Goal: Task Accomplishment & Management: Manage account settings

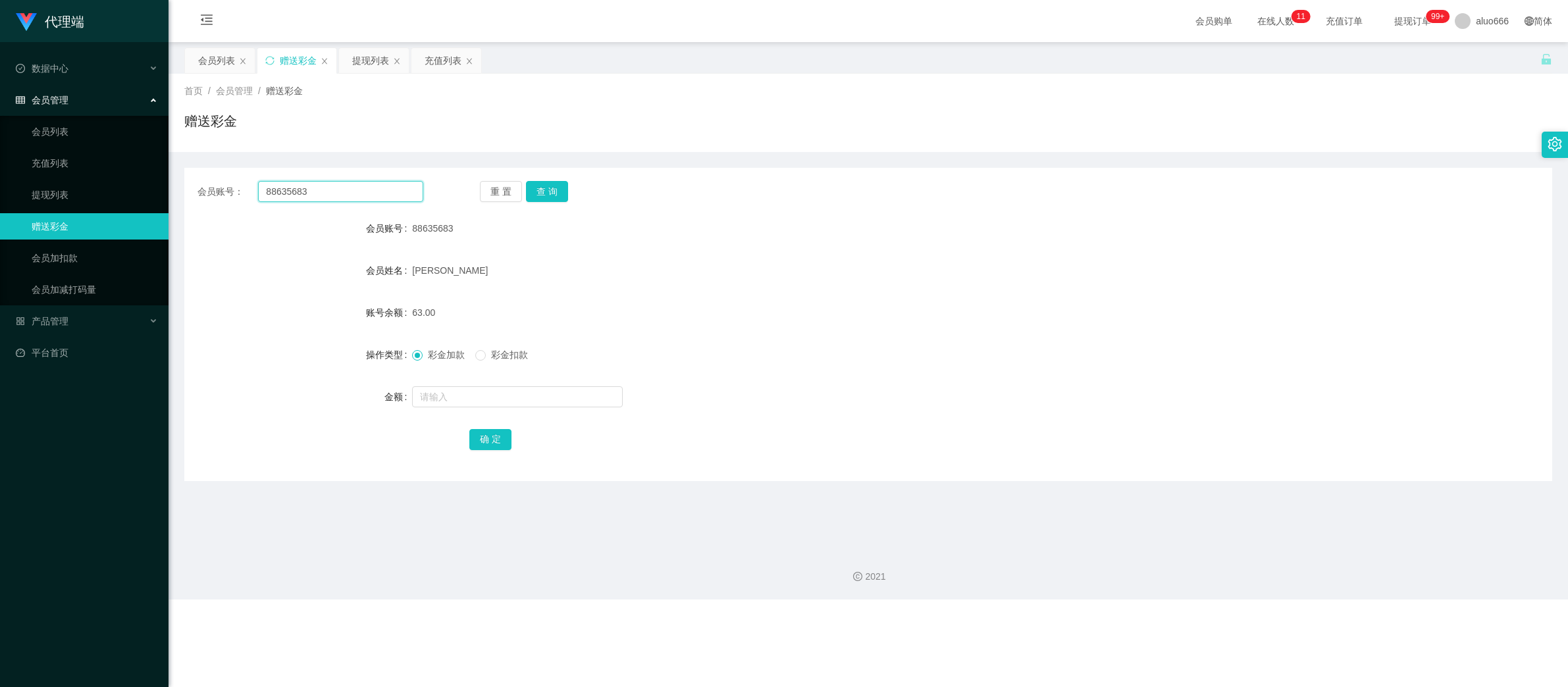
click at [342, 196] on input "88635683" at bounding box center [340, 192] width 165 height 21
paste input "1182750921"
type input "1182750921"
click at [559, 193] on button "查 询" at bounding box center [547, 192] width 42 height 21
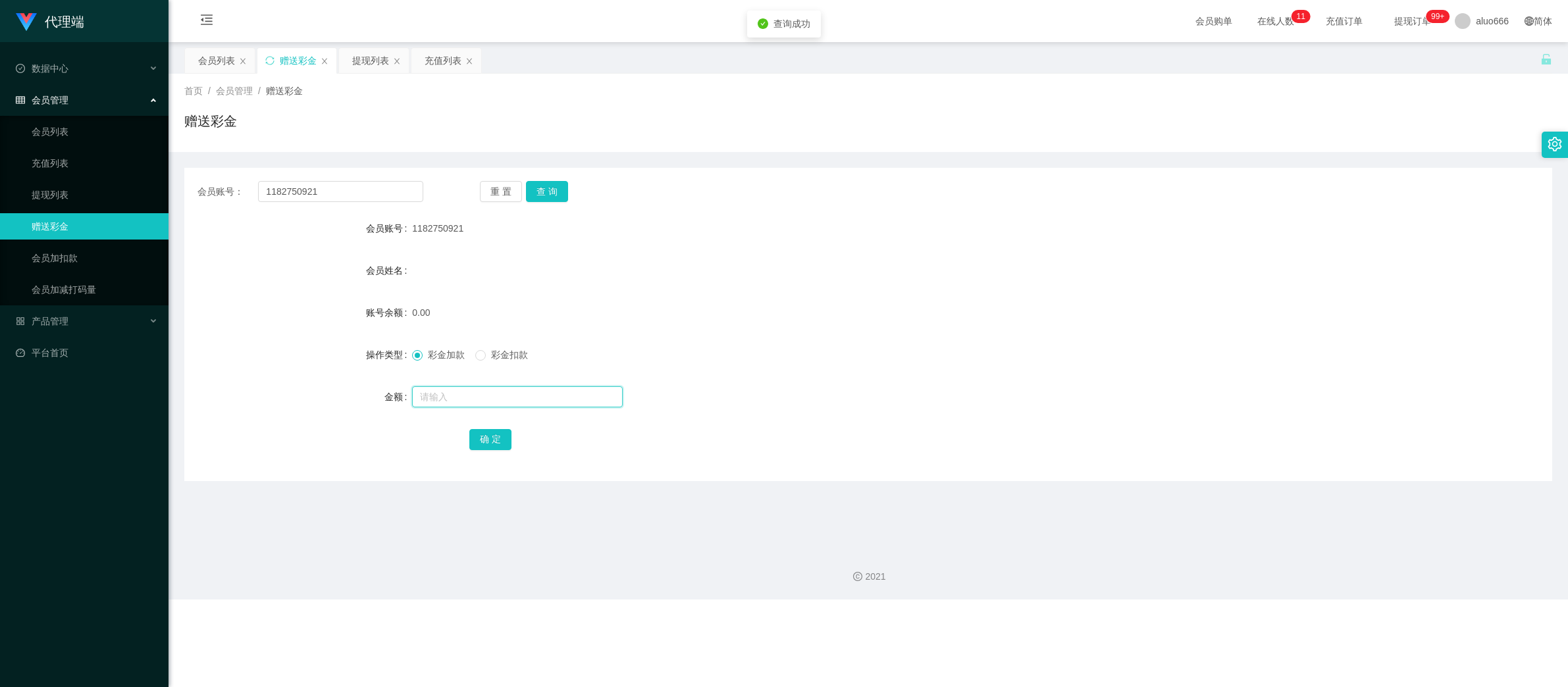
click at [474, 403] on input "text" at bounding box center [517, 396] width 211 height 21
type input "100"
click at [481, 441] on button "确 定" at bounding box center [490, 439] width 42 height 21
click at [968, 275] on div "会员姓名" at bounding box center [867, 270] width 1368 height 27
click at [342, 189] on input "1182750921" at bounding box center [340, 192] width 165 height 21
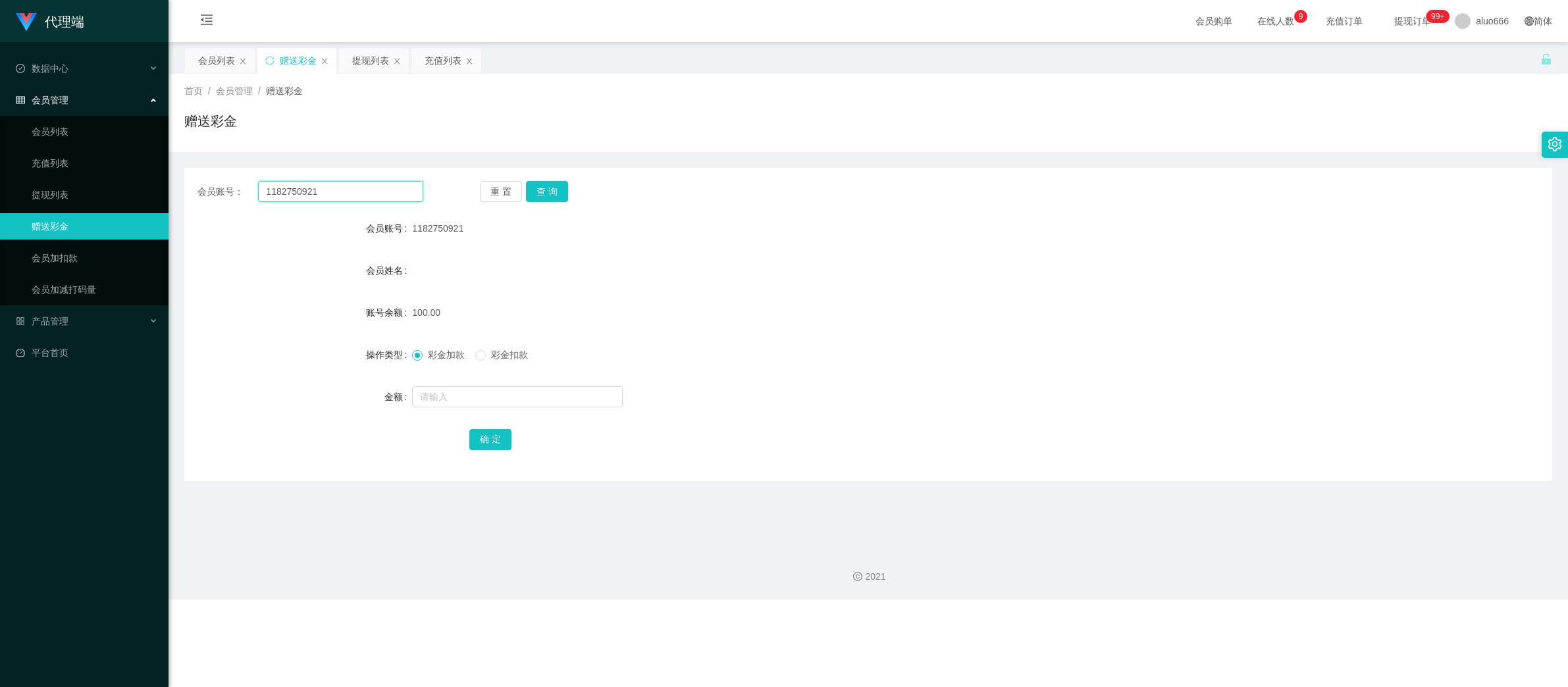
click at [342, 189] on input "1182750921" at bounding box center [340, 192] width 165 height 21
paste input "huishan123"
type input "huishan123"
click at [549, 199] on button "查 询" at bounding box center [547, 192] width 42 height 21
click at [479, 403] on input "text" at bounding box center [517, 396] width 211 height 21
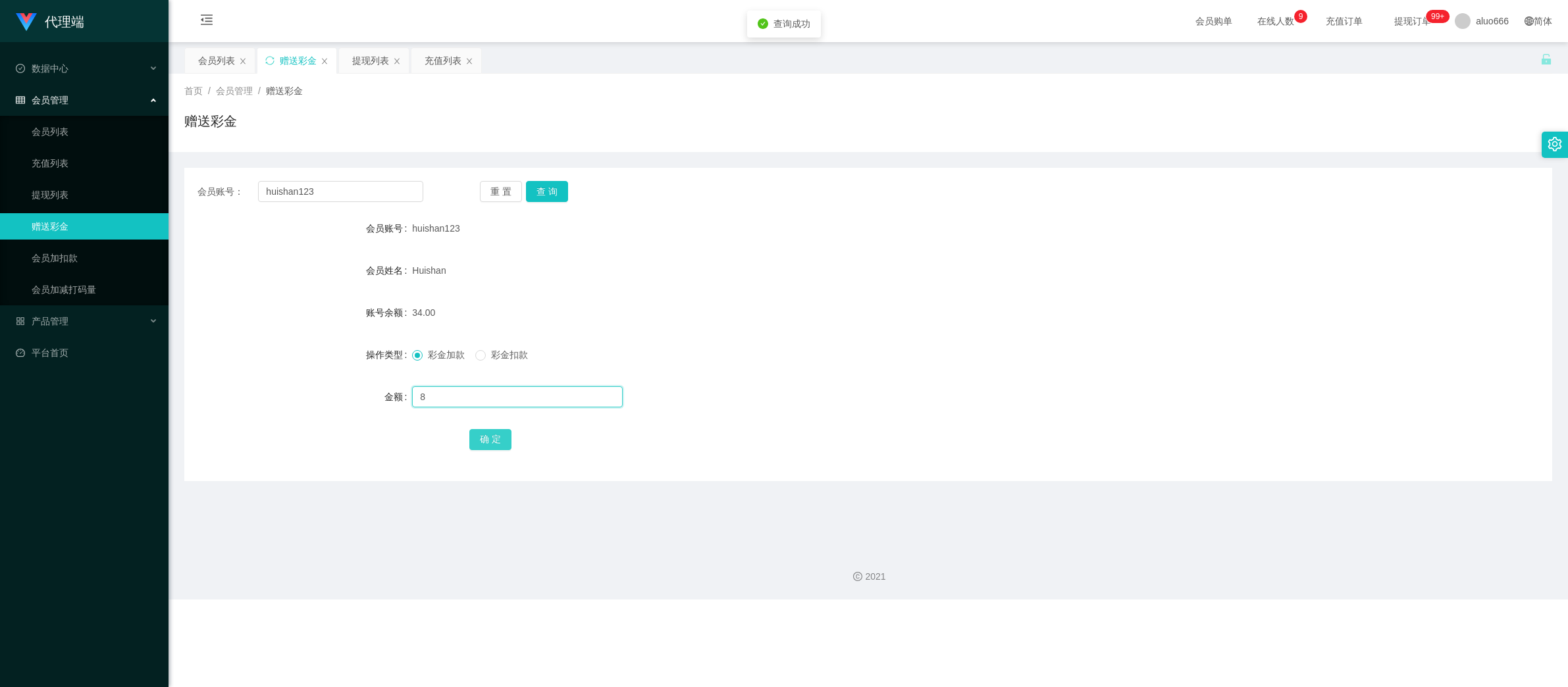
type input "8"
drag, startPoint x: 484, startPoint y: 433, endPoint x: 528, endPoint y: 427, distance: 44.4
click at [484, 433] on button "确 定" at bounding box center [490, 439] width 42 height 21
click at [799, 330] on form "会员账号 huishan123 会员姓名 [PERSON_NAME] 账号余额 34.00 操作类型 彩金加款 彩金扣款 金额 确 定" at bounding box center [867, 334] width 1368 height 237
click at [350, 193] on input "huishan123" at bounding box center [340, 192] width 165 height 21
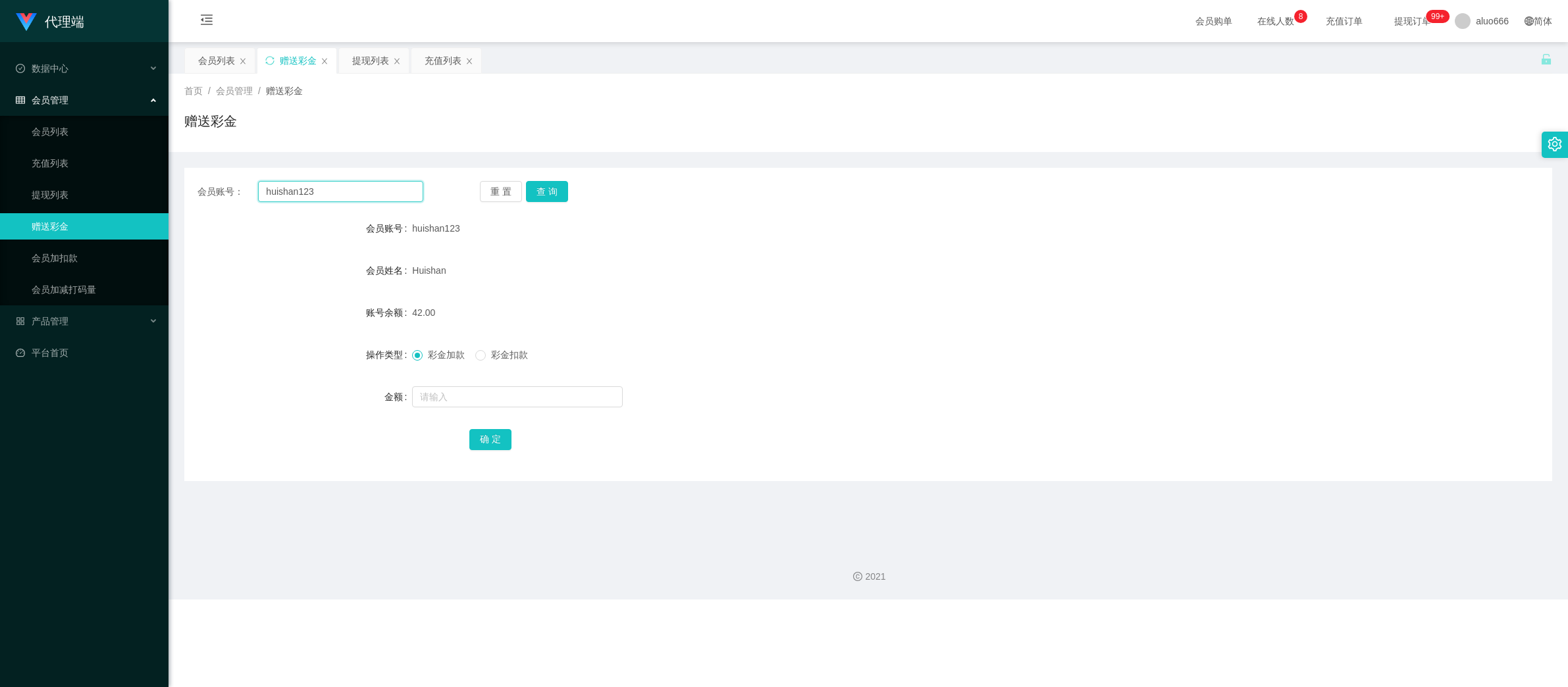
click at [350, 193] on input "huishan123" at bounding box center [340, 192] width 165 height 21
click at [543, 189] on button "查 询" at bounding box center [547, 192] width 42 height 21
click at [456, 397] on input "text" at bounding box center [517, 396] width 211 height 21
type input "300"
click at [480, 439] on button "确 定" at bounding box center [490, 439] width 42 height 21
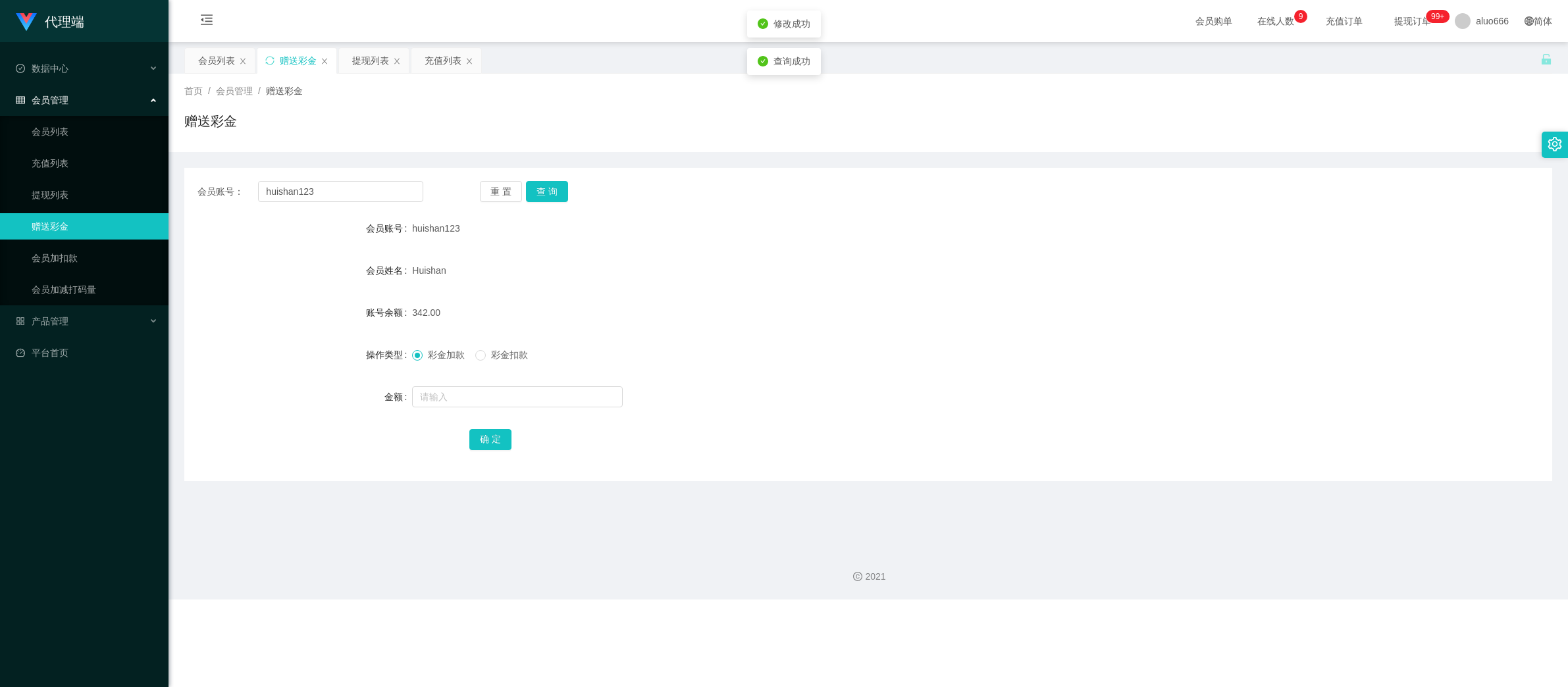
click at [753, 279] on div "Huishan" at bounding box center [811, 270] width 798 height 27
click at [377, 54] on div "提现列表" at bounding box center [371, 60] width 37 height 25
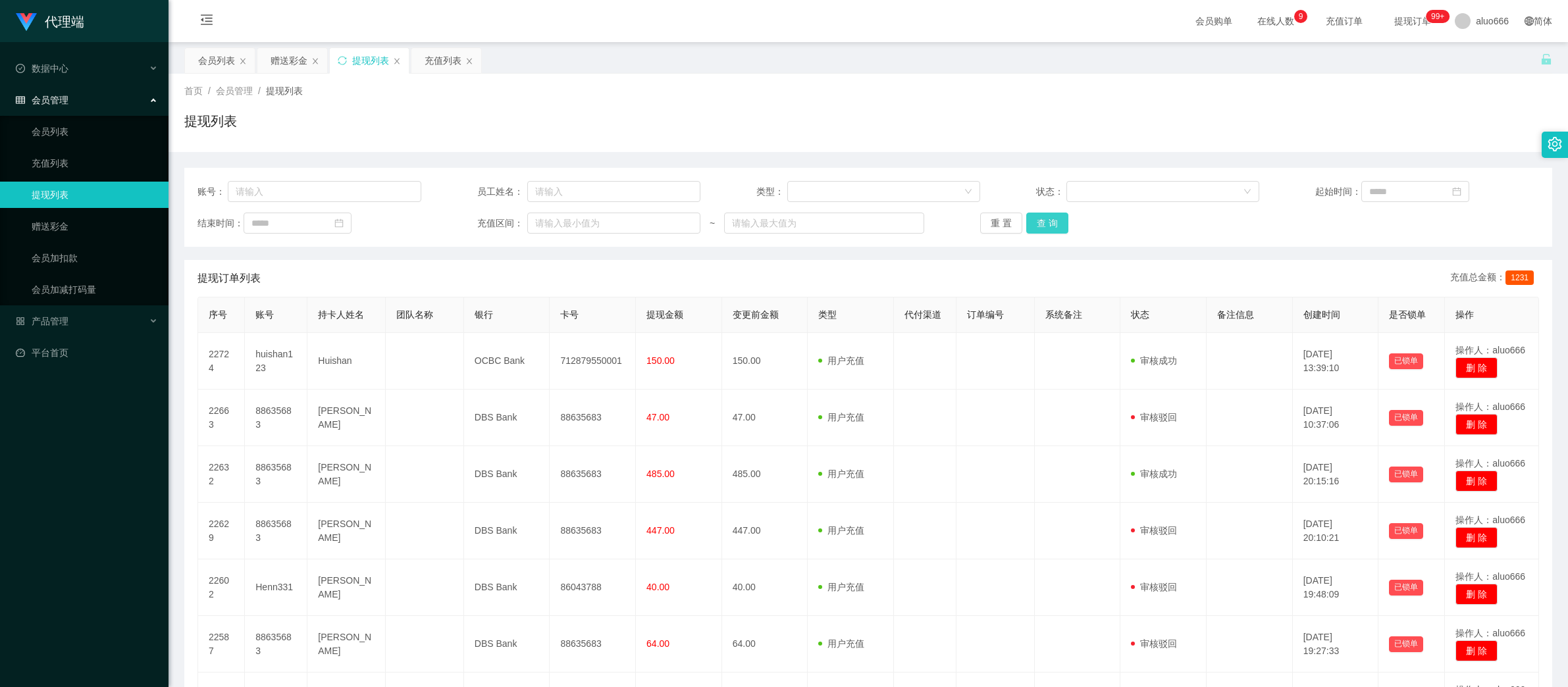
click at [1029, 218] on button "查 询" at bounding box center [1047, 223] width 42 height 21
click at [1035, 221] on button "查 询" at bounding box center [1047, 223] width 42 height 21
click at [1039, 221] on button "查 询" at bounding box center [1047, 223] width 42 height 21
click at [1039, 224] on button "查 询" at bounding box center [1047, 223] width 42 height 21
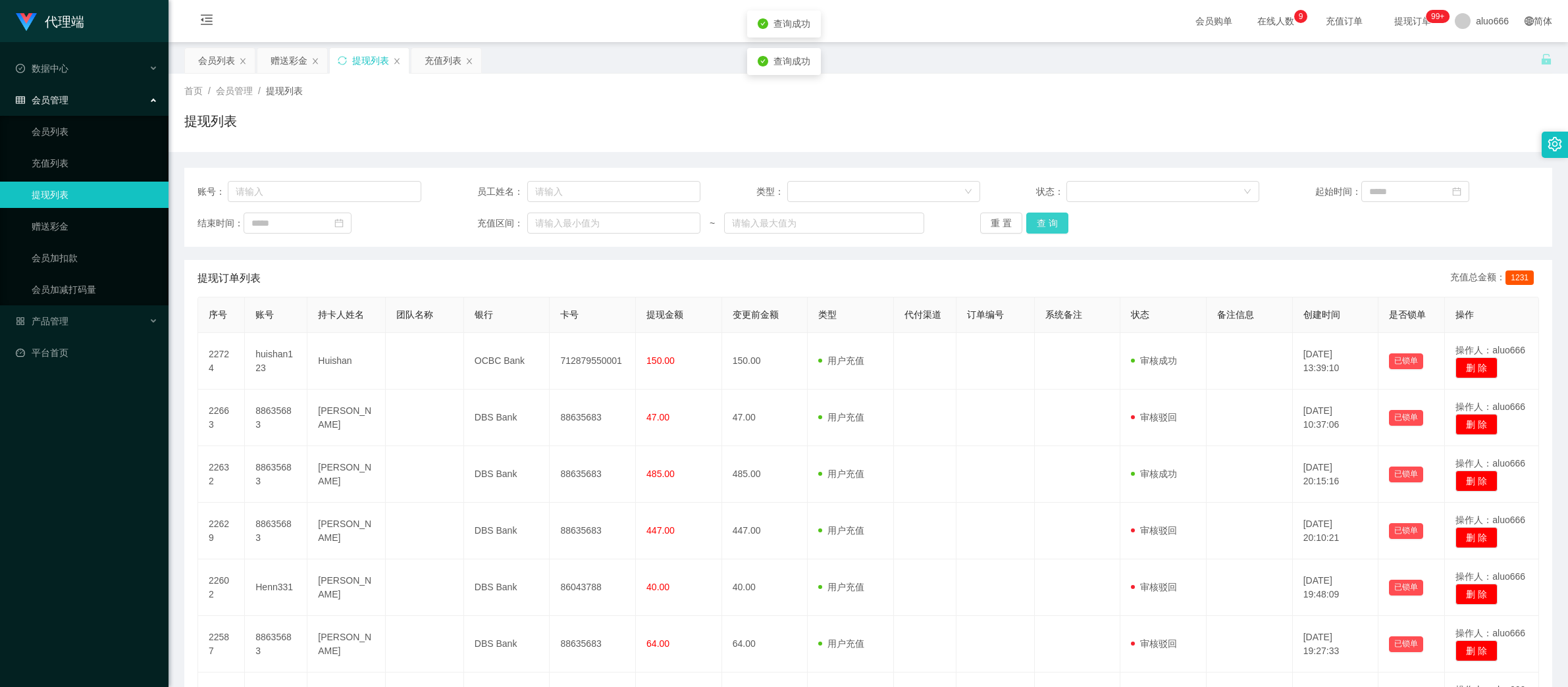
click at [1040, 224] on button "查 询" at bounding box center [1047, 223] width 42 height 21
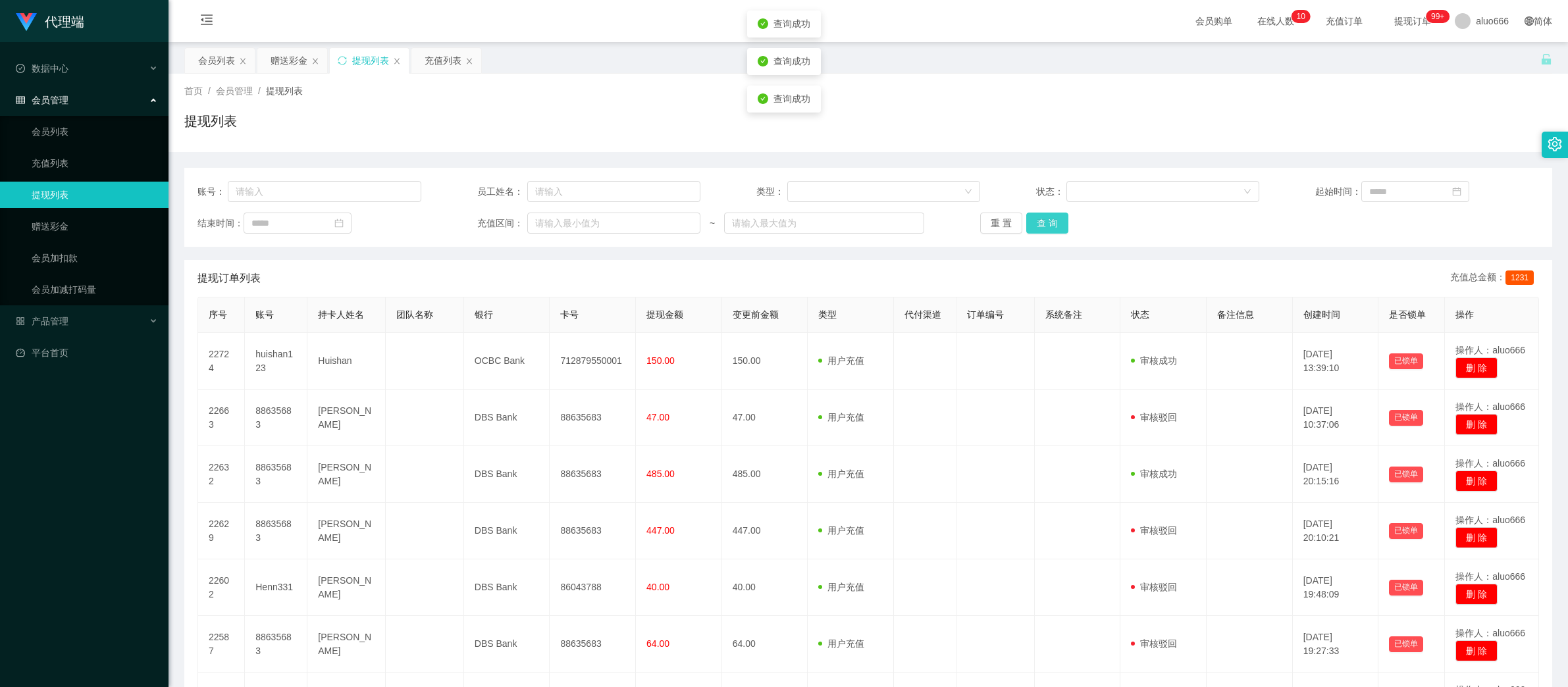
click at [1040, 224] on button "查 询" at bounding box center [1047, 223] width 42 height 21
click at [288, 59] on div "赠送彩金" at bounding box center [289, 60] width 37 height 25
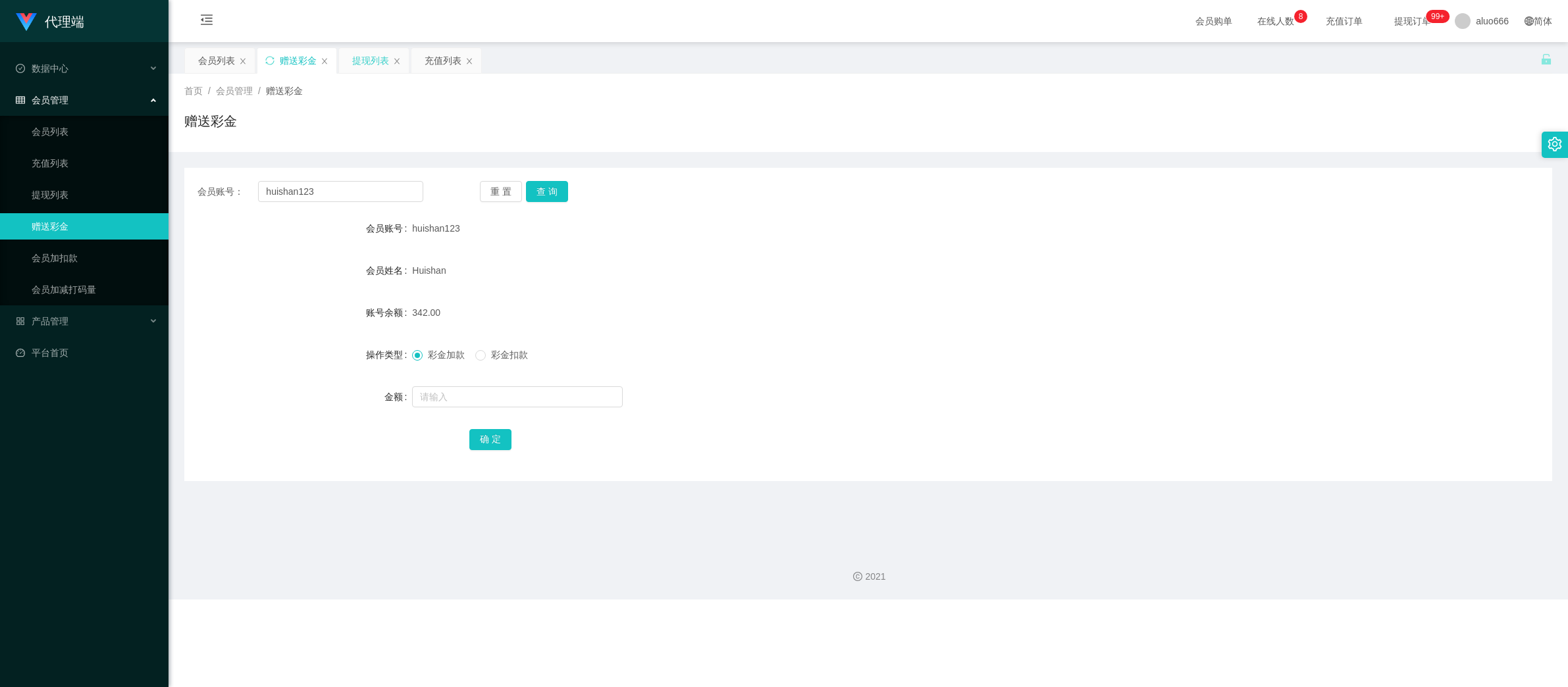
click at [365, 59] on div "提现列表" at bounding box center [371, 60] width 37 height 25
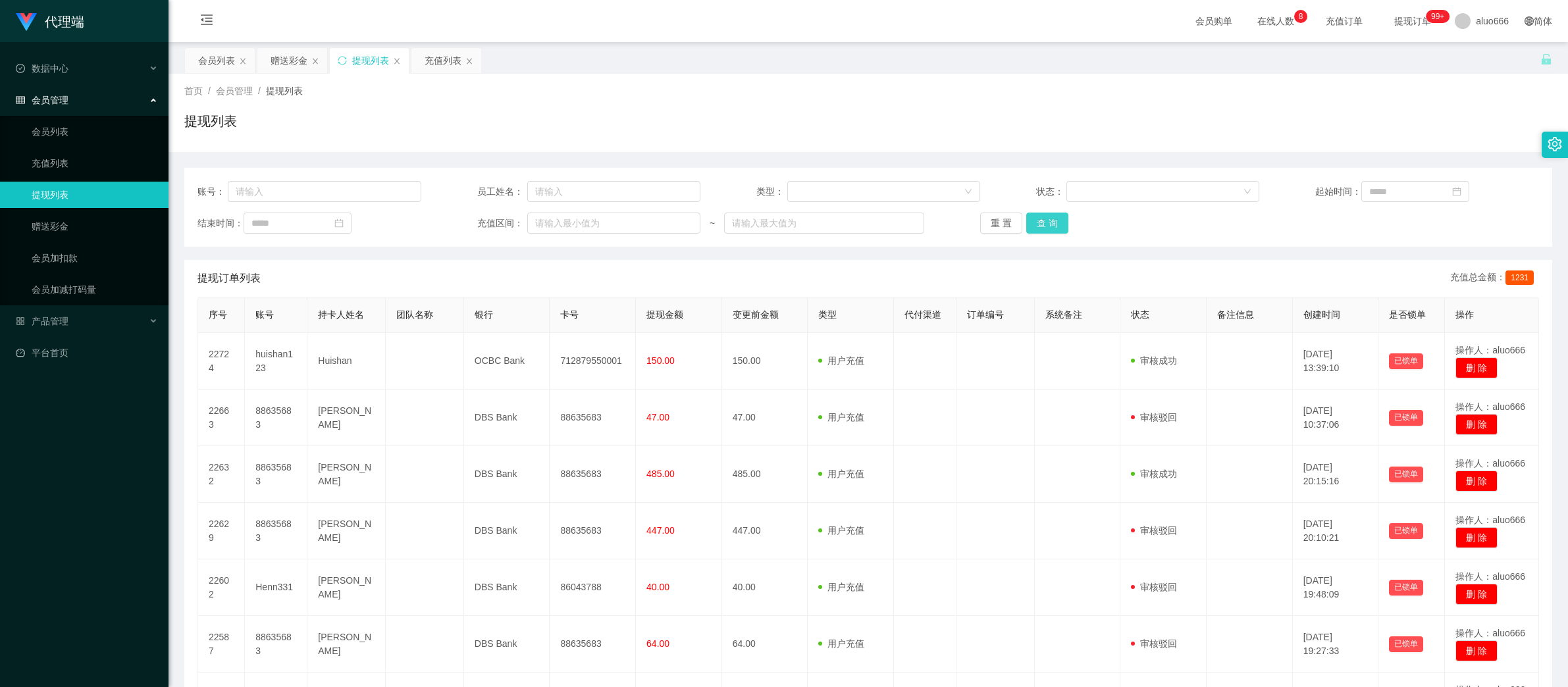
click at [1051, 224] on button "查 询" at bounding box center [1047, 223] width 42 height 21
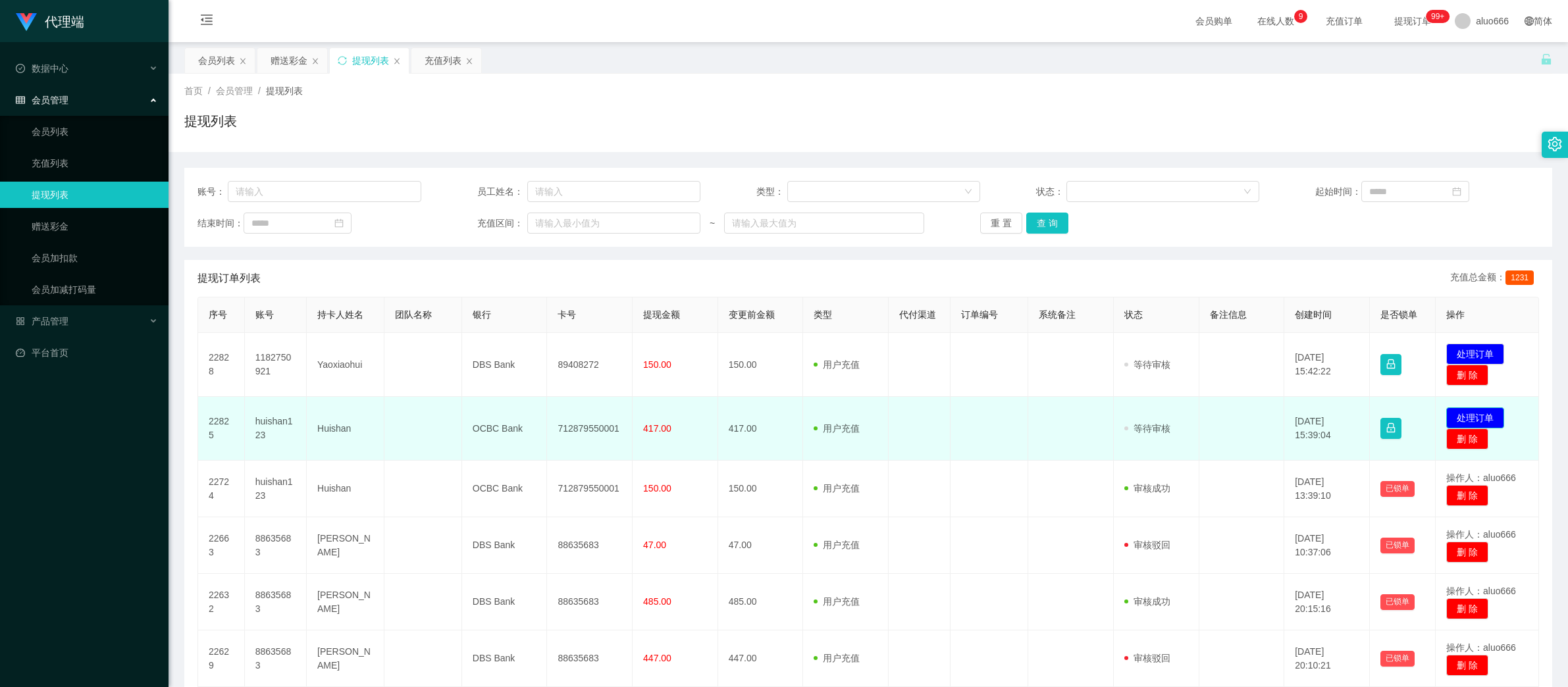
click at [1475, 417] on button "处理订单" at bounding box center [1474, 418] width 58 height 21
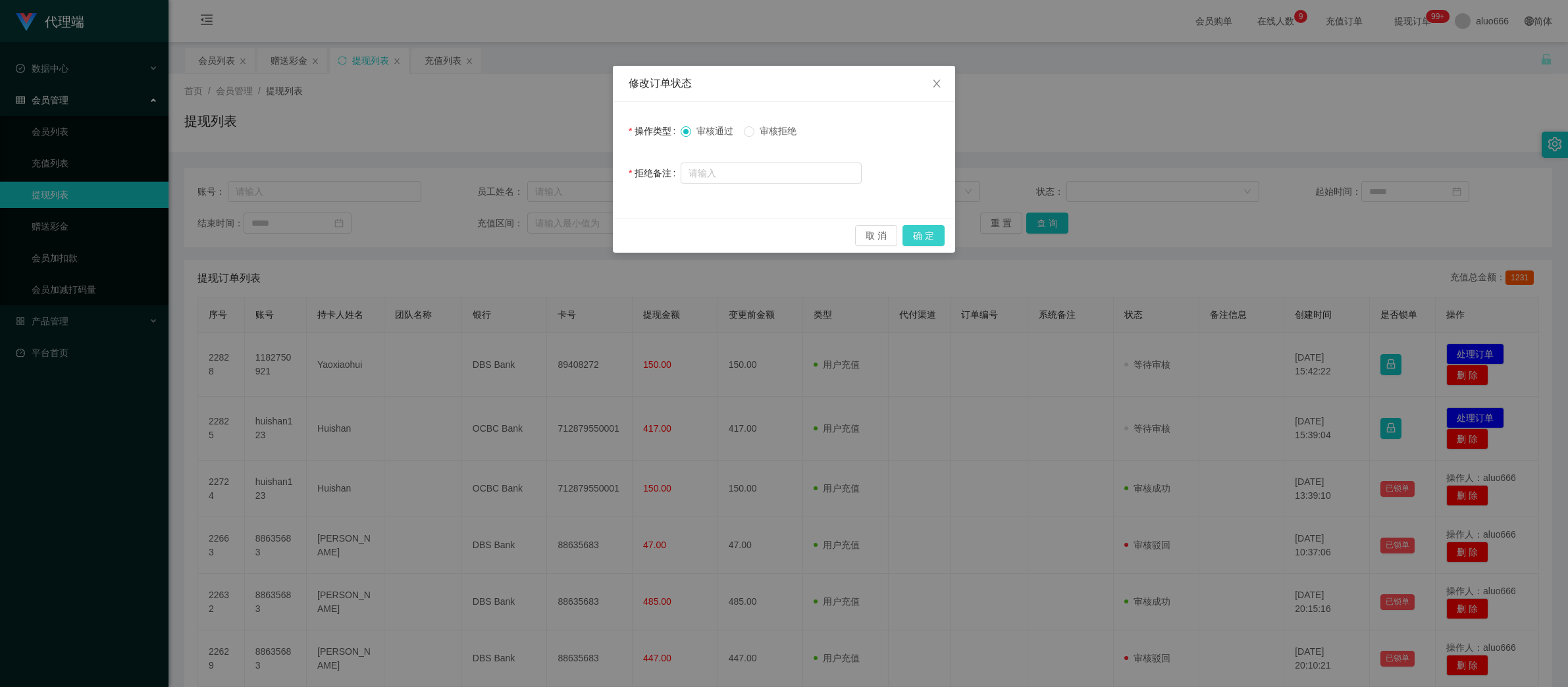
click at [916, 236] on button "确 定" at bounding box center [923, 236] width 42 height 21
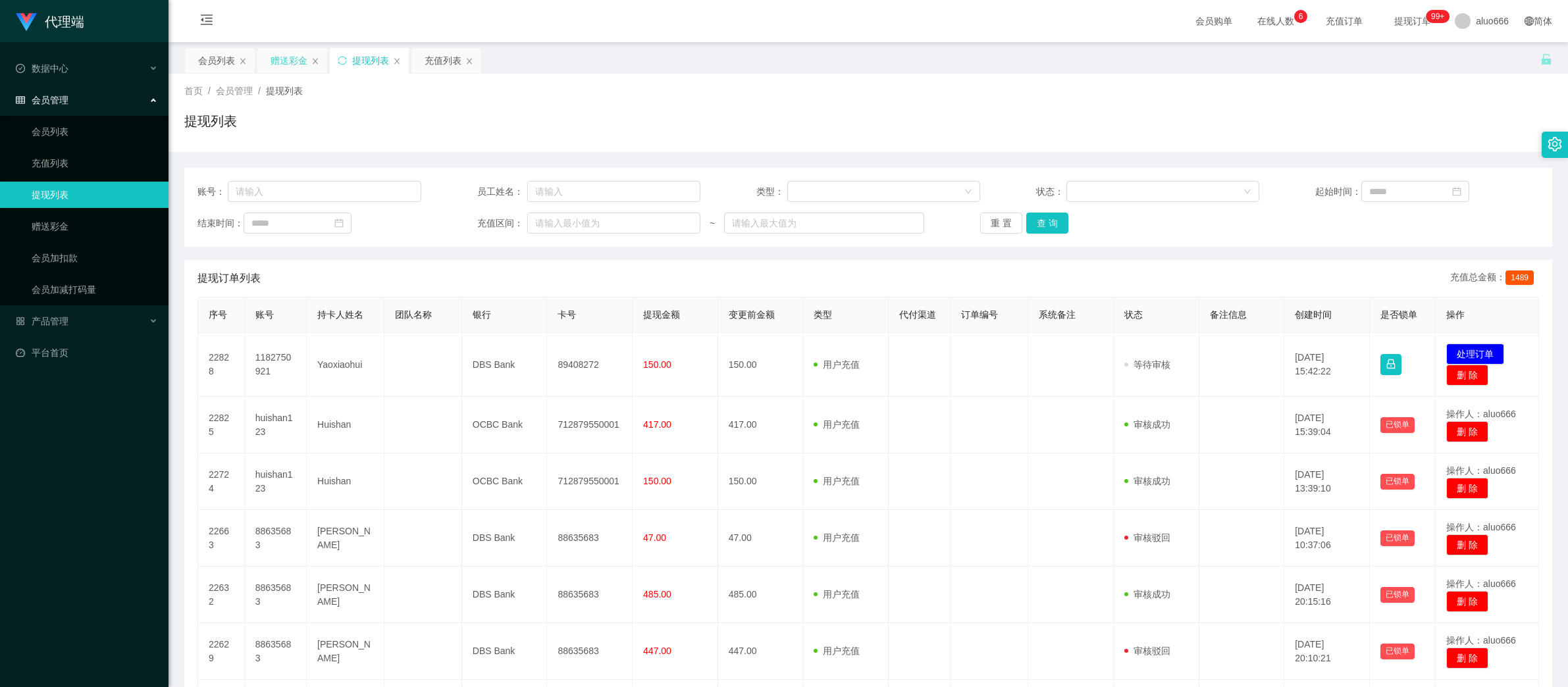
click at [281, 58] on div "赠送彩金" at bounding box center [289, 60] width 37 height 25
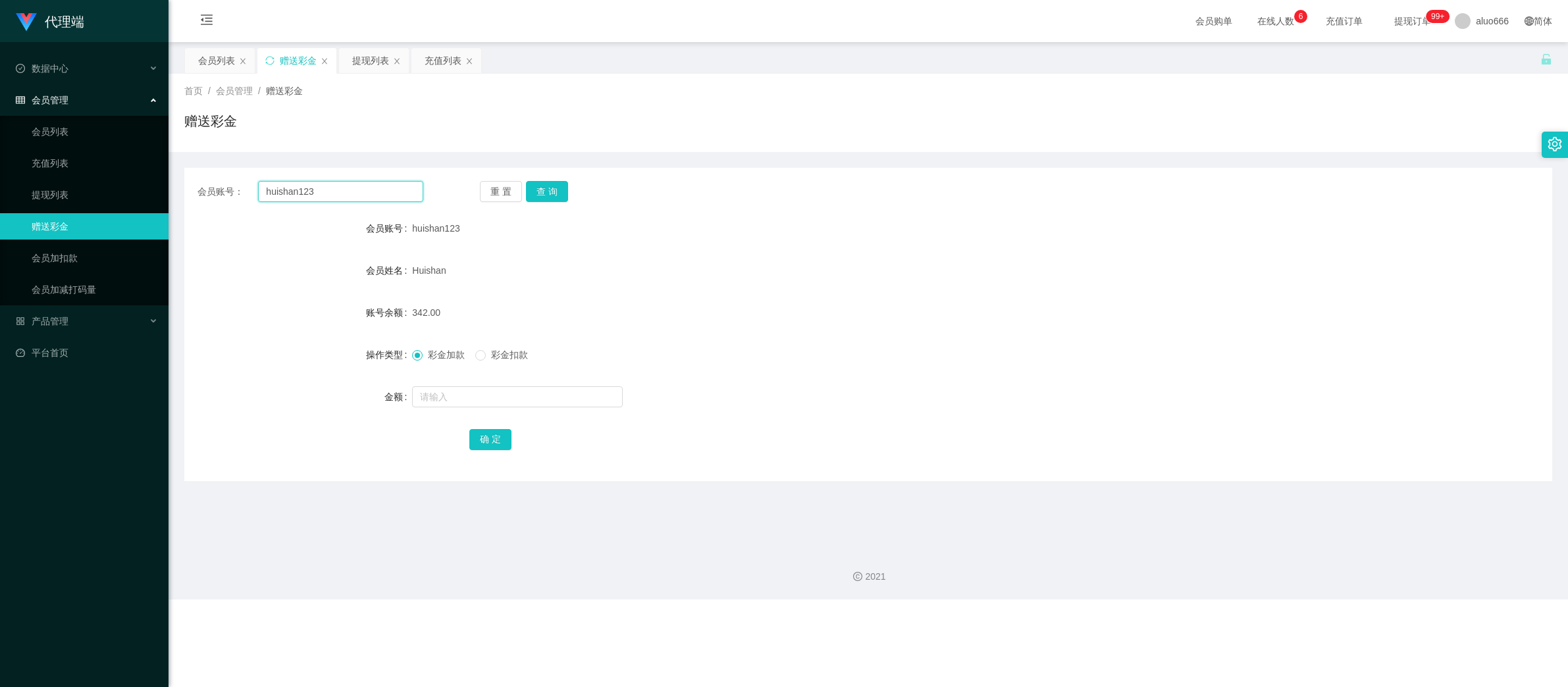
click at [297, 198] on input "huishan123" at bounding box center [340, 192] width 165 height 21
click at [540, 184] on button "查 询" at bounding box center [547, 192] width 42 height 21
click at [454, 399] on input "text" at bounding box center [517, 396] width 211 height 21
type input "3"
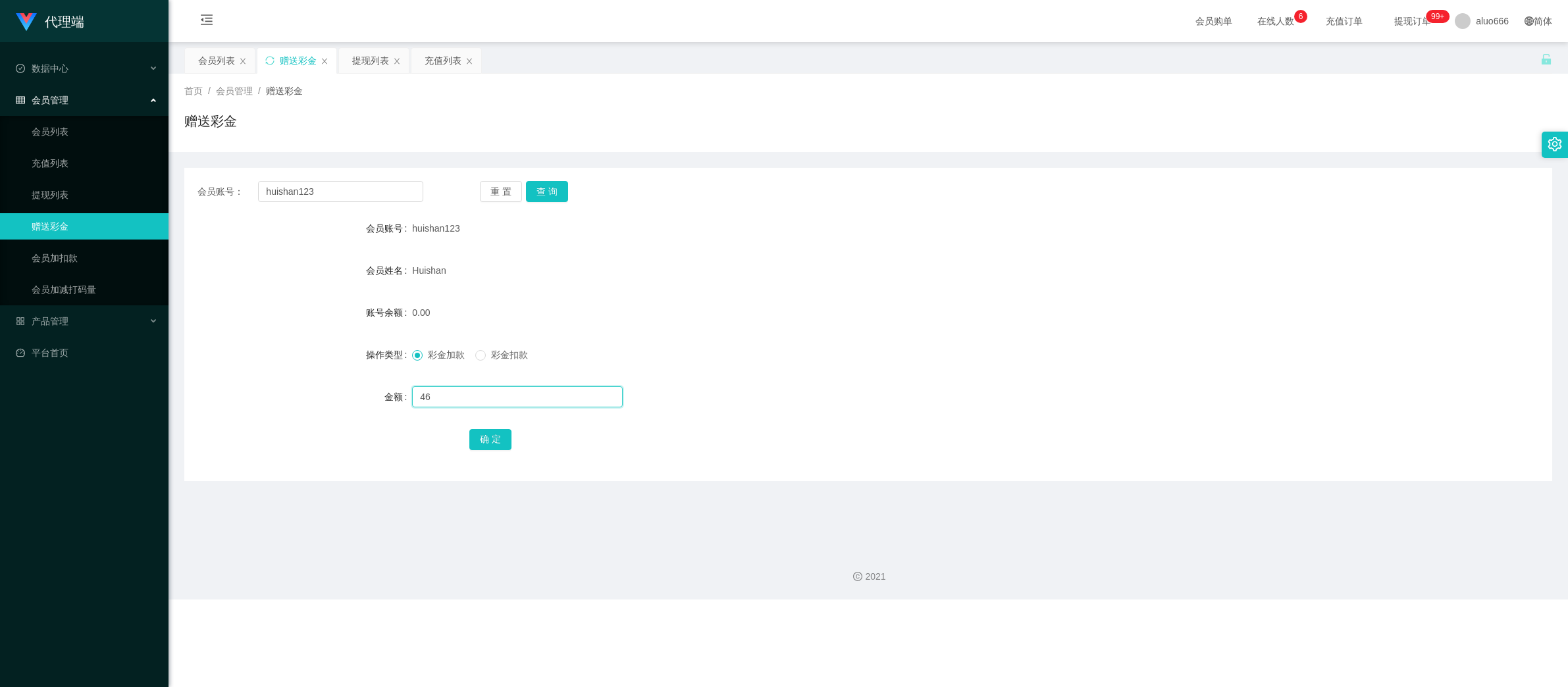
type input "4"
type input "38"
click at [482, 434] on button "确 定" at bounding box center [490, 439] width 42 height 21
click at [460, 393] on input "text" at bounding box center [517, 396] width 211 height 21
type input "8"
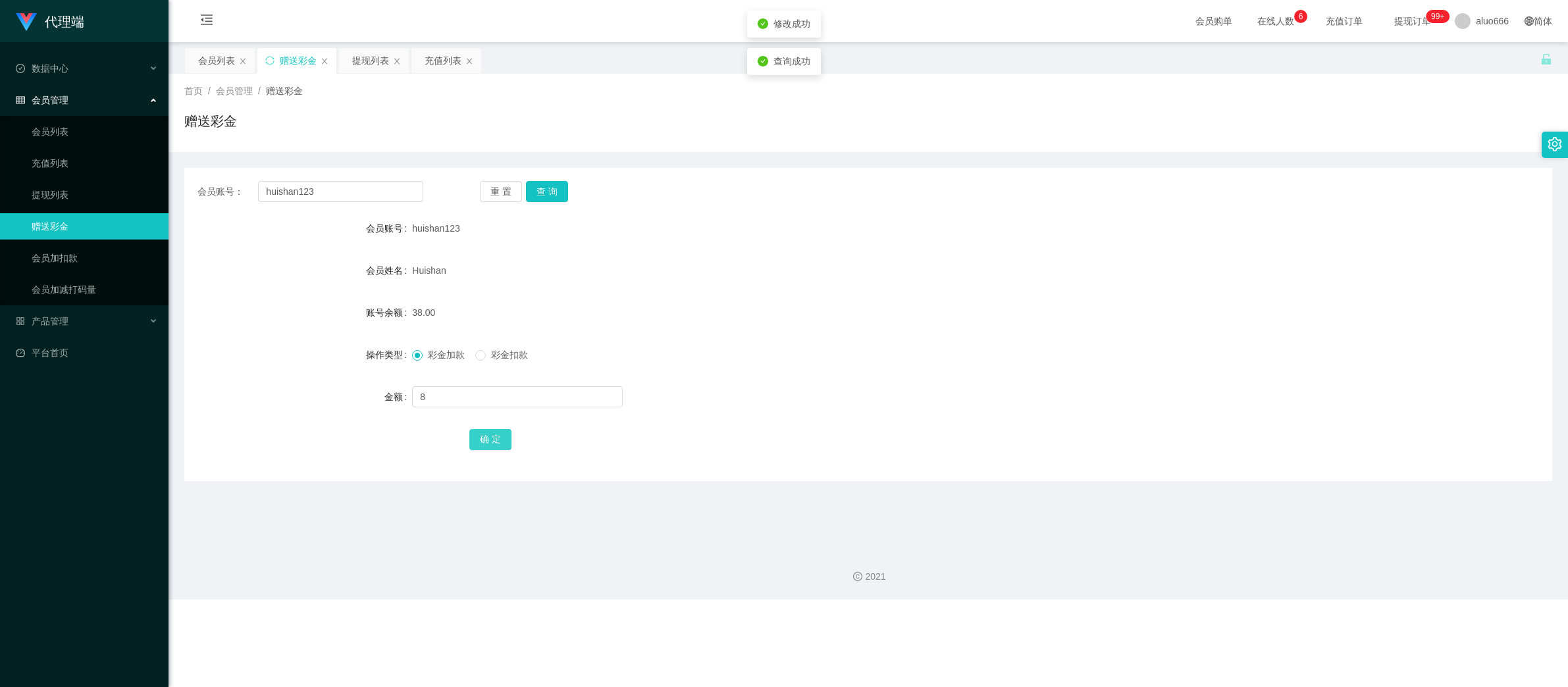
drag, startPoint x: 484, startPoint y: 445, endPoint x: 537, endPoint y: 440, distance: 53.2
click at [484, 445] on button "确 定" at bounding box center [490, 439] width 42 height 21
click at [836, 352] on div "彩金加款 彩金扣款" at bounding box center [811, 354] width 798 height 27
click at [377, 66] on div "提现列表" at bounding box center [371, 60] width 37 height 25
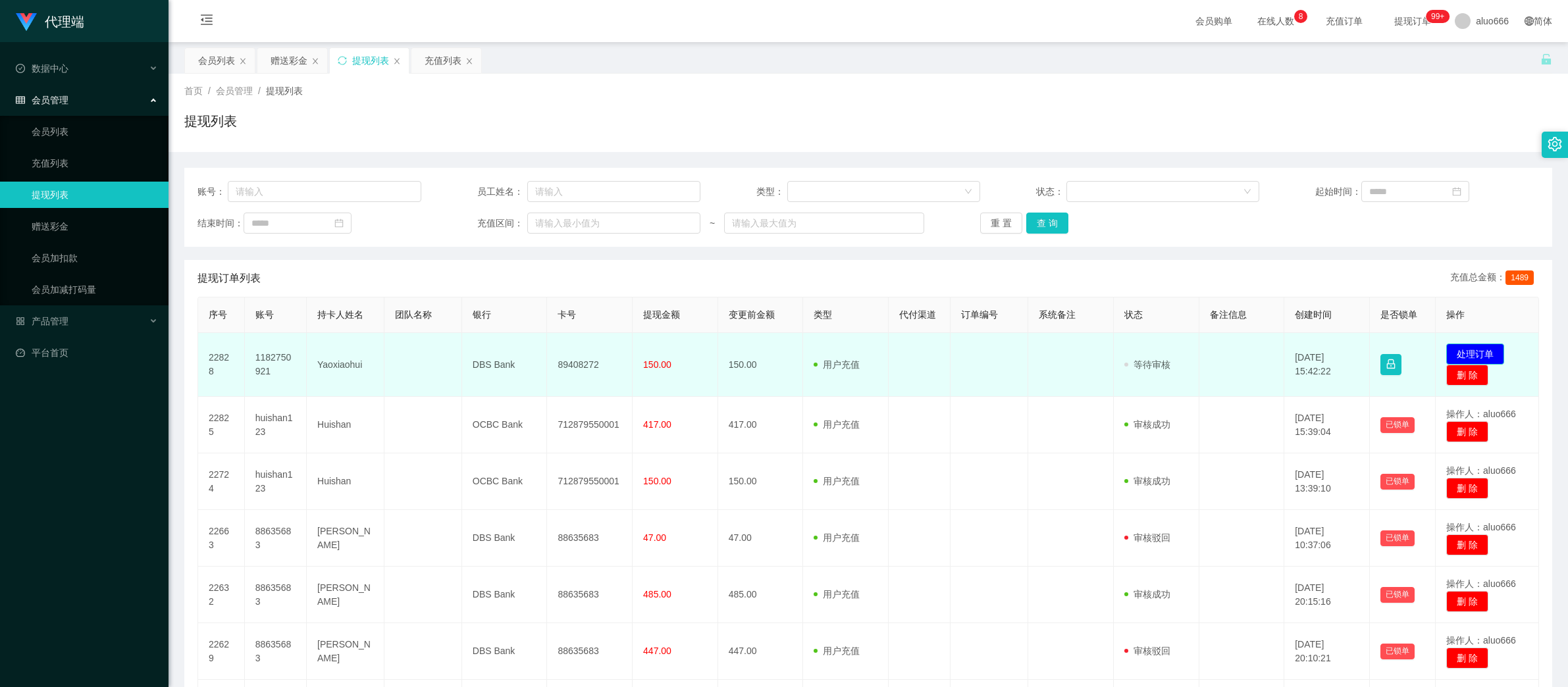
click at [1466, 353] on button "处理订单" at bounding box center [1474, 354] width 58 height 21
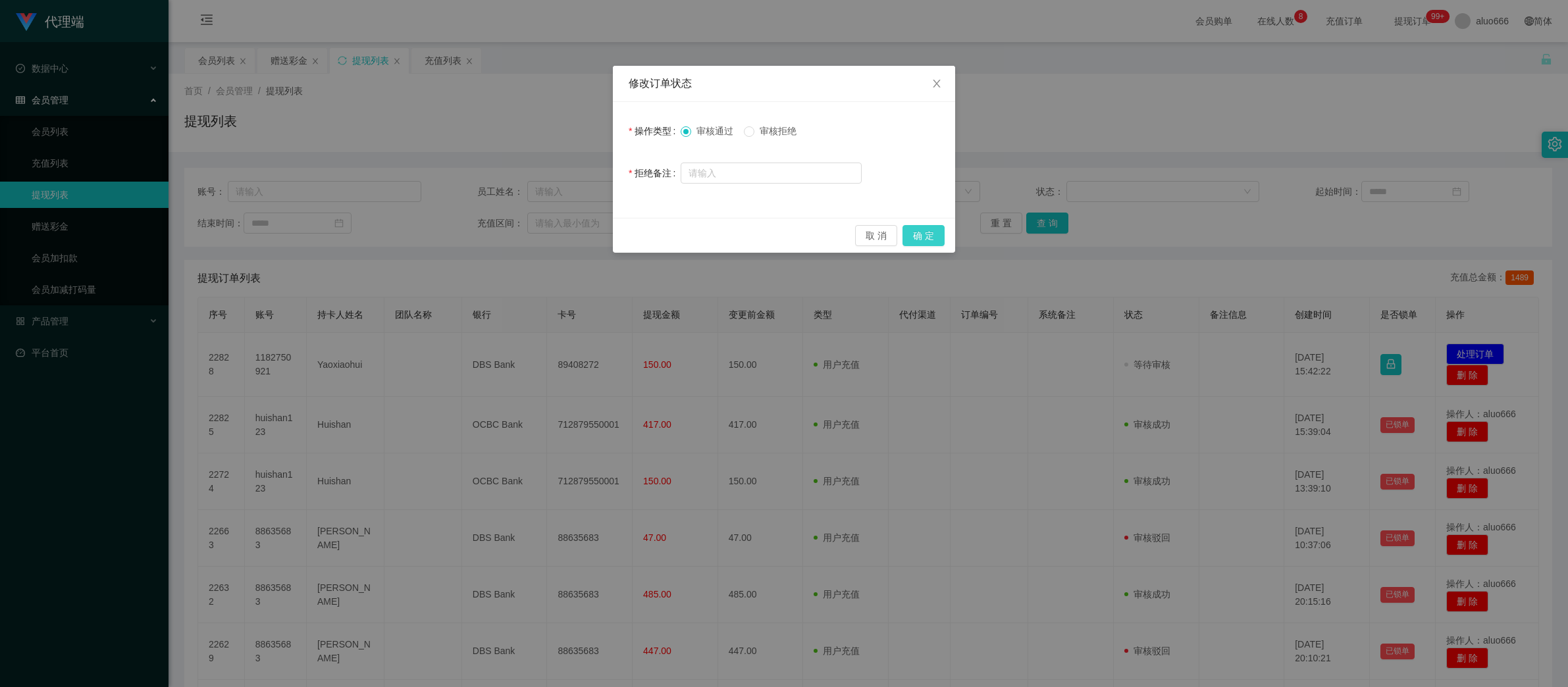
click at [922, 235] on button "确 定" at bounding box center [923, 236] width 42 height 21
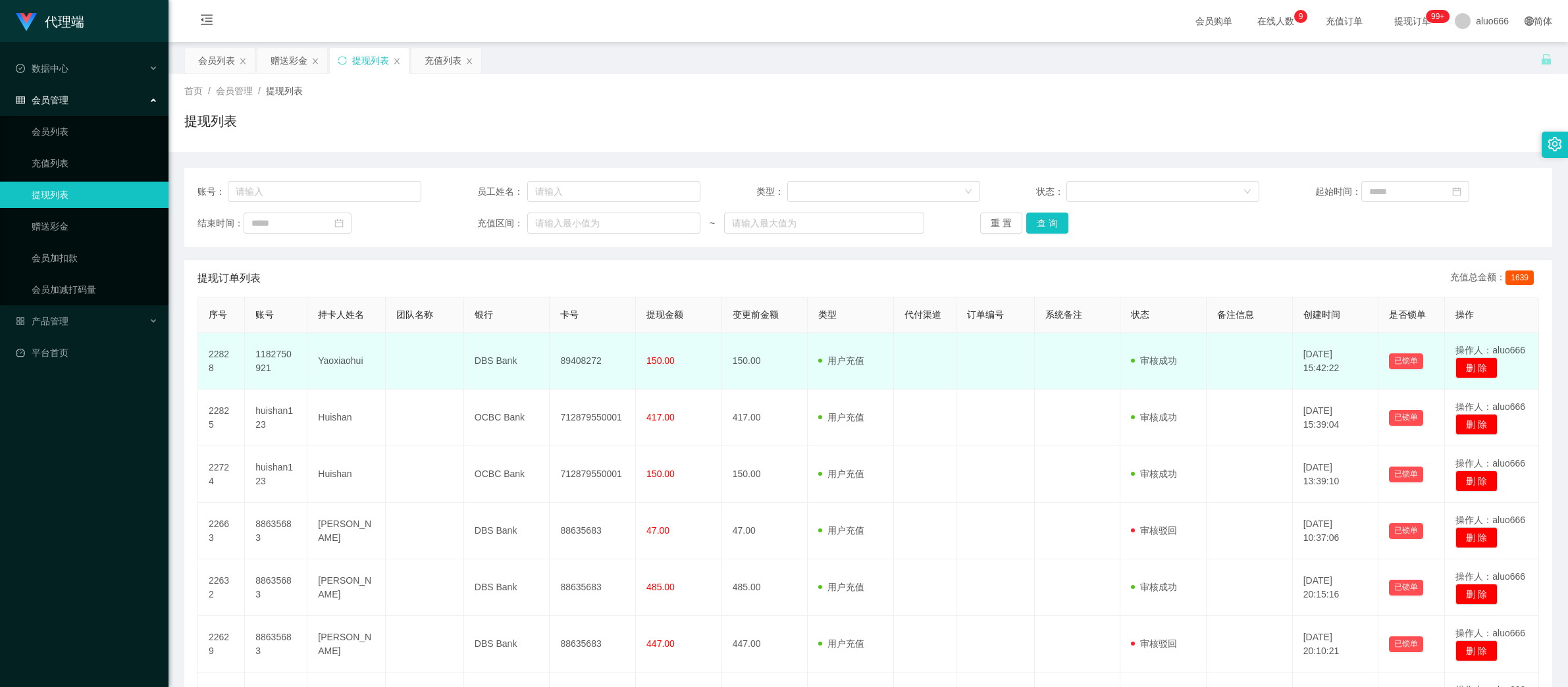
click at [573, 362] on td "89408272" at bounding box center [592, 361] width 86 height 57
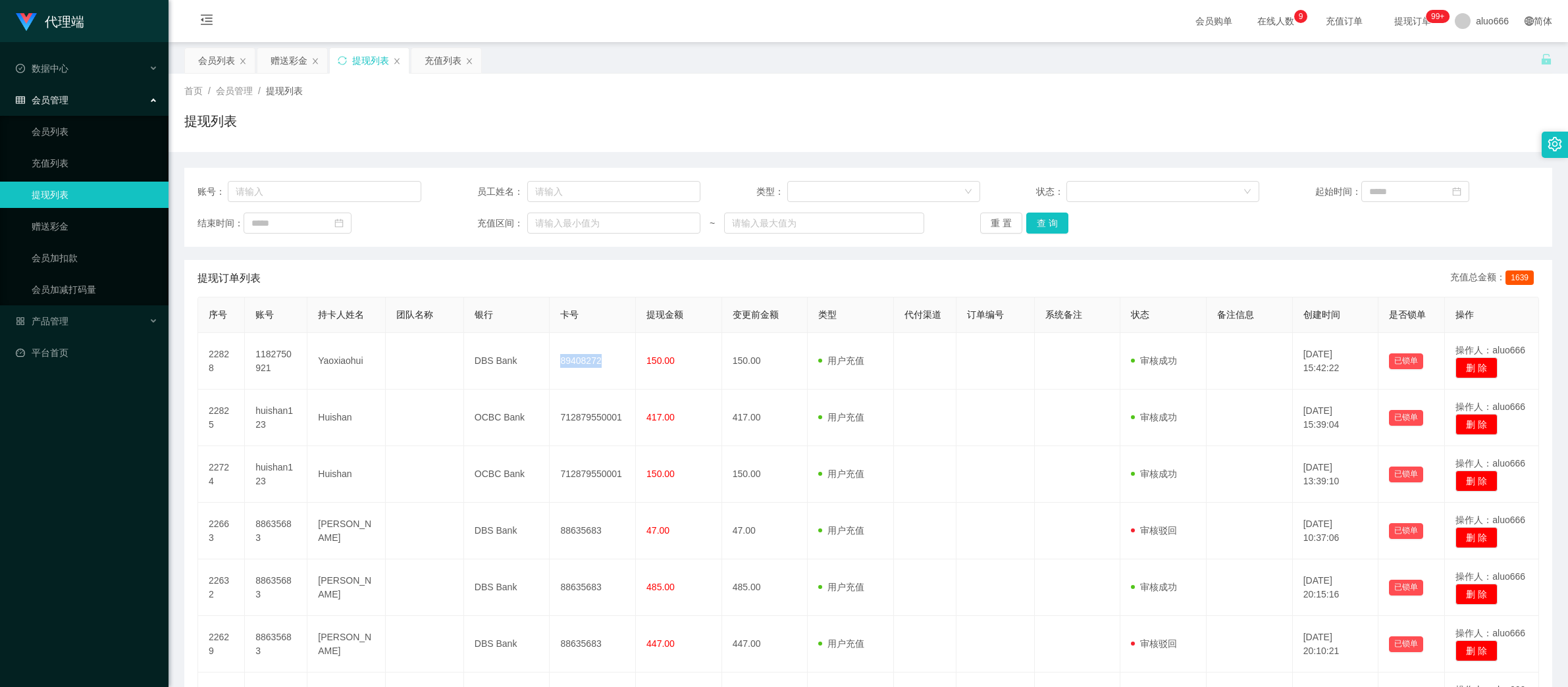
copy td "89408272"
click at [294, 60] on div "赠送彩金" at bounding box center [289, 60] width 37 height 25
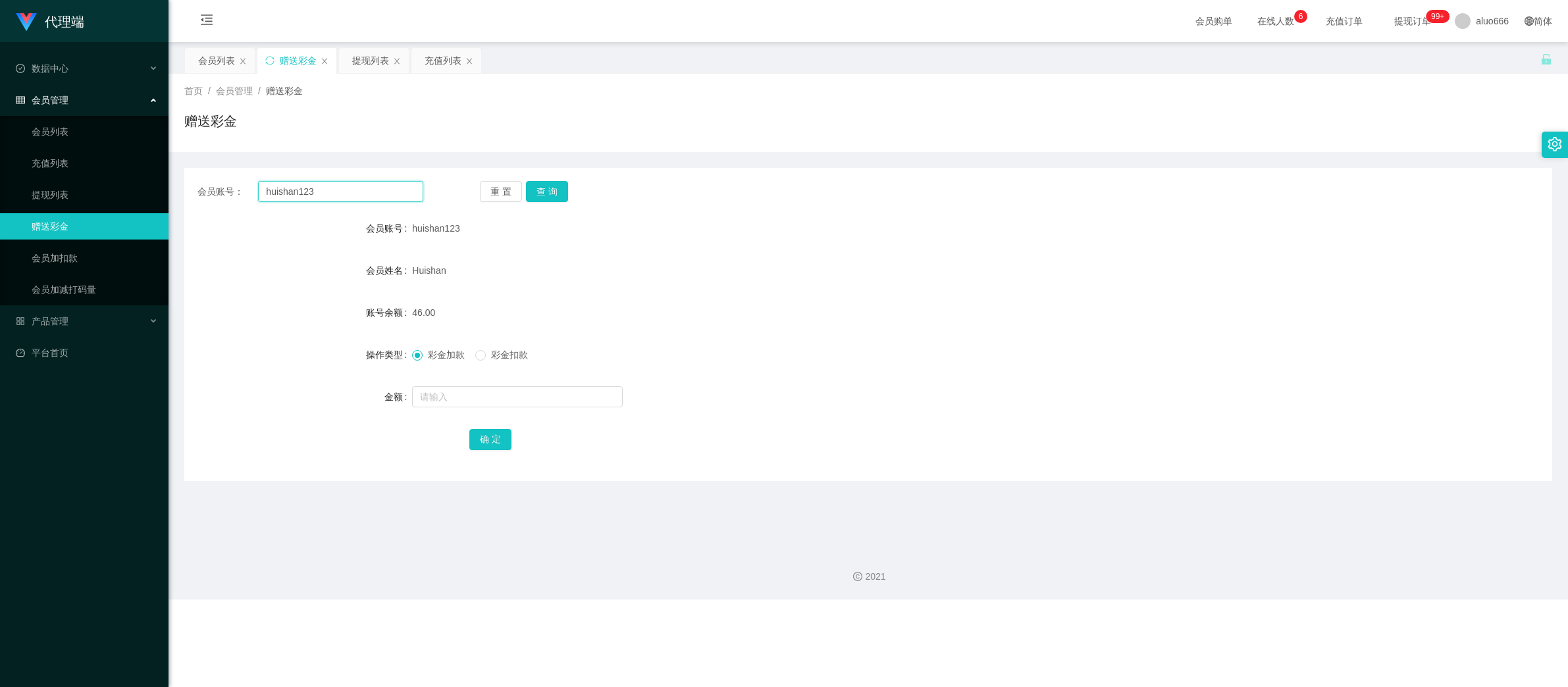
click at [309, 193] on input "huishan123" at bounding box center [340, 192] width 165 height 21
paste input "1182750921"
type input "1182750921"
click at [549, 186] on button "查 询" at bounding box center [547, 192] width 42 height 21
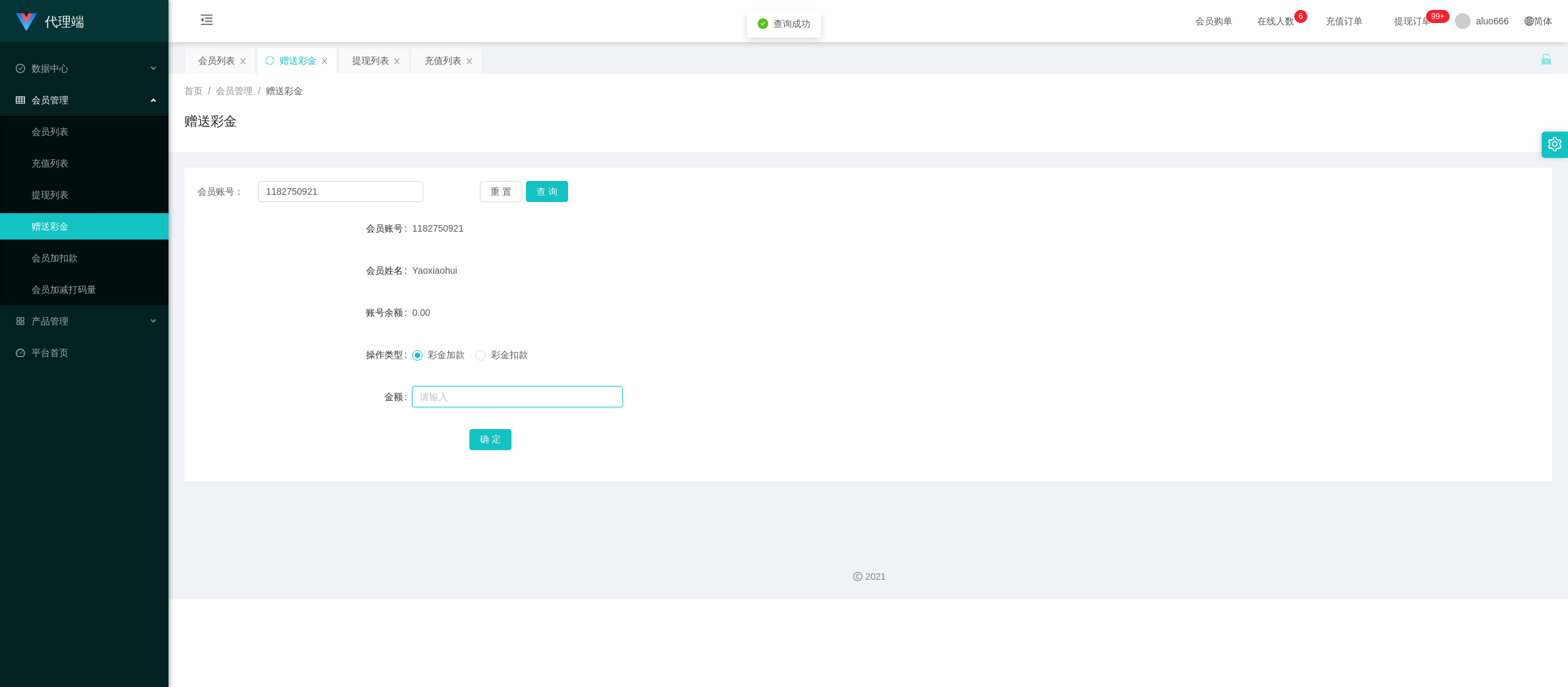
click at [459, 396] on input "text" at bounding box center [517, 396] width 211 height 21
type input "38"
click at [484, 445] on button "确 定" at bounding box center [490, 439] width 42 height 21
click at [914, 312] on div "38.00" at bounding box center [811, 312] width 798 height 27
click at [1116, 273] on div "Yaoxiaohui" at bounding box center [811, 270] width 798 height 27
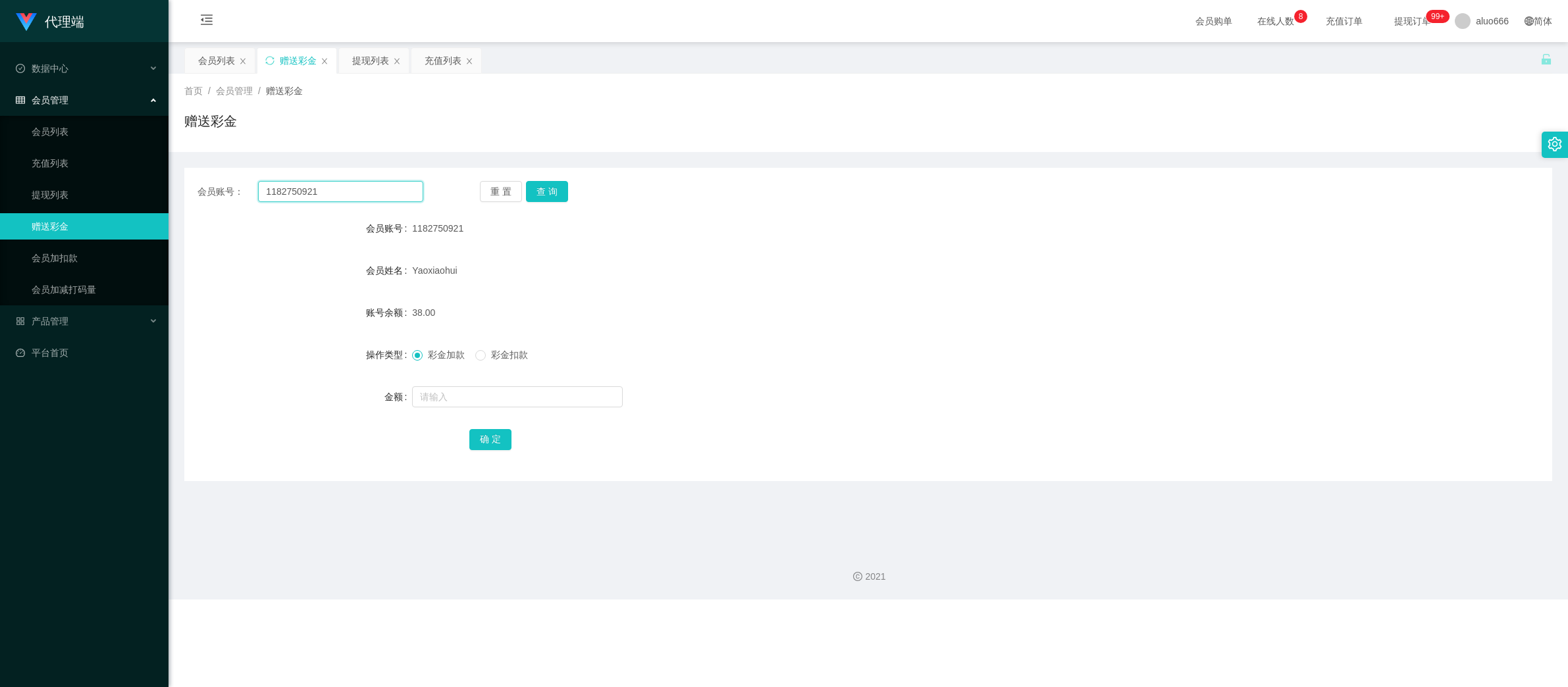
click at [324, 192] on input "1182750921" at bounding box center [340, 192] width 165 height 21
paste input "huishan123"
type input "huishan123"
click at [536, 192] on button "查 询" at bounding box center [547, 192] width 42 height 21
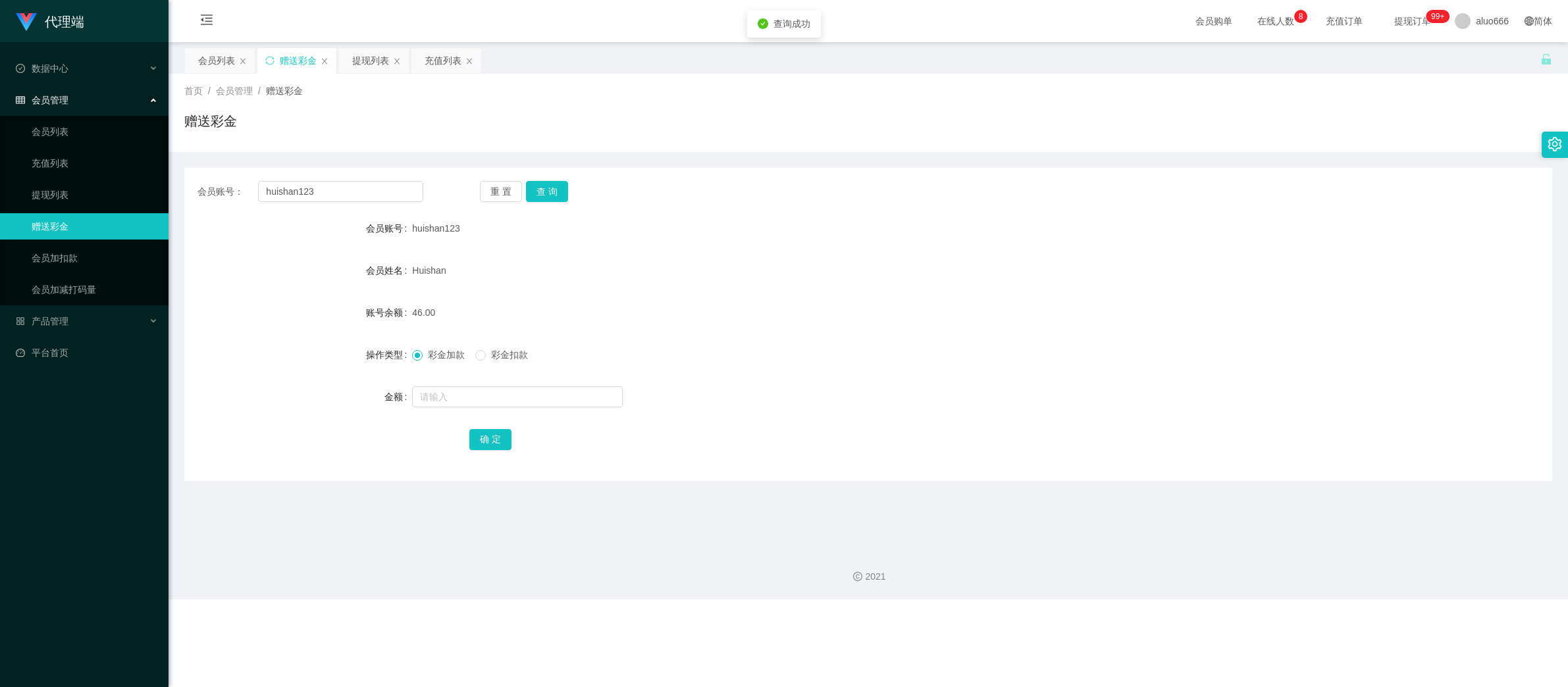
click at [683, 291] on form "会员账号 huishan123 会员姓名 [PERSON_NAME] 账号余额 46.00 操作类型 彩金加款 彩金扣款 金额 确 定" at bounding box center [867, 334] width 1368 height 237
click at [427, 394] on input "text" at bounding box center [517, 396] width 211 height 21
type input "8"
click at [486, 432] on button "确 定" at bounding box center [490, 439] width 42 height 21
click at [885, 320] on div "54.00" at bounding box center [811, 312] width 798 height 27
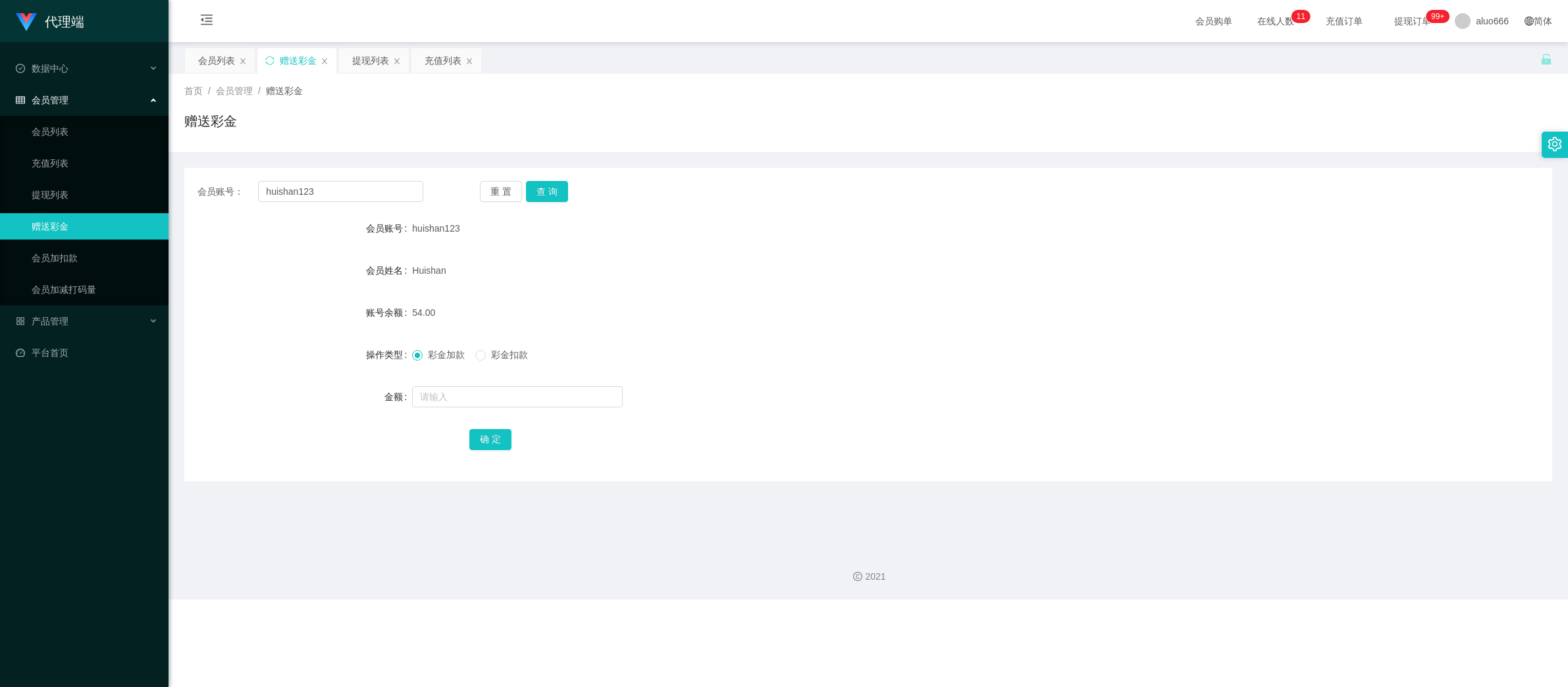
click at [1045, 293] on form "会员账号 huishan123 会员姓名 [PERSON_NAME] 账号余额 54.00 操作类型 彩金加款 彩金扣款 金额 确 定" at bounding box center [867, 334] width 1368 height 237
click at [333, 193] on input "huishan123" at bounding box center [340, 192] width 165 height 21
click at [549, 184] on button "查 询" at bounding box center [547, 192] width 42 height 21
click at [479, 402] on input "text" at bounding box center [517, 396] width 211 height 21
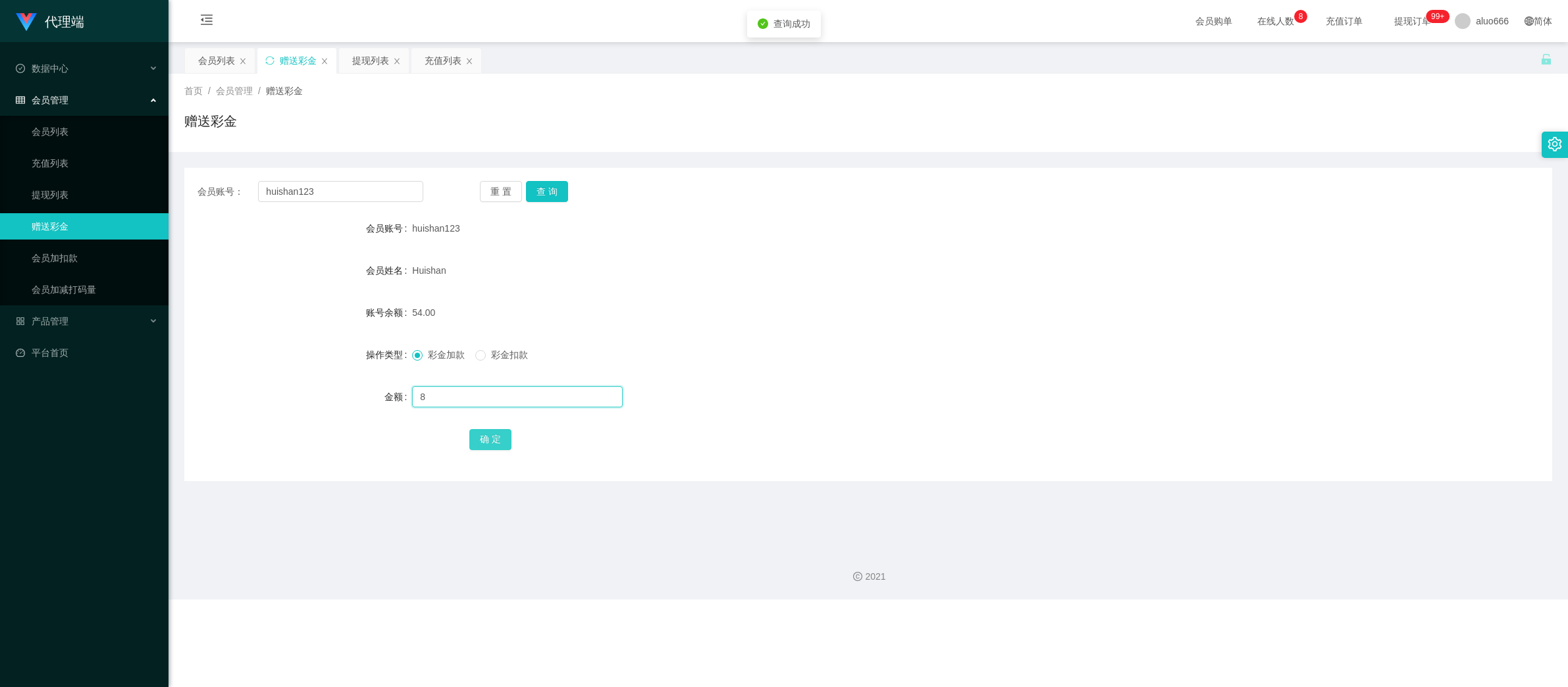
type input "8"
drag, startPoint x: 492, startPoint y: 442, endPoint x: 499, endPoint y: 442, distance: 7.0
click at [492, 442] on button "确 定" at bounding box center [490, 439] width 42 height 21
drag, startPoint x: 984, startPoint y: 298, endPoint x: 1032, endPoint y: 293, distance: 48.3
click at [986, 298] on form "会员账号 huishan123 会员姓名 [PERSON_NAME] 账号余额 62.00 操作类型 彩金加款 彩金扣款 金额 确 定" at bounding box center [867, 334] width 1368 height 237
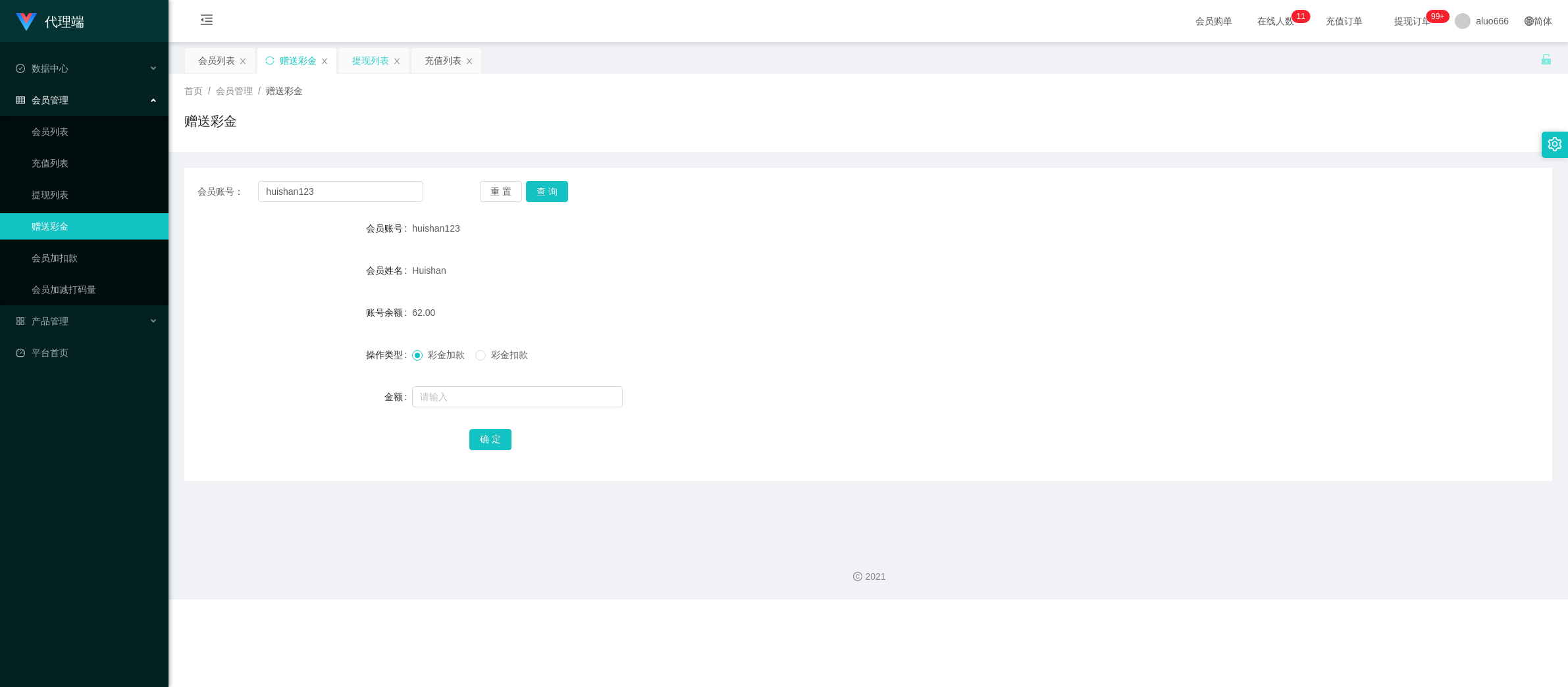
click at [373, 55] on div "提现列表" at bounding box center [371, 60] width 37 height 25
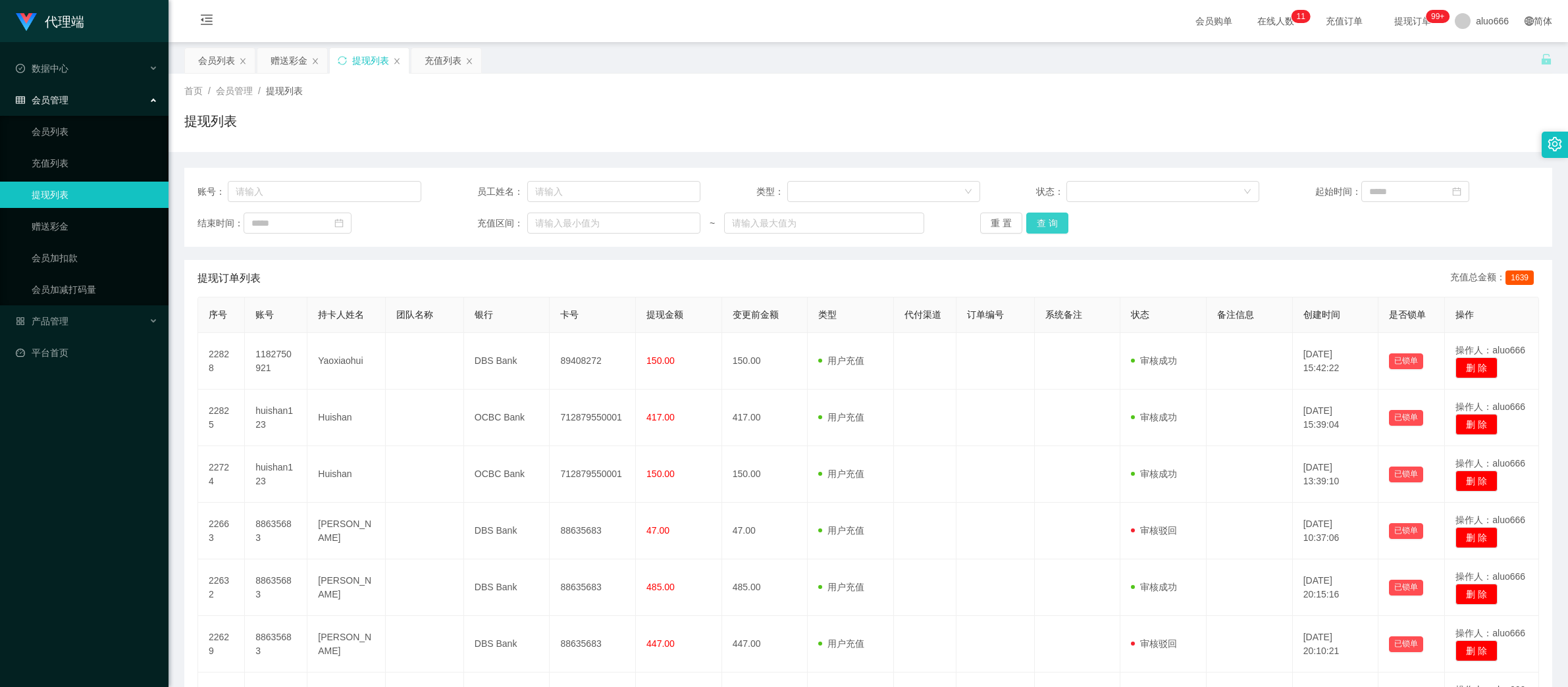
click at [1053, 218] on button "查 询" at bounding box center [1047, 223] width 42 height 21
click at [1049, 219] on button "查 询" at bounding box center [1047, 223] width 42 height 21
click at [1049, 218] on button "查 询" at bounding box center [1047, 223] width 42 height 21
click at [1041, 230] on button "查 询" at bounding box center [1047, 223] width 42 height 21
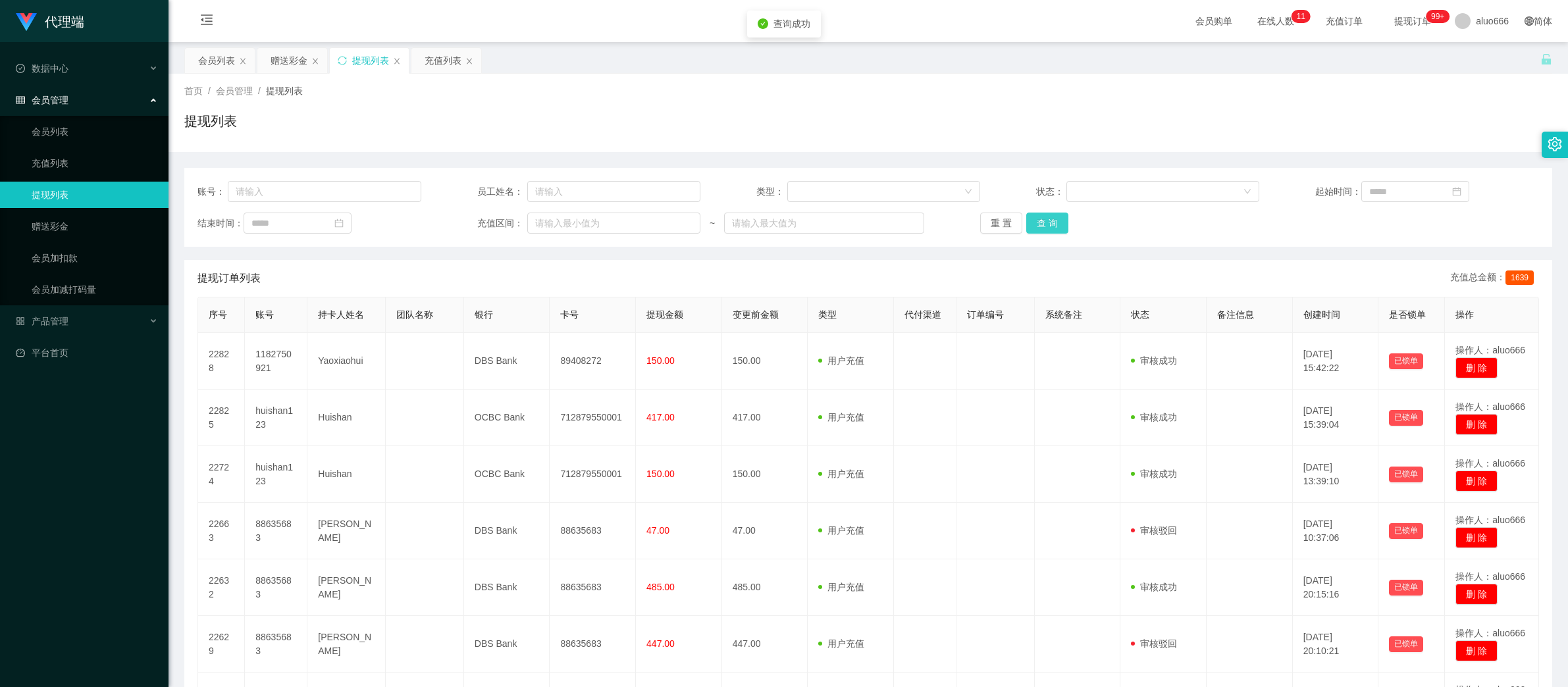
click at [1041, 230] on button "查 询" at bounding box center [1047, 223] width 42 height 21
click at [1041, 227] on button "查 询" at bounding box center [1047, 223] width 42 height 21
click at [1041, 228] on button "查 询" at bounding box center [1047, 223] width 42 height 21
click at [281, 61] on div "赠送彩金" at bounding box center [289, 60] width 37 height 25
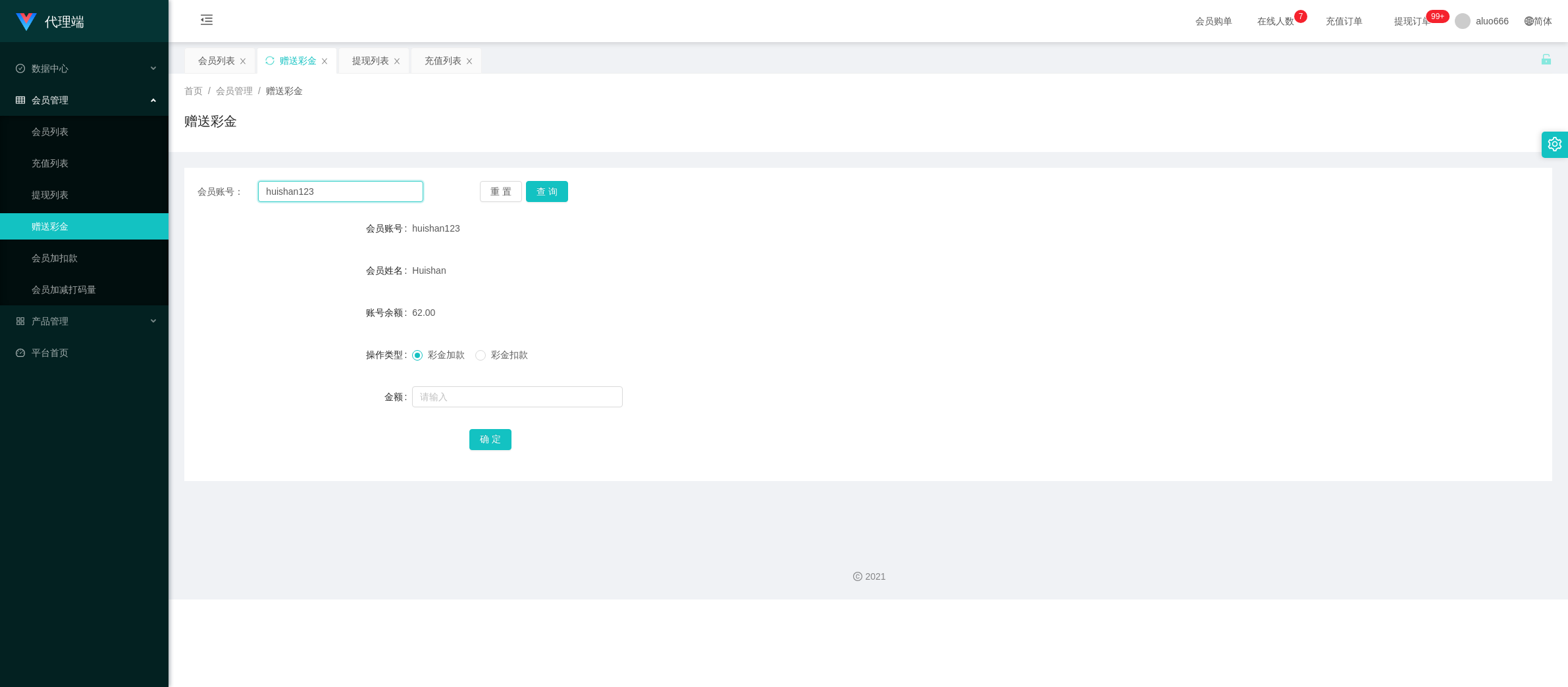
click at [301, 194] on input "huishan123" at bounding box center [340, 192] width 165 height 21
paste input "1182750921"
type input "1182750921"
drag, startPoint x: 539, startPoint y: 198, endPoint x: 539, endPoint y: 218, distance: 20.0
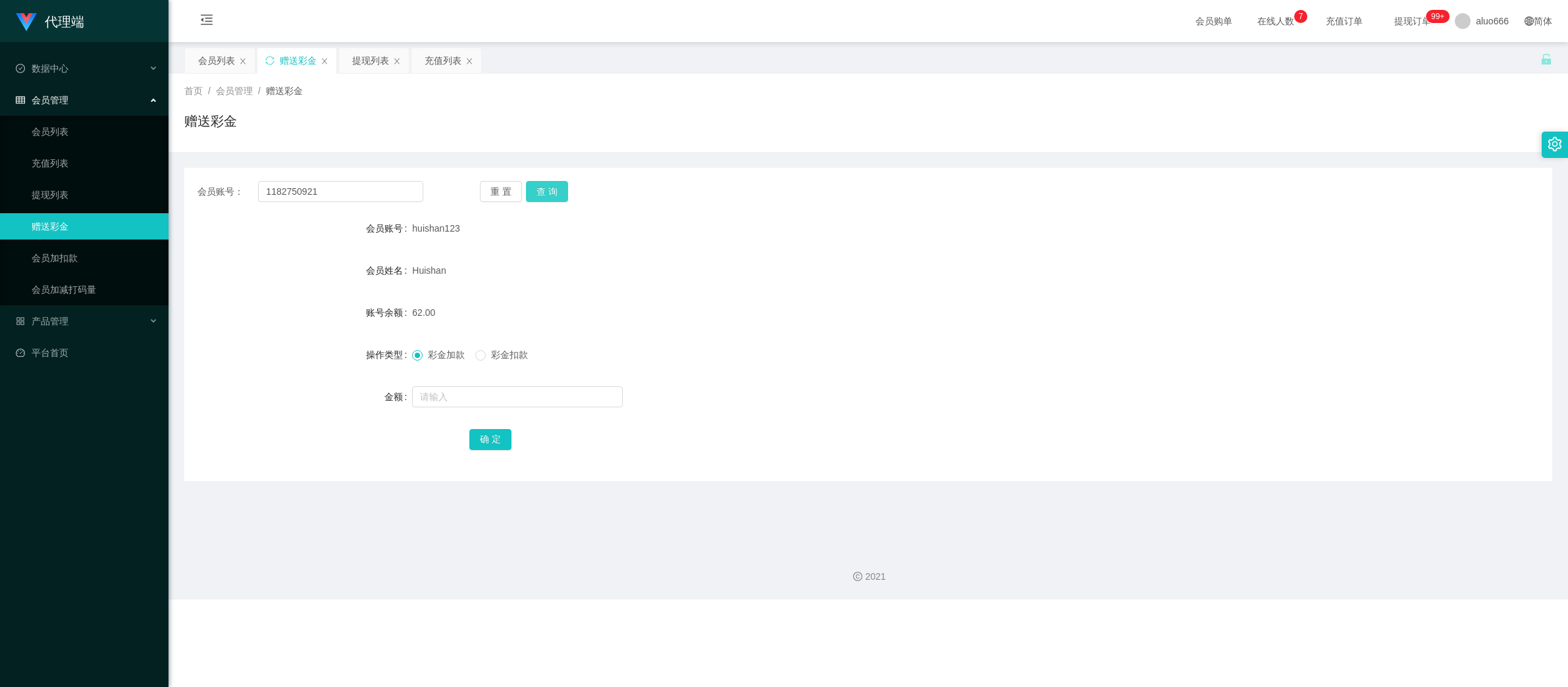
click at [539, 198] on button "查 询" at bounding box center [547, 192] width 42 height 21
click at [462, 391] on input "text" at bounding box center [517, 396] width 211 height 21
type input "8"
click at [493, 442] on button "确 定" at bounding box center [490, 439] width 42 height 21
click at [1084, 414] on form "会员账号 1182750921 会员姓名 [PERSON_NAME] 账号余额 46.00 操作类型 彩金加款 彩金扣款 金额 确 定" at bounding box center [867, 334] width 1368 height 237
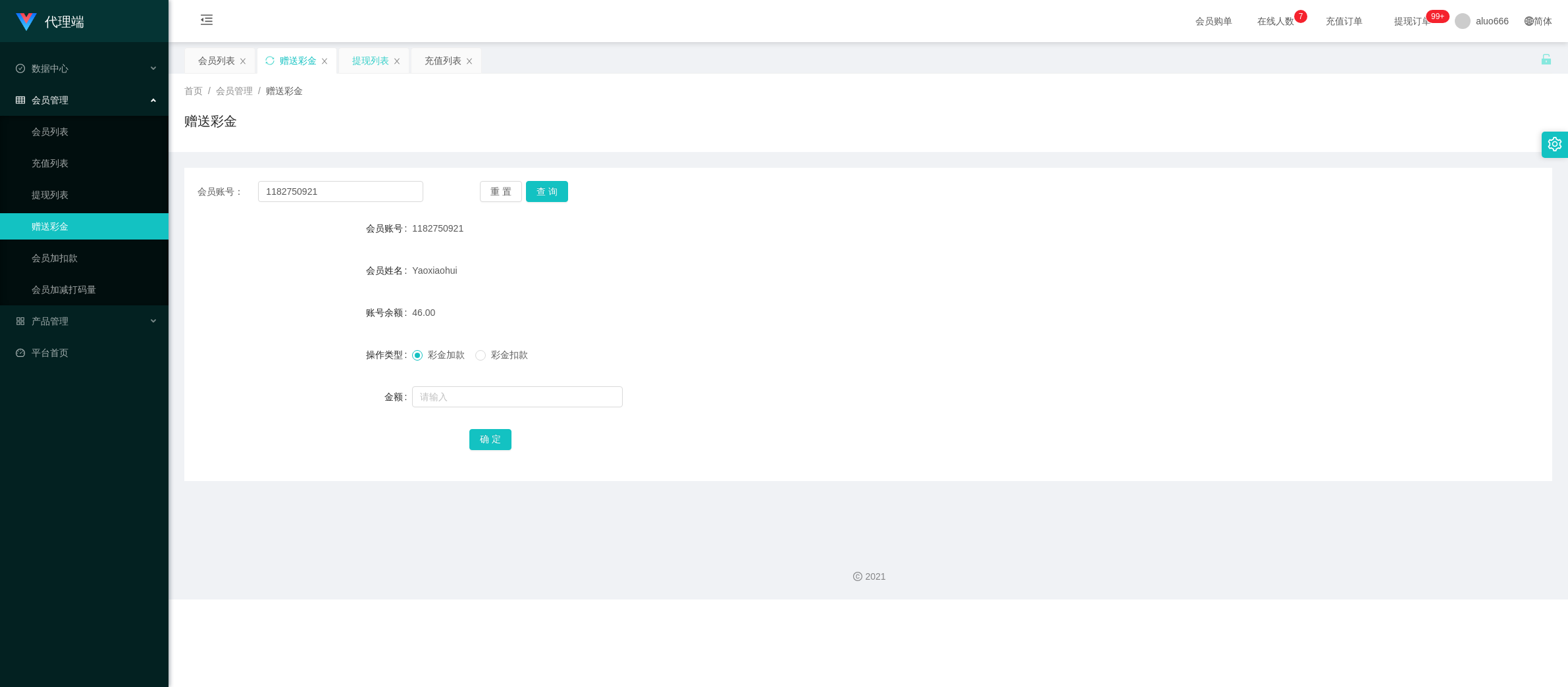
click at [377, 59] on div "提现列表" at bounding box center [371, 60] width 37 height 25
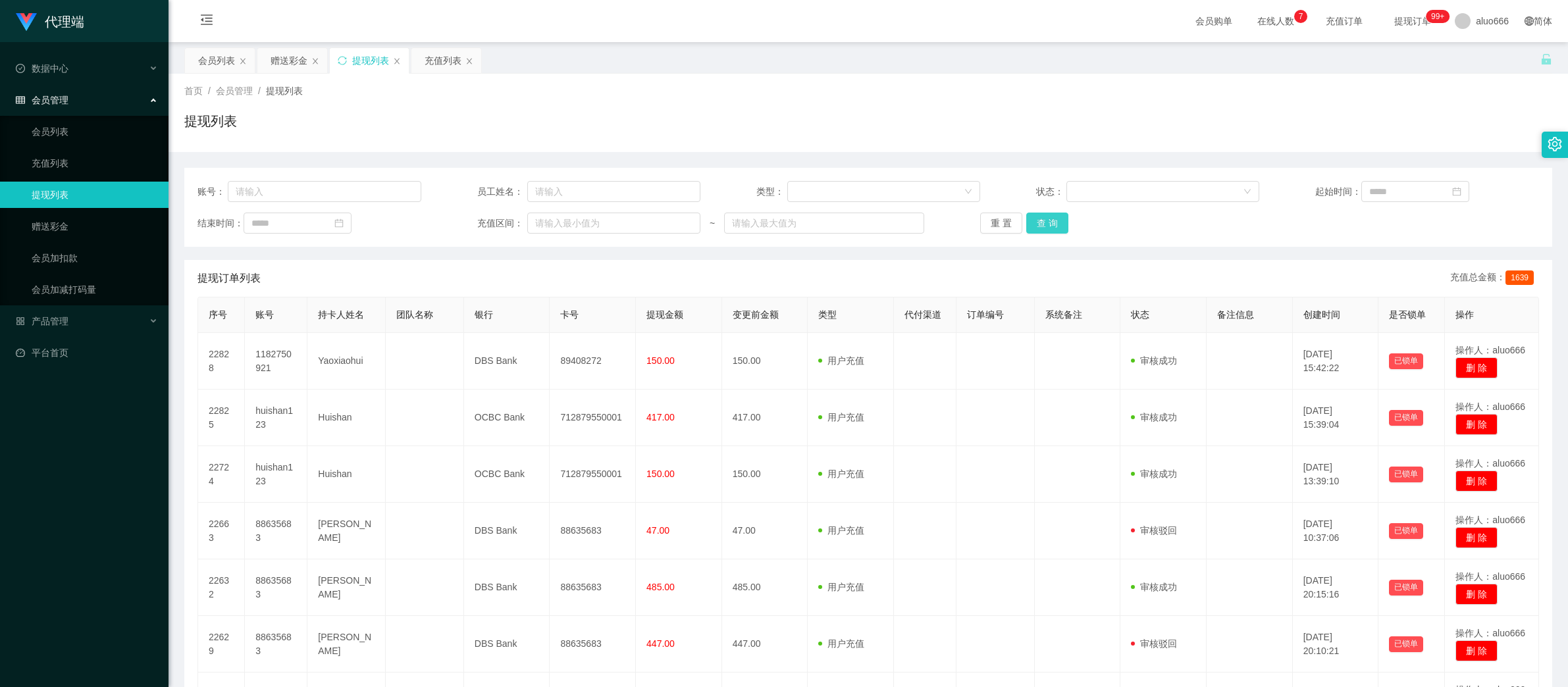
click at [1044, 228] on button "查 询" at bounding box center [1047, 223] width 42 height 21
click at [1136, 108] on div "首页 / 会员管理 / 提现列表 / 提现列表" at bounding box center [867, 113] width 1368 height 58
click at [1053, 225] on button "查 询" at bounding box center [1047, 223] width 42 height 21
click at [291, 62] on div "赠送彩金" at bounding box center [289, 60] width 37 height 25
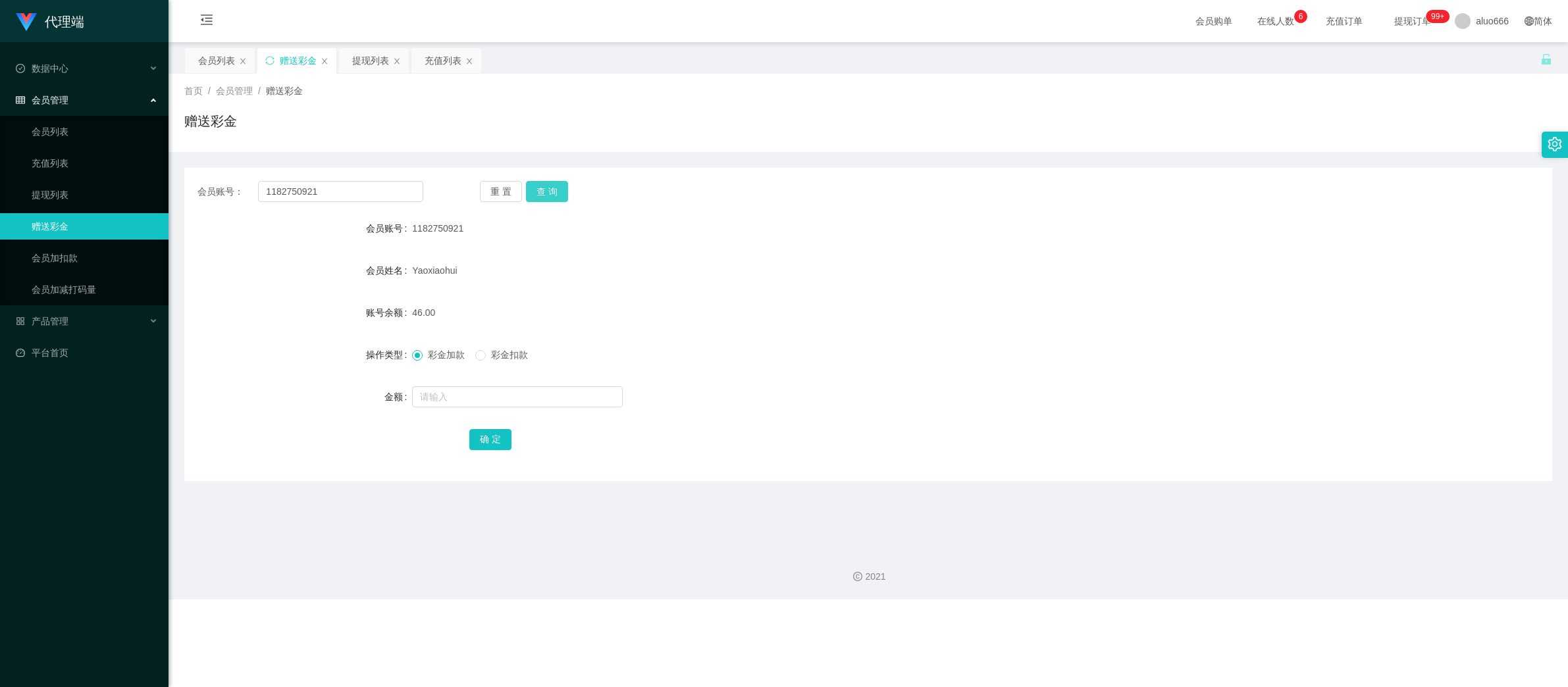
click at [552, 195] on button "查 询" at bounding box center [547, 192] width 42 height 21
click at [541, 187] on button "查 询" at bounding box center [547, 192] width 42 height 21
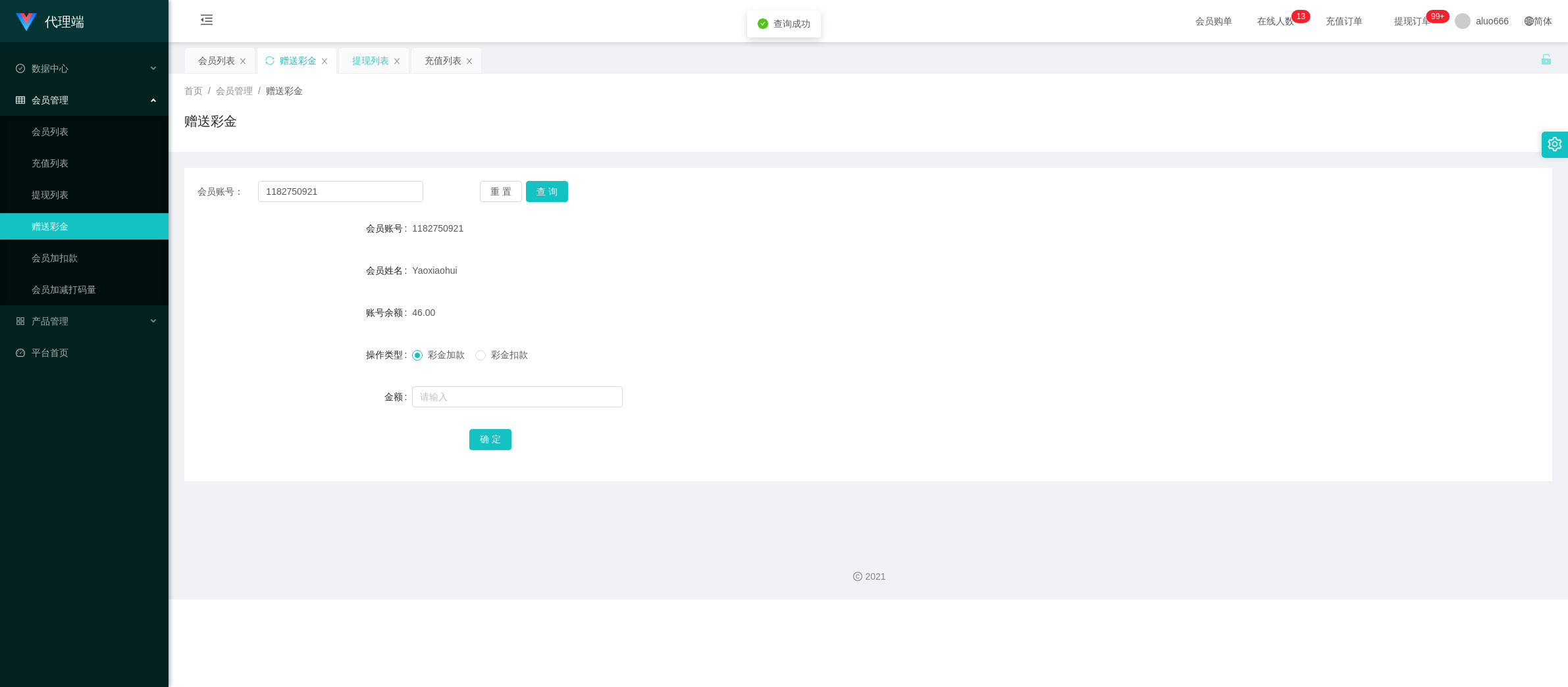
click at [370, 61] on div "提现列表" at bounding box center [371, 60] width 37 height 25
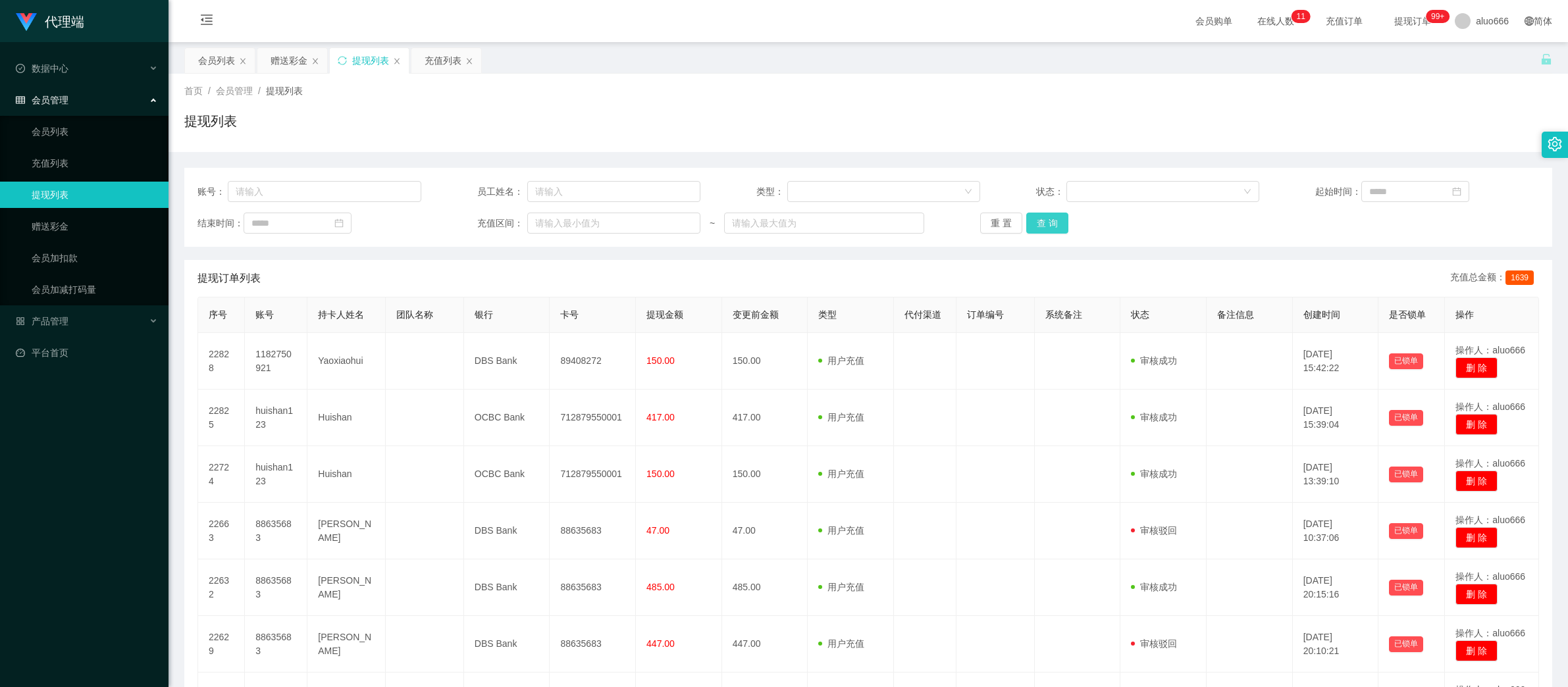
click at [1057, 227] on button "查 询" at bounding box center [1047, 223] width 42 height 21
click at [1035, 224] on button "查 询" at bounding box center [1047, 223] width 42 height 21
click at [1051, 228] on button "查 询" at bounding box center [1047, 223] width 42 height 21
click at [285, 59] on div "赠送彩金" at bounding box center [289, 60] width 37 height 25
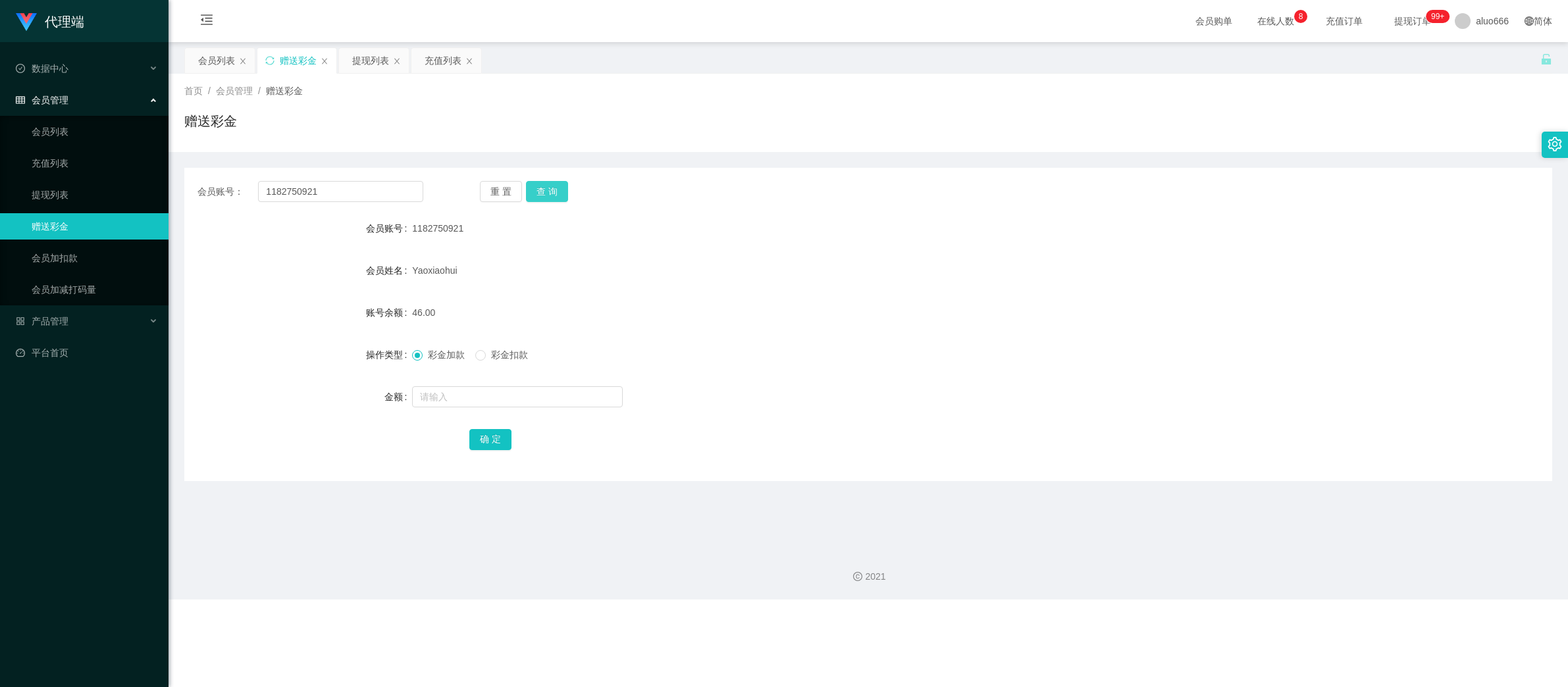
click at [557, 184] on button "查 询" at bounding box center [547, 192] width 42 height 21
click at [549, 184] on button "查 询" at bounding box center [547, 192] width 42 height 21
click at [545, 189] on button "查 询" at bounding box center [547, 192] width 42 height 21
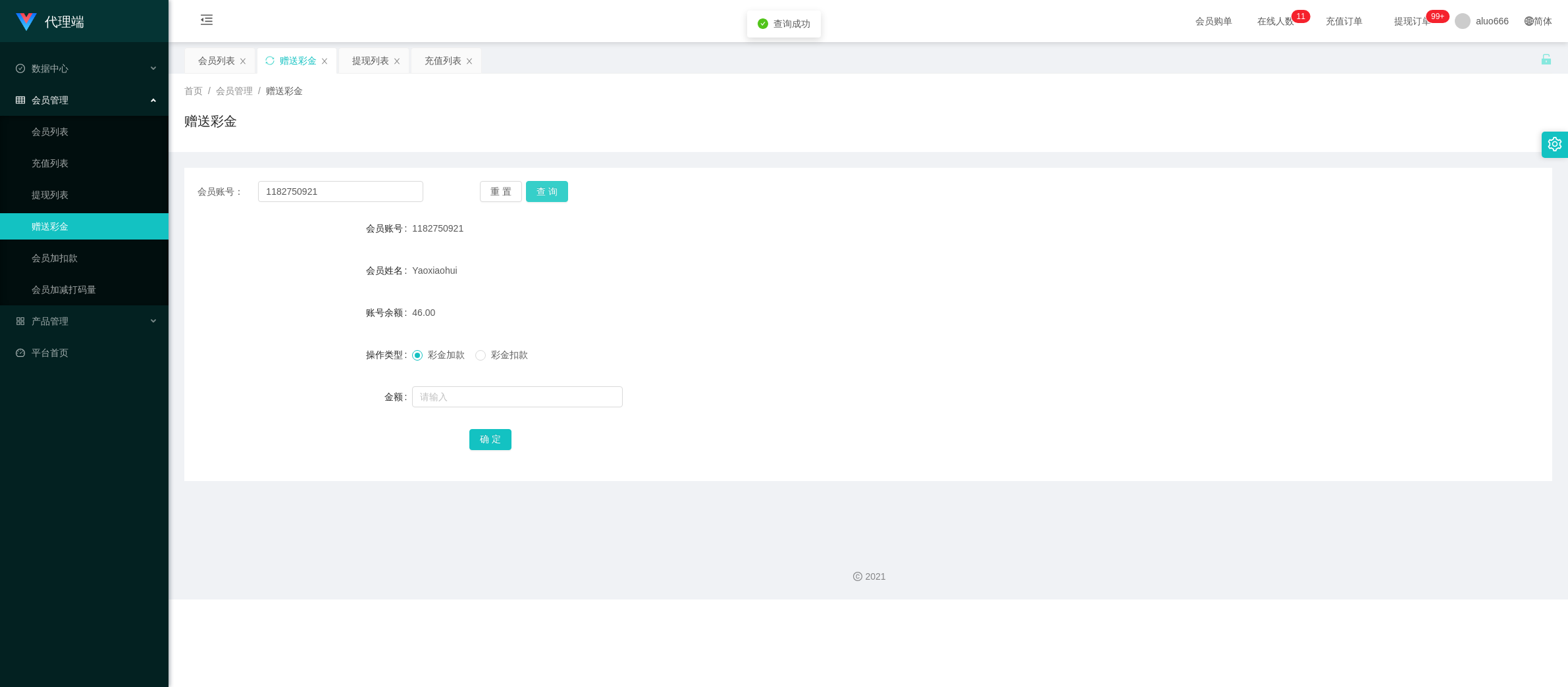
click at [545, 189] on button "查 询" at bounding box center [547, 192] width 42 height 21
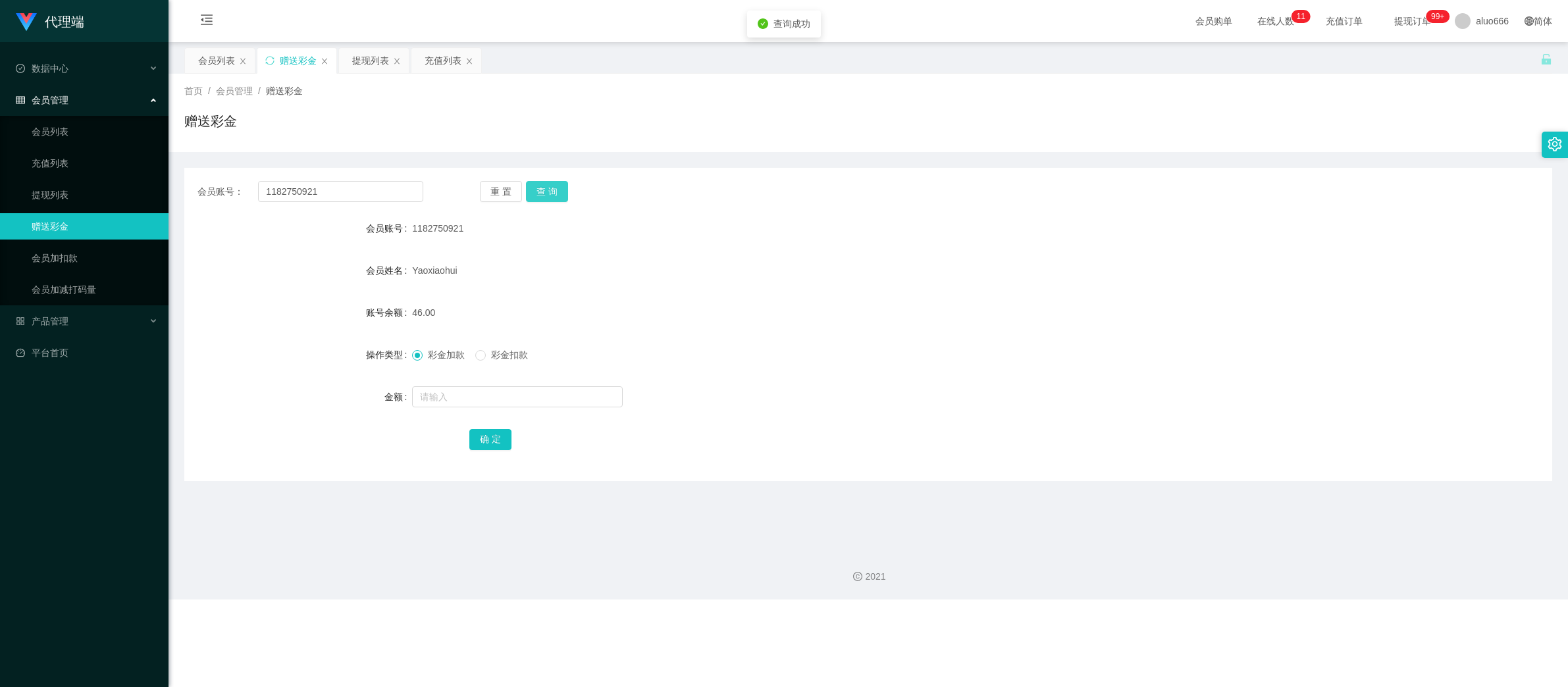
click at [545, 189] on button "查 询" at bounding box center [547, 192] width 42 height 21
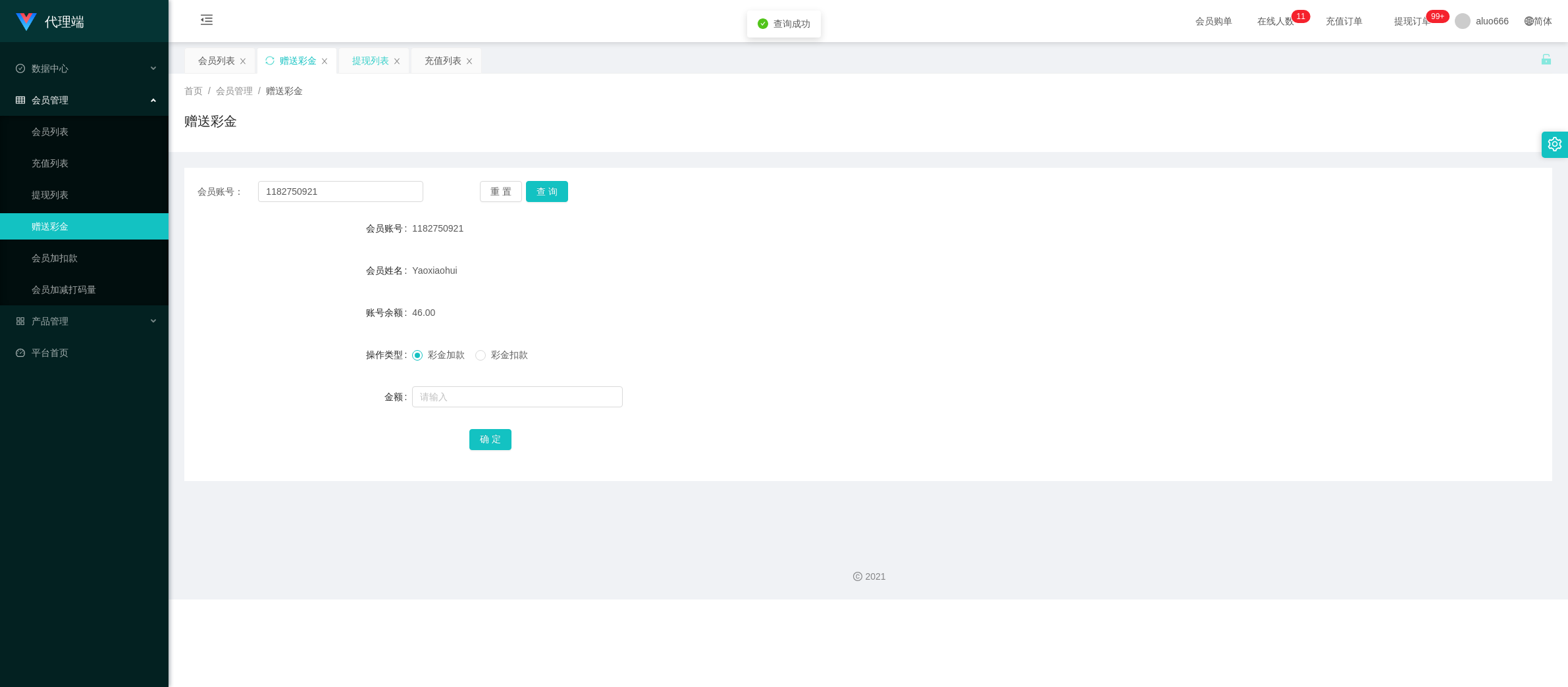
click at [368, 58] on div "提现列表" at bounding box center [371, 60] width 37 height 25
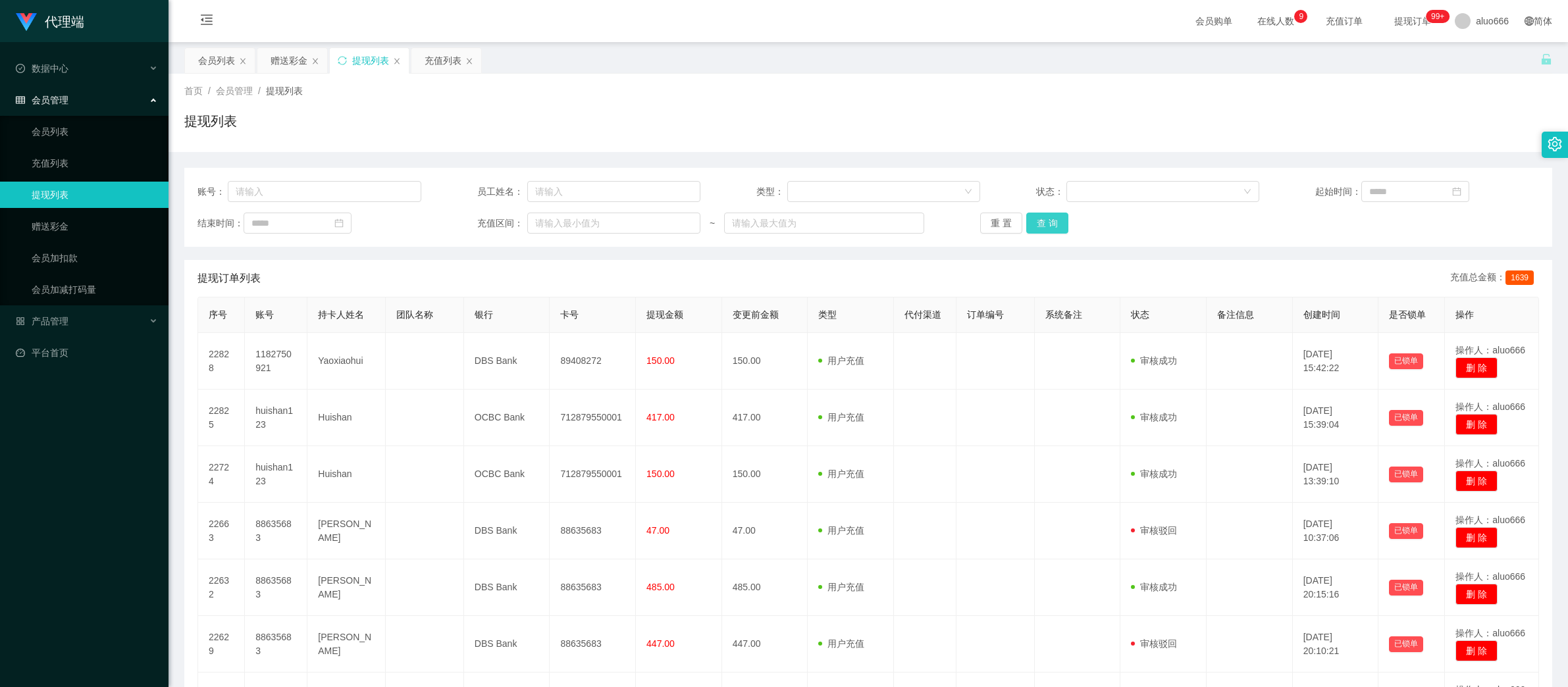
click at [1037, 219] on button "查 询" at bounding box center [1047, 223] width 42 height 21
click at [285, 58] on div "赠送彩金" at bounding box center [289, 60] width 37 height 25
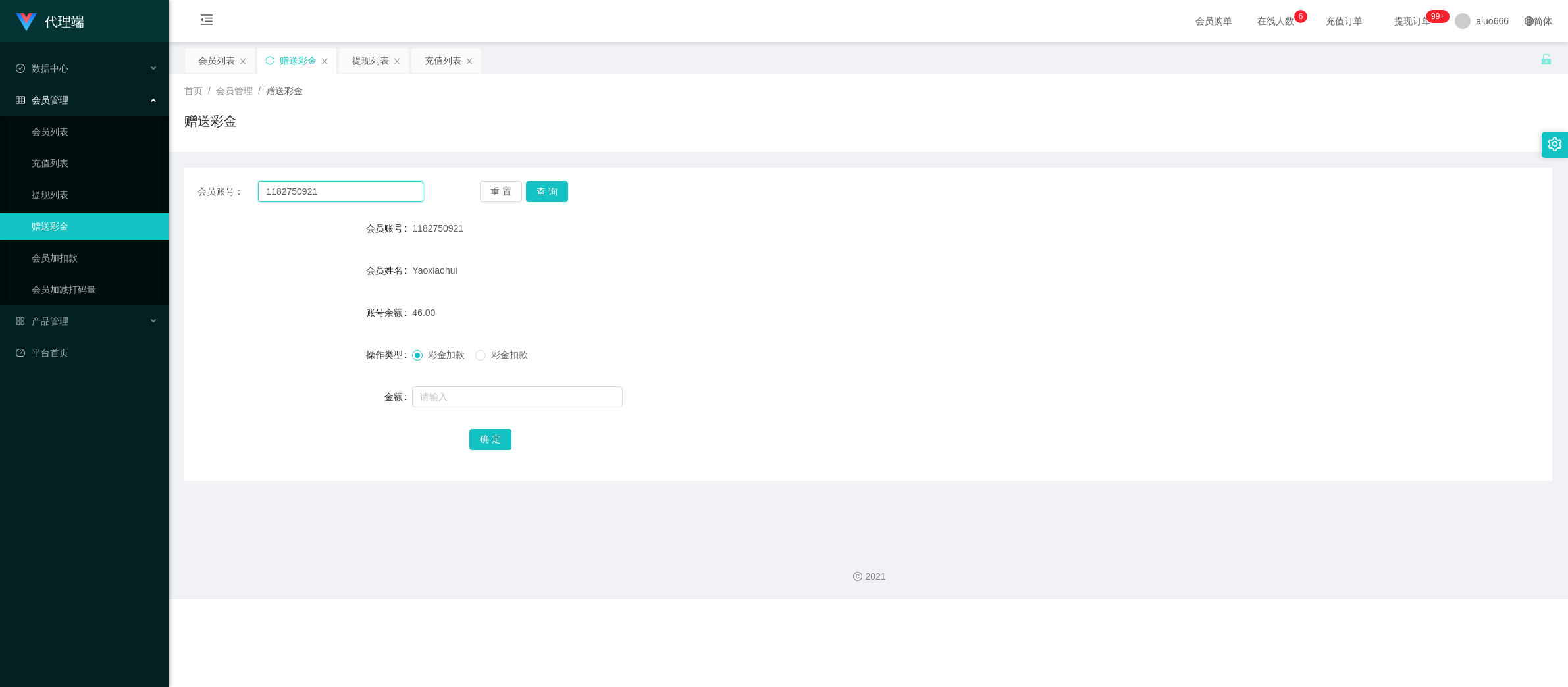
click at [327, 192] on input "1182750921" at bounding box center [340, 192] width 165 height 21
drag, startPoint x: 551, startPoint y: 187, endPoint x: 548, endPoint y: 198, distance: 11.4
click at [551, 187] on button "查 询" at bounding box center [547, 192] width 42 height 21
click at [470, 395] on input "text" at bounding box center [517, 396] width 211 height 21
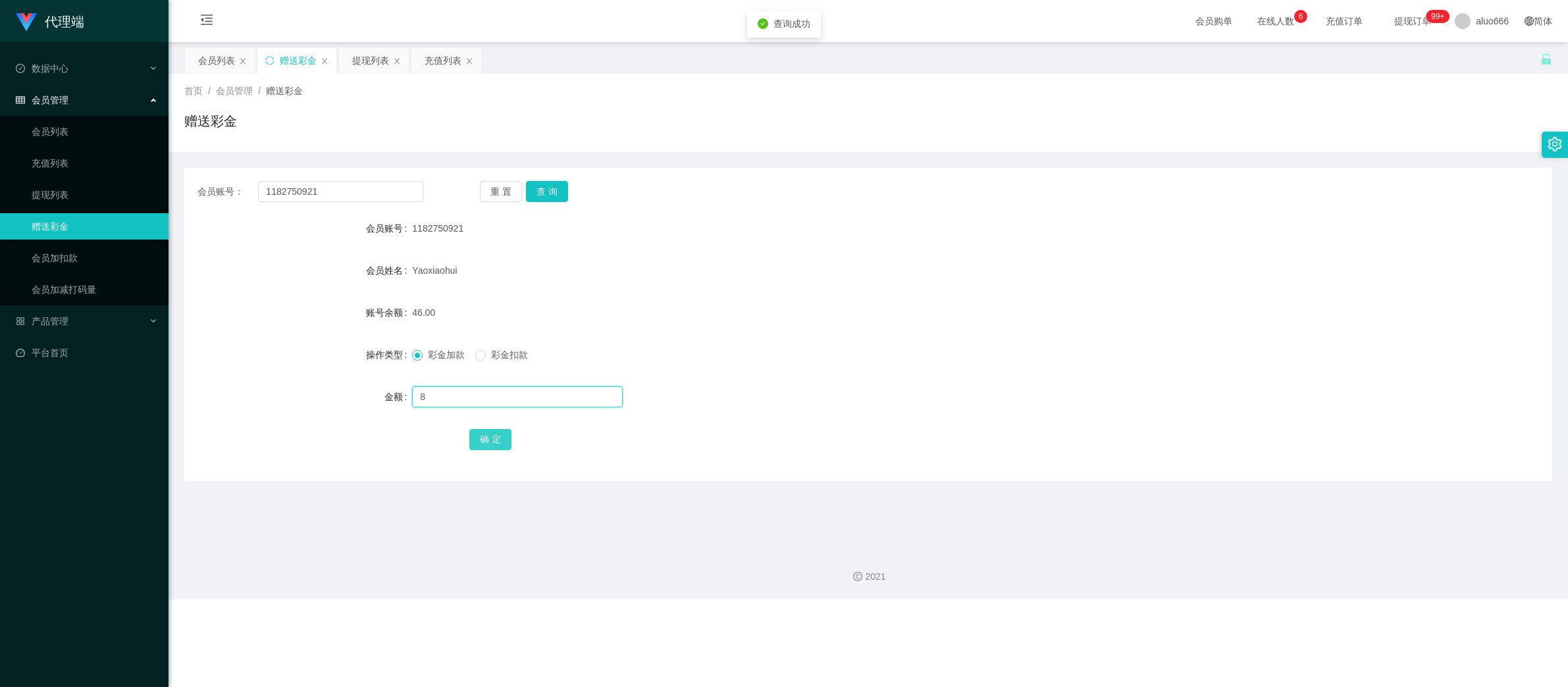
type input "8"
click at [492, 441] on button "确 定" at bounding box center [490, 439] width 42 height 21
drag, startPoint x: 1025, startPoint y: 313, endPoint x: 771, endPoint y: 212, distance: 273.3
click at [1025, 313] on div "54.00" at bounding box center [811, 312] width 798 height 27
click at [327, 192] on input "1182750921" at bounding box center [340, 192] width 165 height 21
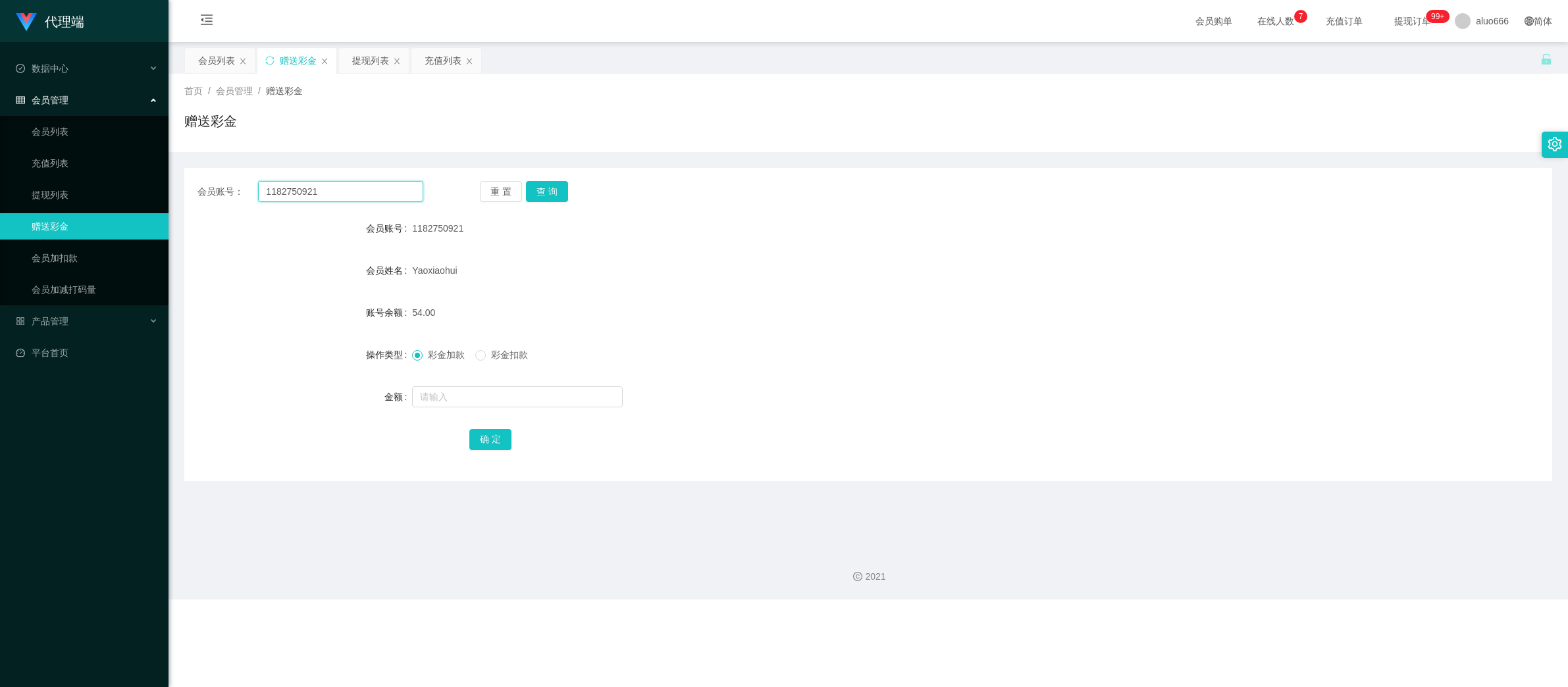
click at [327, 192] on input "1182750921" at bounding box center [340, 192] width 165 height 21
paste input "huishan123"
type input "huishan123"
click at [551, 186] on button "查 询" at bounding box center [547, 192] width 42 height 21
click at [458, 396] on input "text" at bounding box center [517, 396] width 211 height 21
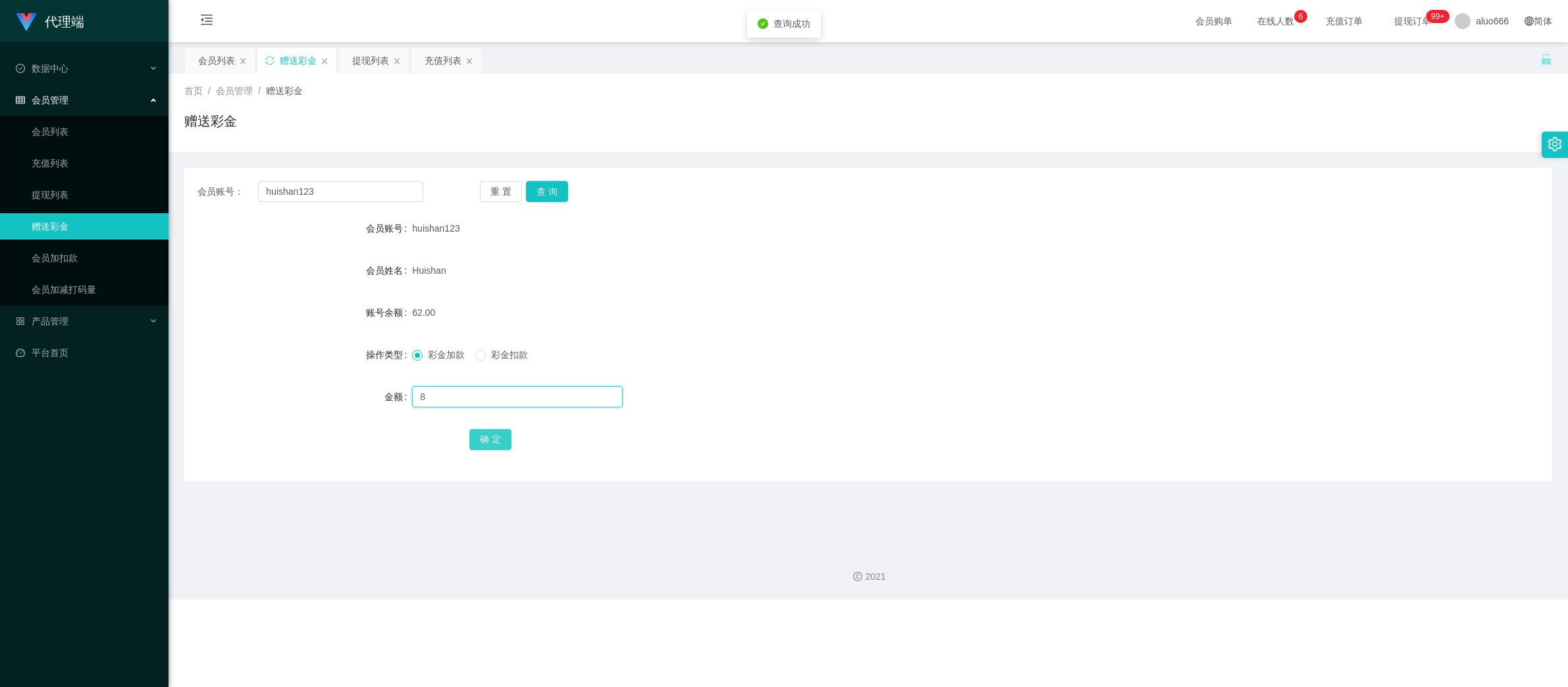
type input "8"
click at [496, 443] on button "确 定" at bounding box center [490, 439] width 42 height 21
click at [956, 291] on form "会员账号 huishan123 会员姓名 [PERSON_NAME] 账号余额 70.00 操作类型 彩金加款 彩金扣款 金额 确 定" at bounding box center [867, 334] width 1368 height 237
click at [371, 54] on div "提现列表" at bounding box center [371, 60] width 37 height 25
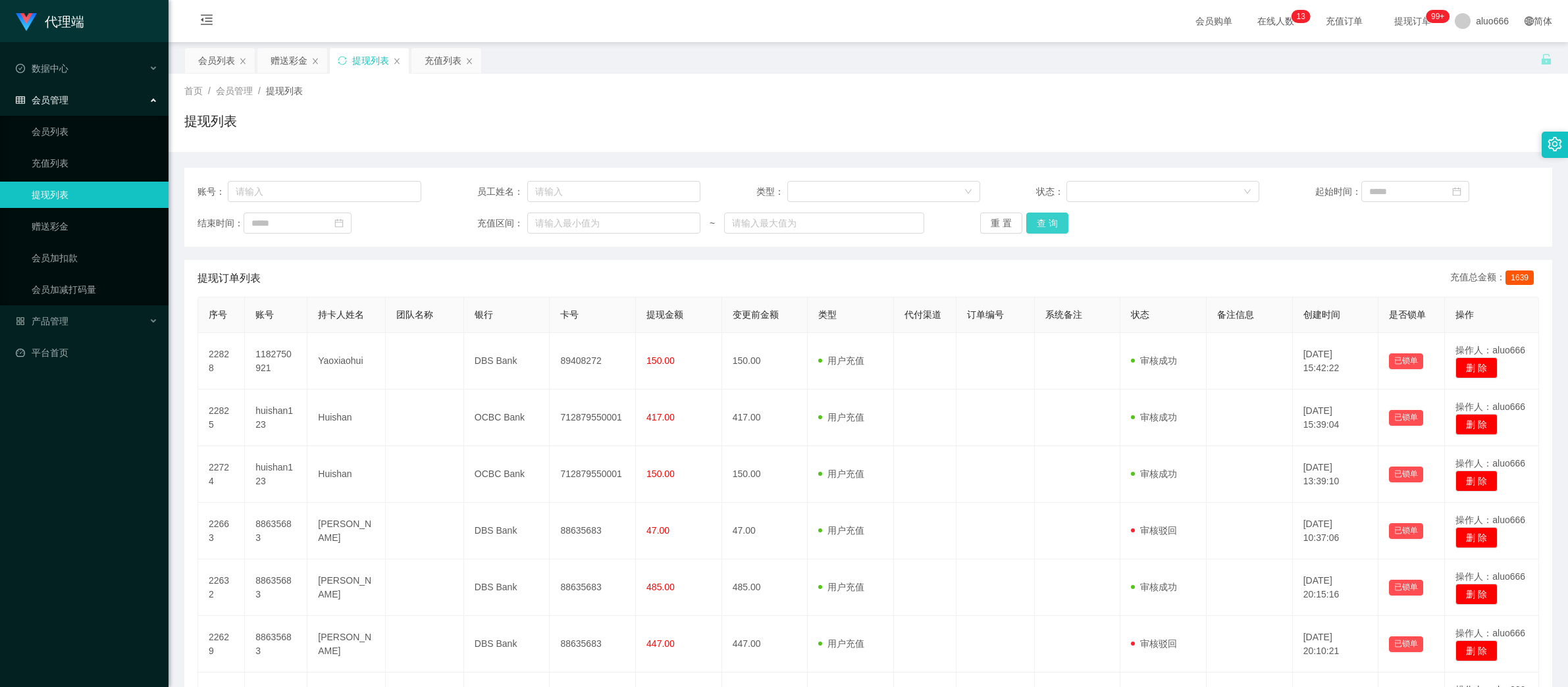
click at [1052, 228] on button "查 询" at bounding box center [1047, 223] width 42 height 21
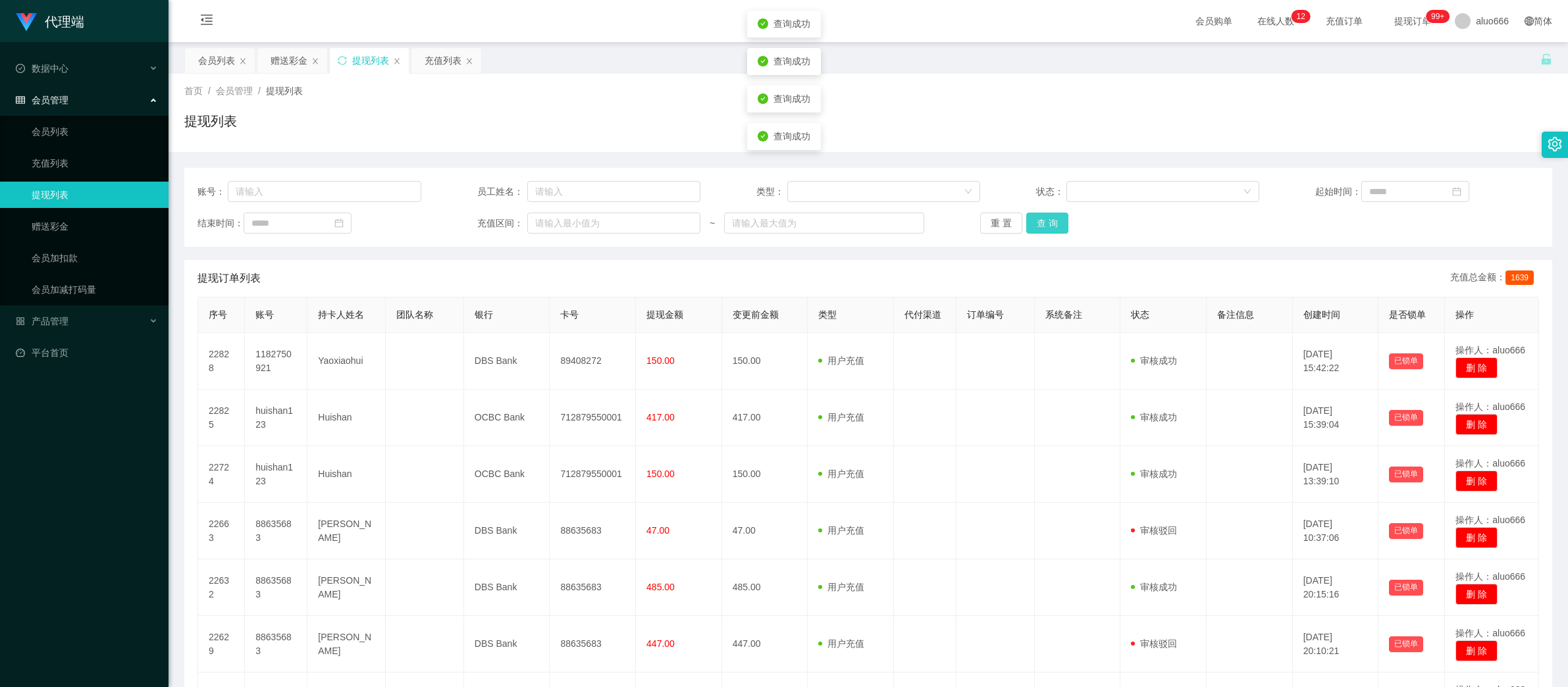
click at [1052, 228] on button "查 询" at bounding box center [1047, 223] width 42 height 21
click at [1185, 268] on div "提现订单列表 充值总金额： 1639" at bounding box center [868, 278] width 1341 height 37
click at [1051, 222] on button "查 询" at bounding box center [1047, 223] width 42 height 21
click at [1035, 220] on button "查 询" at bounding box center [1047, 223] width 42 height 21
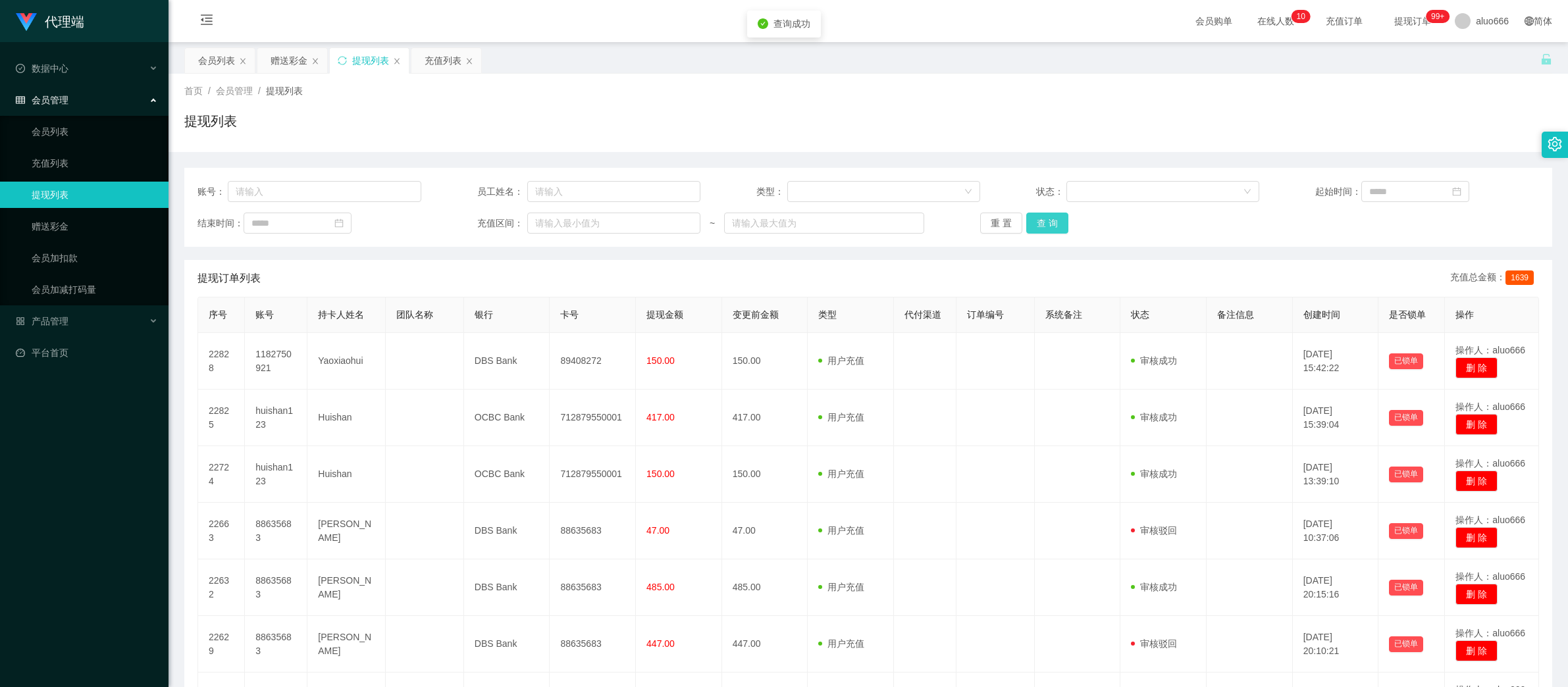
click at [1035, 220] on button "查 询" at bounding box center [1047, 223] width 42 height 21
click at [1043, 225] on button "查 询" at bounding box center [1047, 223] width 42 height 21
click at [1043, 230] on button "查 询" at bounding box center [1047, 223] width 42 height 21
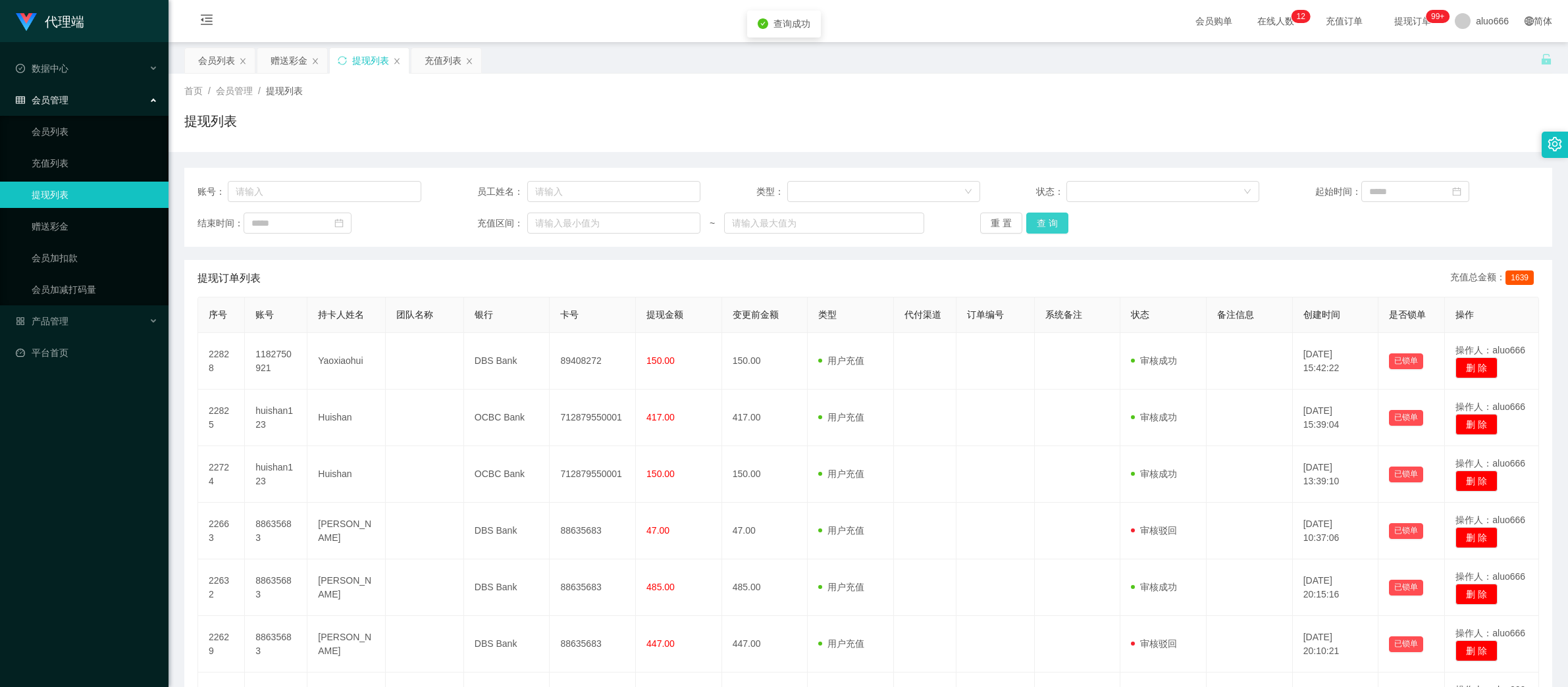
click at [1043, 230] on button "查 询" at bounding box center [1047, 223] width 42 height 21
click at [294, 64] on div "赠送彩金" at bounding box center [289, 60] width 37 height 25
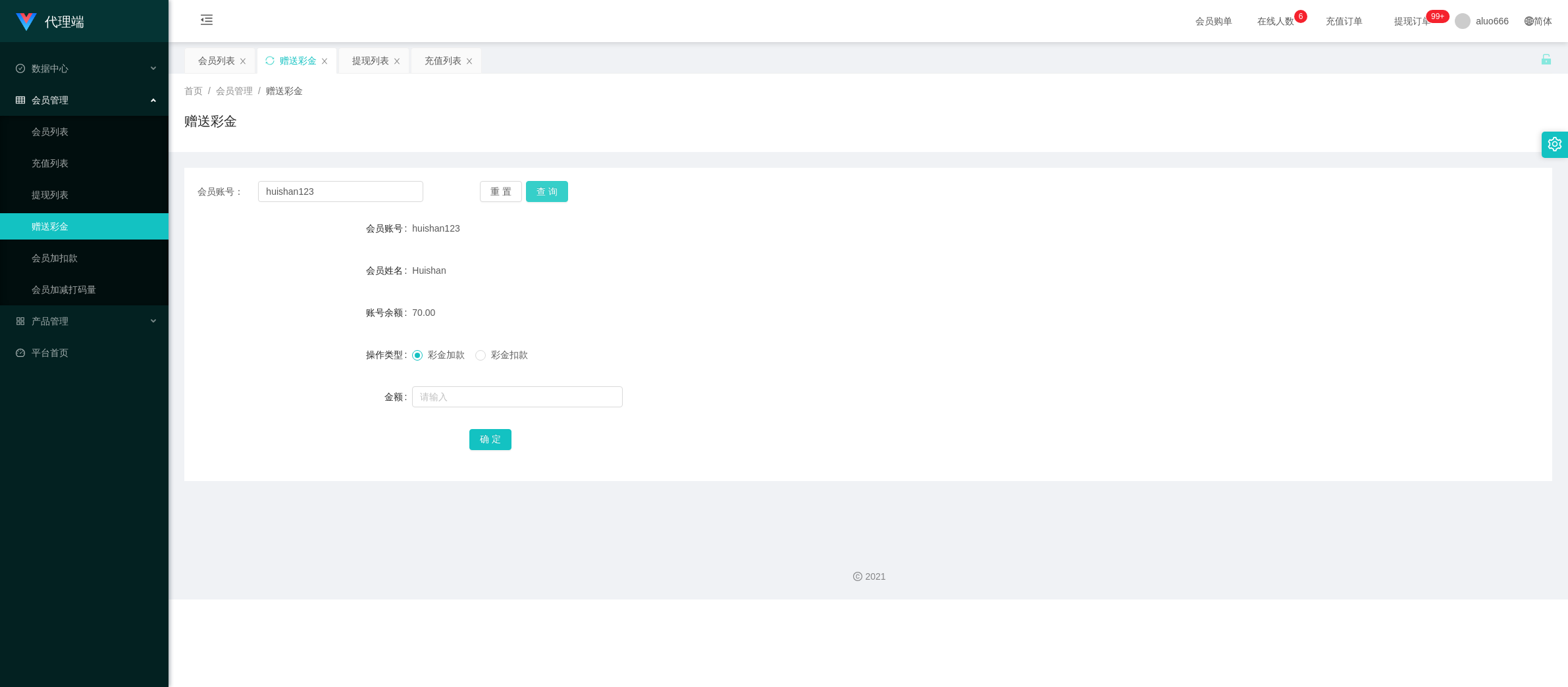
click at [545, 192] on button "查 询" at bounding box center [547, 192] width 42 height 21
click at [946, 230] on div "huishan123" at bounding box center [811, 228] width 798 height 27
click at [346, 194] on input "huishan123" at bounding box center [340, 192] width 165 height 21
drag, startPoint x: 577, startPoint y: 193, endPoint x: 557, endPoint y: 190, distance: 20.2
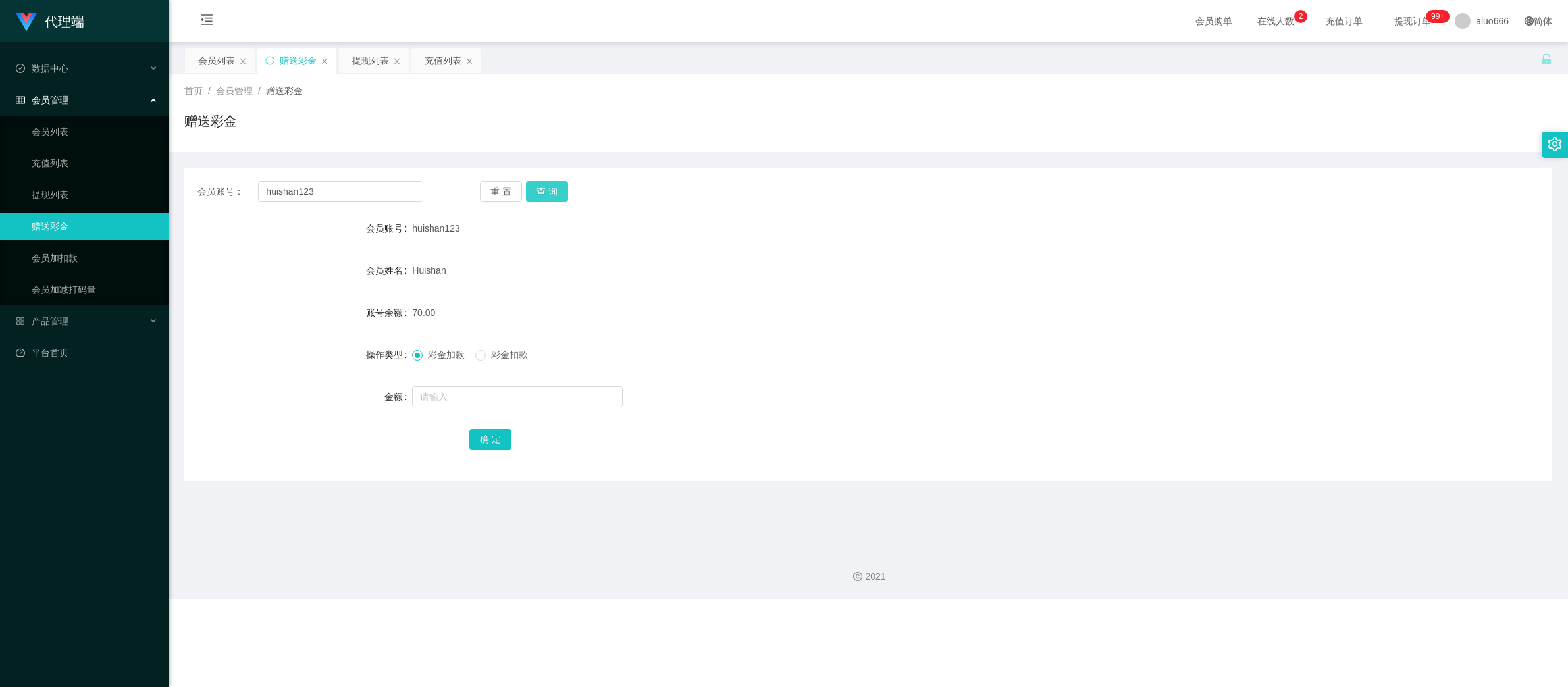
click at [568, 193] on div "重 置 查 询" at bounding box center [592, 192] width 226 height 21
click at [553, 189] on button "查 询" at bounding box center [547, 192] width 42 height 21
click at [456, 394] on input "text" at bounding box center [517, 396] width 211 height 21
type input "8"
click at [488, 445] on button "确 定" at bounding box center [490, 439] width 42 height 21
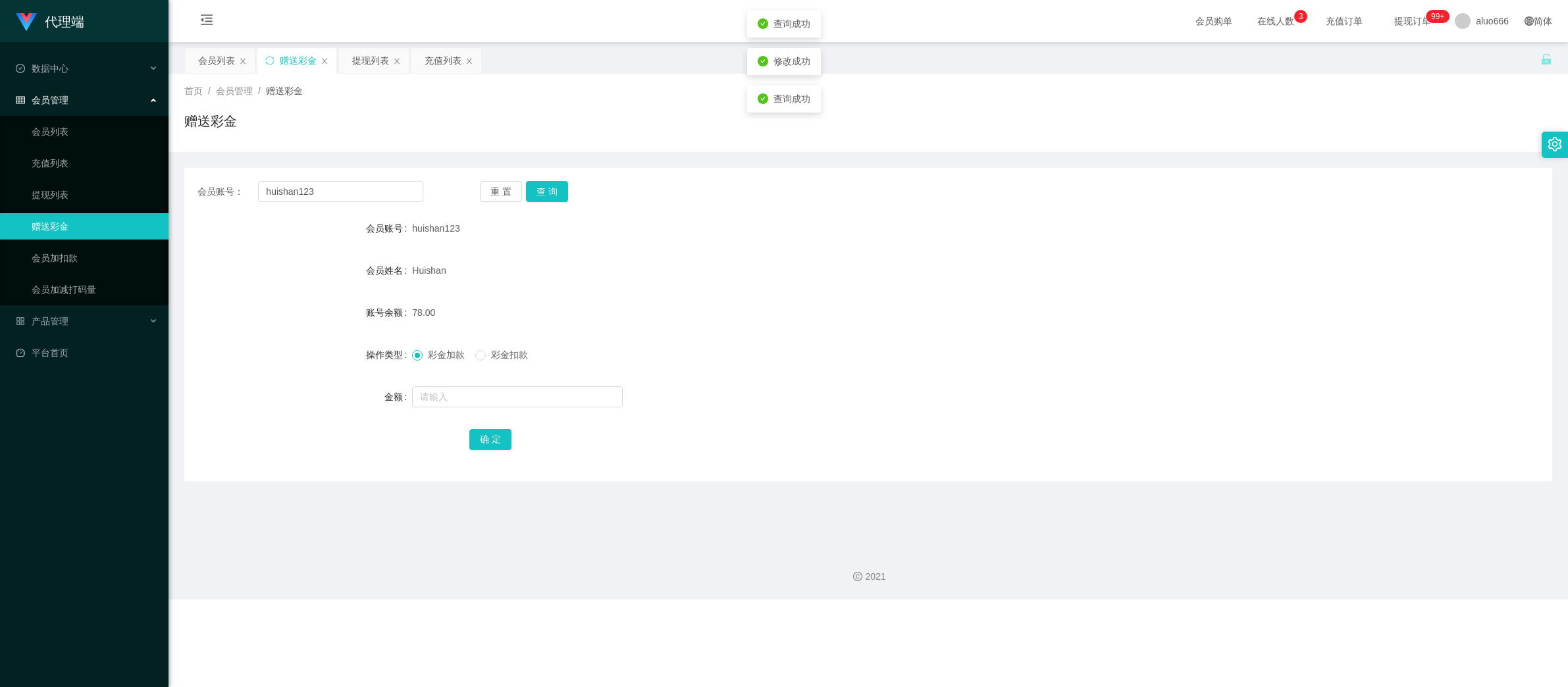
drag, startPoint x: 936, startPoint y: 283, endPoint x: 972, endPoint y: 273, distance: 37.4
click at [970, 277] on div "Huishan" at bounding box center [811, 270] width 798 height 27
click at [375, 56] on div "提现列表" at bounding box center [371, 60] width 37 height 25
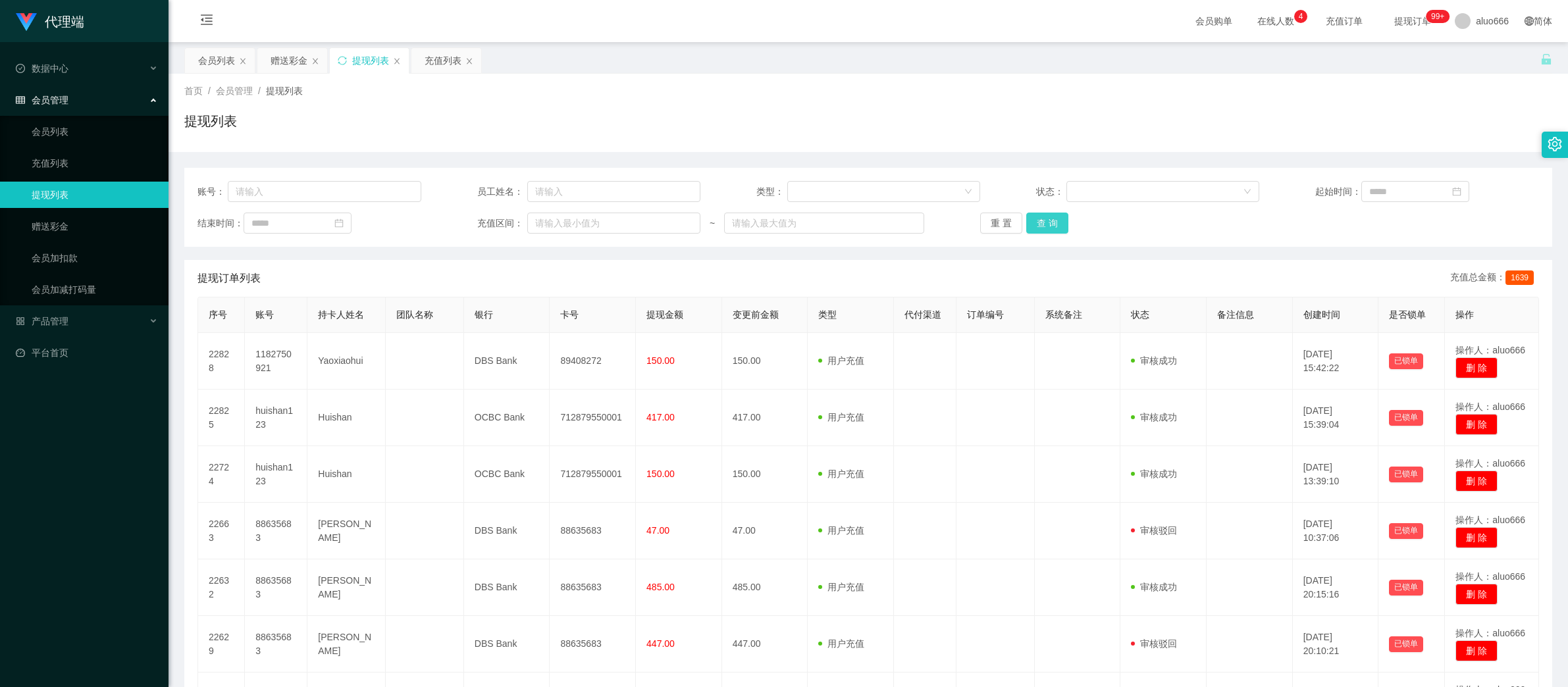
click at [1033, 229] on button "查 询" at bounding box center [1047, 223] width 42 height 21
click at [1047, 229] on button "查 询" at bounding box center [1047, 223] width 42 height 21
click at [1049, 228] on button "查 询" at bounding box center [1047, 223] width 42 height 21
click at [292, 192] on input "text" at bounding box center [324, 192] width 193 height 21
click at [297, 58] on div "赠送彩金" at bounding box center [289, 60] width 37 height 25
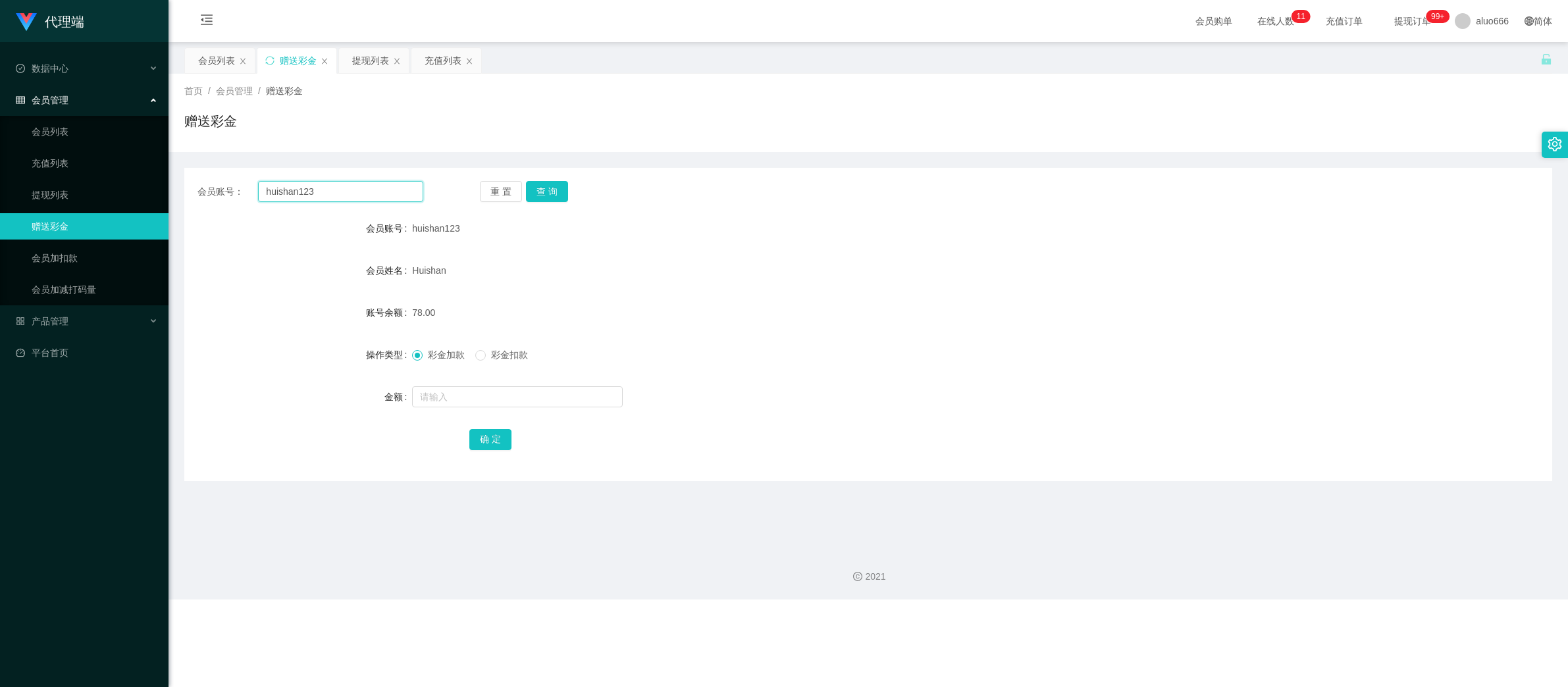
click at [318, 200] on input "huishan123" at bounding box center [340, 192] width 165 height 21
paste input "1182750921"
type input "1182750921"
click at [546, 199] on button "查 询" at bounding box center [547, 192] width 42 height 21
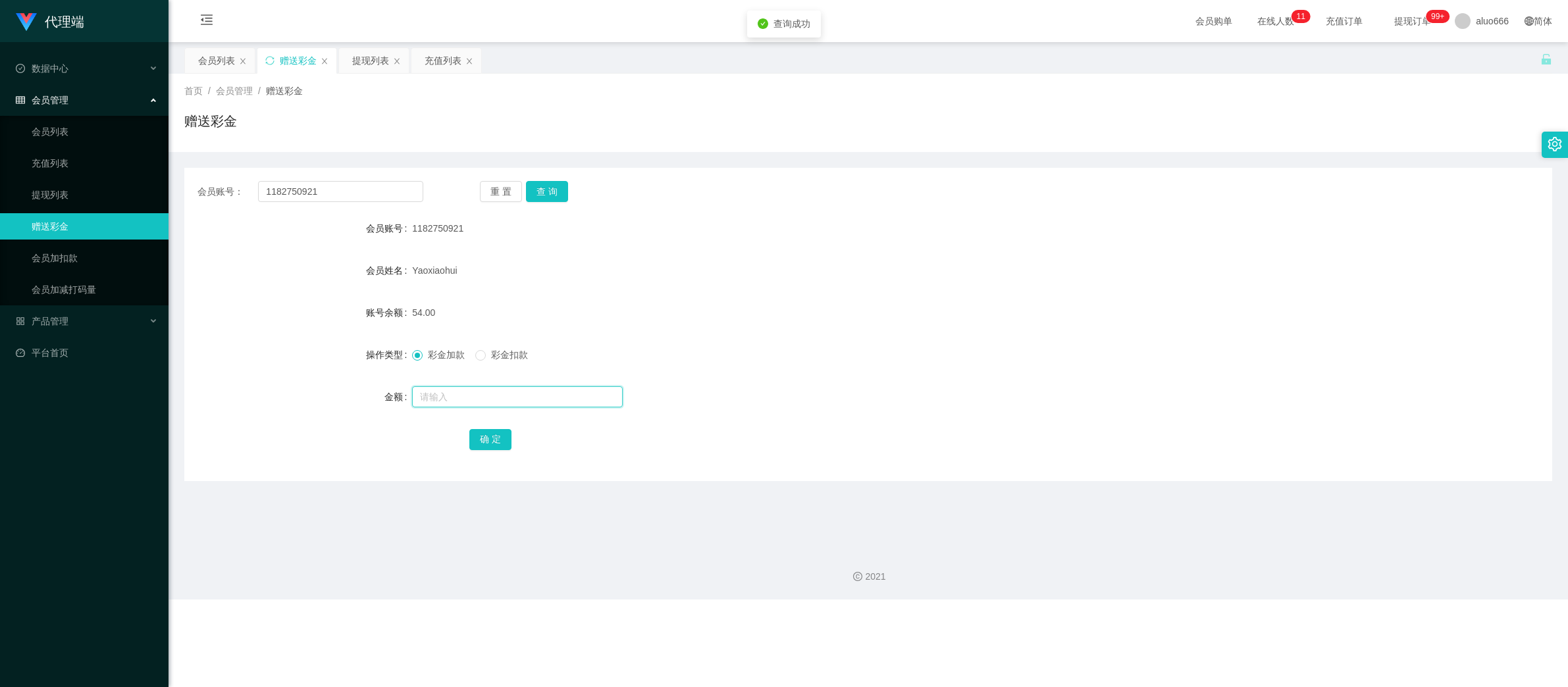
click at [453, 402] on input "text" at bounding box center [517, 396] width 211 height 21
type input "8"
click at [490, 431] on button "确 定" at bounding box center [490, 439] width 42 height 21
click at [912, 277] on div "Yaoxiaohui" at bounding box center [811, 270] width 798 height 27
click at [340, 187] on input "1182750921" at bounding box center [340, 192] width 165 height 21
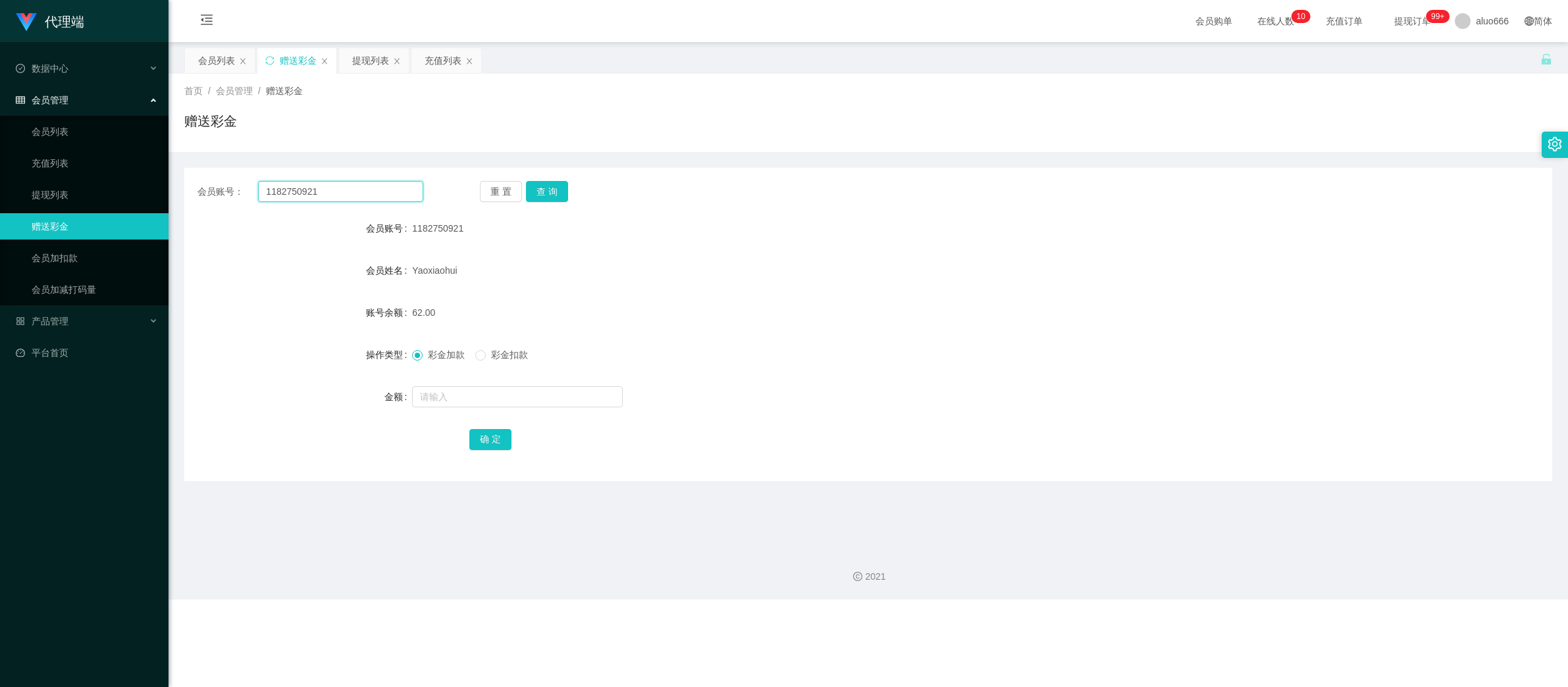
click at [340, 187] on input "1182750921" at bounding box center [340, 192] width 165 height 21
click at [547, 189] on button "查 询" at bounding box center [547, 192] width 42 height 21
click at [456, 401] on input "text" at bounding box center [517, 396] width 211 height 21
type input "8"
click at [476, 437] on button "确 定" at bounding box center [490, 439] width 42 height 21
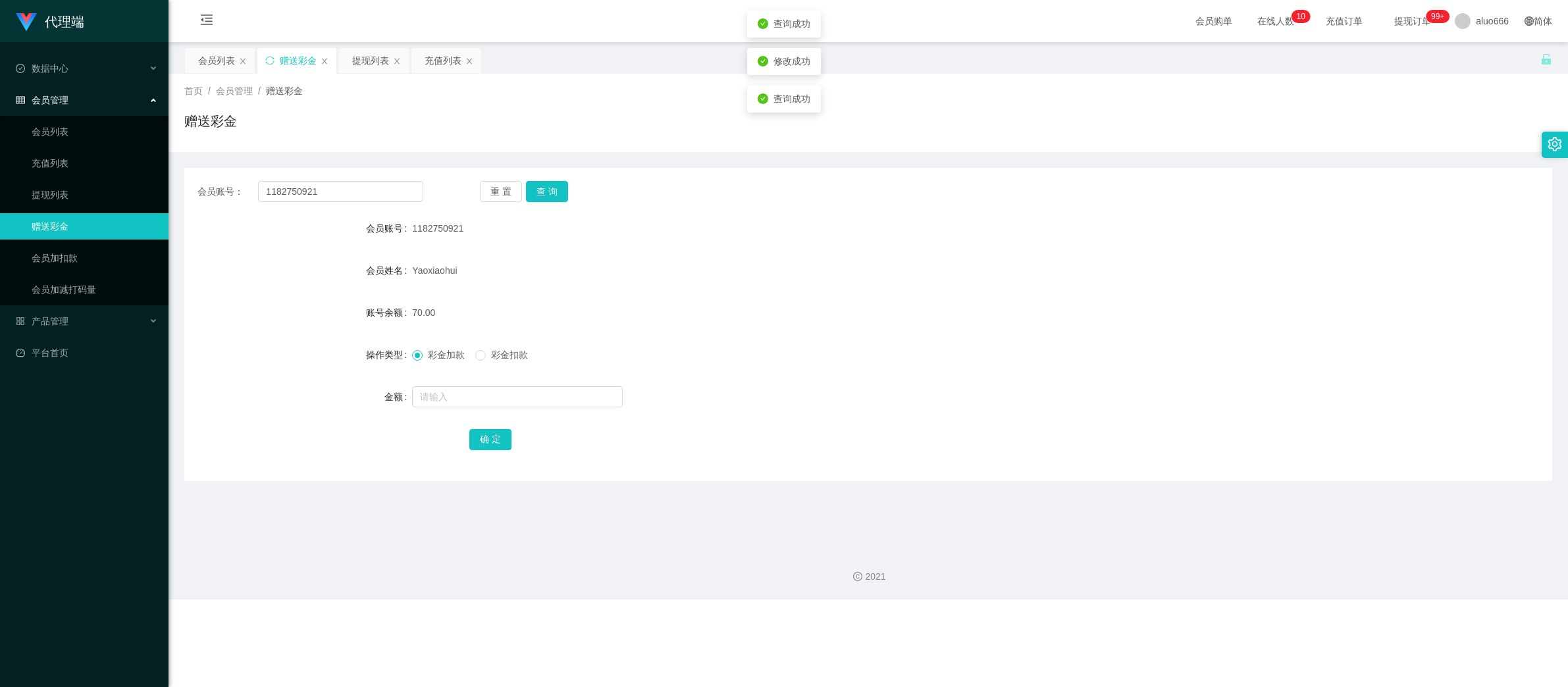
click at [706, 330] on form "会员账号 1182750921 会员姓名 [PERSON_NAME] 账号余额 70.00 操作类型 彩金加款 彩金扣款 金额 确 定" at bounding box center [867, 334] width 1368 height 237
click at [367, 69] on div "提现列表" at bounding box center [371, 60] width 37 height 25
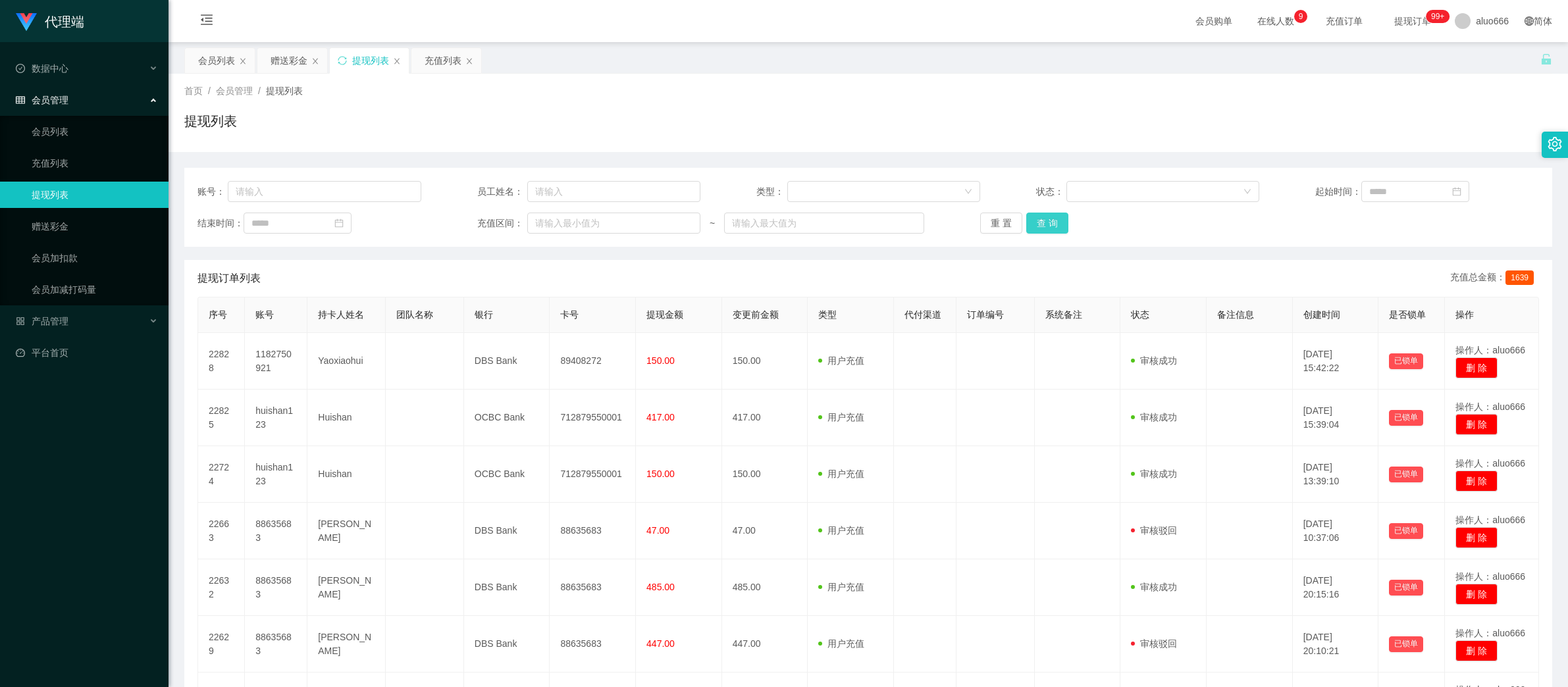
click at [1052, 218] on button "查 询" at bounding box center [1047, 223] width 42 height 21
click at [1049, 218] on button "查 询" at bounding box center [1047, 223] width 42 height 21
click at [1043, 218] on button "查 询" at bounding box center [1047, 223] width 42 height 21
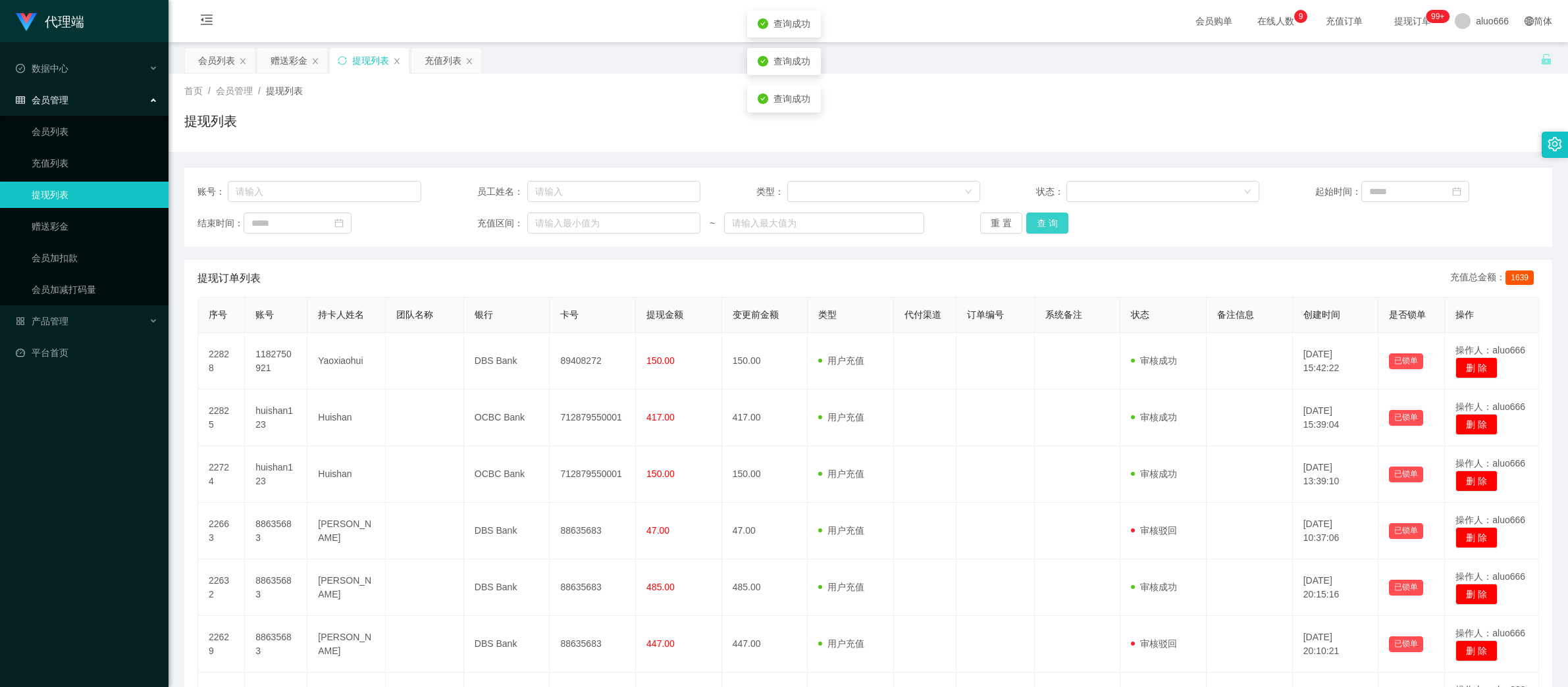
click at [1043, 218] on button "查 询" at bounding box center [1047, 223] width 42 height 21
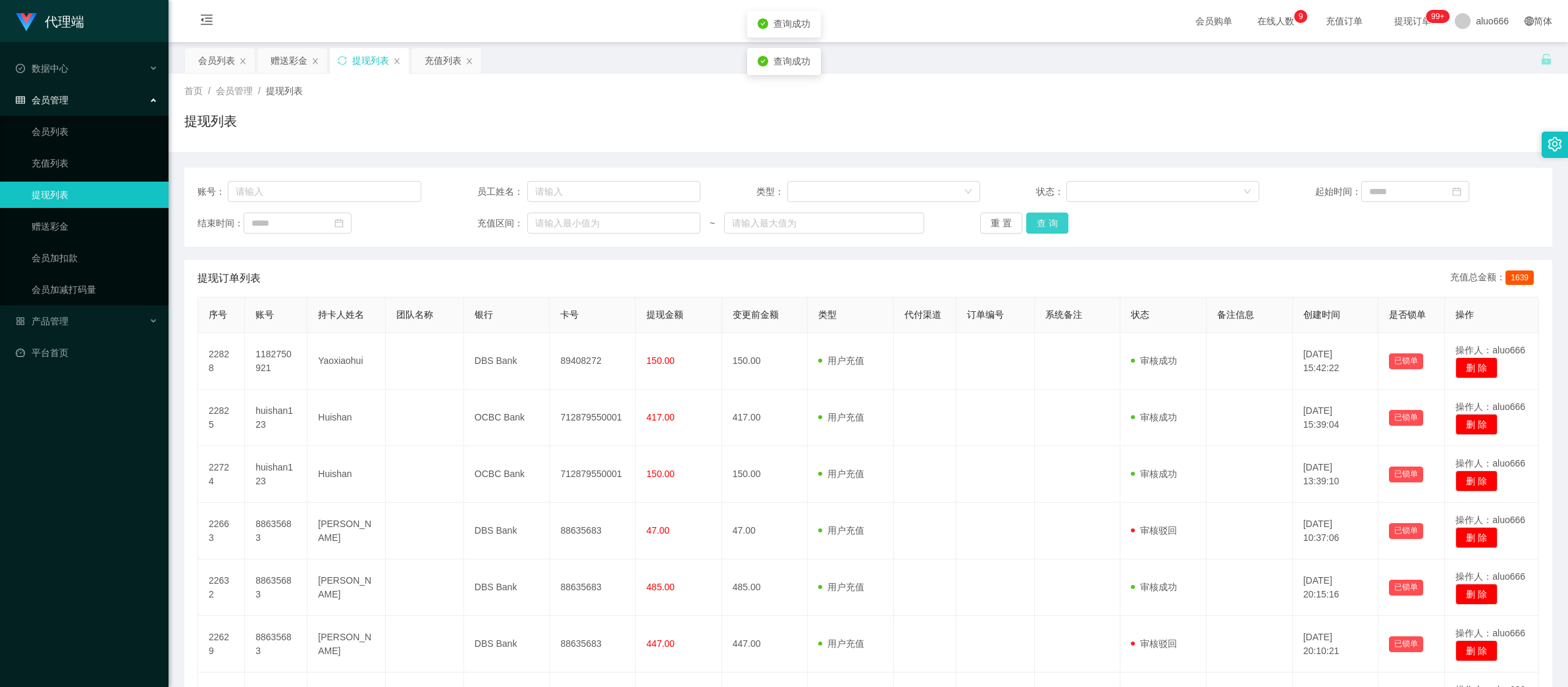
click at [1043, 218] on button "查 询" at bounding box center [1047, 223] width 42 height 21
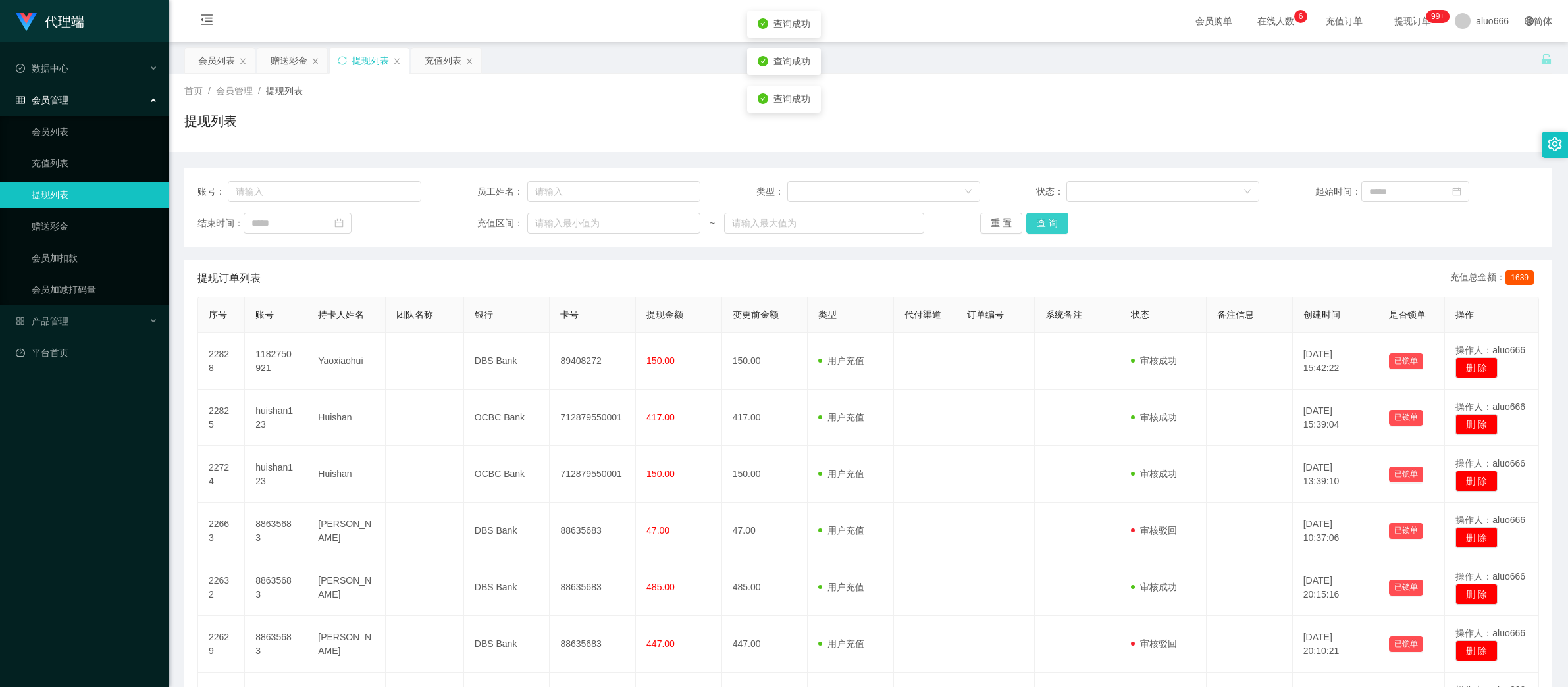
click at [1043, 218] on button "查 询" at bounding box center [1047, 223] width 42 height 21
click at [297, 66] on div "赠送彩金" at bounding box center [289, 60] width 37 height 25
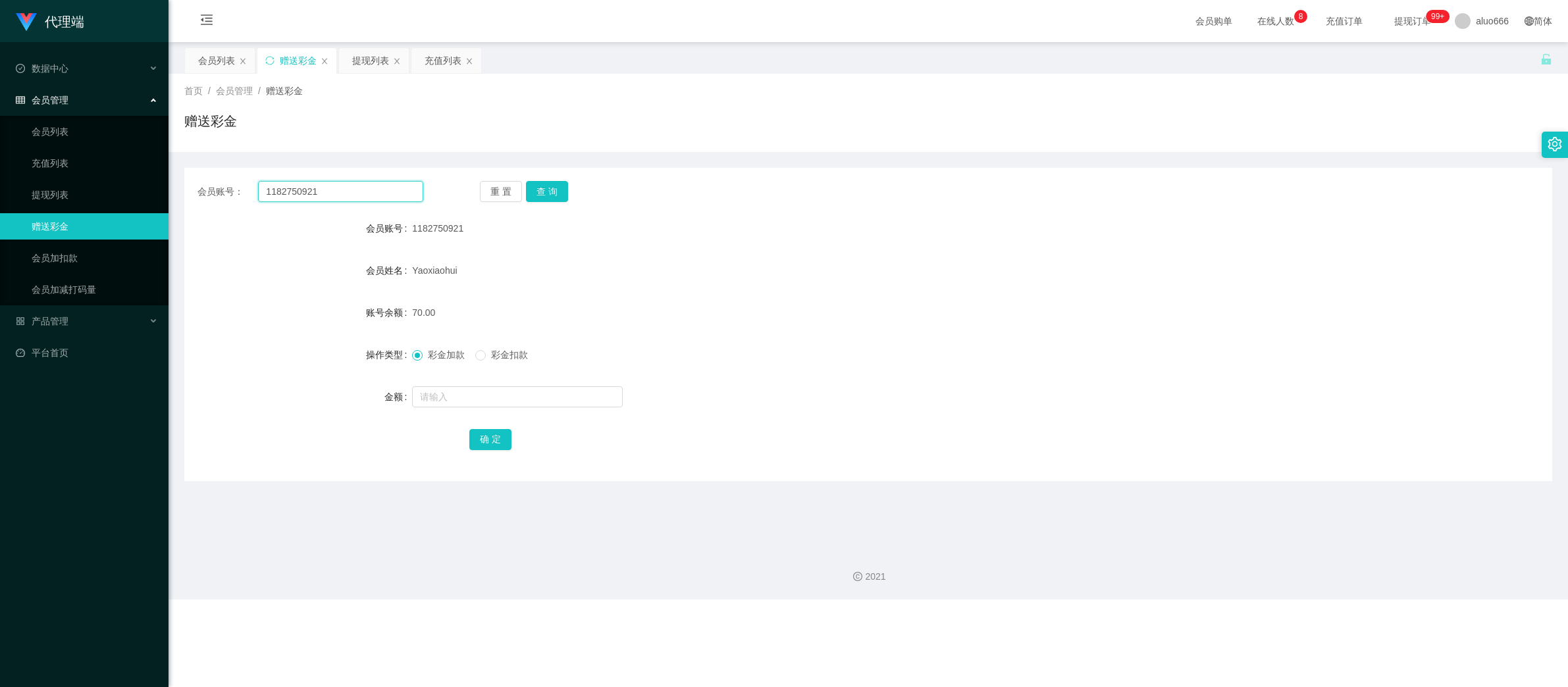
click at [316, 195] on input "1182750921" at bounding box center [340, 192] width 165 height 21
paste input "huishan123"
type input "huishan123"
drag, startPoint x: 546, startPoint y: 198, endPoint x: 541, endPoint y: 216, distance: 18.7
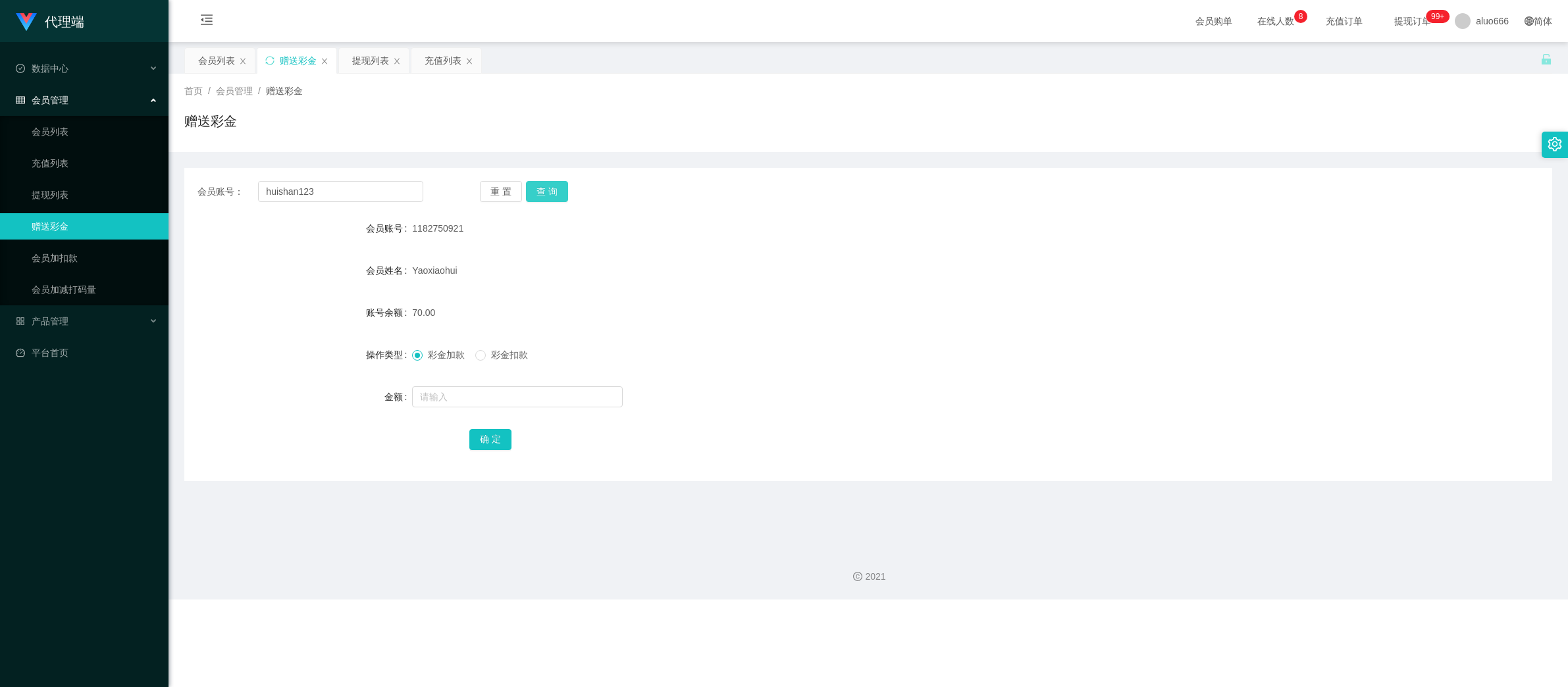
click at [546, 198] on button "查 询" at bounding box center [547, 192] width 42 height 21
click at [476, 405] on input "text" at bounding box center [517, 396] width 211 height 21
type input "8"
click at [493, 439] on button "确 定" at bounding box center [490, 439] width 42 height 21
click at [737, 339] on form "会员账号 huishan123 会员姓名 Huishan 账号余额 86.00 操作类型 彩金加款 彩金扣款 金额 确 定" at bounding box center [867, 334] width 1368 height 237
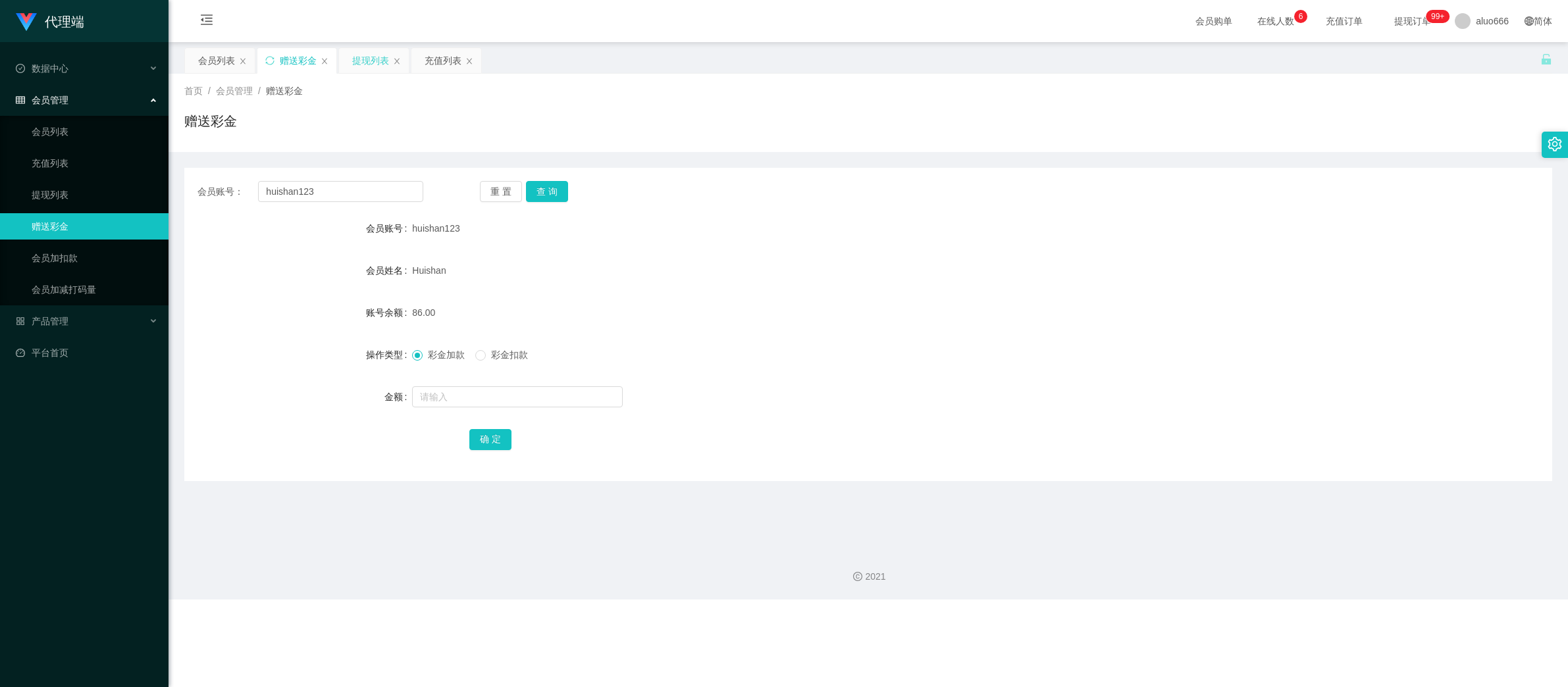
click at [371, 65] on div "提现列表" at bounding box center [371, 60] width 37 height 25
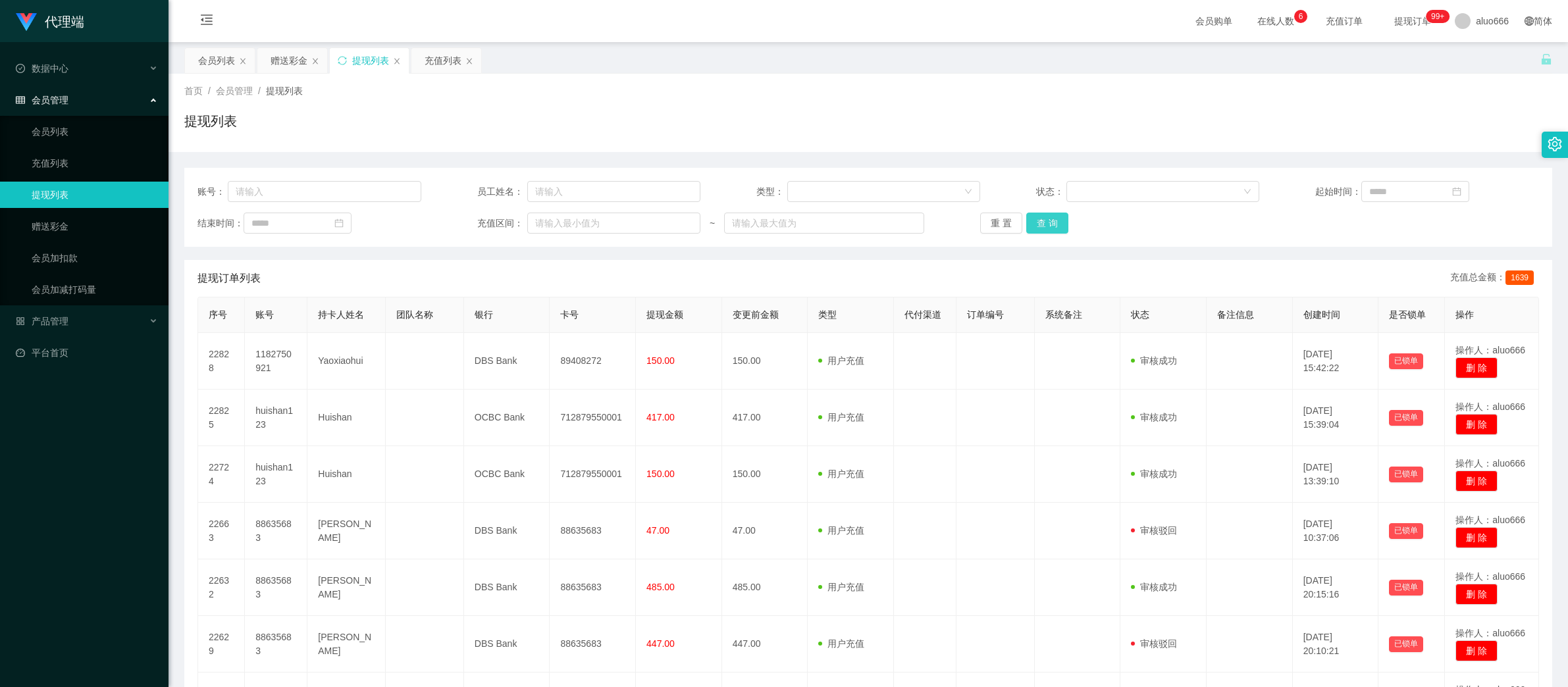
click at [1041, 221] on button "查 询" at bounding box center [1047, 223] width 42 height 21
click at [300, 58] on div "赠送彩金" at bounding box center [289, 60] width 37 height 25
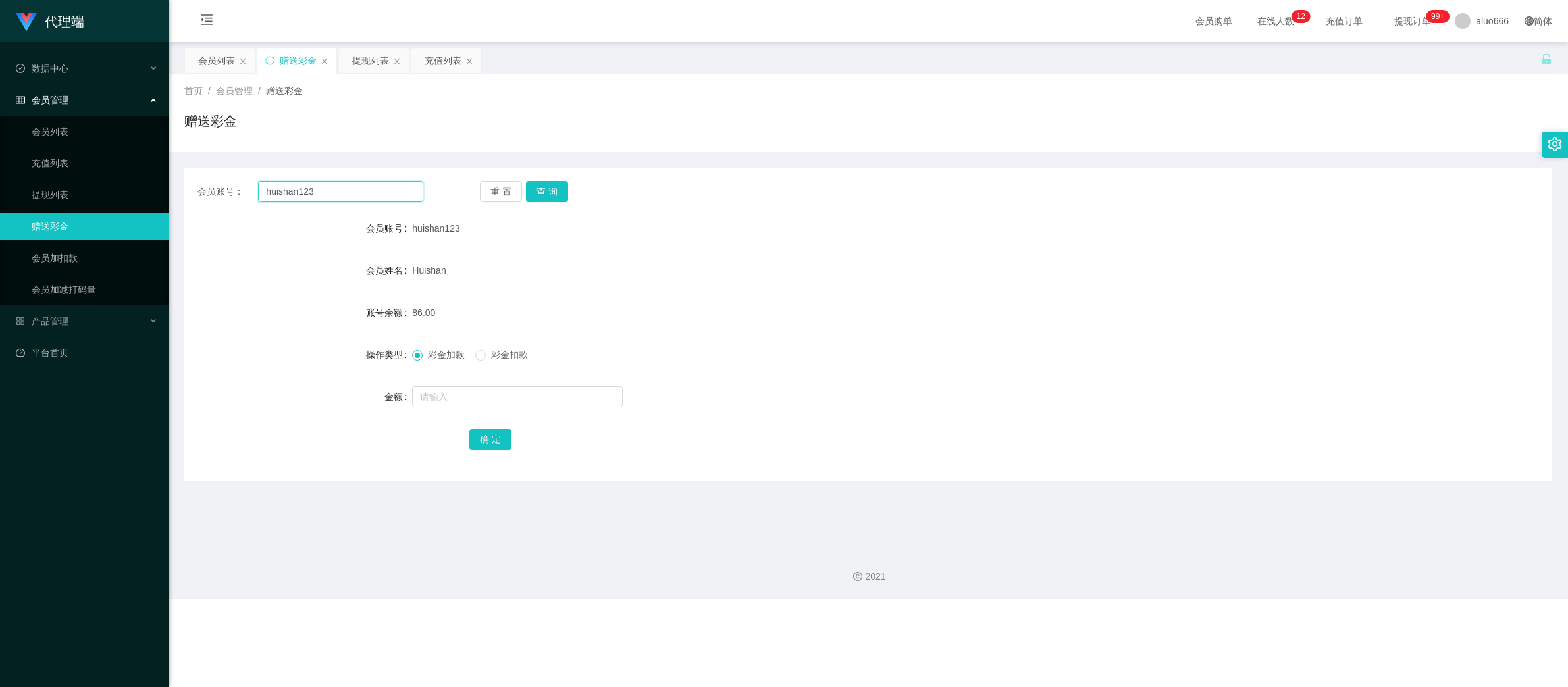
click at [312, 199] on input "huishan123" at bounding box center [340, 192] width 165 height 21
click at [543, 193] on button "查 询" at bounding box center [547, 192] width 42 height 21
click at [340, 192] on input "huishan123" at bounding box center [340, 192] width 165 height 21
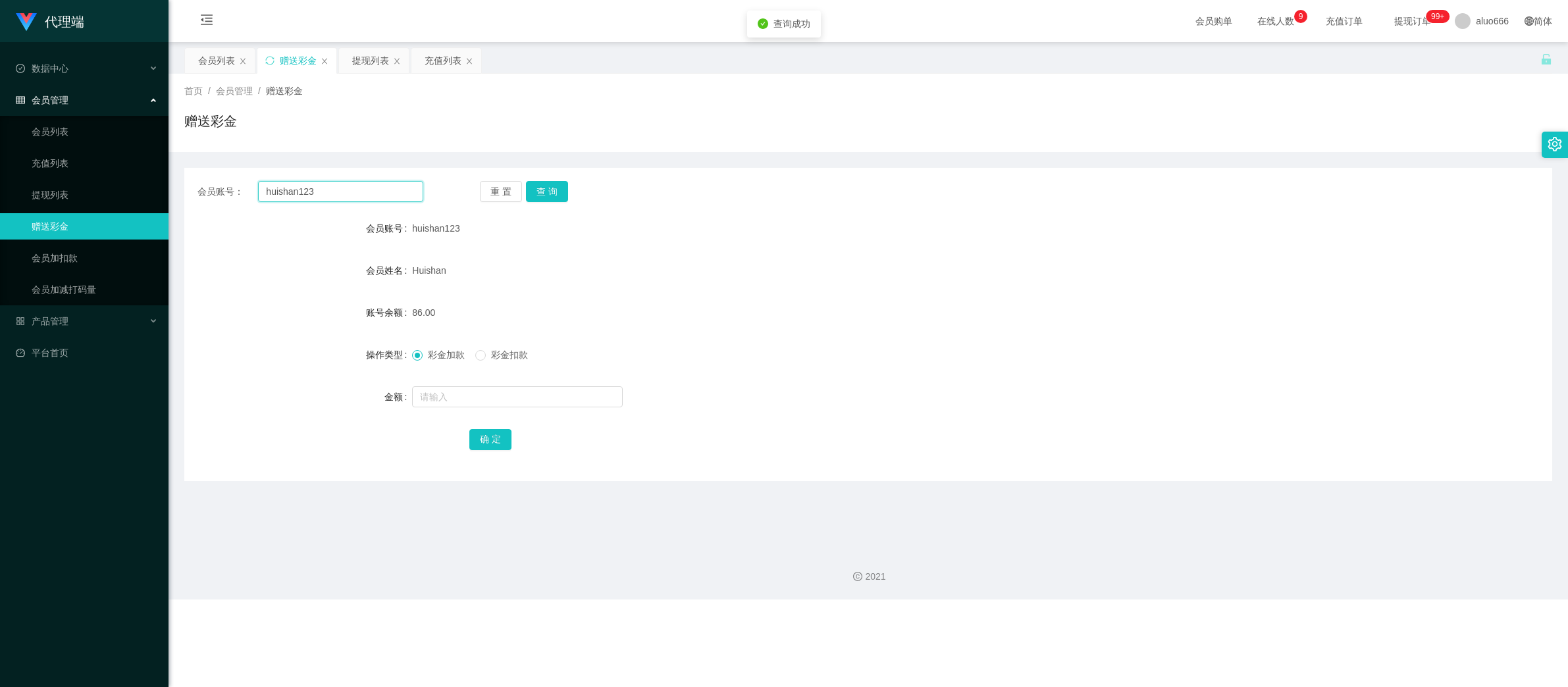
paste input "1182750921"
type input "1182750921"
click at [532, 196] on button "查 询" at bounding box center [547, 192] width 42 height 21
click at [437, 402] on input "text" at bounding box center [517, 396] width 211 height 21
type input "8"
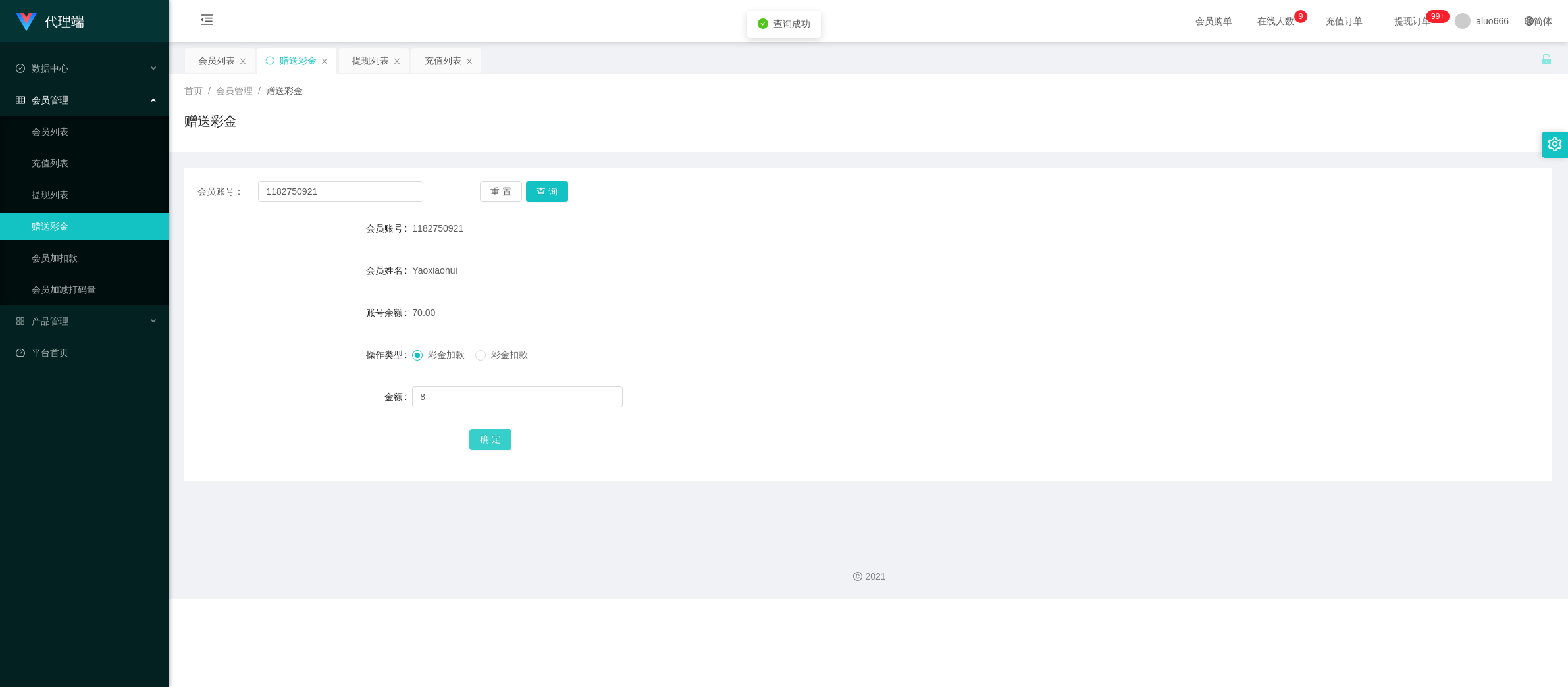
click at [481, 433] on button "确 定" at bounding box center [490, 439] width 42 height 21
drag, startPoint x: 751, startPoint y: 381, endPoint x: 774, endPoint y: 380, distance: 23.0
click at [754, 381] on form "会员账号 1182750921 会员姓名 [PERSON_NAME] 账号余额 78.00 操作类型 彩金加款 彩金扣款 金额 确 定" at bounding box center [867, 334] width 1368 height 237
click at [542, 190] on button "查 询" at bounding box center [547, 192] width 42 height 21
click at [340, 195] on input "1182750921" at bounding box center [340, 192] width 165 height 21
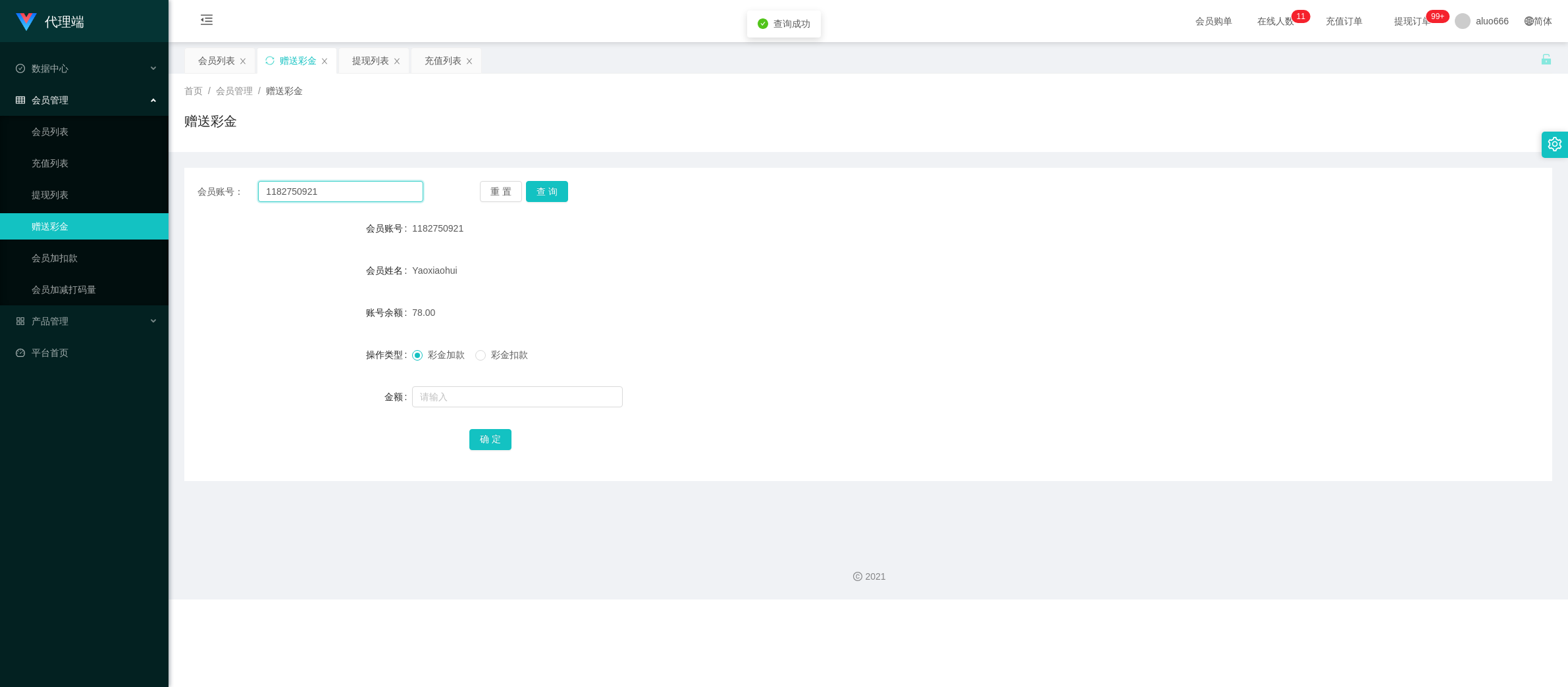
click at [340, 195] on input "1182750921" at bounding box center [340, 192] width 165 height 21
paste input "huishan123"
type input "huishan123"
click at [546, 198] on button "查 询" at bounding box center [547, 192] width 42 height 21
click at [443, 58] on div "充值列表" at bounding box center [443, 60] width 37 height 25
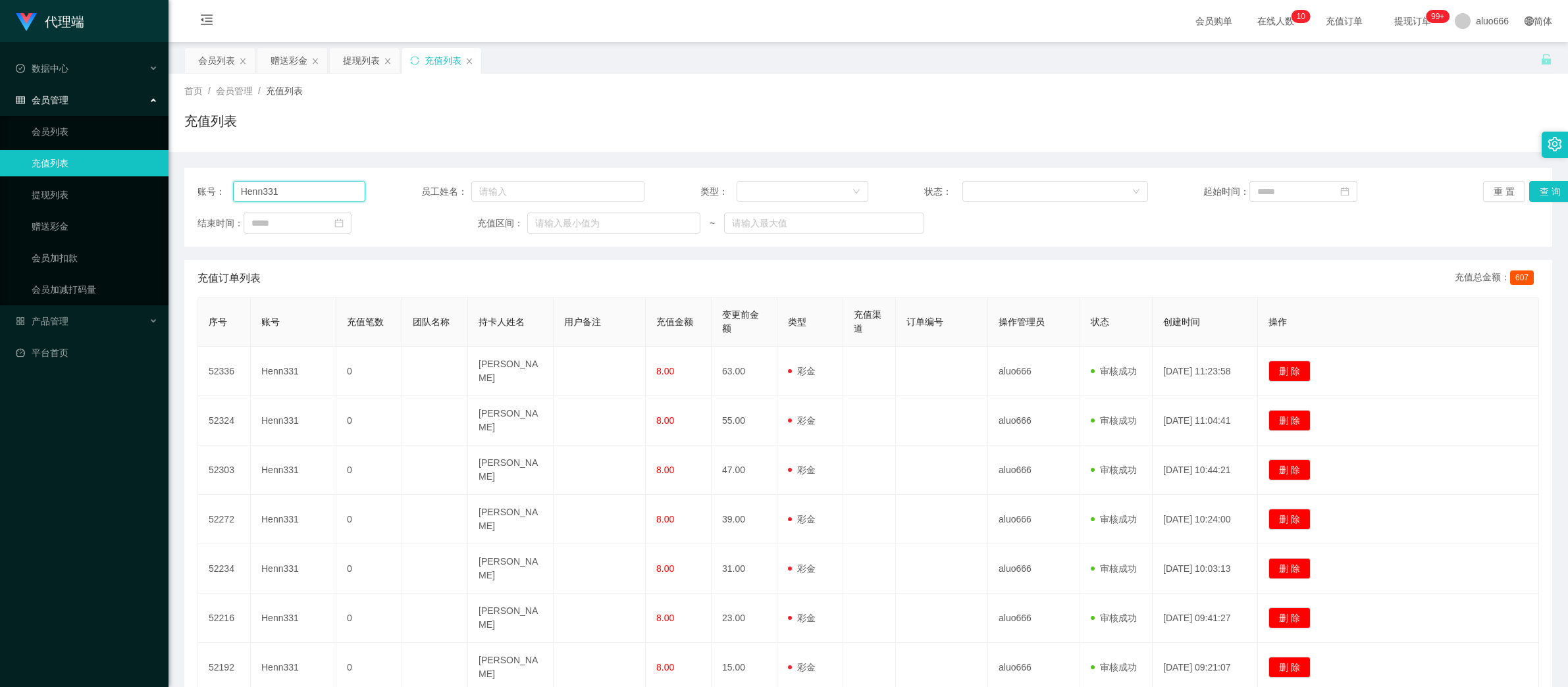
click at [292, 193] on input "Henn331" at bounding box center [299, 192] width 132 height 21
paste input "huishan123"
type input "huishan123"
click at [1537, 193] on button "查 询" at bounding box center [1549, 192] width 42 height 21
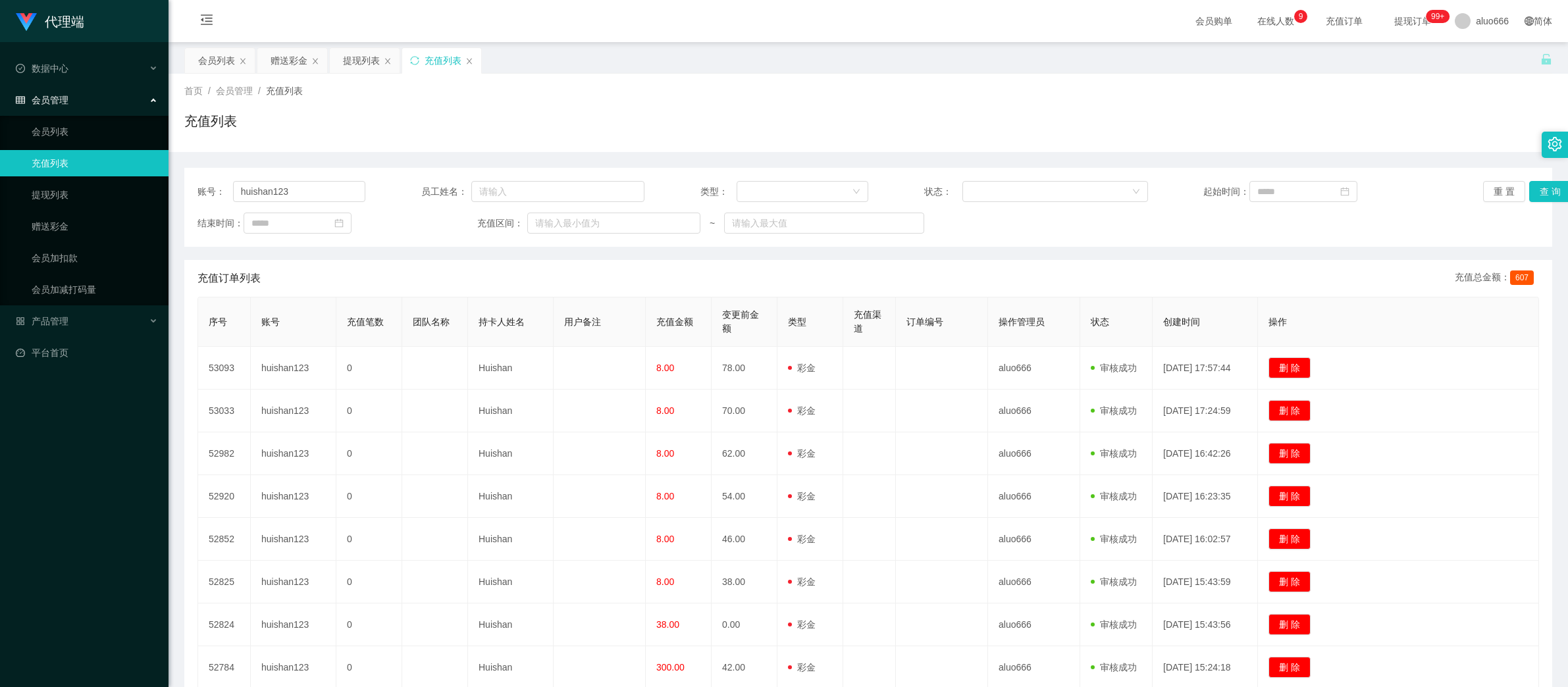
drag, startPoint x: 1114, startPoint y: 129, endPoint x: 816, endPoint y: 133, distance: 298.0
click at [1113, 129] on div "充值列表" at bounding box center [867, 126] width 1368 height 30
click at [283, 63] on div "赠送彩金" at bounding box center [289, 60] width 37 height 25
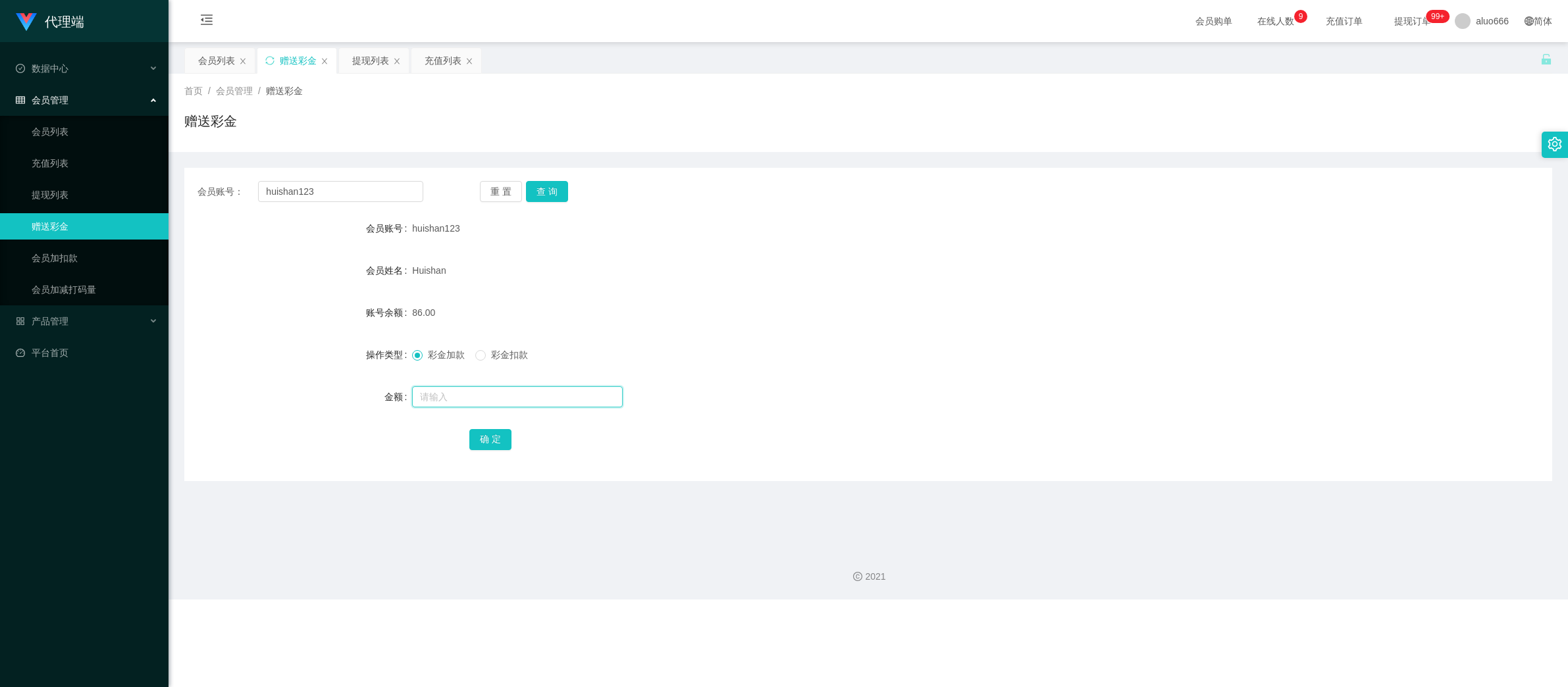
click at [431, 397] on input "text" at bounding box center [517, 396] width 211 height 21
type input "8"
click at [480, 443] on button "确 定" at bounding box center [490, 439] width 42 height 21
click at [752, 340] on form "会员账号 huishan123 会员姓名 Huishan 账号余额 94.00 操作类型 彩金加款 彩金扣款 金额 确 定" at bounding box center [867, 334] width 1368 height 237
click at [836, 291] on form "会员账号 huishan123 会员姓名 Huishan 账号余额 94.00 操作类型 彩金加款 彩金扣款 金额 确 定" at bounding box center [867, 334] width 1368 height 237
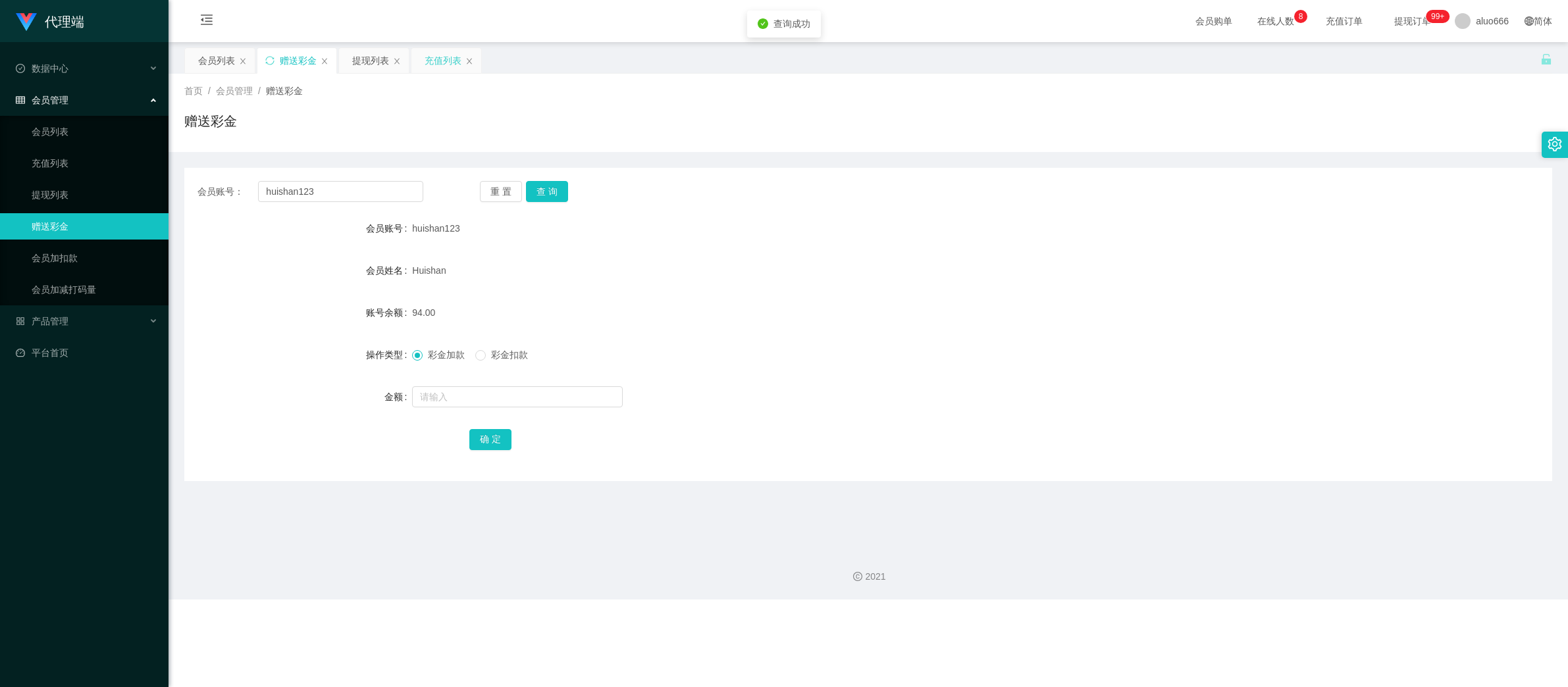
click at [428, 60] on div "充值列表" at bounding box center [443, 60] width 37 height 25
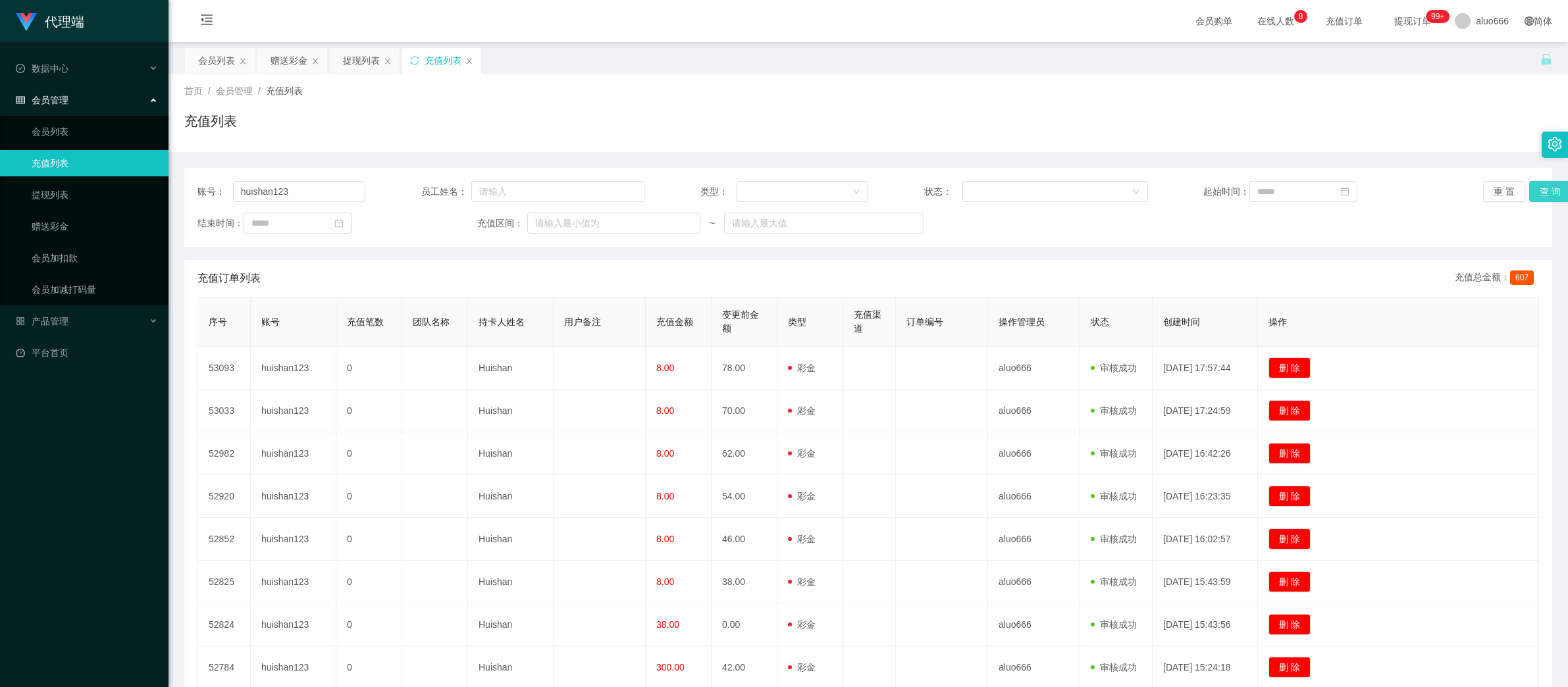
click at [1534, 192] on button "查 询" at bounding box center [1549, 192] width 42 height 21
click at [1038, 248] on div "账号： huishan123 员工姓名： 类型： 状态： 起始时间： 重 置 查 询 结束时间： 充值区间： ~ 充值订单列表 充值总金额： 607 序号 账…" at bounding box center [867, 492] width 1368 height 649
click at [291, 59] on div "赠送彩金" at bounding box center [289, 60] width 37 height 25
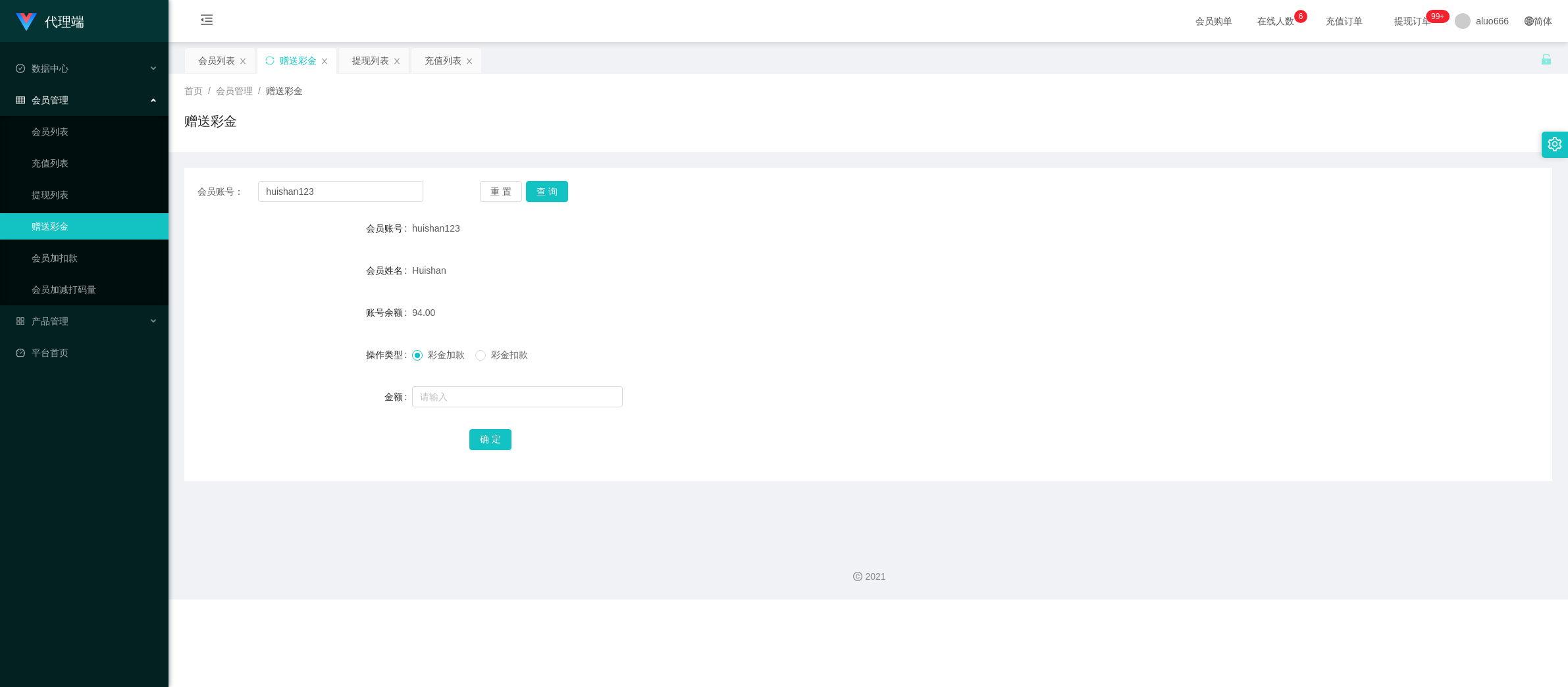
click at [688, 195] on div "重 置 查 询" at bounding box center [592, 192] width 226 height 21
click at [310, 194] on input "huishan123" at bounding box center [340, 192] width 165 height 21
click at [543, 194] on button "查 询" at bounding box center [547, 192] width 42 height 21
click at [481, 401] on input "text" at bounding box center [517, 396] width 211 height 21
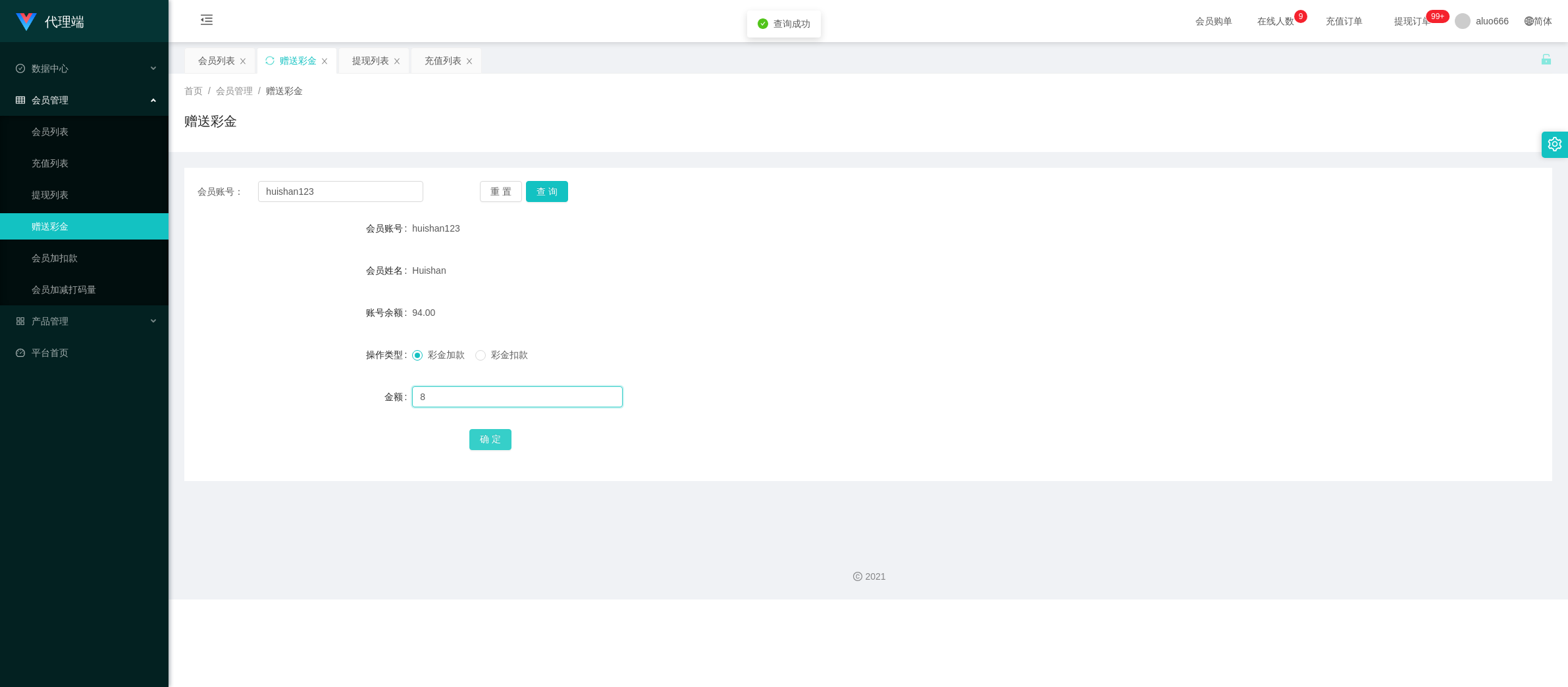
type input "8"
drag, startPoint x: 493, startPoint y: 443, endPoint x: 524, endPoint y: 445, distance: 31.1
click at [493, 445] on button "确 定" at bounding box center [490, 439] width 42 height 21
click at [894, 307] on div "102.00" at bounding box center [811, 312] width 798 height 27
click at [355, 198] on input "huishan123" at bounding box center [340, 192] width 165 height 21
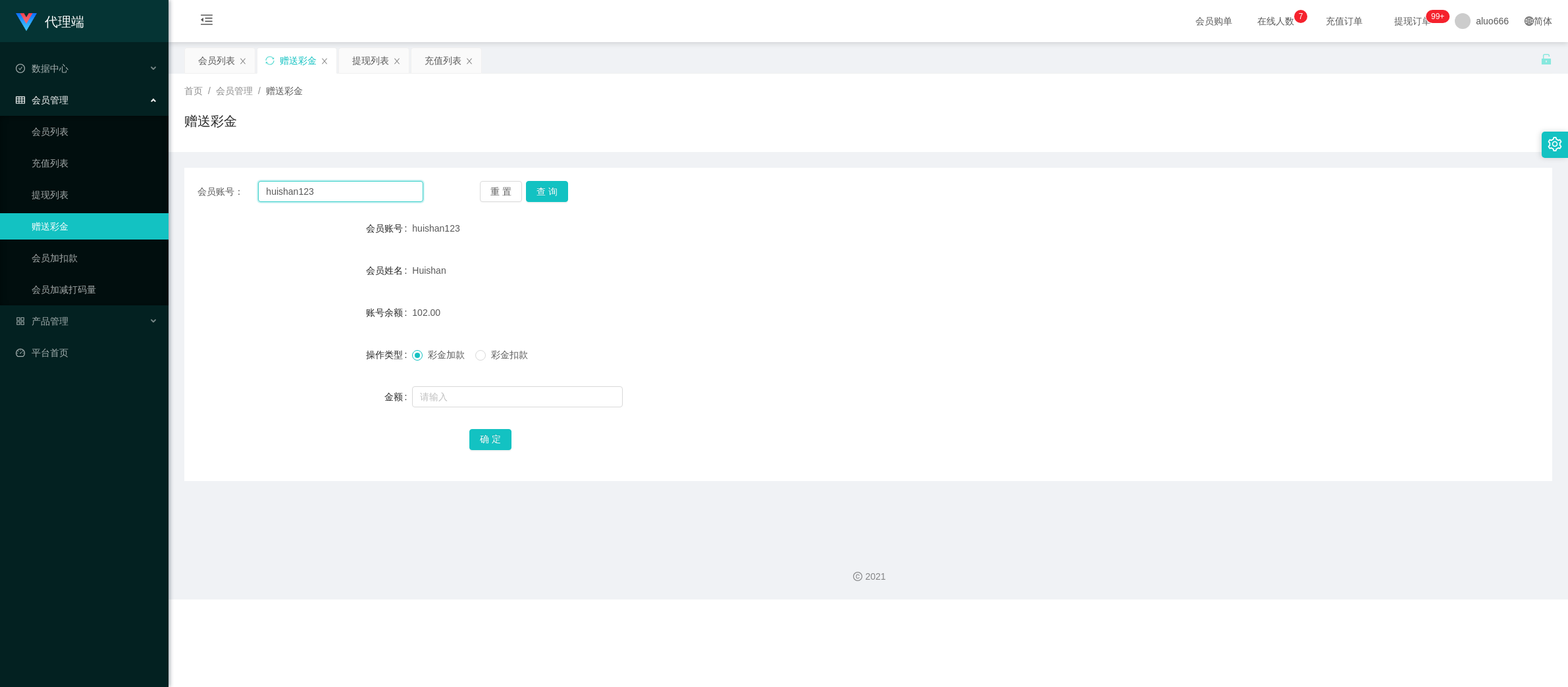
click at [355, 198] on input "huishan123" at bounding box center [340, 192] width 165 height 21
paste input "1182750921"
type input "1182750921"
click at [563, 193] on button "查 询" at bounding box center [547, 192] width 42 height 21
click at [475, 394] on input "text" at bounding box center [517, 396] width 211 height 21
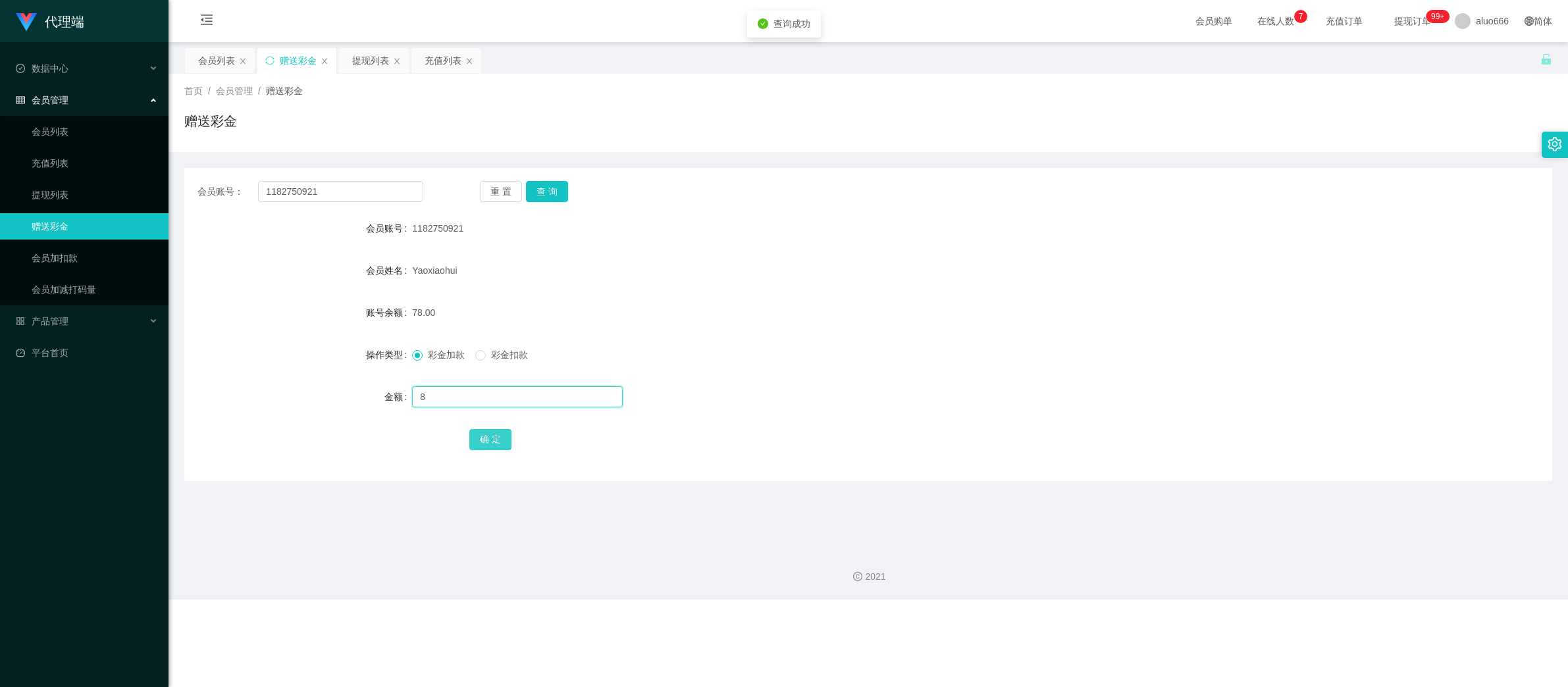
type input "8"
click at [493, 443] on button "确 定" at bounding box center [490, 439] width 42 height 21
click at [374, 54] on div "提现列表" at bounding box center [371, 60] width 37 height 25
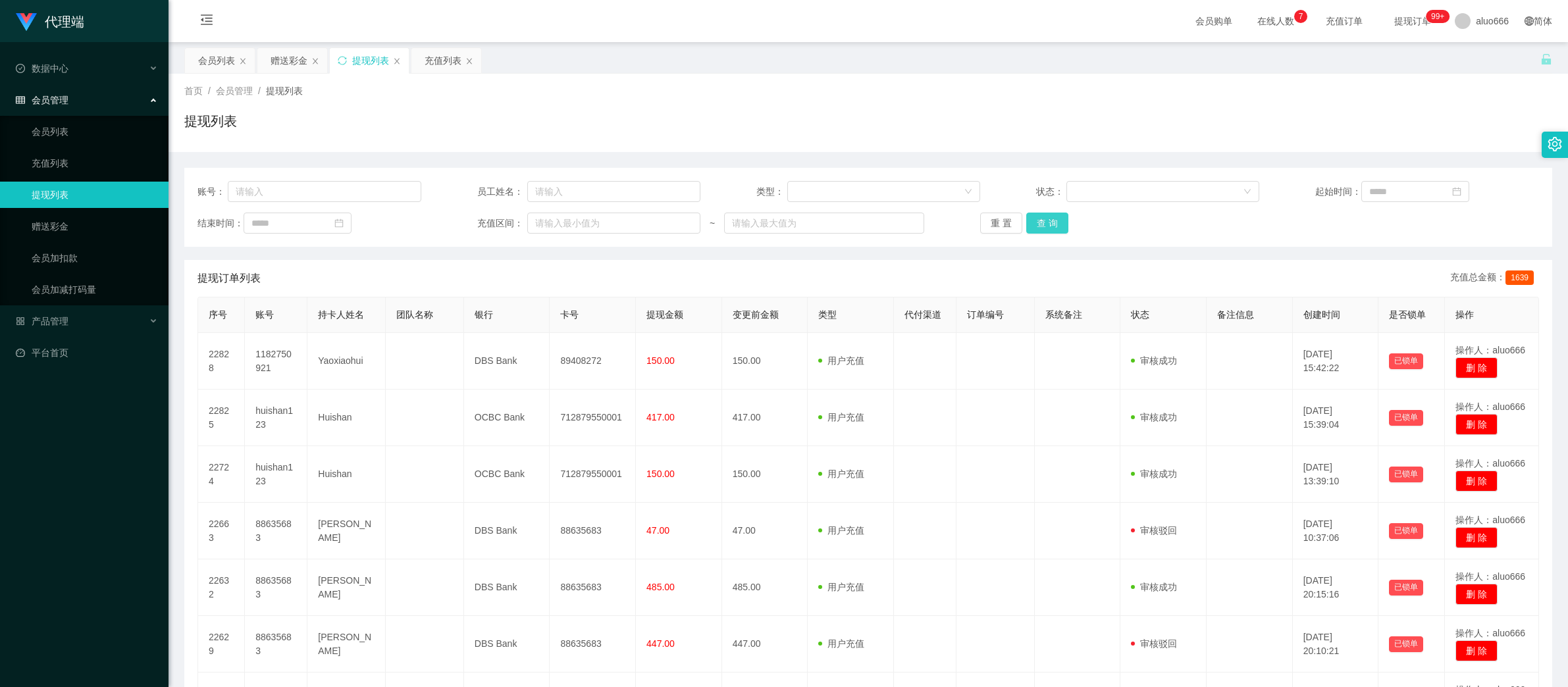
click at [1049, 218] on button "查 询" at bounding box center [1047, 223] width 42 height 21
click at [1049, 219] on button "查 询" at bounding box center [1047, 223] width 42 height 21
click at [486, 142] on div "首页 / 会员管理 / 提现列表 / 提现列表" at bounding box center [868, 113] width 1400 height 78
click at [1050, 231] on button "查 询" at bounding box center [1047, 223] width 42 height 21
click at [1044, 227] on button "查 询" at bounding box center [1047, 223] width 42 height 21
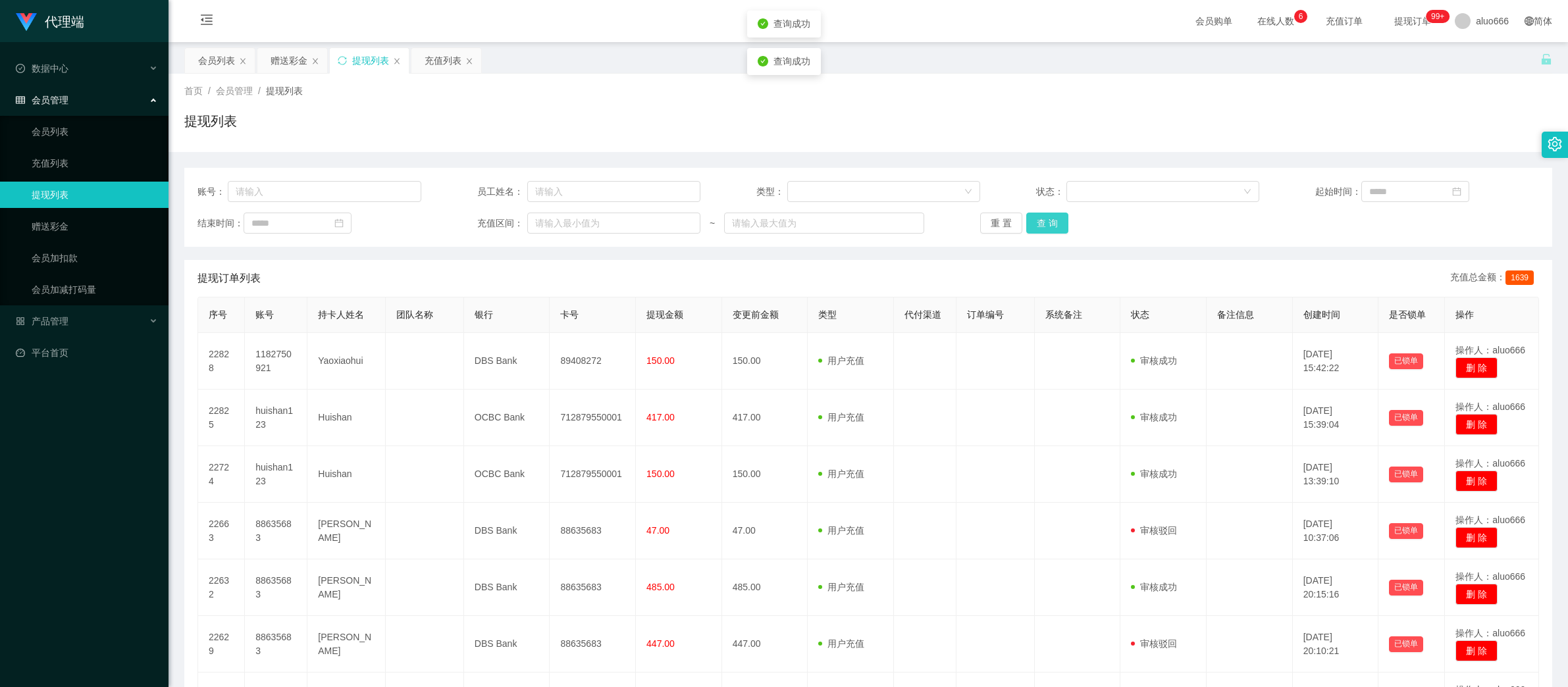
click at [1044, 227] on button "查 询" at bounding box center [1047, 223] width 42 height 21
click at [281, 58] on div "赠送彩金" at bounding box center [289, 60] width 37 height 25
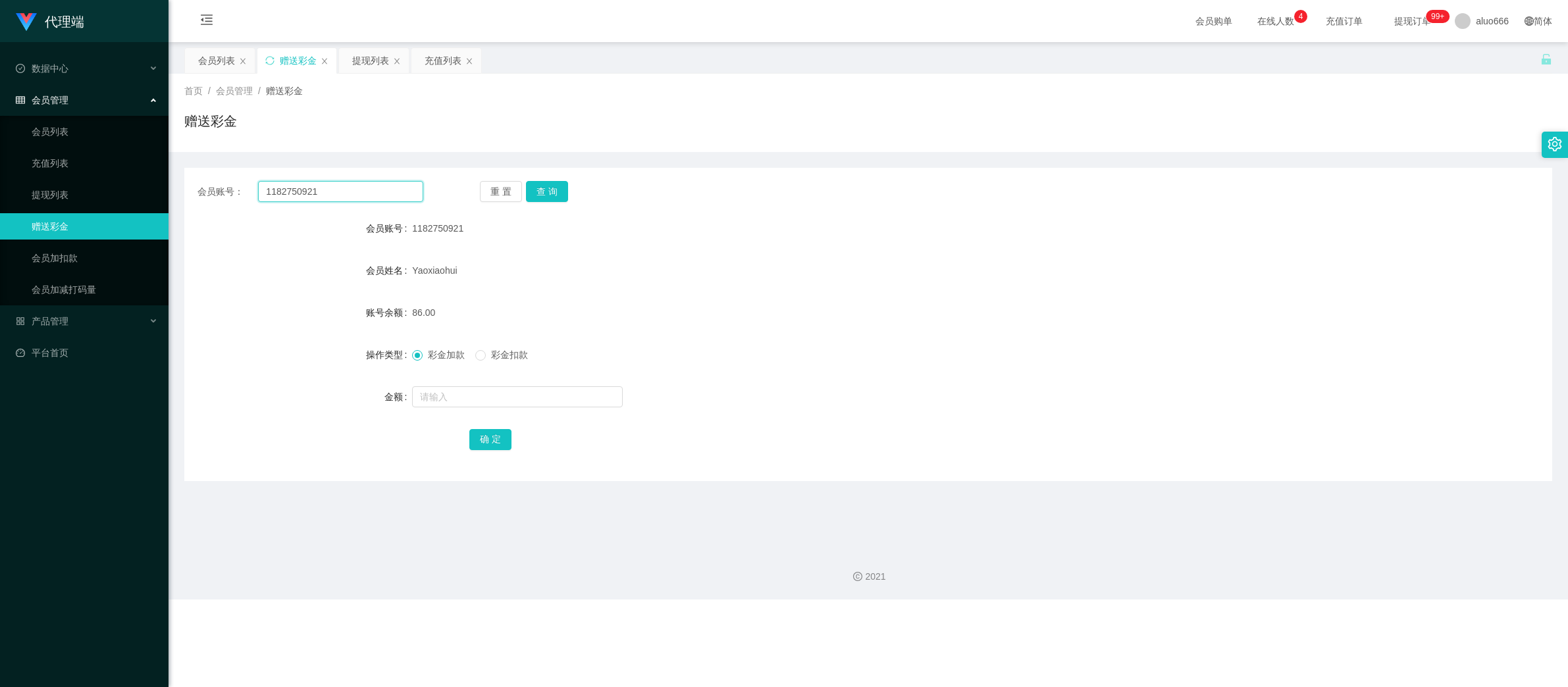
click at [324, 201] on input "1182750921" at bounding box center [340, 192] width 165 height 21
paste input "huishan123"
type input "huishan123"
click at [563, 200] on button "查 询" at bounding box center [547, 192] width 42 height 21
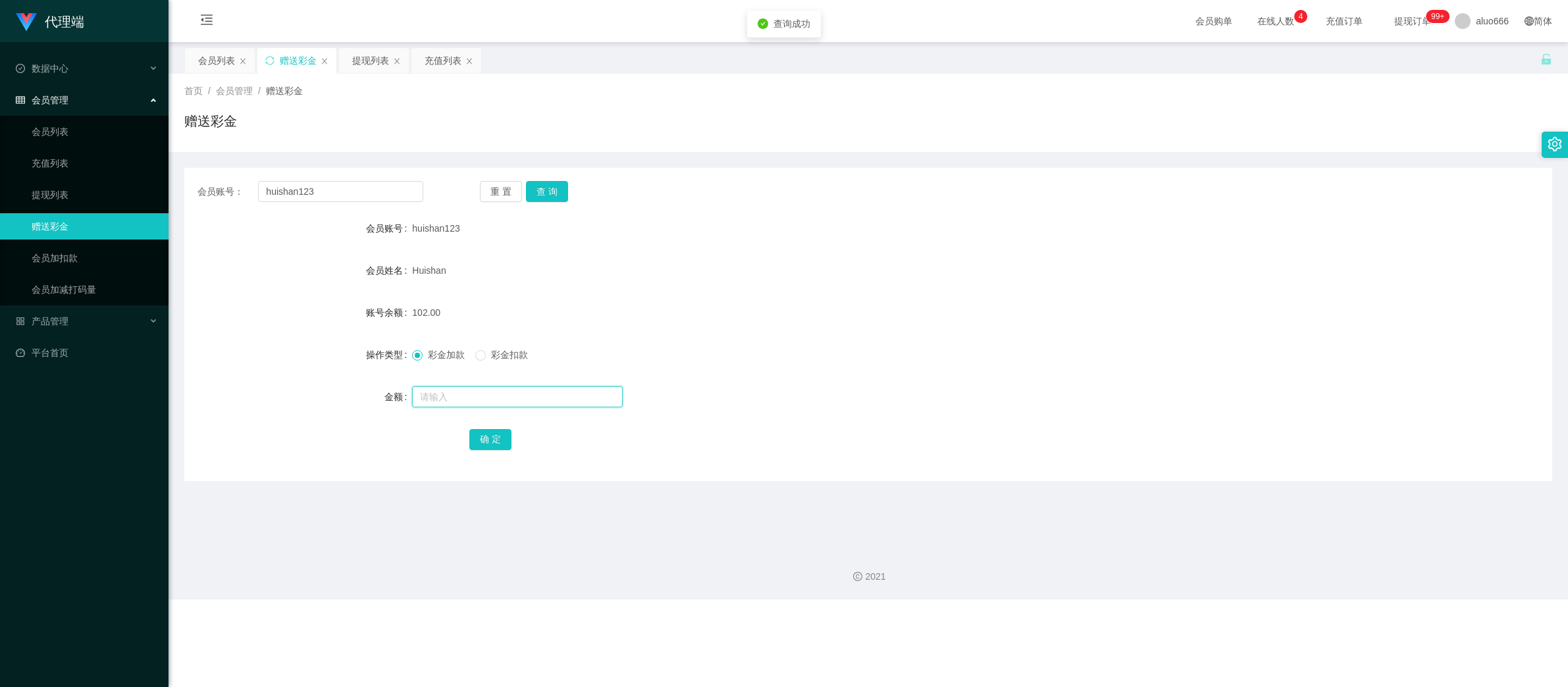
click at [465, 393] on input "text" at bounding box center [517, 396] width 211 height 21
type input "8"
click at [479, 432] on button "确 定" at bounding box center [490, 439] width 42 height 21
click at [952, 322] on div "110.00" at bounding box center [811, 312] width 798 height 27
click at [332, 189] on input "huishan123" at bounding box center [340, 192] width 165 height 21
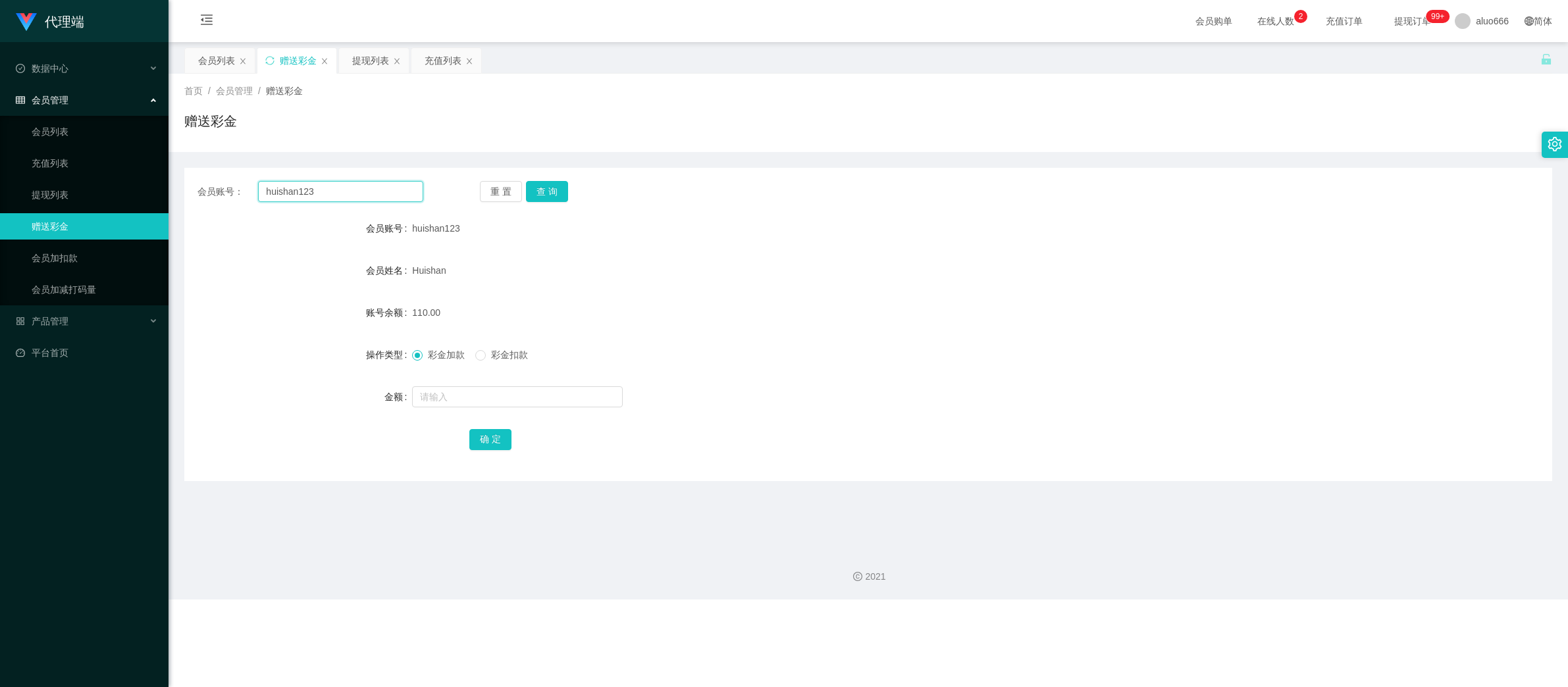
click at [332, 189] on input "huishan123" at bounding box center [340, 192] width 165 height 21
paste input "1182750921"
type input "1182750921"
drag, startPoint x: 540, startPoint y: 193, endPoint x: 532, endPoint y: 268, distance: 75.4
click at [540, 193] on button "查 询" at bounding box center [547, 192] width 42 height 21
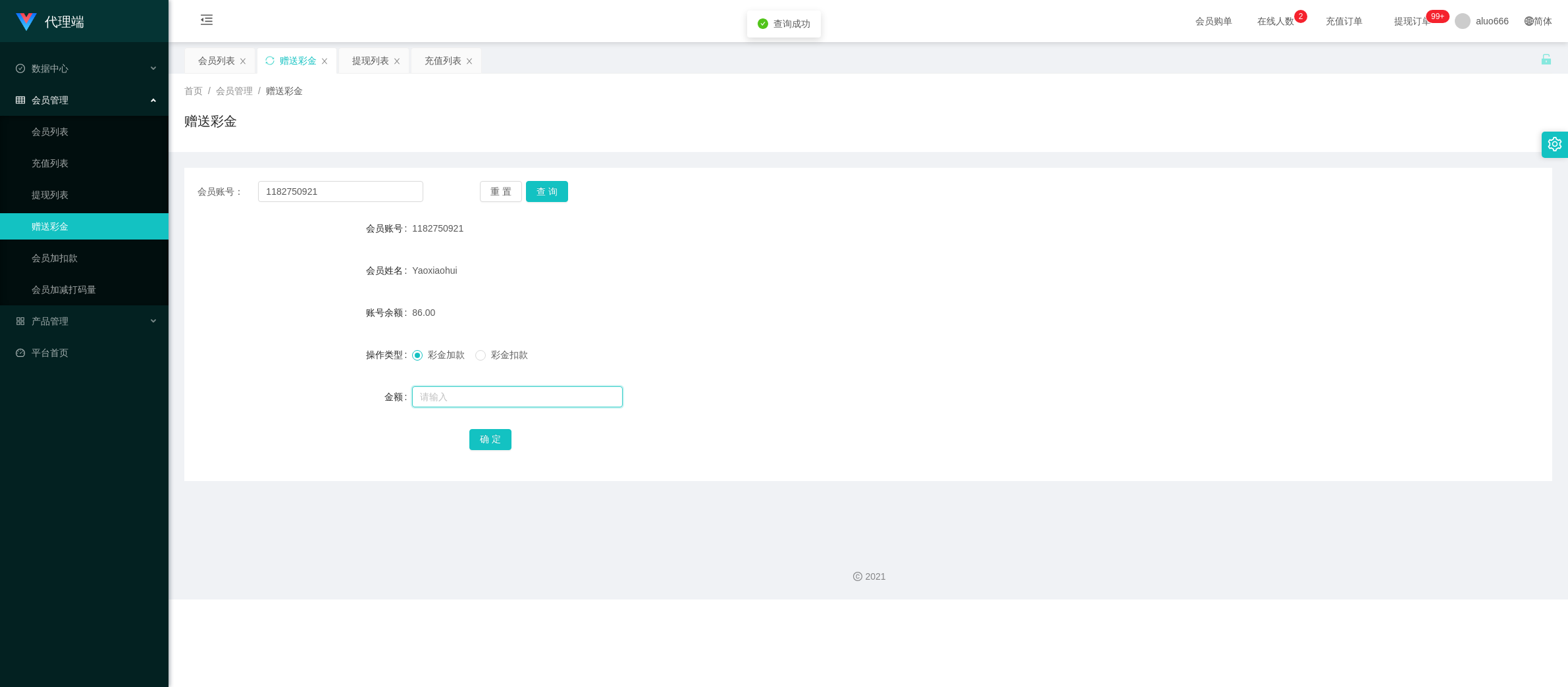
click at [472, 403] on input "text" at bounding box center [517, 396] width 211 height 21
type input "8"
click at [486, 443] on button "确 定" at bounding box center [490, 439] width 42 height 21
click at [1017, 300] on div "94.00" at bounding box center [811, 312] width 798 height 27
click at [368, 54] on div "提现列表" at bounding box center [371, 60] width 37 height 25
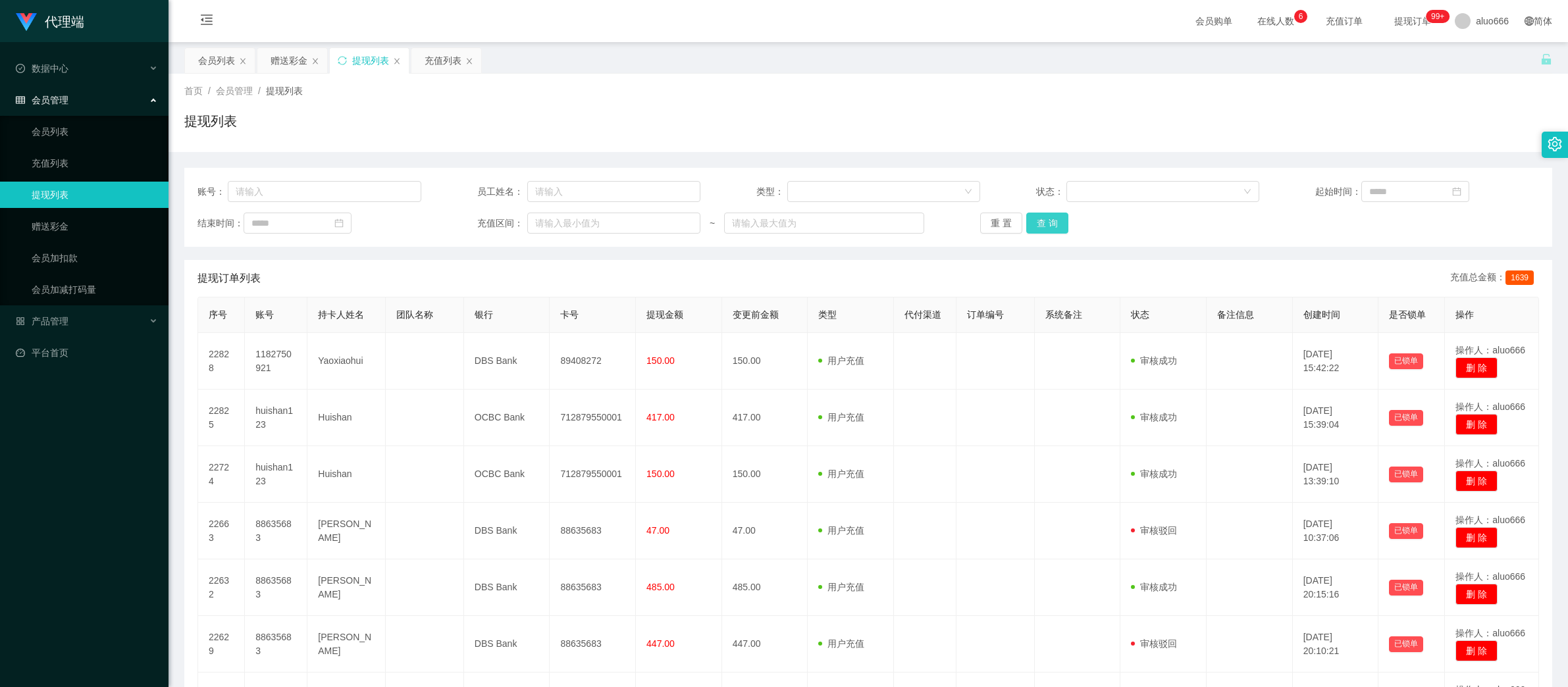
click at [1026, 218] on button "查 询" at bounding box center [1047, 223] width 42 height 21
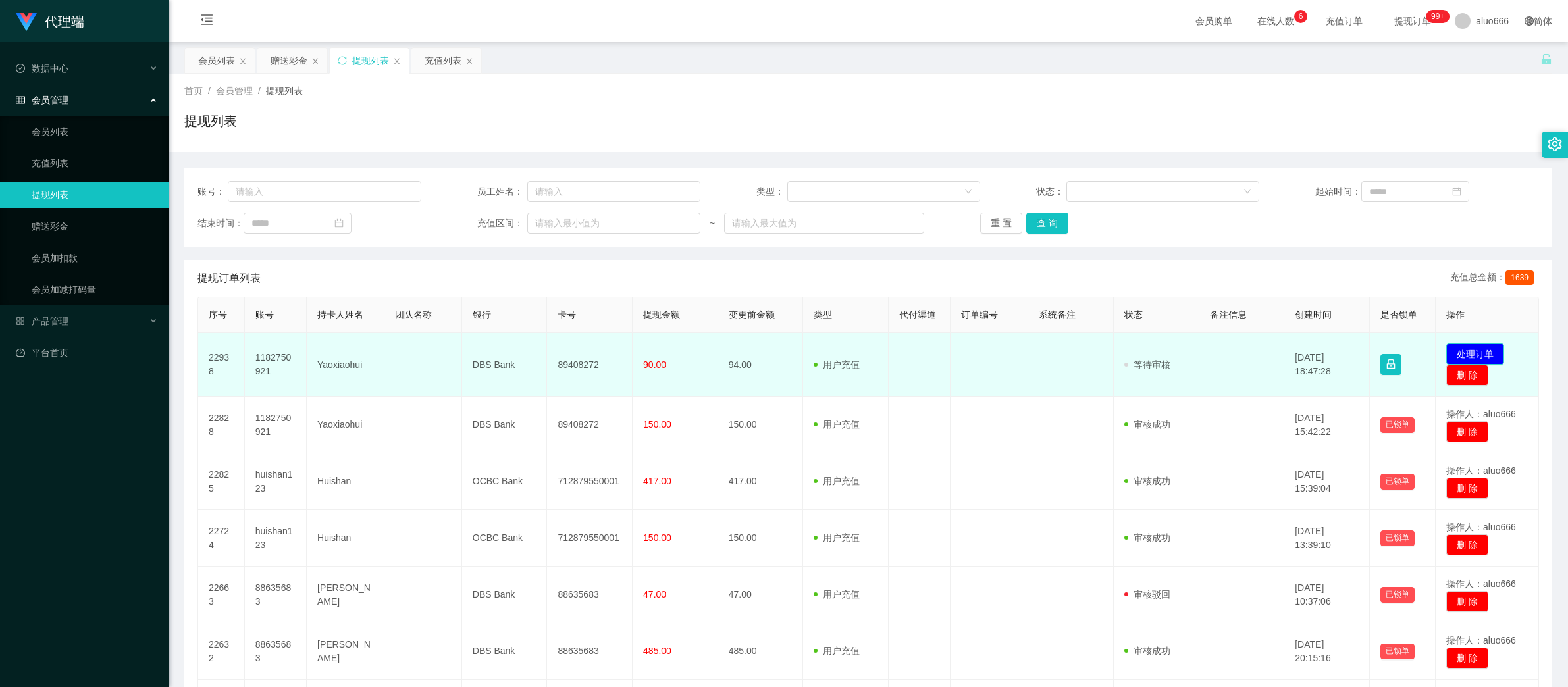
click at [1471, 347] on button "处理订单" at bounding box center [1474, 354] width 58 height 21
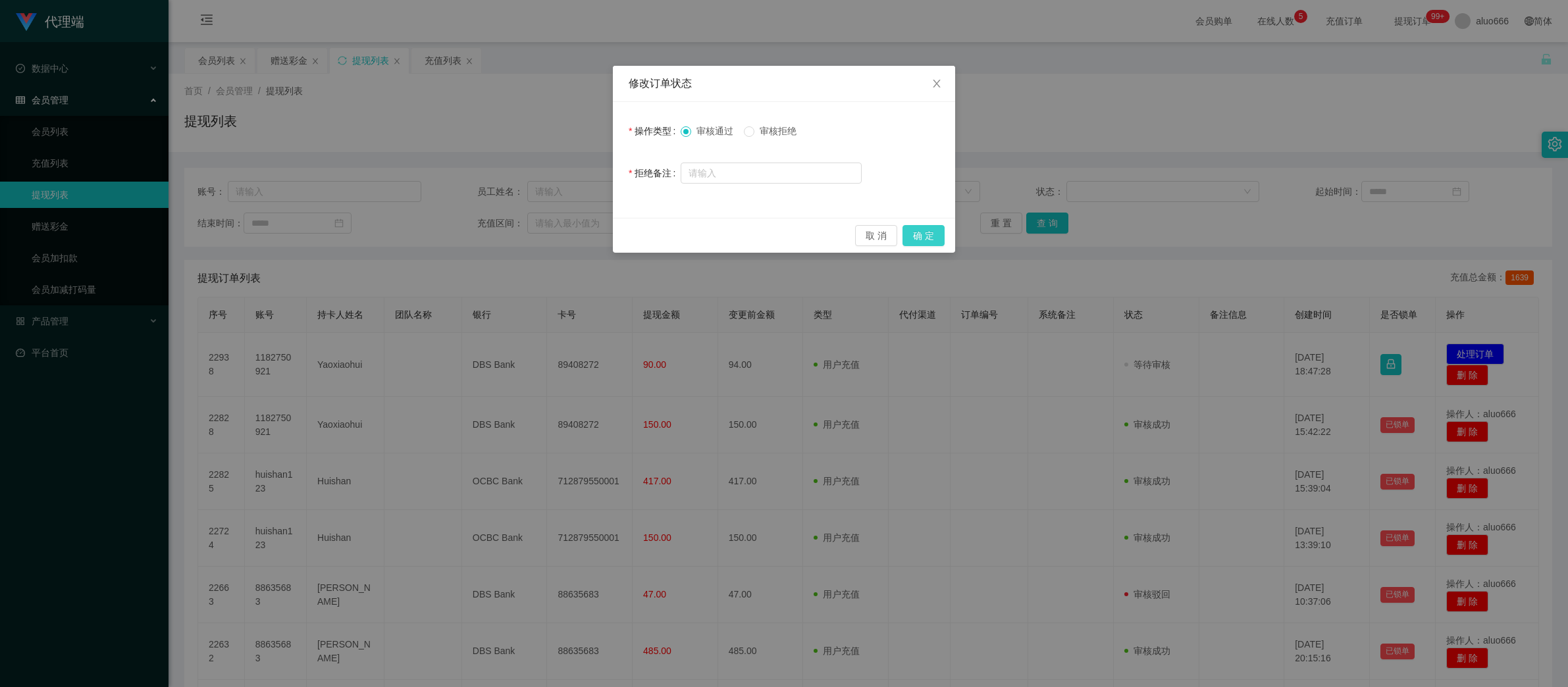
click at [924, 233] on button "确 定" at bounding box center [923, 236] width 42 height 21
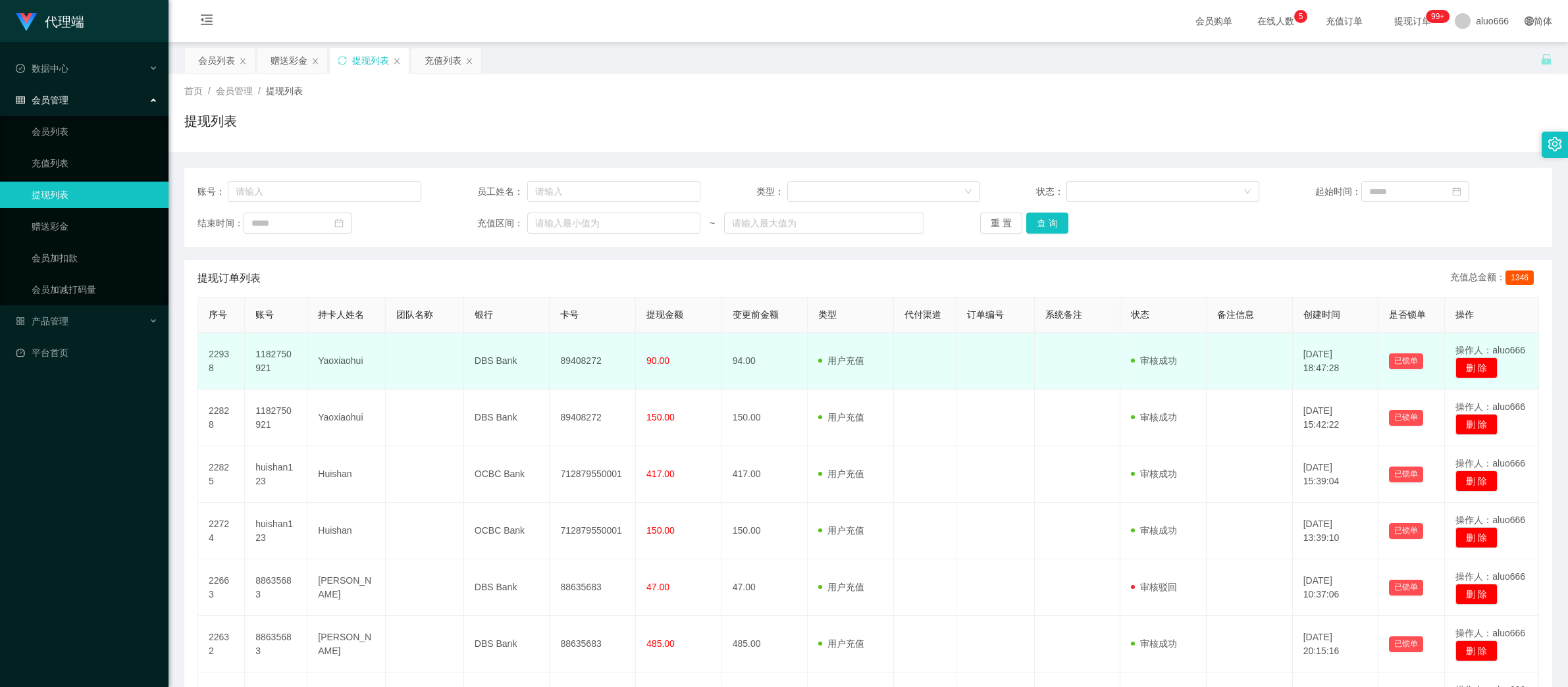
click at [571, 364] on td "89408272" at bounding box center [592, 361] width 86 height 57
copy td "89408272"
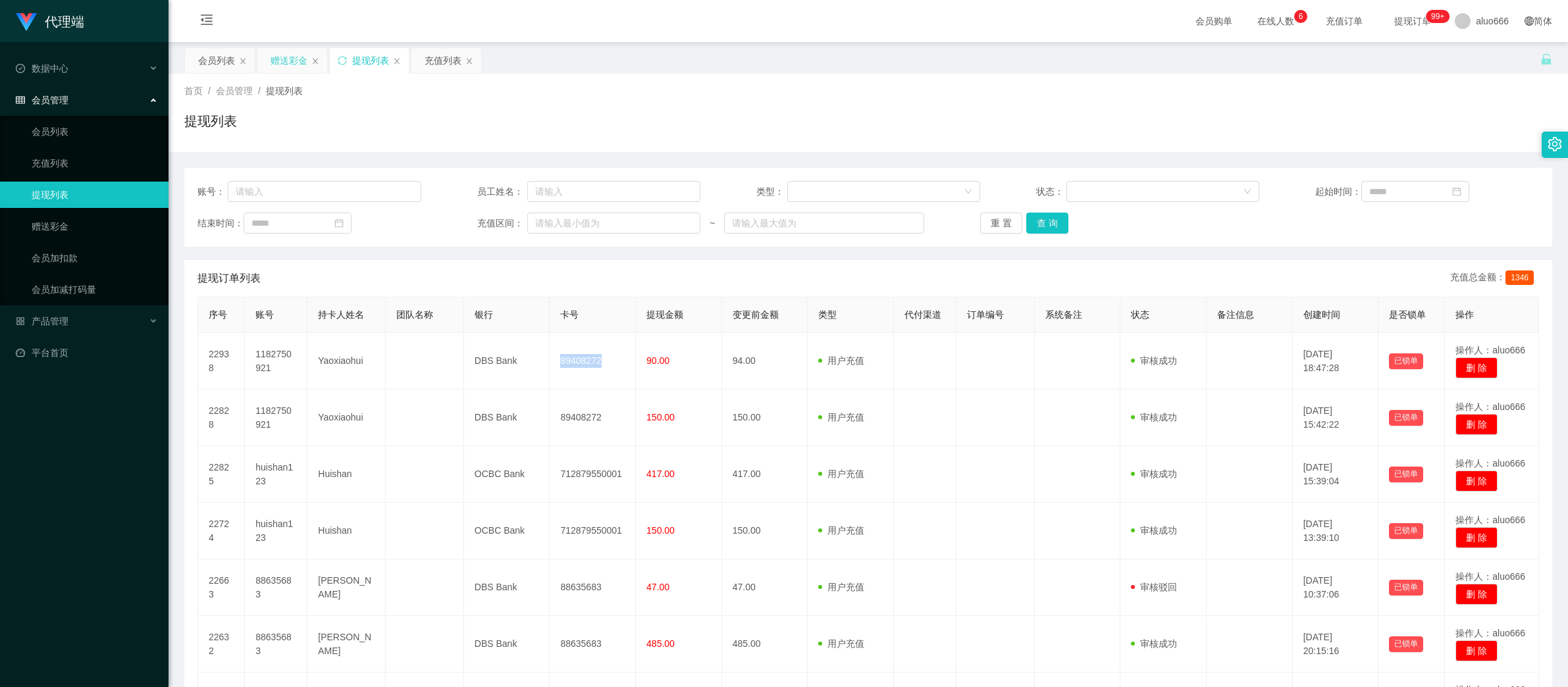
click at [286, 63] on div "赠送彩金" at bounding box center [289, 60] width 37 height 25
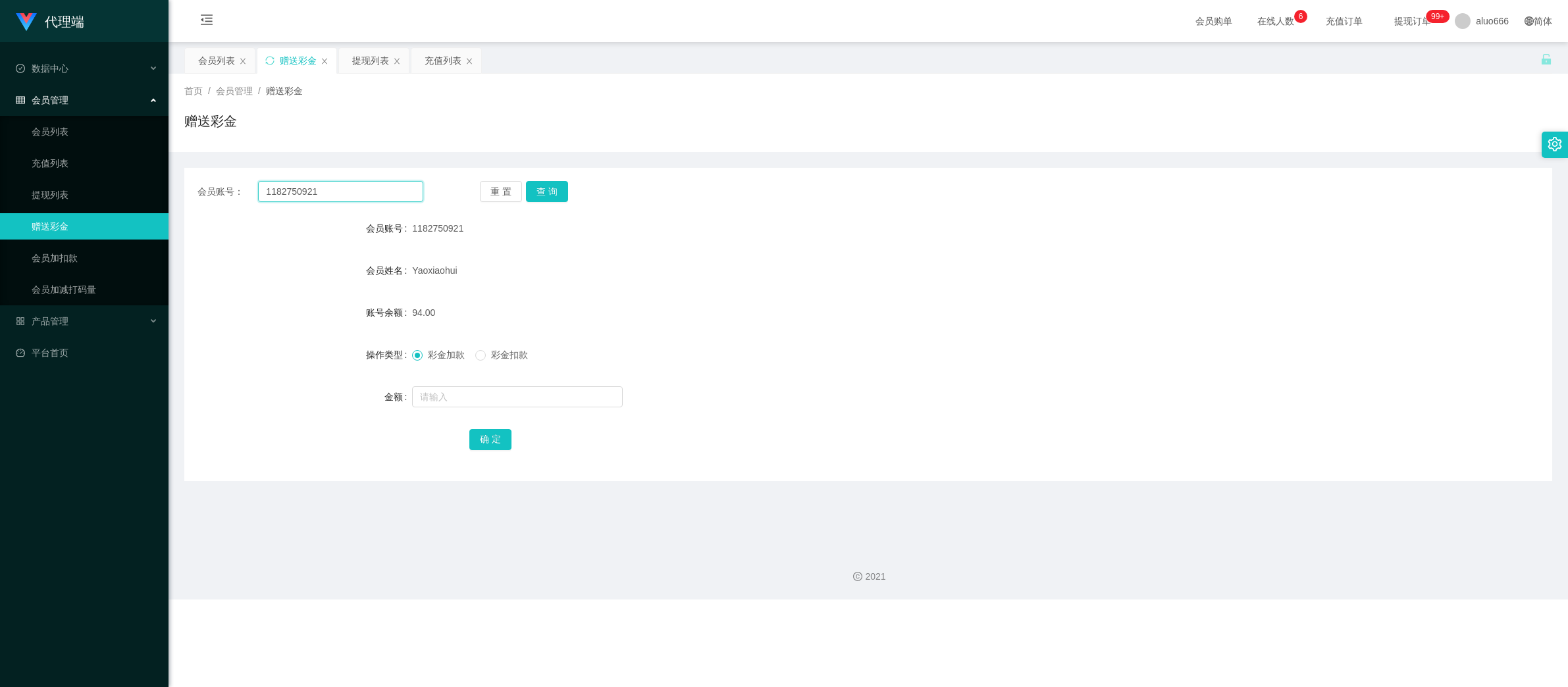
click at [322, 199] on input "1182750921" at bounding box center [340, 192] width 165 height 21
paste input "89408272"
drag, startPoint x: 543, startPoint y: 192, endPoint x: 603, endPoint y: 218, distance: 65.4
click at [543, 190] on button "查 询" at bounding box center [547, 192] width 42 height 21
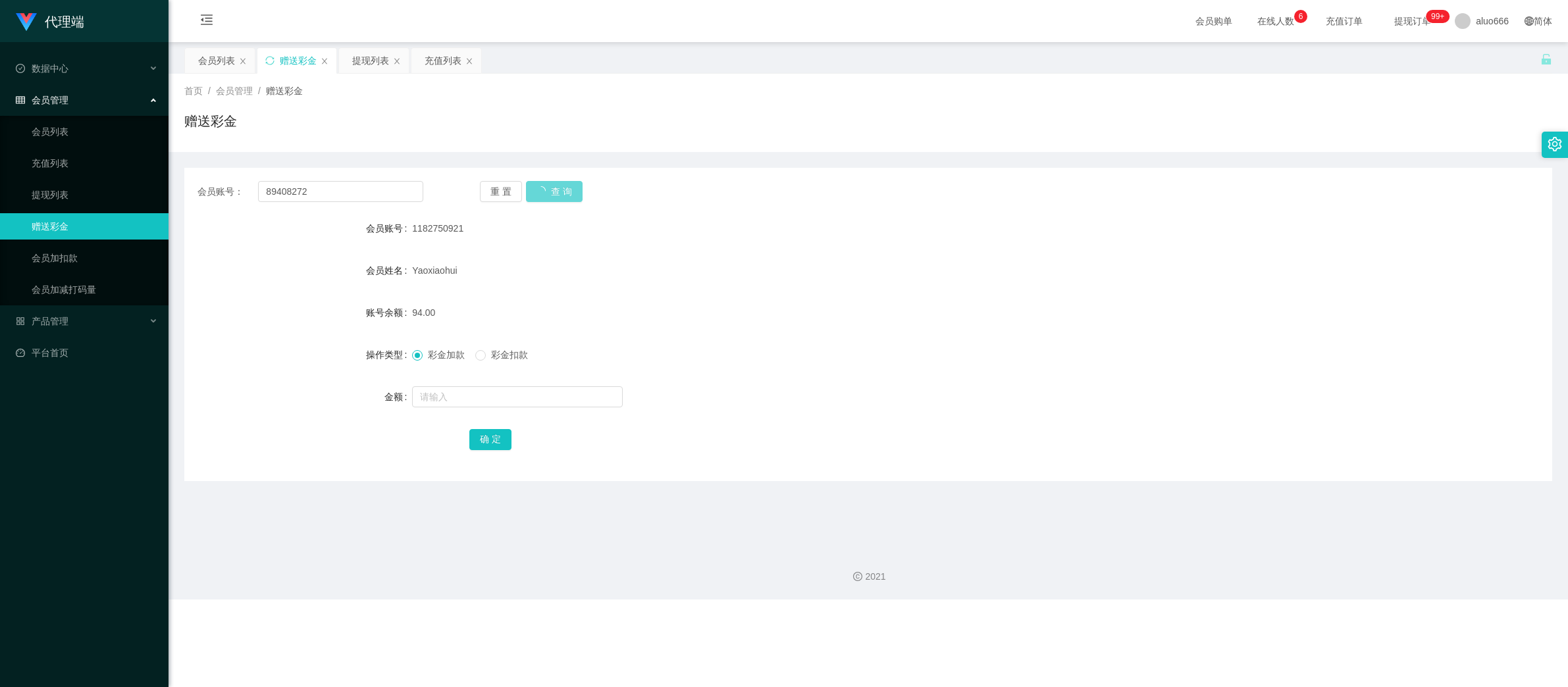
click at [1038, 279] on div "Yaoxiaohui" at bounding box center [811, 270] width 798 height 27
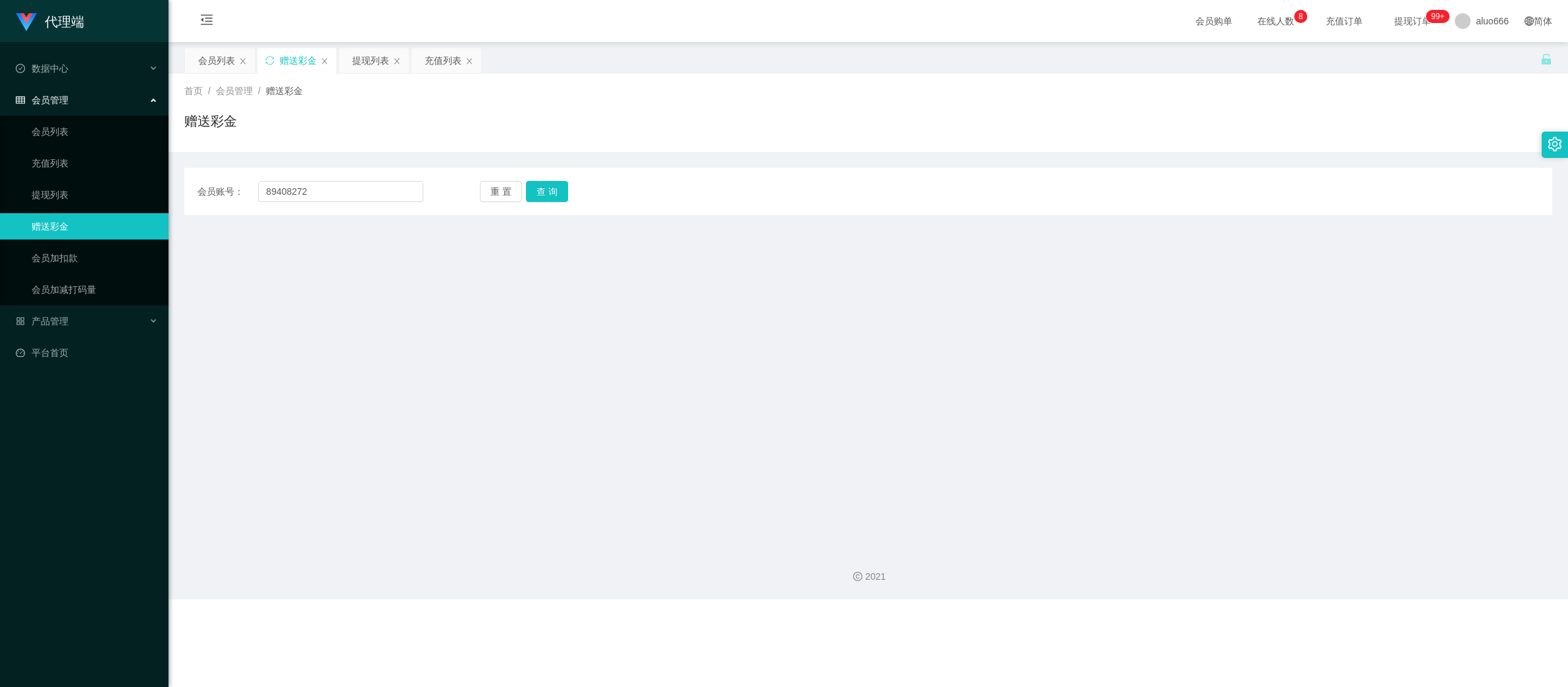
click at [1159, 383] on main "关闭左侧 关闭右侧 关闭其它 刷新页面 会员列表 赠送彩金 提现列表 充值列表 首页 / 会员管理 / 赠送彩金 / 赠送彩金 会员账号： 89408272 …" at bounding box center [868, 290] width 1400 height 496
drag, startPoint x: 318, startPoint y: 190, endPoint x: 186, endPoint y: 175, distance: 132.8
click at [186, 175] on div "会员账号： 89408272 重 置 查 询 会员账号 1182750921 会员姓名 [PERSON_NAME] 账号余额 94.00 操作类型 彩金加款 …" at bounding box center [867, 191] width 1368 height 47
paste input "1182750921"
type input "1182750921"
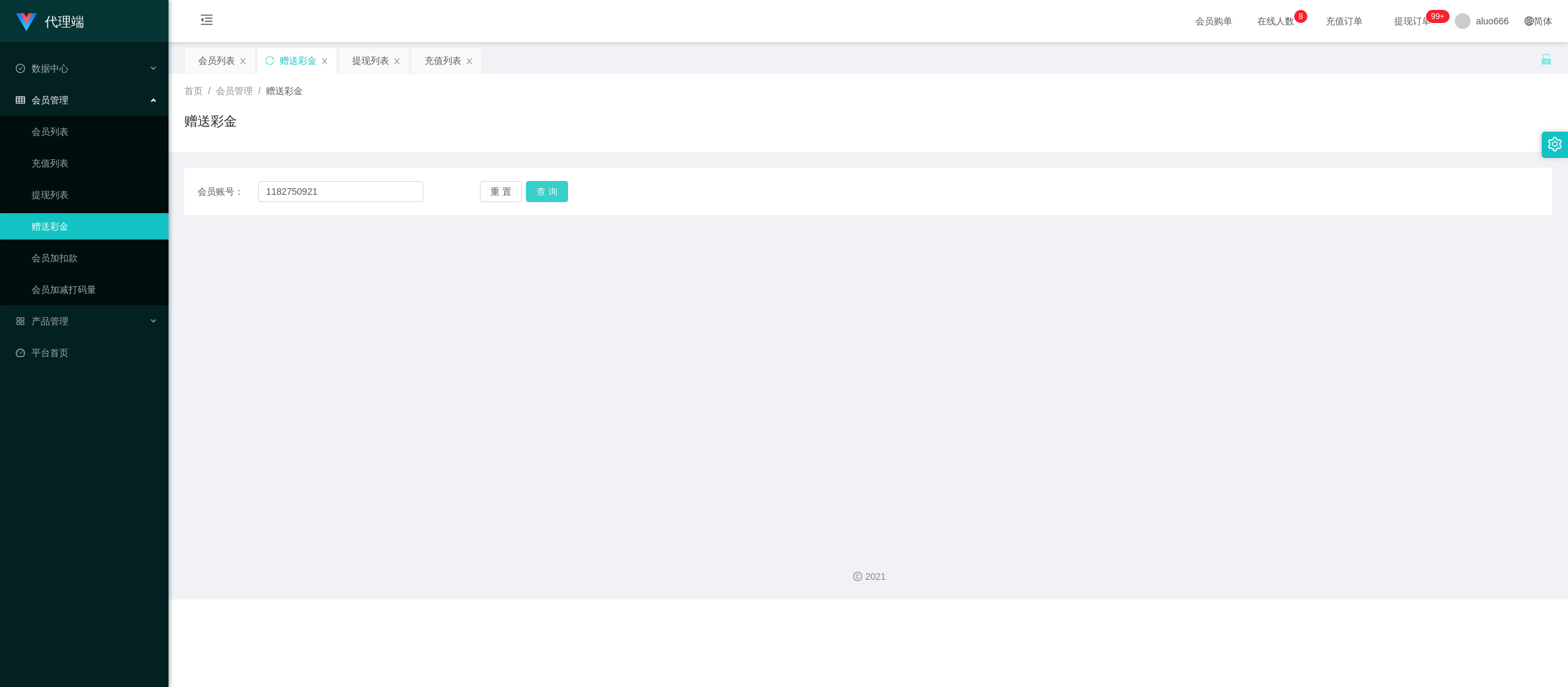
click at [554, 190] on button "查 询" at bounding box center [547, 192] width 42 height 21
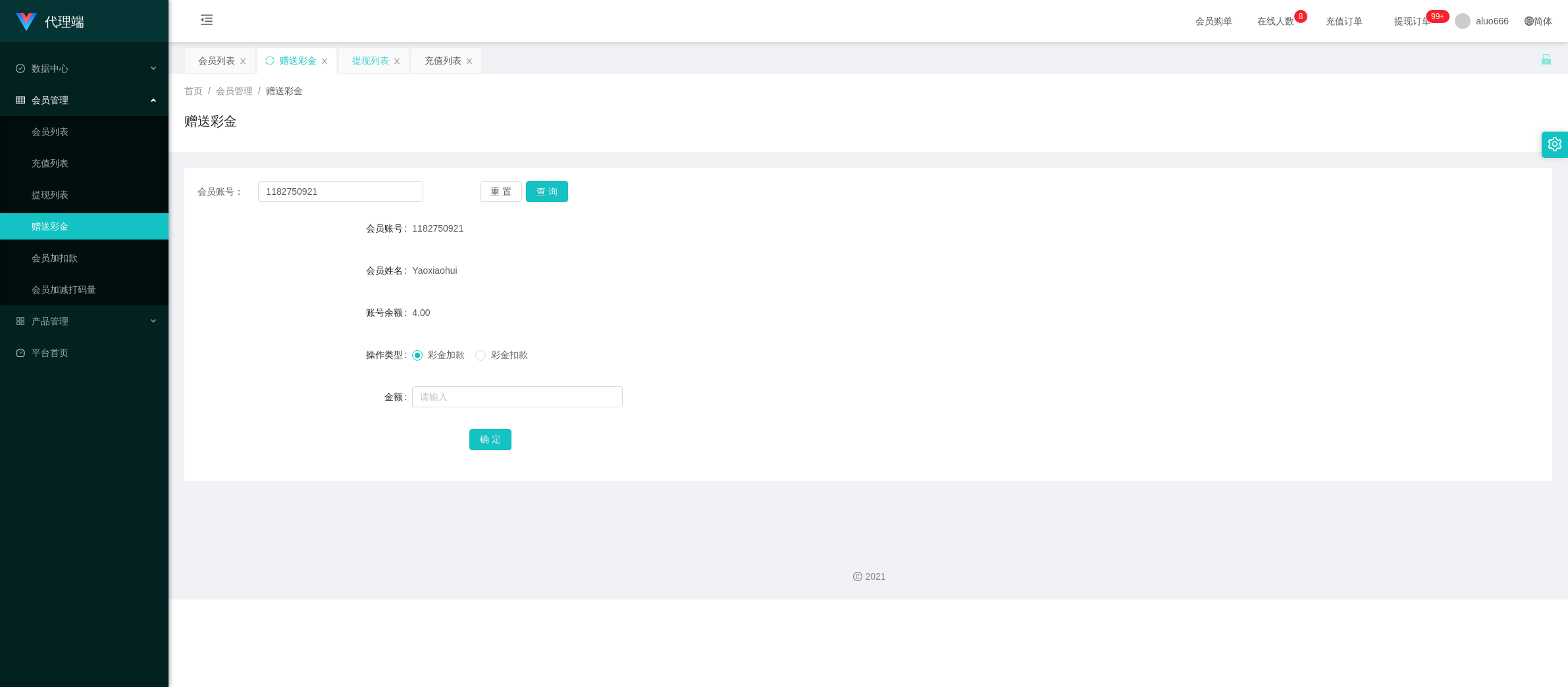
click at [377, 64] on div "提现列表" at bounding box center [371, 60] width 37 height 25
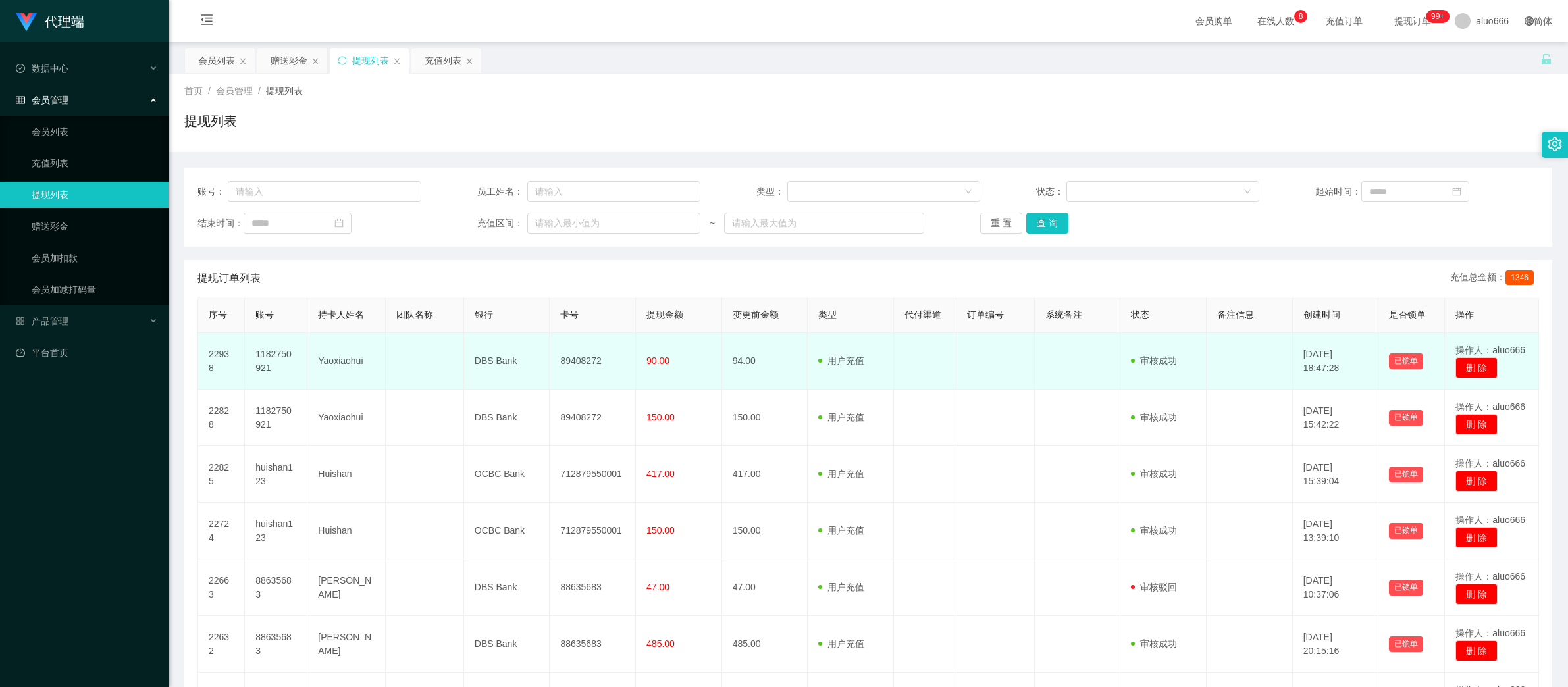
click at [575, 361] on td "89408272" at bounding box center [592, 361] width 86 height 57
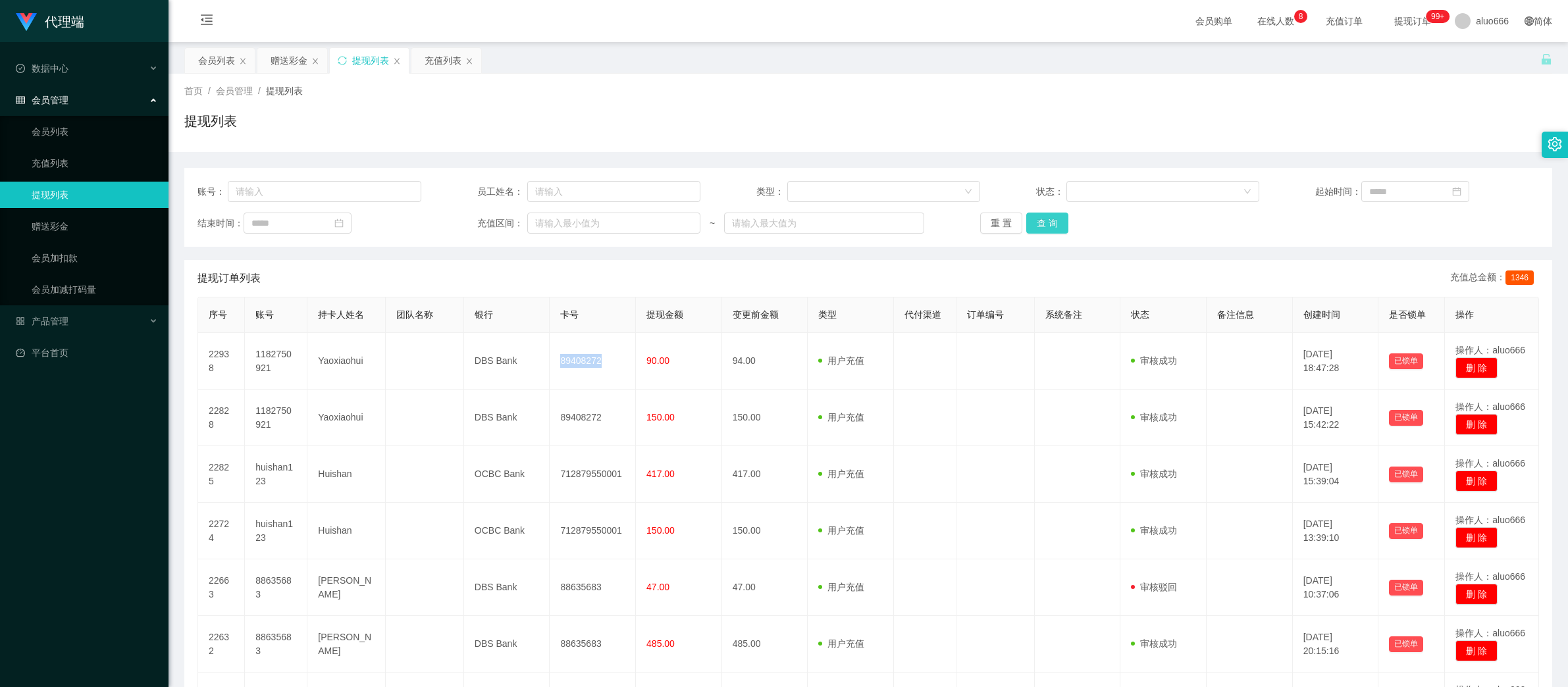
click at [1054, 216] on button "查 询" at bounding box center [1047, 223] width 42 height 21
click at [1046, 226] on button "查 询" at bounding box center [1047, 223] width 42 height 21
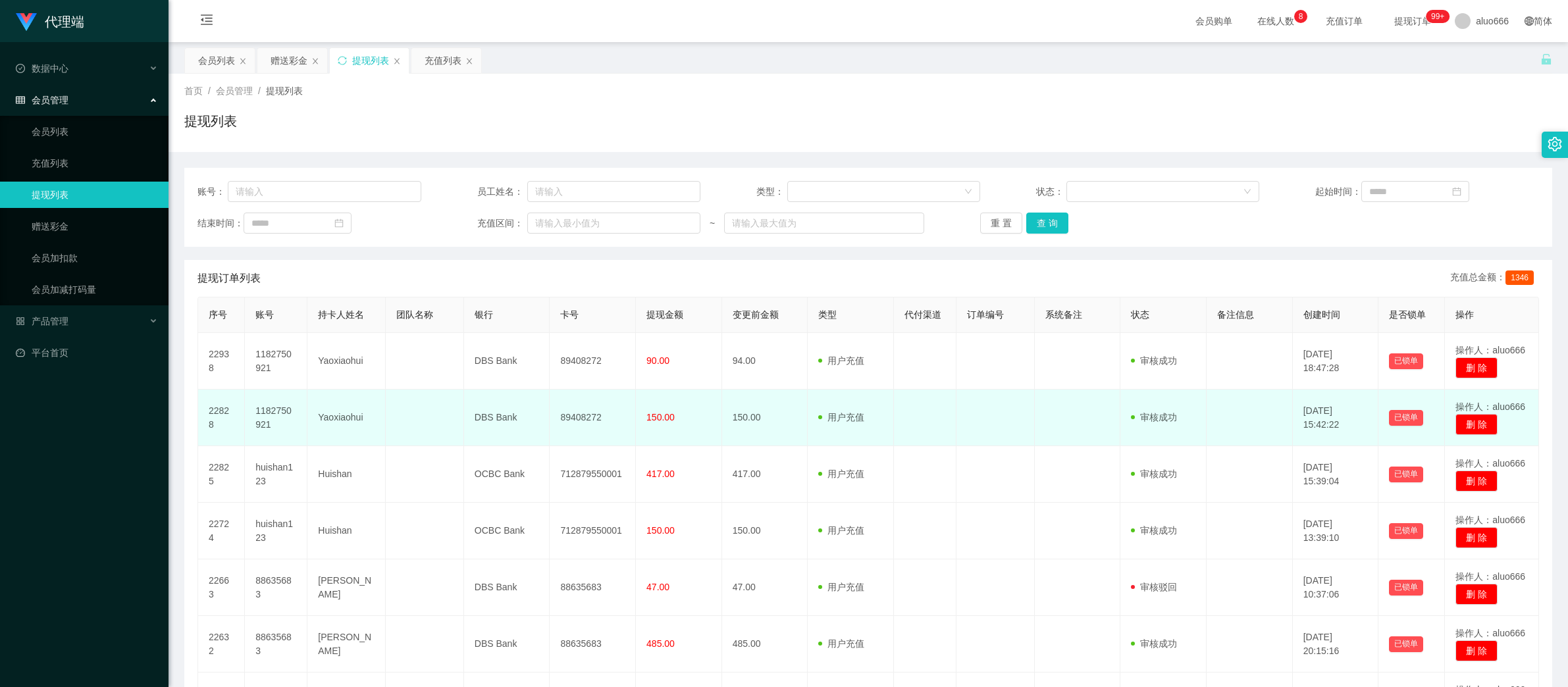
click at [999, 421] on td at bounding box center [995, 418] width 78 height 57
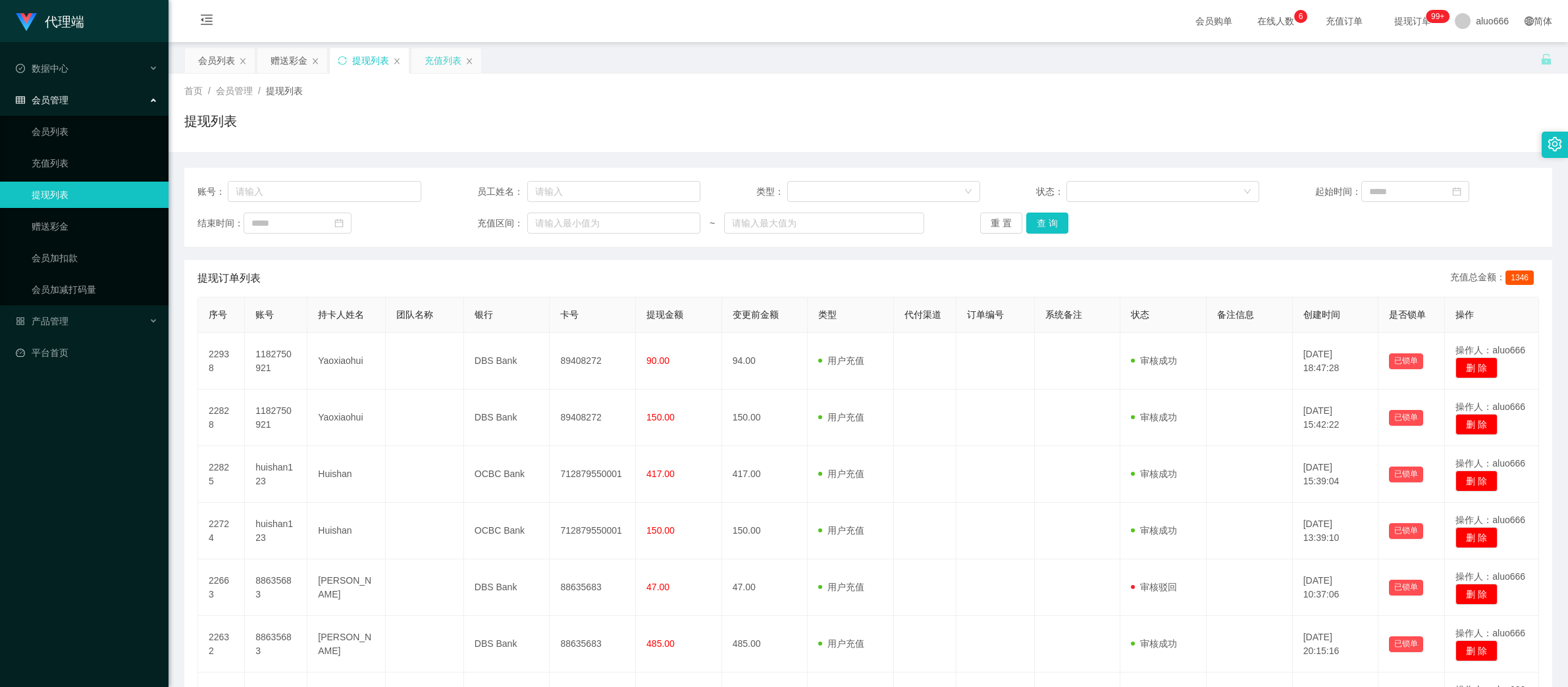
click at [447, 58] on div "充值列表" at bounding box center [443, 60] width 37 height 25
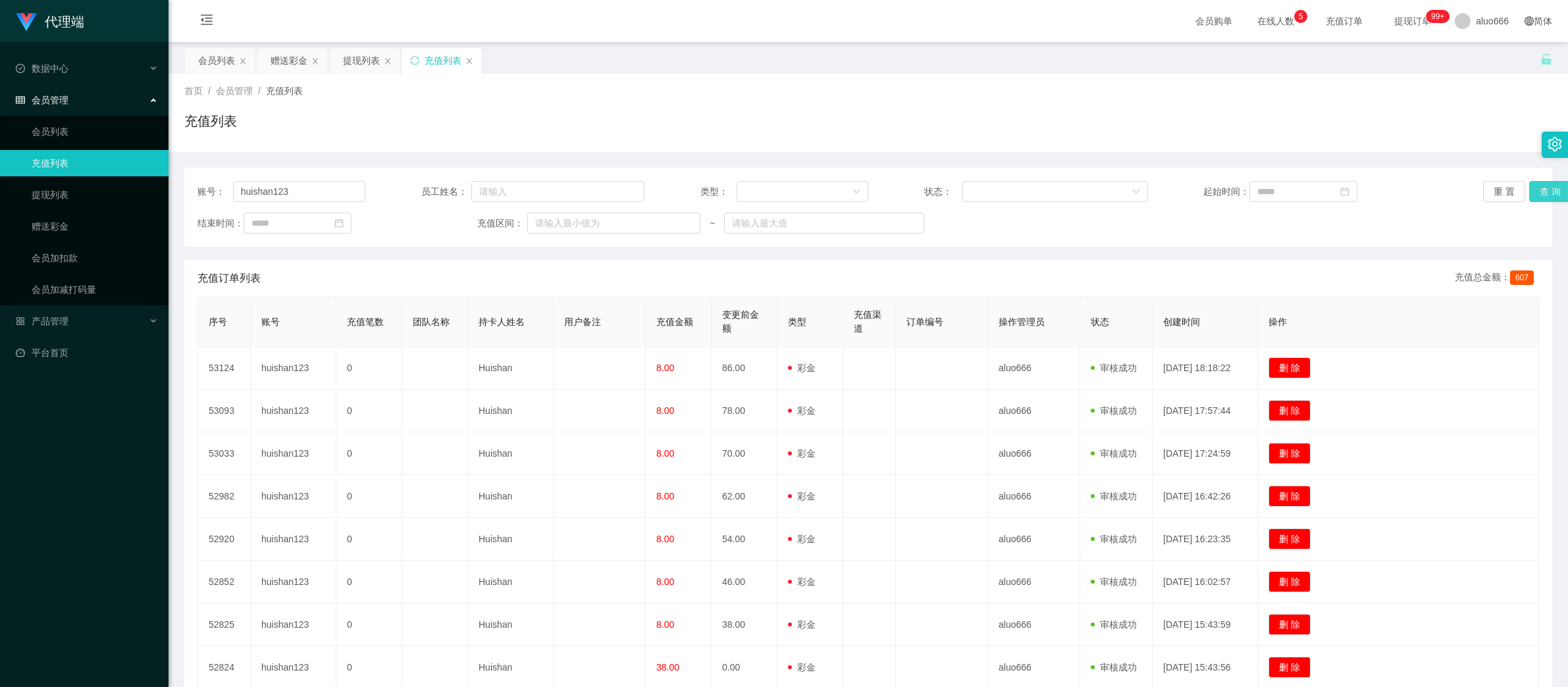
click at [1531, 193] on button "查 询" at bounding box center [1549, 192] width 42 height 21
click at [358, 58] on div "提现列表" at bounding box center [361, 60] width 37 height 25
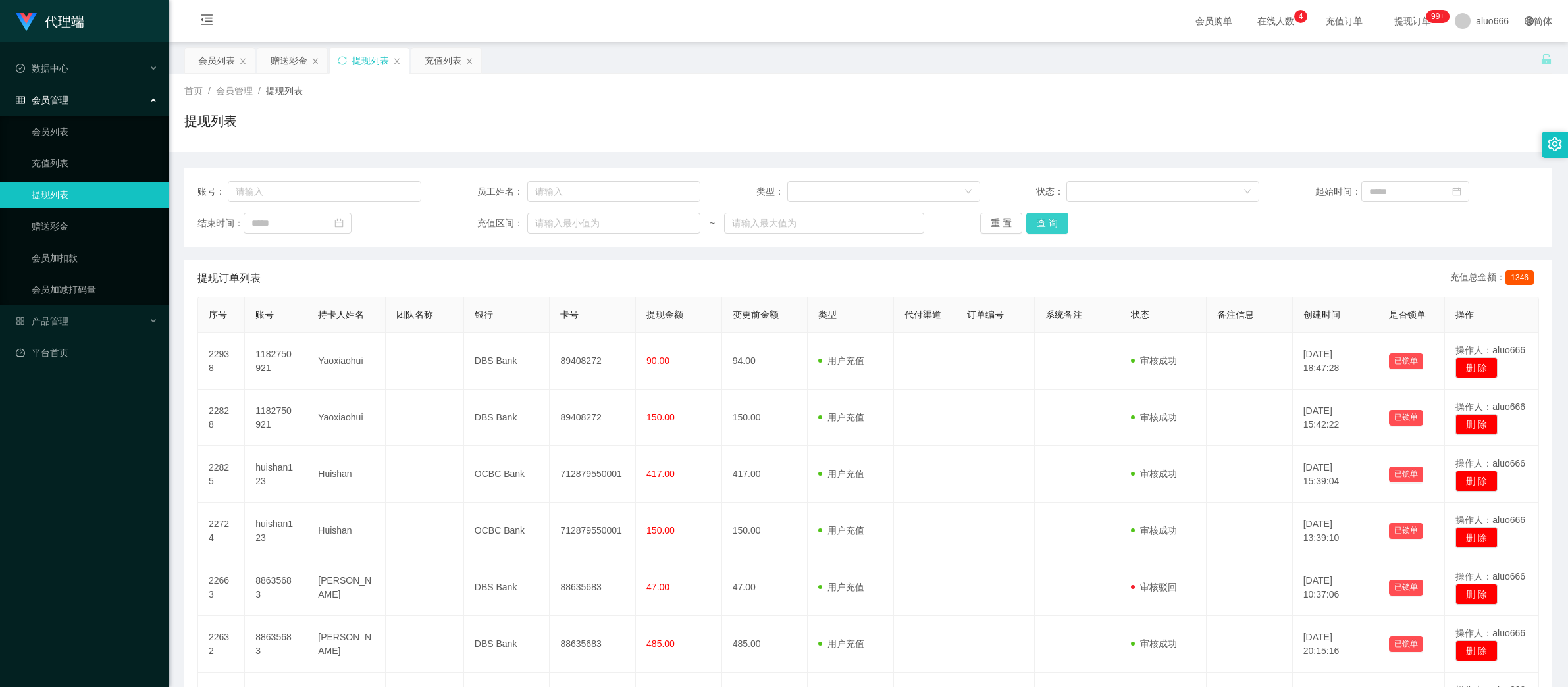
click at [1051, 224] on button "查 询" at bounding box center [1047, 223] width 42 height 21
click at [277, 60] on div "赠送彩金" at bounding box center [289, 60] width 37 height 25
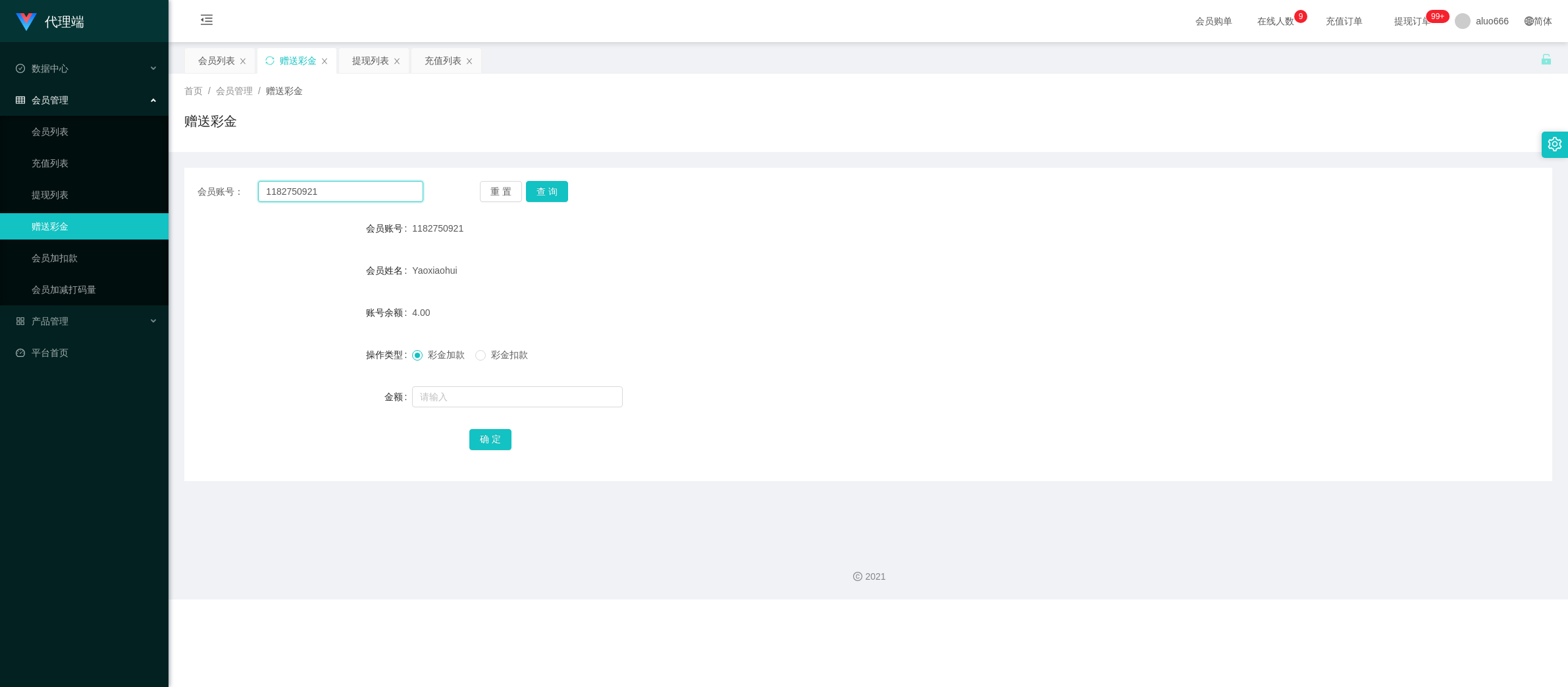
click at [308, 187] on input "1182750921" at bounding box center [340, 192] width 165 height 21
paste input "huishan123"
type input "huishan123"
drag, startPoint x: 551, startPoint y: 189, endPoint x: 548, endPoint y: 212, distance: 23.2
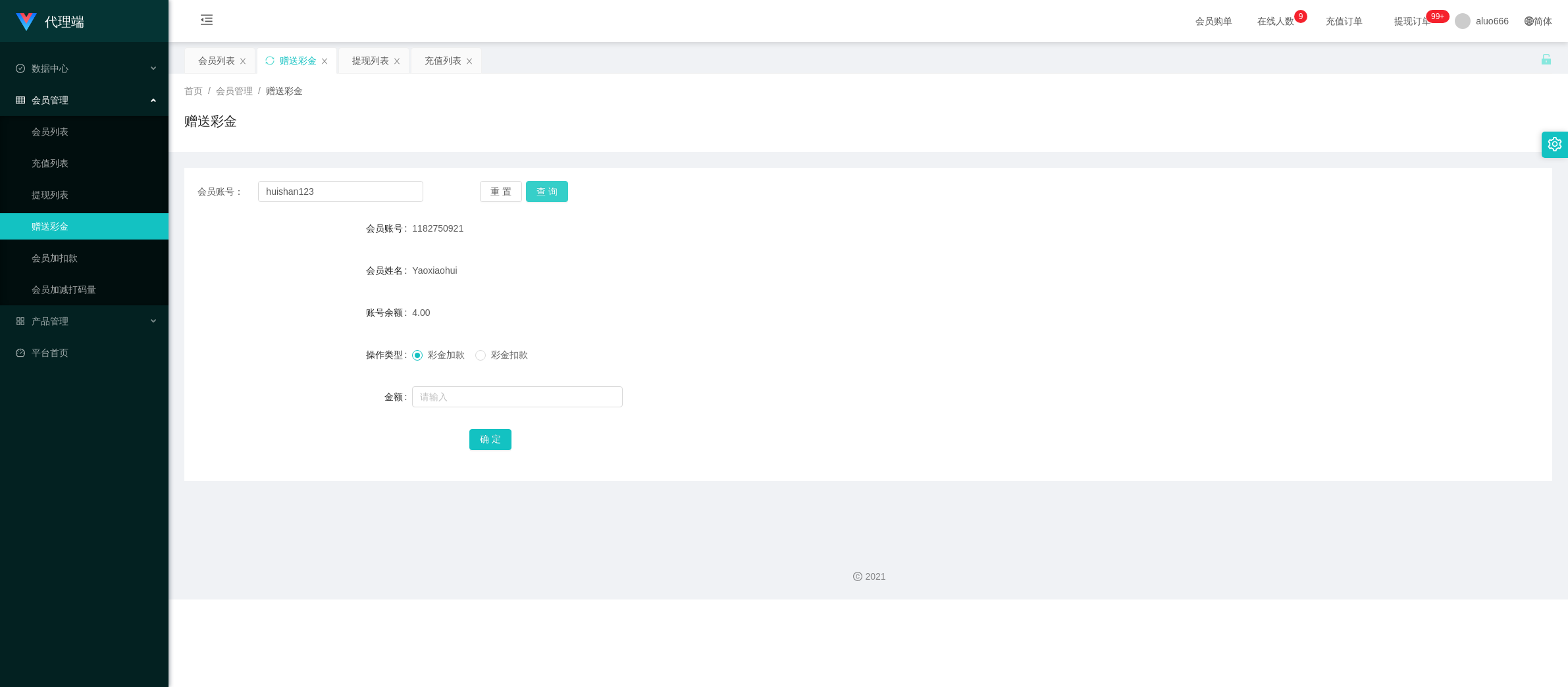
click at [551, 189] on button "查 询" at bounding box center [547, 192] width 42 height 21
click at [464, 399] on input "text" at bounding box center [517, 396] width 211 height 21
type input "8"
drag, startPoint x: 492, startPoint y: 437, endPoint x: 507, endPoint y: 437, distance: 15.0
click at [492, 437] on button "确 定" at bounding box center [490, 439] width 42 height 21
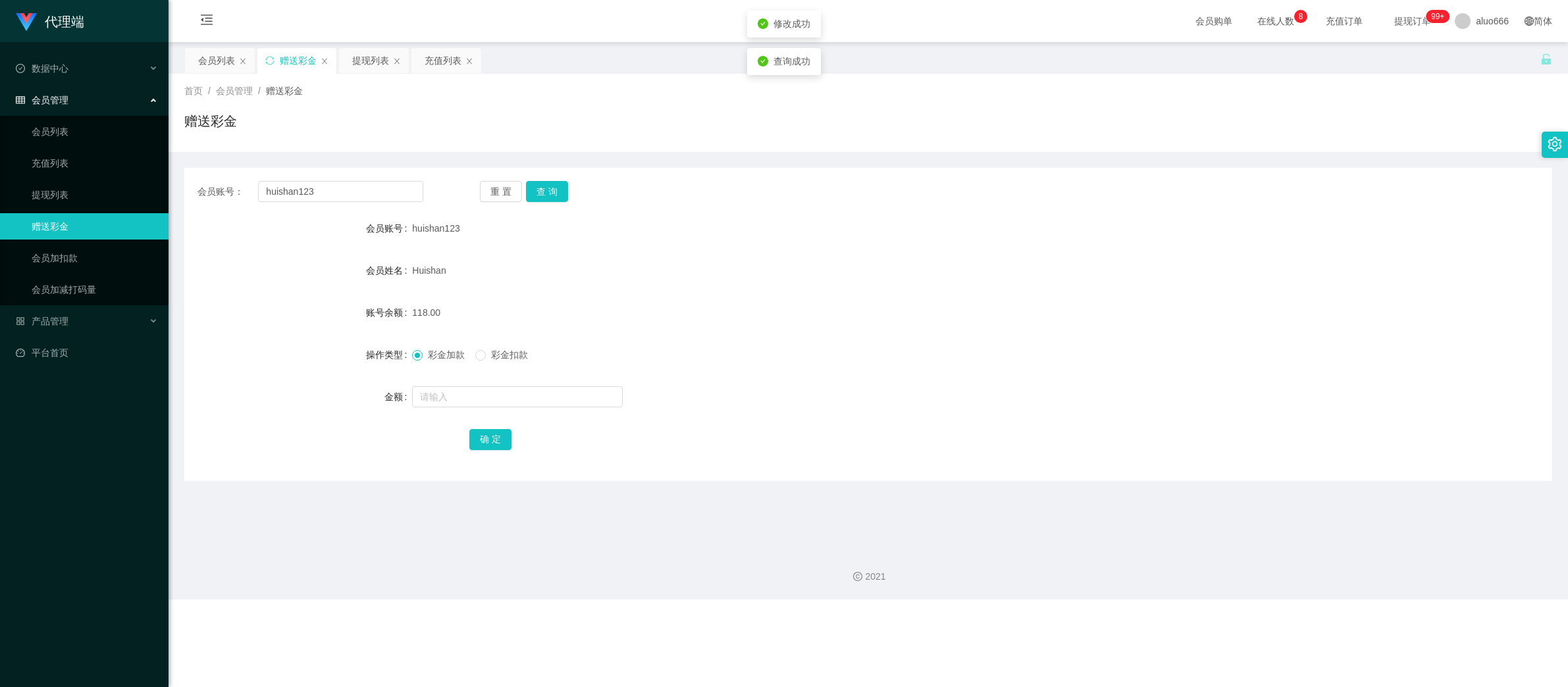
click at [726, 316] on div "118.00" at bounding box center [811, 312] width 798 height 27
click at [368, 652] on div "代理端 数据中心 会员管理 会员列表 充值列表 提现列表 赠送彩金 会员加扣款 会员加减打码量 产品管理 平台首页 保存配置 重置配置 整体风格设置 主题色 …" at bounding box center [784, 343] width 1568 height 687
click at [327, 194] on input "huishan123" at bounding box center [340, 192] width 165 height 21
paste input "1182750921"
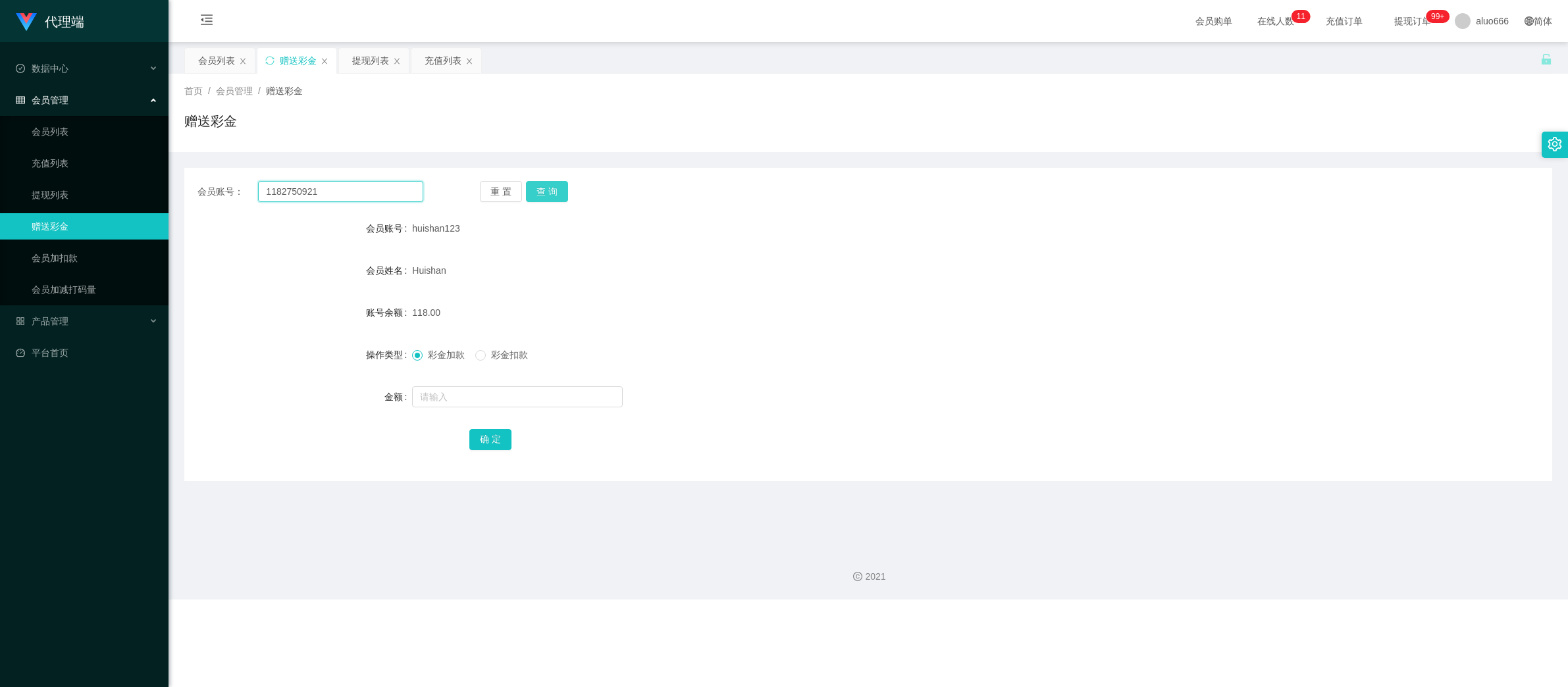
type input "1182750921"
click at [555, 186] on button "查 询" at bounding box center [547, 192] width 42 height 21
click at [469, 397] on input "text" at bounding box center [517, 396] width 211 height 21
type input "8"
click at [486, 433] on button "确 定" at bounding box center [490, 439] width 42 height 21
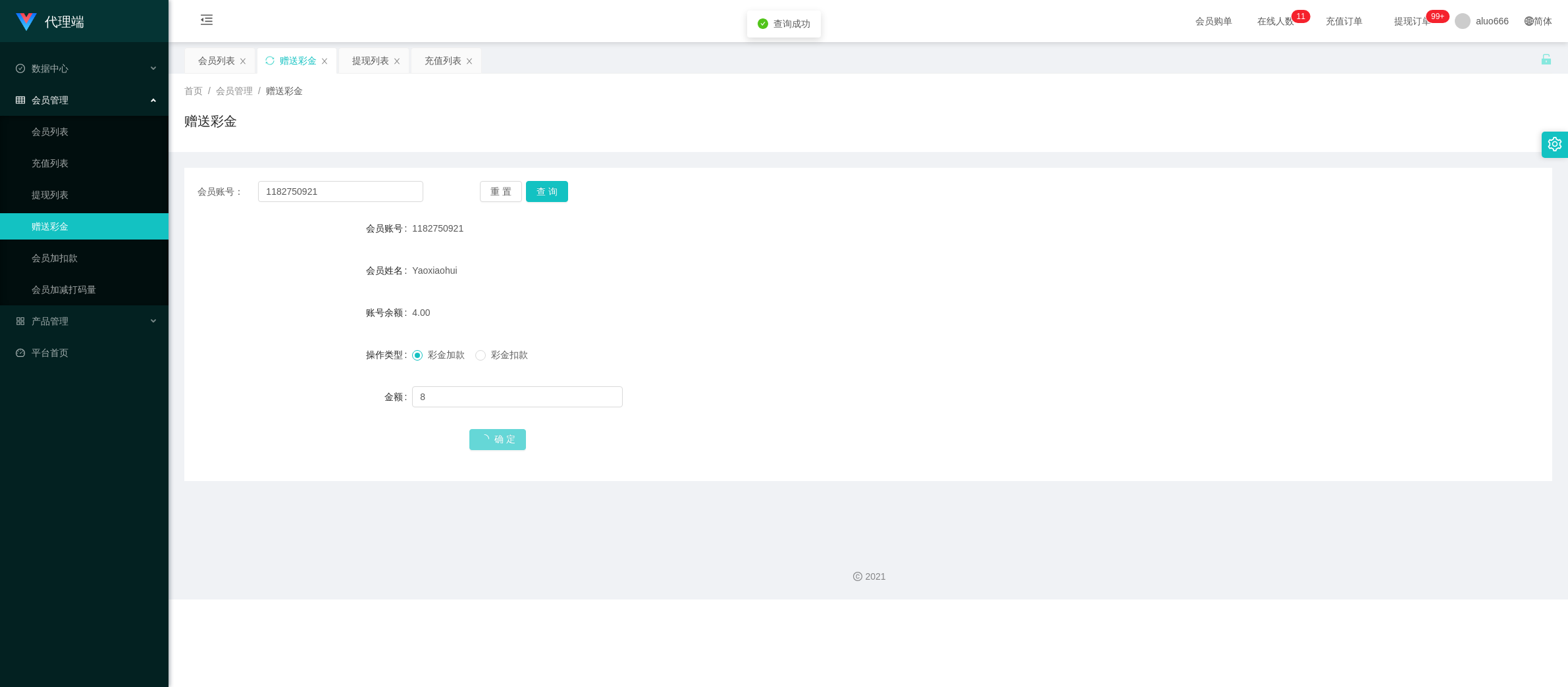
click at [977, 289] on form "会员账号 1182750921 会员姓名 [PERSON_NAME] 账号余额 4.00 操作类型 彩金加款 彩金扣款 金额 8 确 定" at bounding box center [867, 334] width 1368 height 237
click at [1100, 640] on div "代理端 数据中心 会员管理 会员列表 充值列表 提现列表 赠送彩金 会员加扣款 会员加减打码量 产品管理 平台首页 保存配置 重置配置 整体风格设置 主题色 …" at bounding box center [784, 343] width 1568 height 687
click at [360, 193] on input "1182750921" at bounding box center [340, 192] width 165 height 21
drag, startPoint x: 547, startPoint y: 193, endPoint x: 543, endPoint y: 212, distance: 19.4
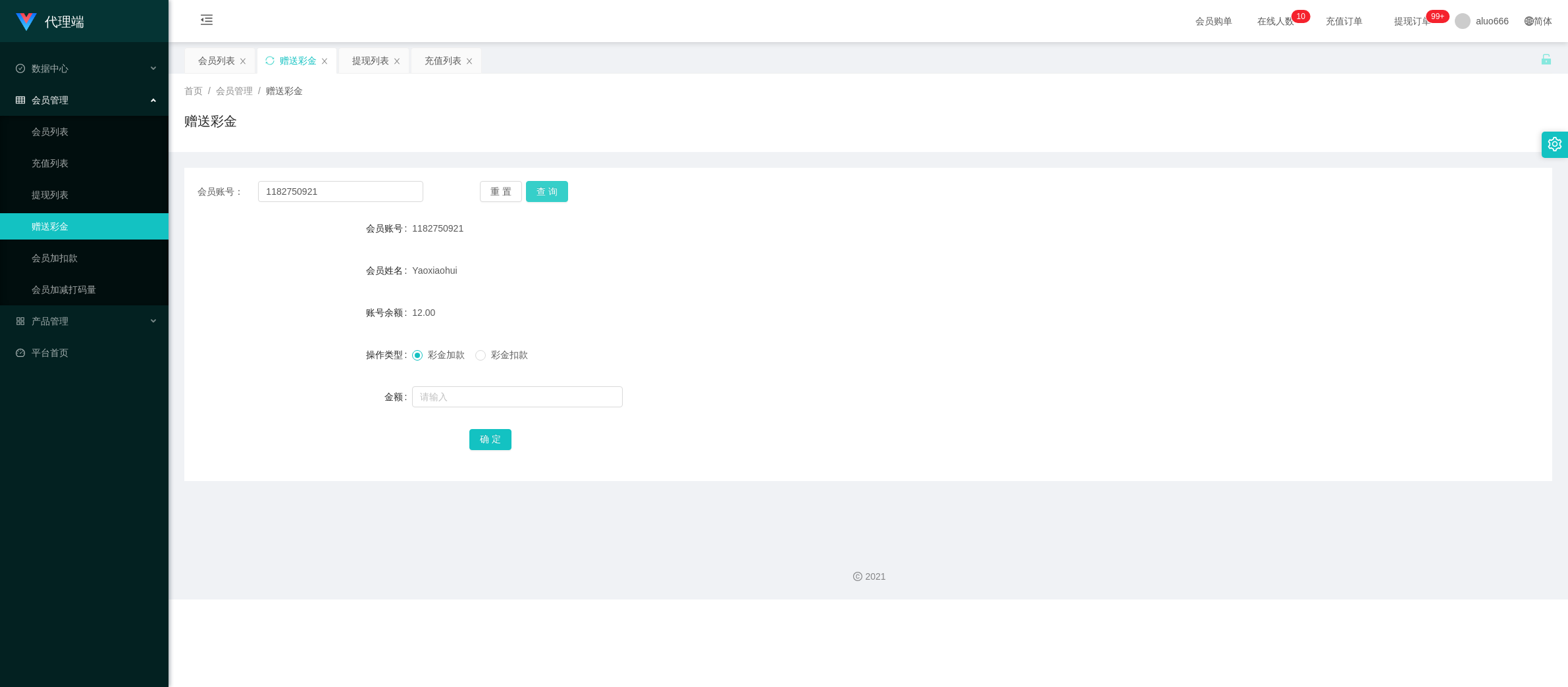
click at [547, 193] on button "查 询" at bounding box center [547, 192] width 42 height 21
click at [469, 402] on input "text" at bounding box center [517, 396] width 211 height 21
type input "300"
click at [484, 439] on button "确 定" at bounding box center [490, 439] width 42 height 21
click at [912, 328] on form "会员账号 1182750921 会员姓名 [PERSON_NAME] 账号余额 312.00 操作类型 彩金加款 彩金扣款 金额 确 定" at bounding box center [867, 334] width 1368 height 237
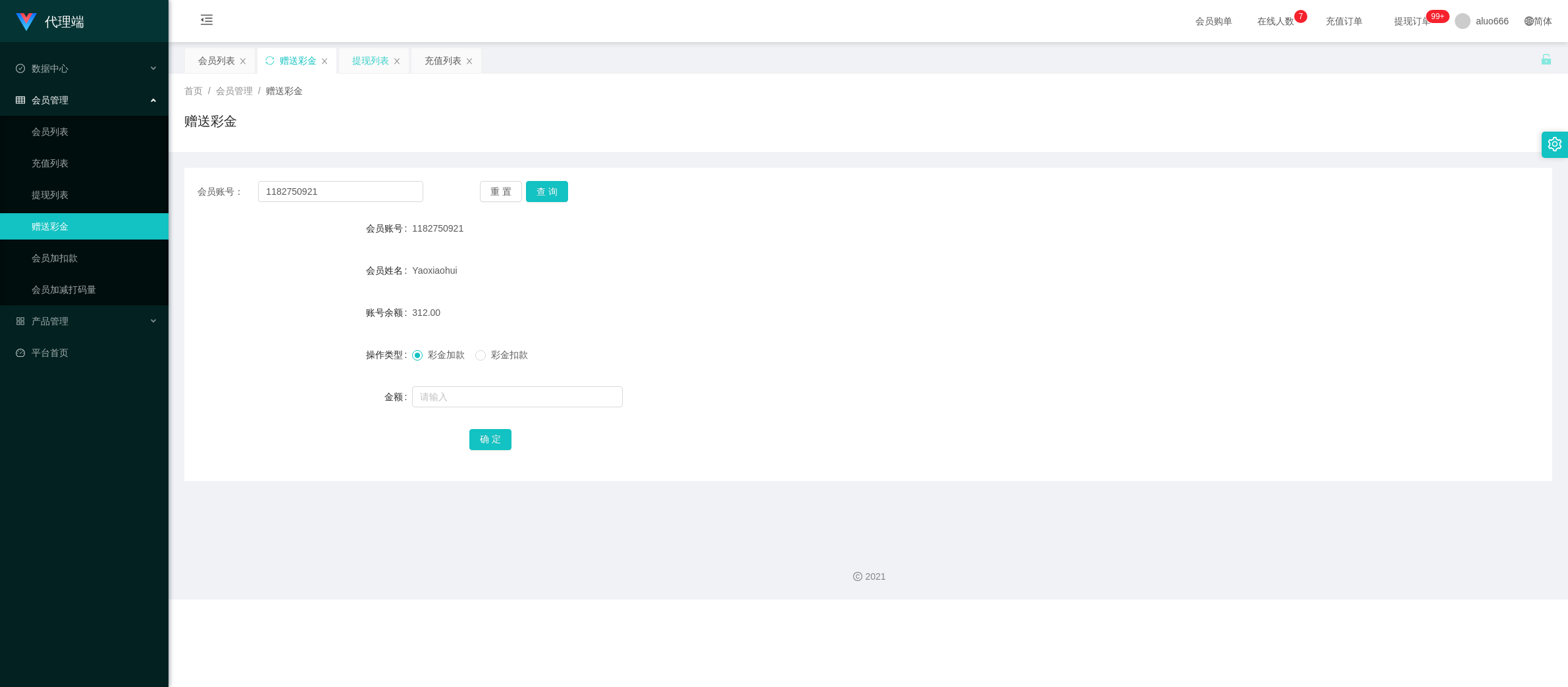
click at [358, 59] on div "提现列表" at bounding box center [371, 60] width 37 height 25
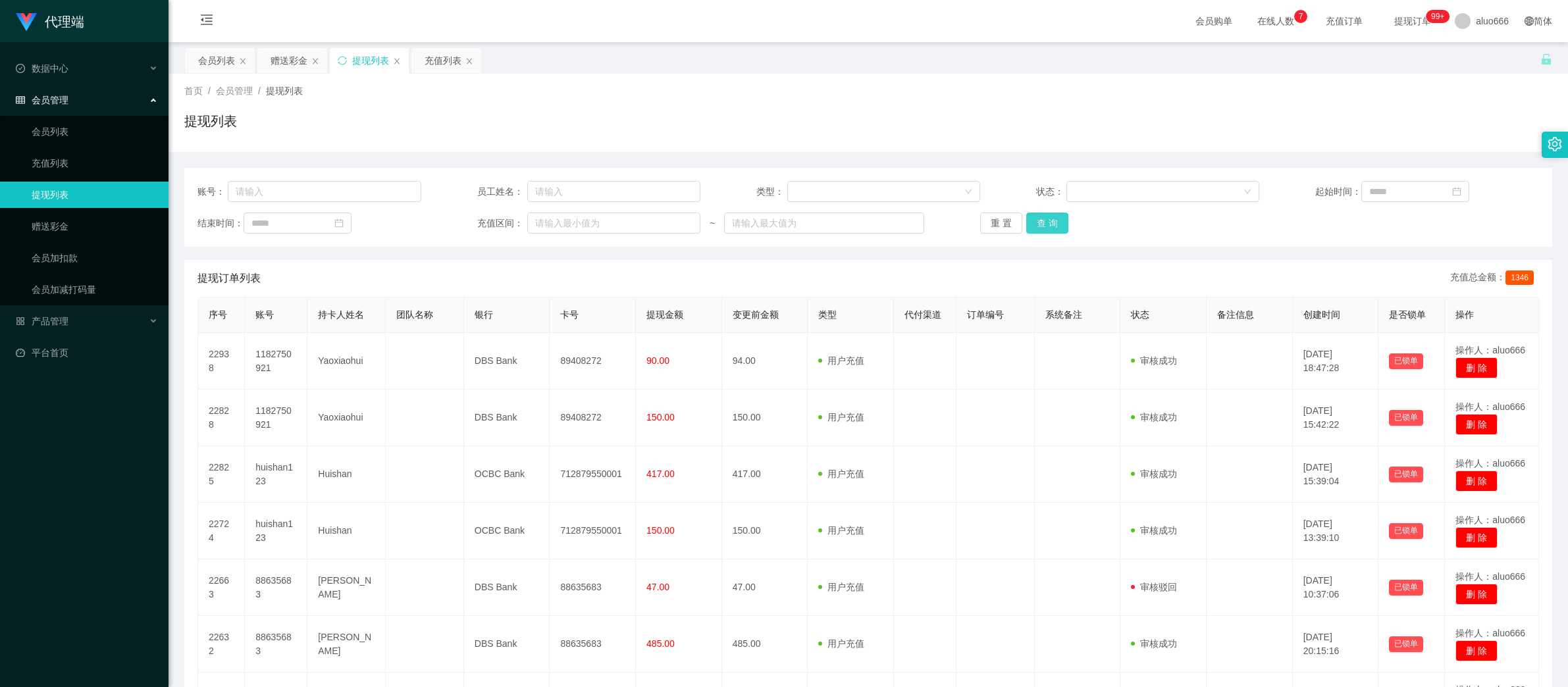
click at [1049, 226] on button "查 询" at bounding box center [1047, 223] width 42 height 21
click at [1052, 229] on button "查 询" at bounding box center [1047, 223] width 42 height 21
click at [1050, 225] on button "查 询" at bounding box center [1047, 223] width 42 height 21
click at [292, 64] on div "赠送彩金" at bounding box center [289, 60] width 37 height 25
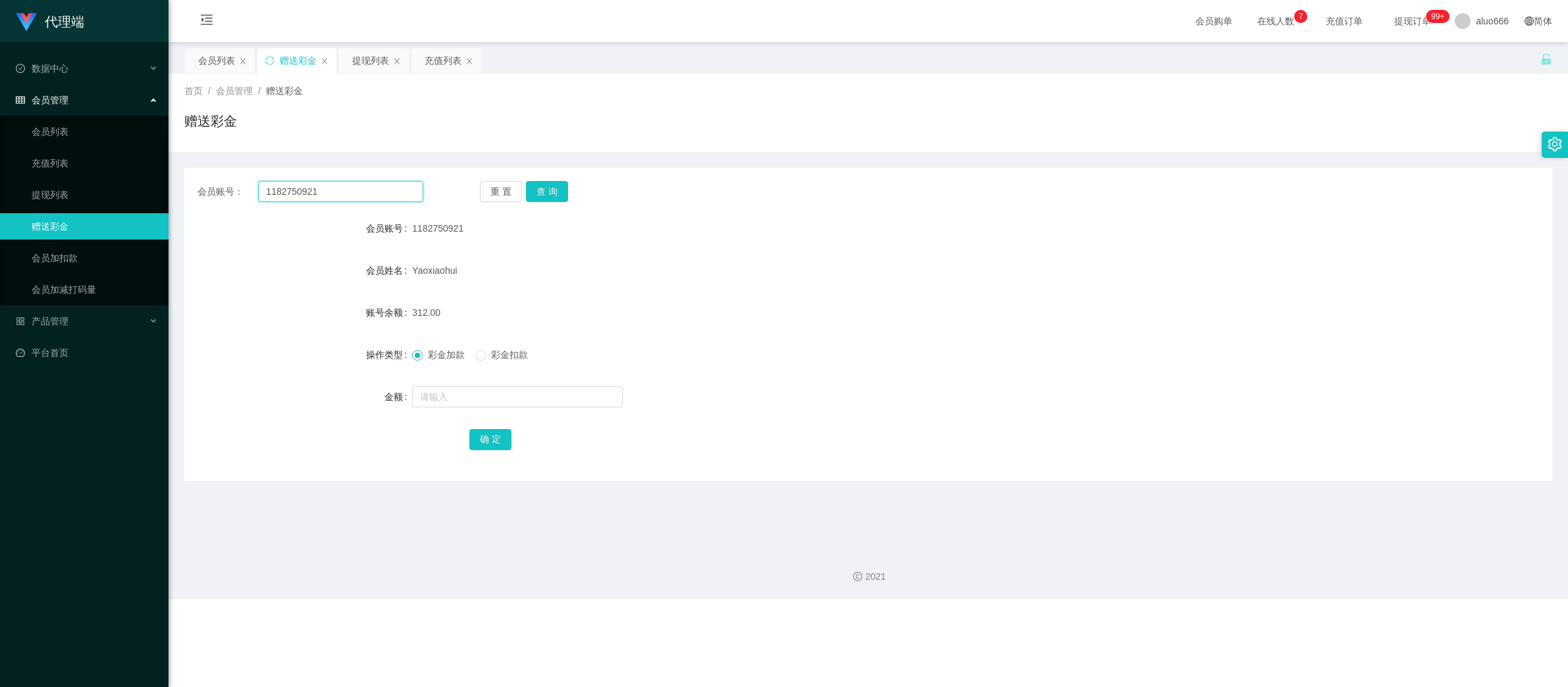
click at [304, 188] on input "1182750921" at bounding box center [340, 192] width 165 height 21
paste input "huishan123"
type input "huishan123"
click at [548, 184] on button "查 询" at bounding box center [547, 192] width 42 height 21
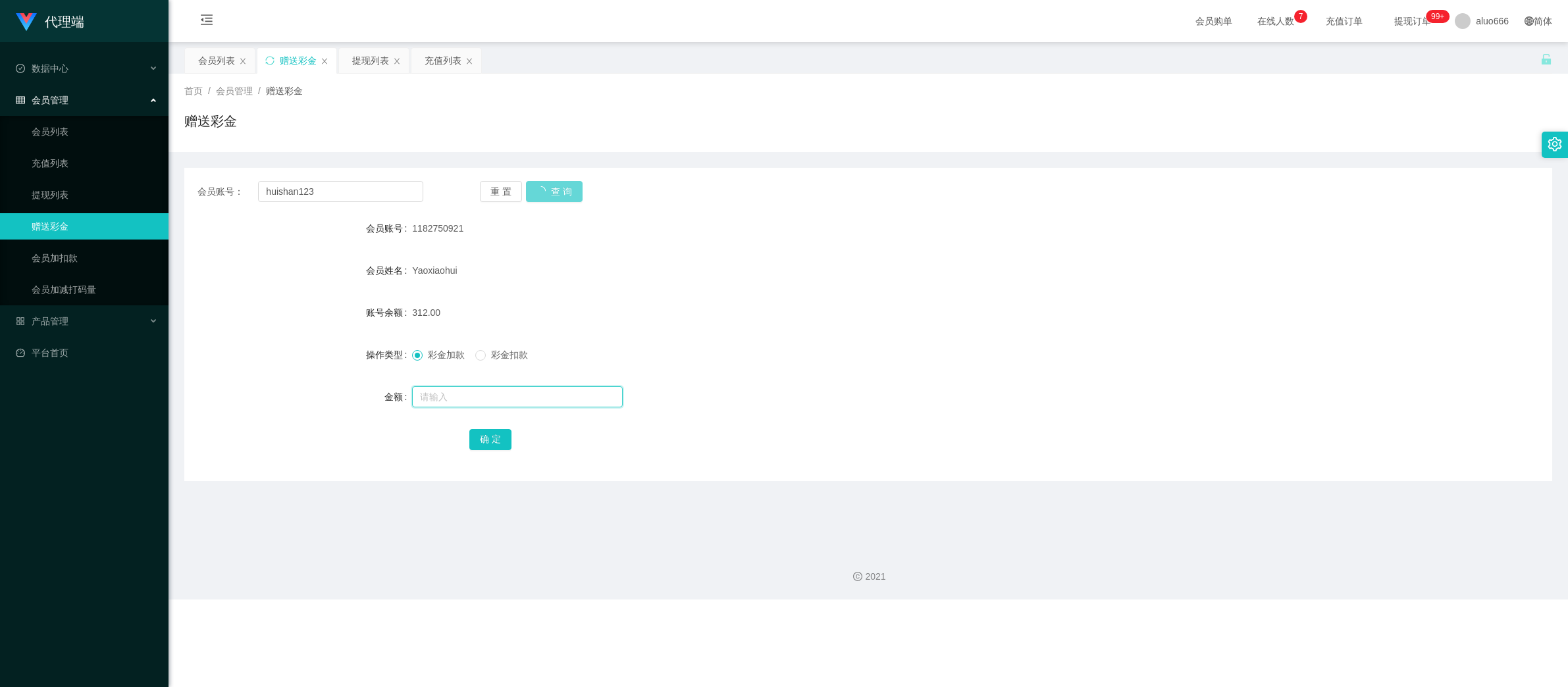
click at [462, 397] on input "text" at bounding box center [517, 396] width 211 height 21
type input "8"
click at [496, 441] on button "确 定" at bounding box center [490, 439] width 42 height 21
click at [812, 279] on div "Huishan" at bounding box center [811, 270] width 798 height 27
click at [374, 60] on div "提现列表" at bounding box center [371, 60] width 37 height 25
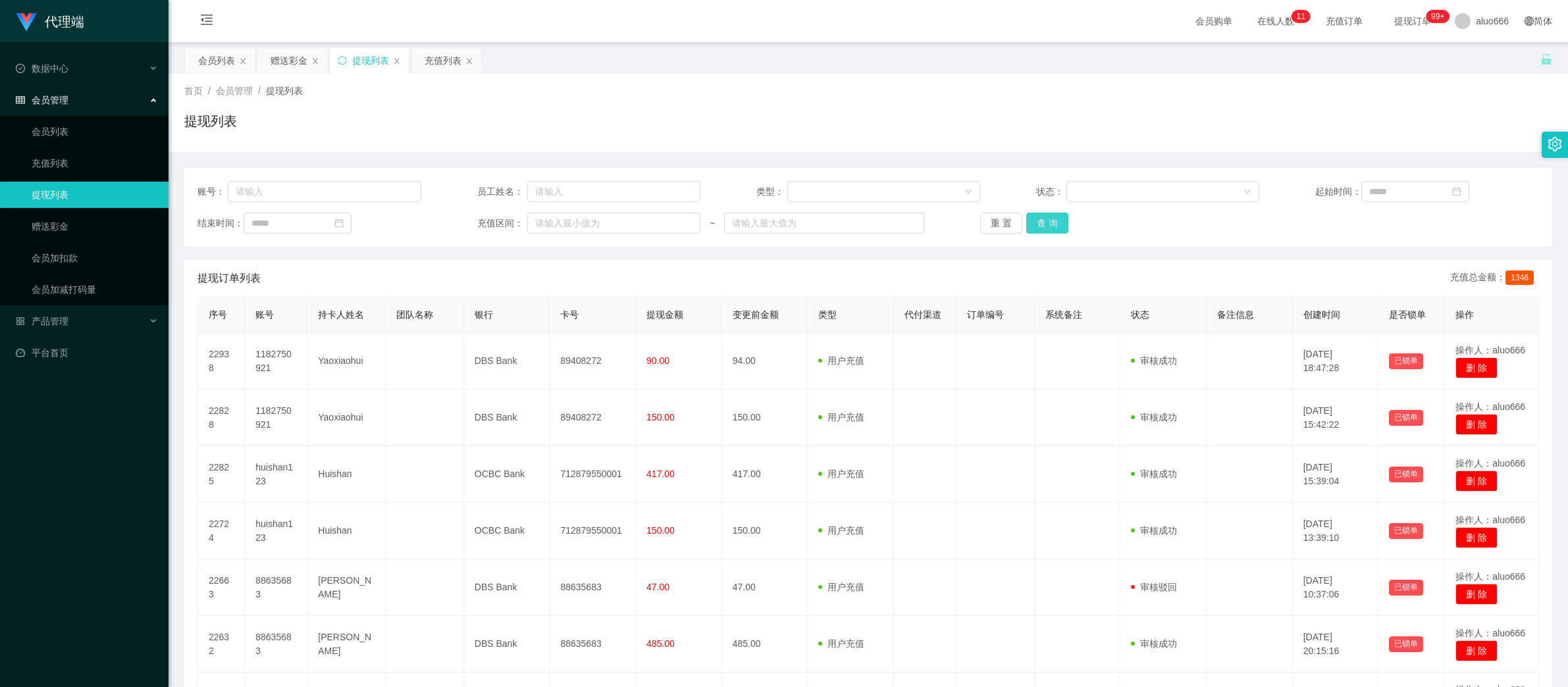
click at [1043, 222] on button "查 询" at bounding box center [1047, 223] width 42 height 21
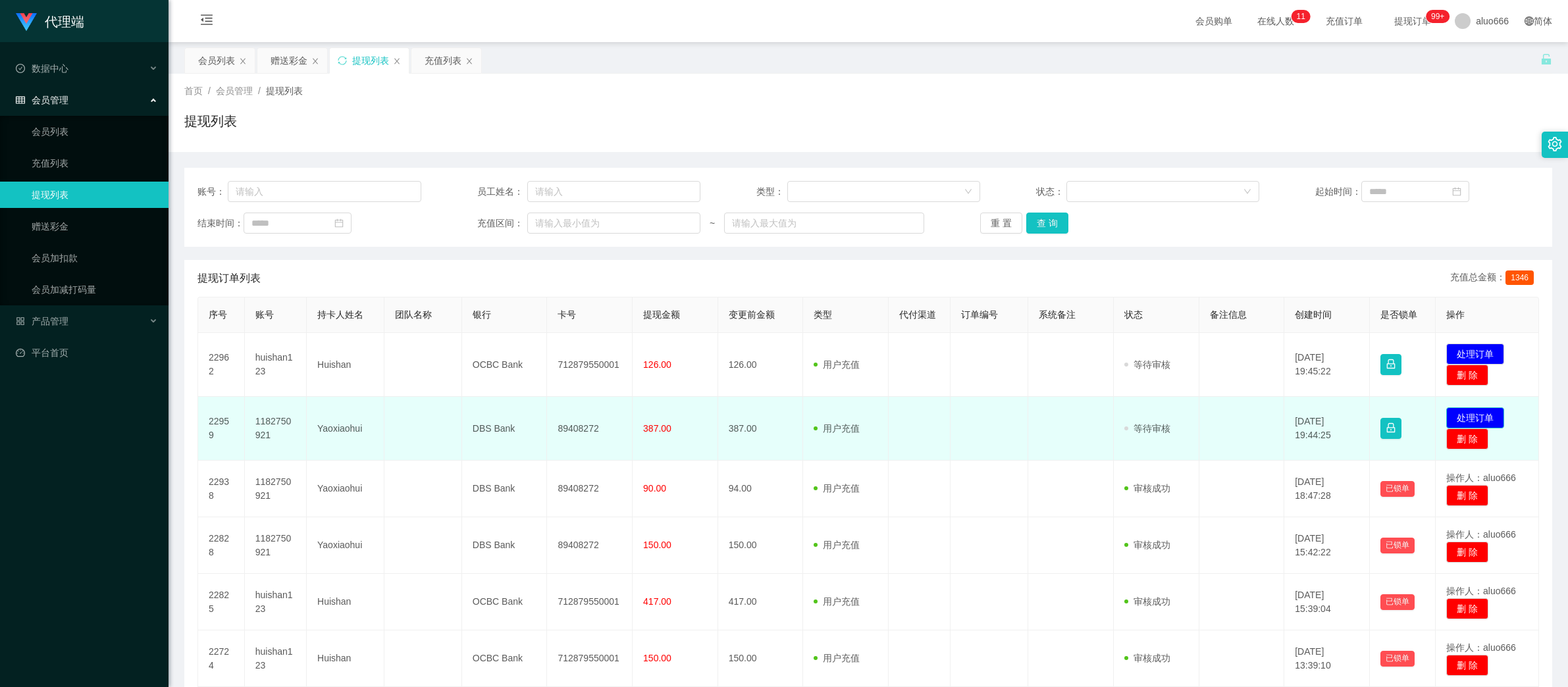
click at [1471, 413] on button "处理订单" at bounding box center [1474, 418] width 58 height 21
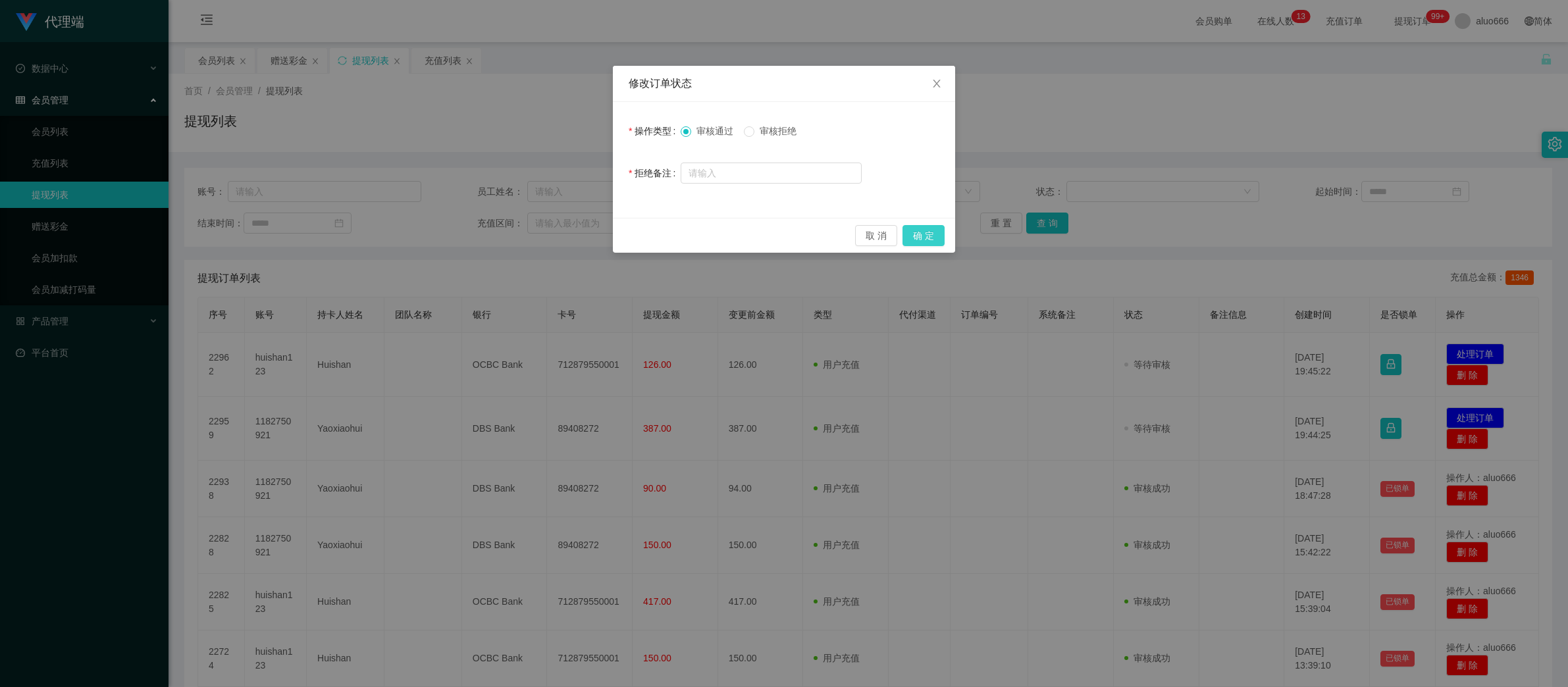
click at [919, 234] on button "确 定" at bounding box center [923, 236] width 42 height 21
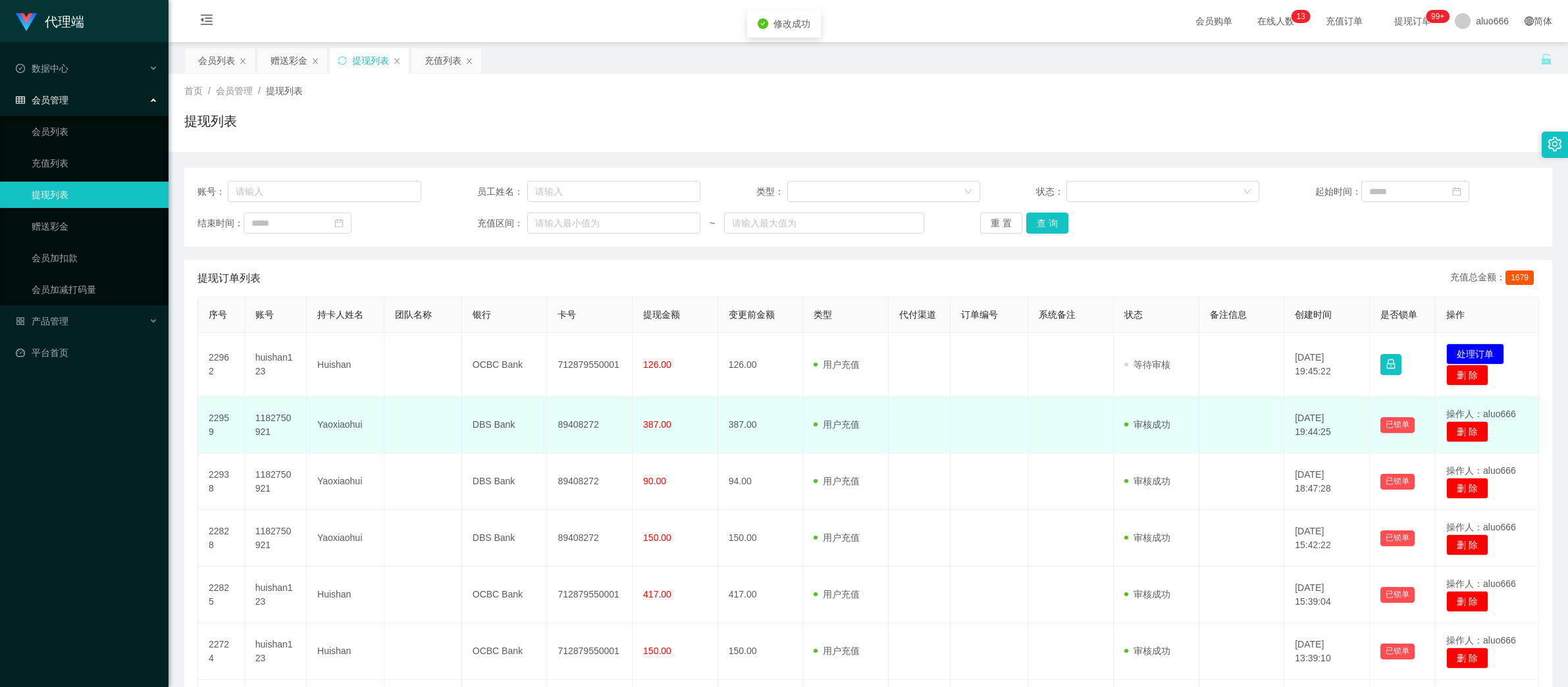
click at [575, 431] on td "89408272" at bounding box center [590, 426] width 86 height 57
copy td "89408272"
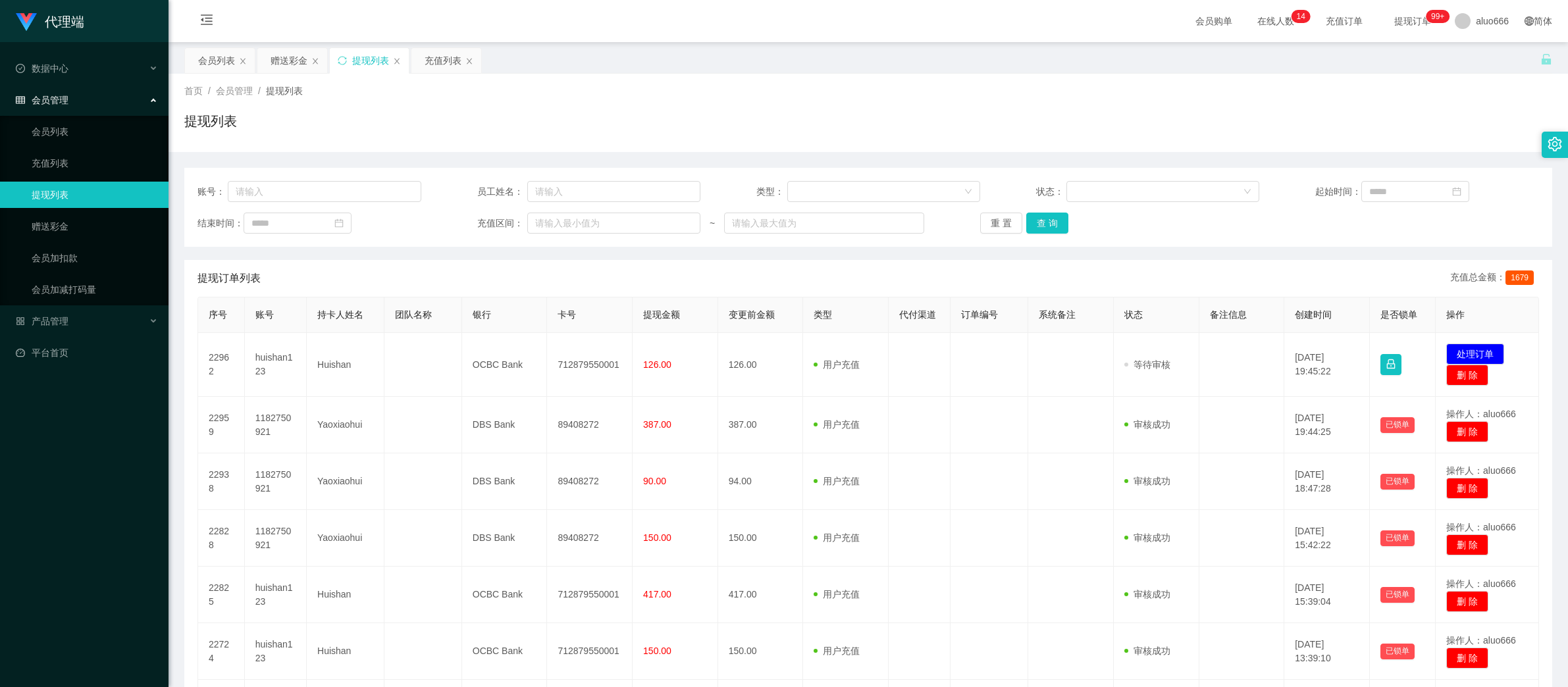
click at [967, 282] on div "提现订单列表 充值总金额： 1679" at bounding box center [868, 278] width 1341 height 37
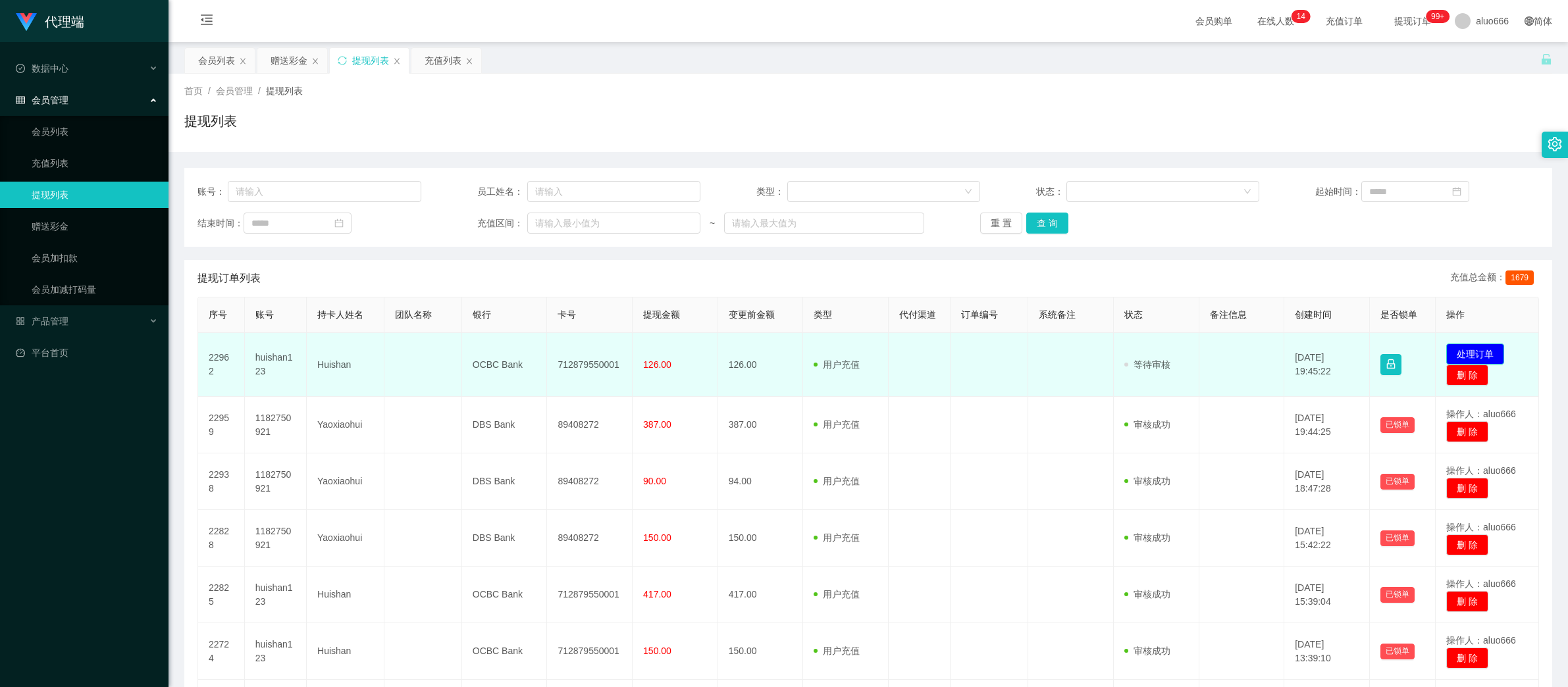
click at [1463, 352] on button "处理订单" at bounding box center [1474, 354] width 58 height 21
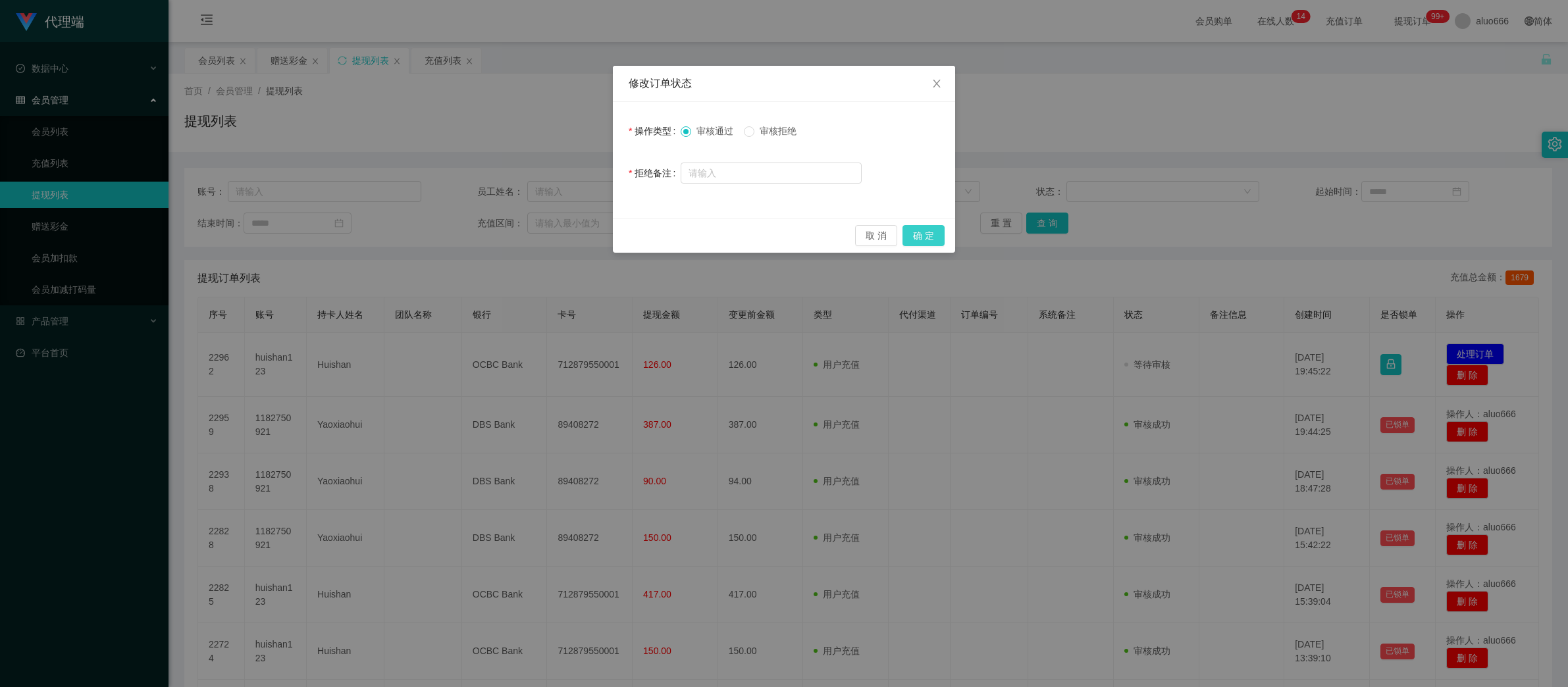
click at [918, 231] on button "确 定" at bounding box center [923, 236] width 42 height 21
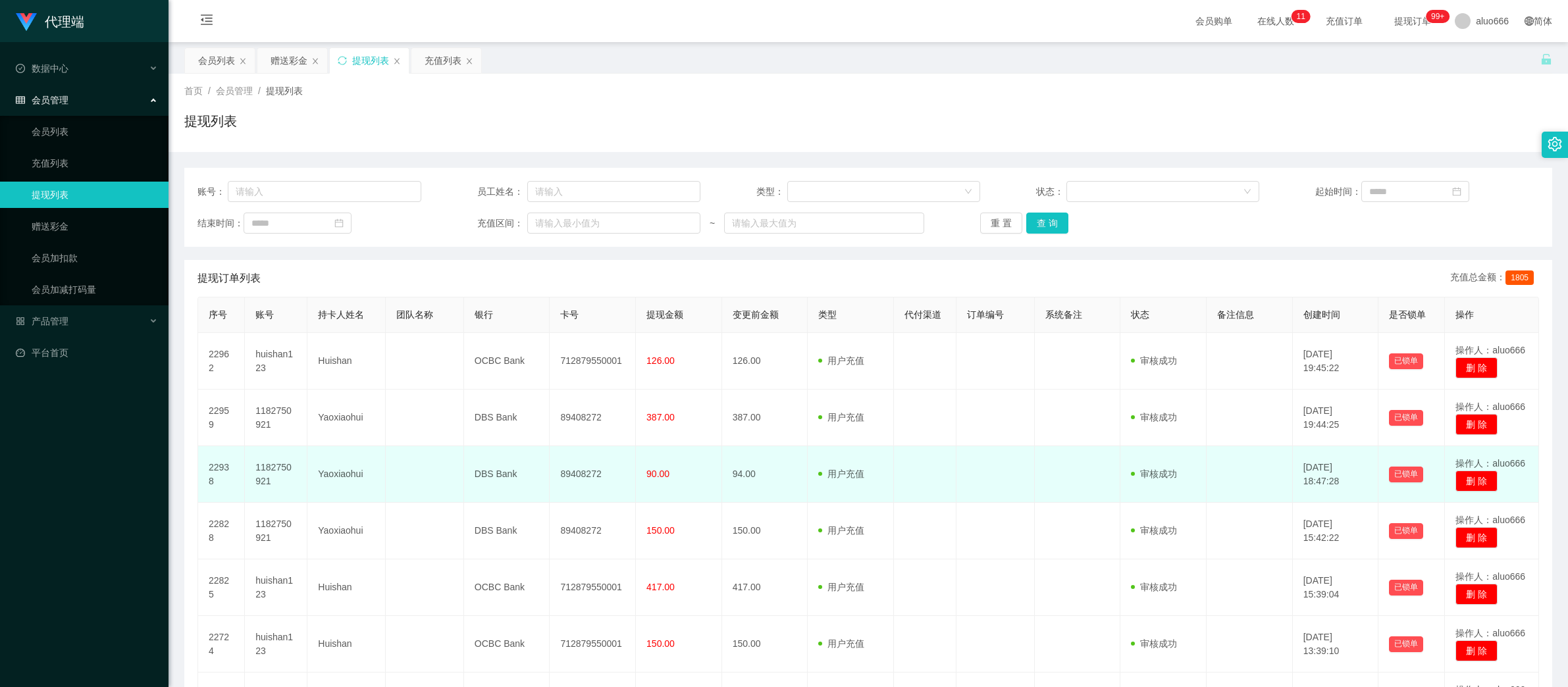
click at [1012, 499] on td at bounding box center [995, 475] width 78 height 57
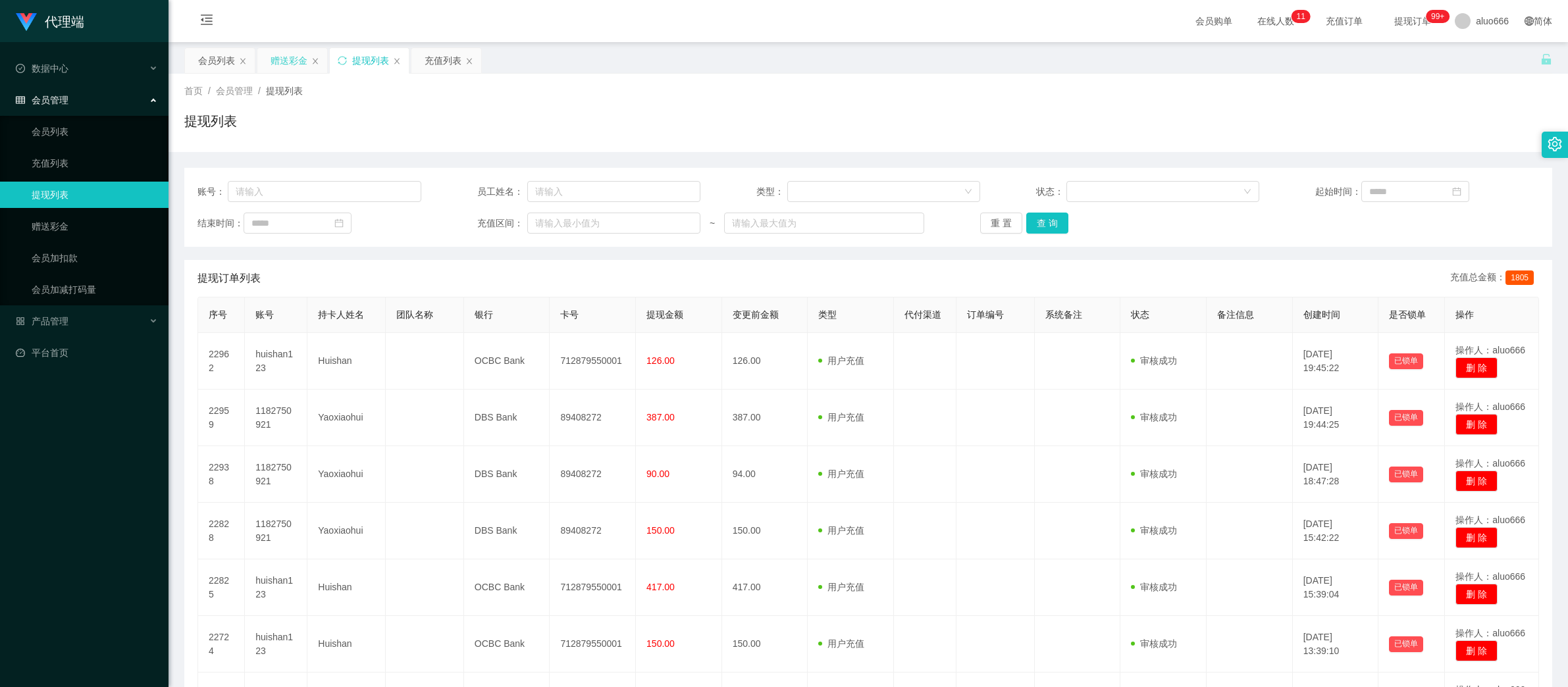
click at [297, 59] on div "赠送彩金" at bounding box center [289, 60] width 37 height 25
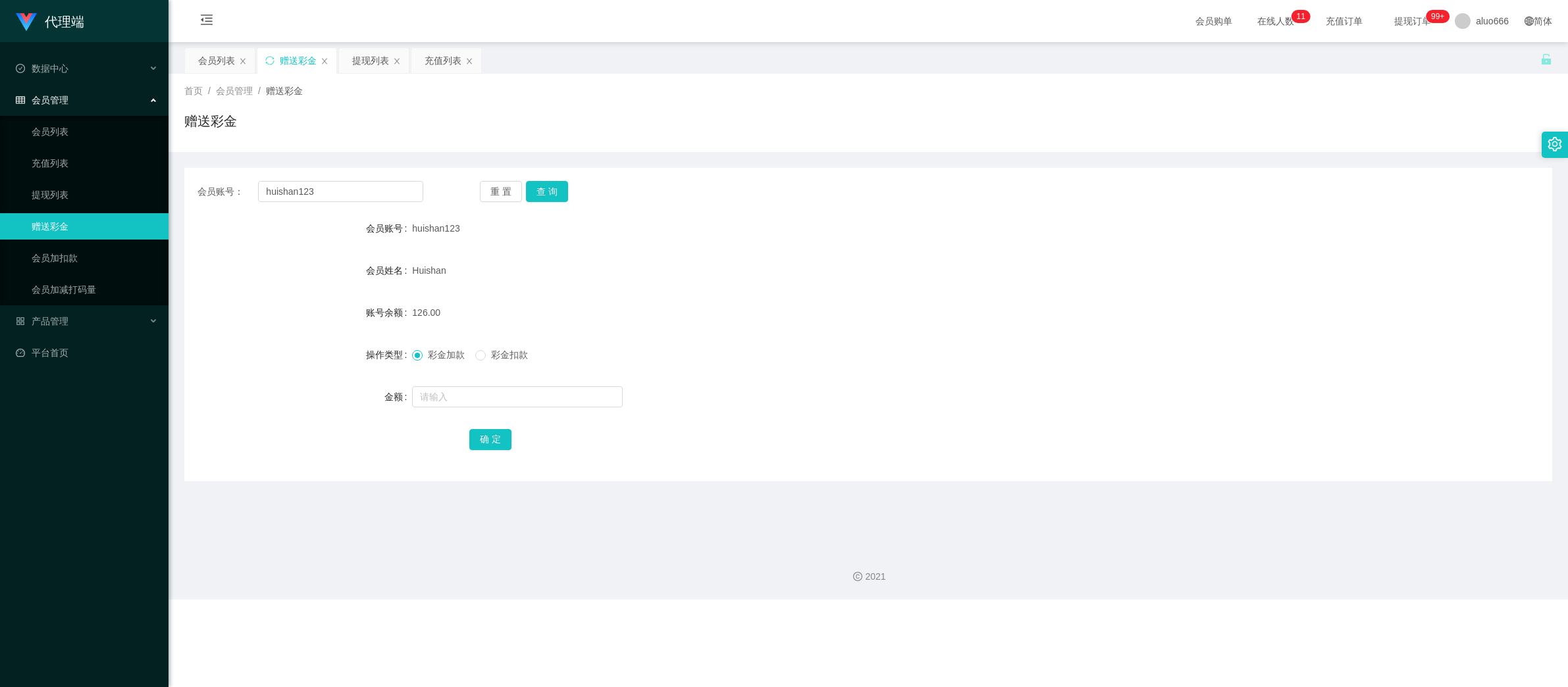
click at [697, 267] on div "Huishan" at bounding box center [811, 270] width 798 height 27
click at [486, 442] on button "确 定" at bounding box center [490, 439] width 42 height 21
drag, startPoint x: 358, startPoint y: 193, endPoint x: 431, endPoint y: 195, distance: 73.0
click at [358, 193] on input "huishan123" at bounding box center [340, 192] width 165 height 21
click at [537, 193] on button "查 询" at bounding box center [547, 192] width 42 height 21
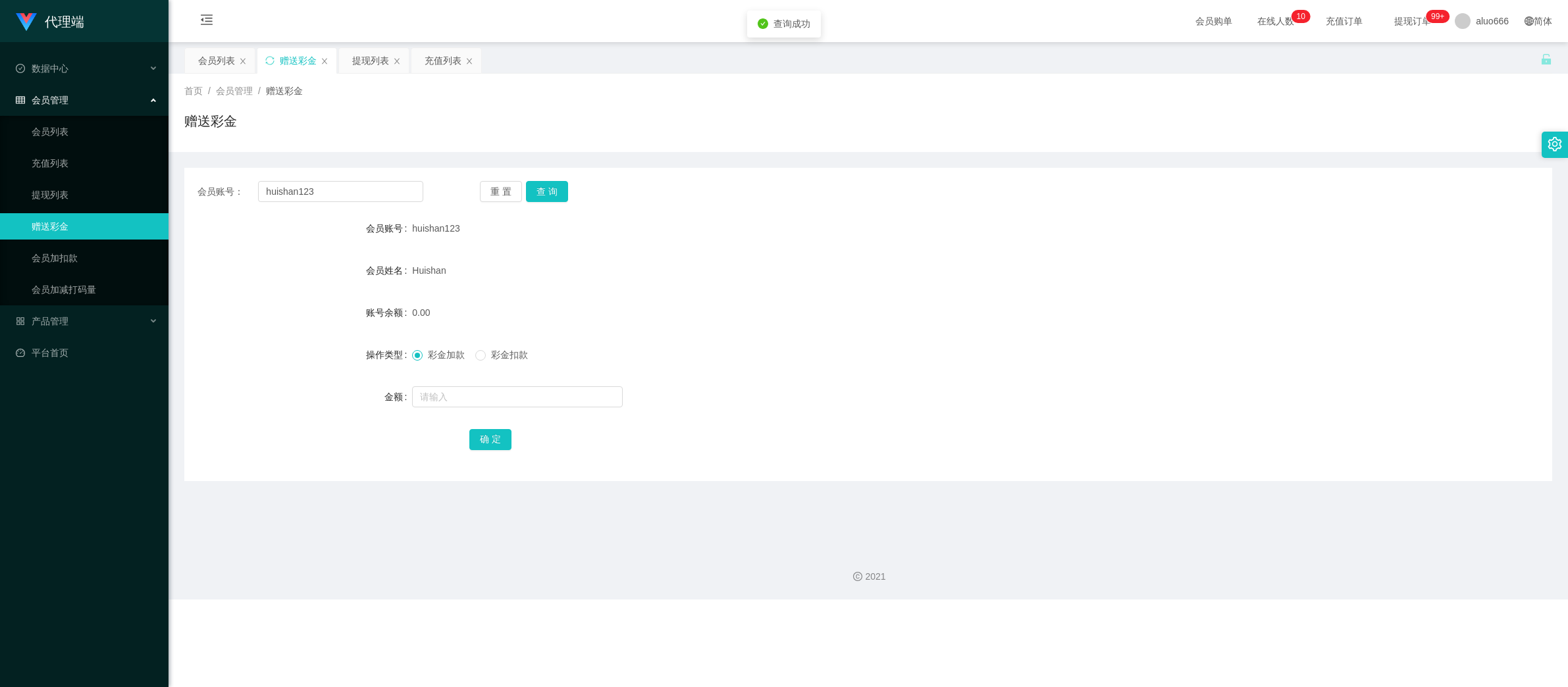
click at [622, 234] on div "huishan123" at bounding box center [811, 228] width 798 height 27
click at [547, 198] on button "查 询" at bounding box center [547, 192] width 42 height 21
click at [346, 196] on input "huishan123" at bounding box center [340, 192] width 165 height 21
paste input "1182750921"
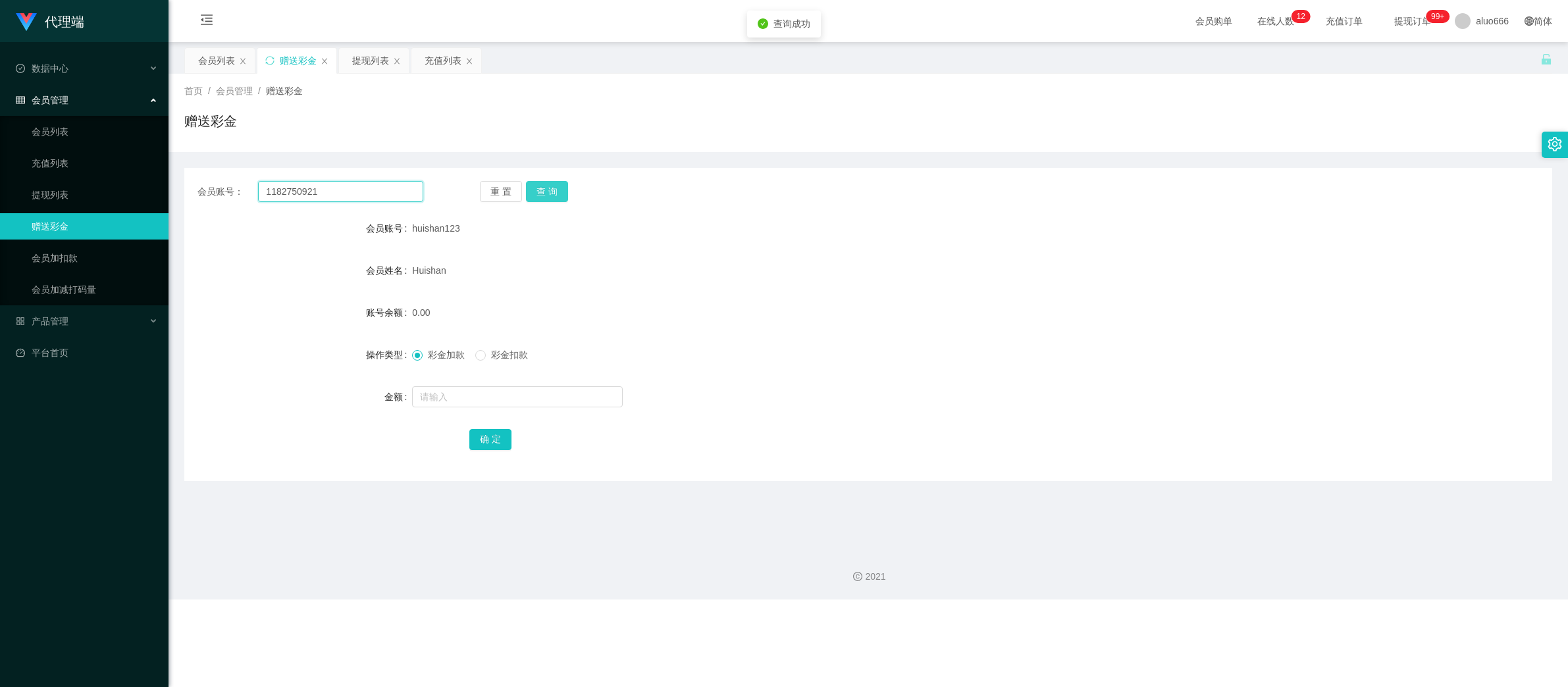
type input "1182750921"
click at [542, 193] on button "查 询" at bounding box center [547, 192] width 42 height 21
click at [450, 401] on input "text" at bounding box center [517, 396] width 211 height 21
type input "8"
click at [493, 439] on button "确 定" at bounding box center [490, 439] width 42 height 21
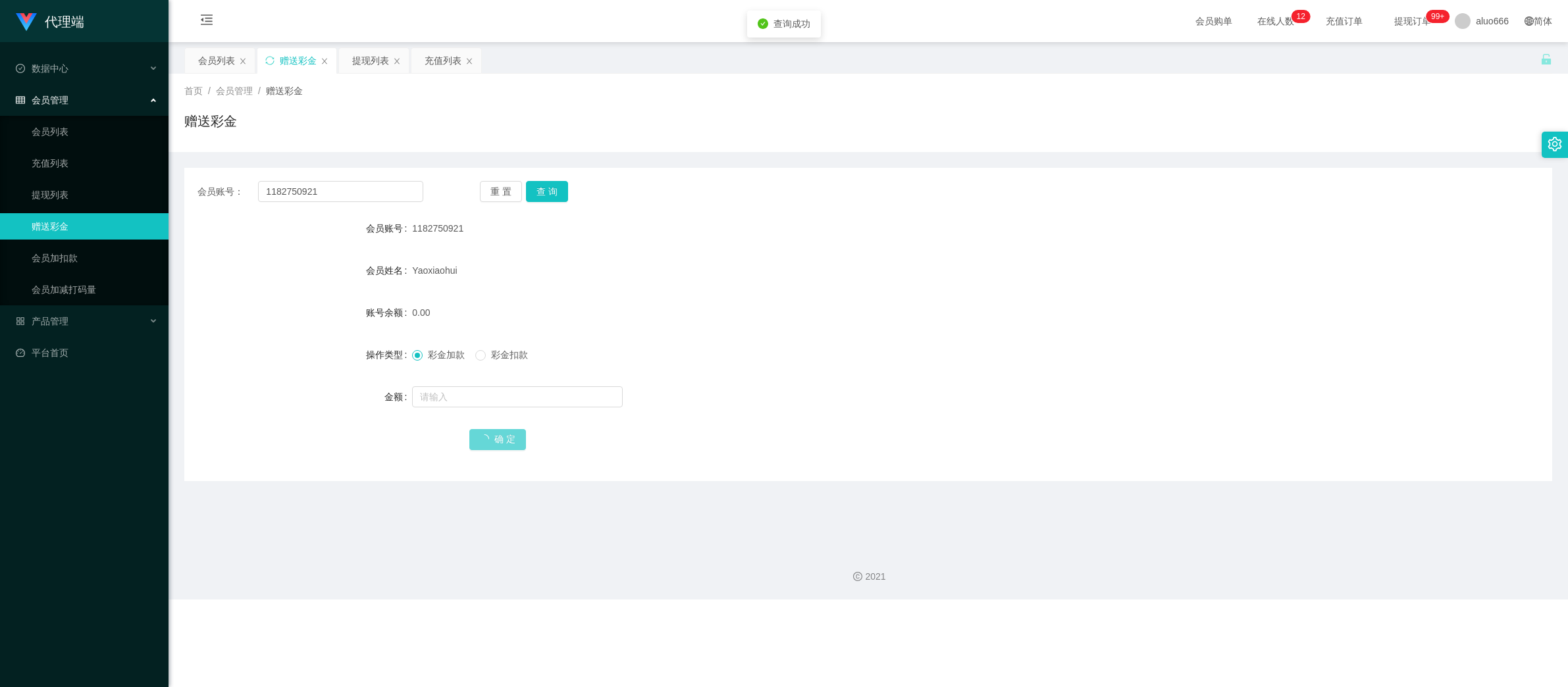
click at [991, 330] on form "会员账号 1182750921 会员姓名 [PERSON_NAME] 账号余额 0.00 操作类型 彩金加款 彩金扣款 金额 确 定" at bounding box center [867, 334] width 1368 height 237
click at [332, 187] on input "1182750921" at bounding box center [340, 192] width 165 height 21
click at [542, 189] on button "查 询" at bounding box center [547, 192] width 42 height 21
click at [470, 397] on input "text" at bounding box center [517, 396] width 211 height 21
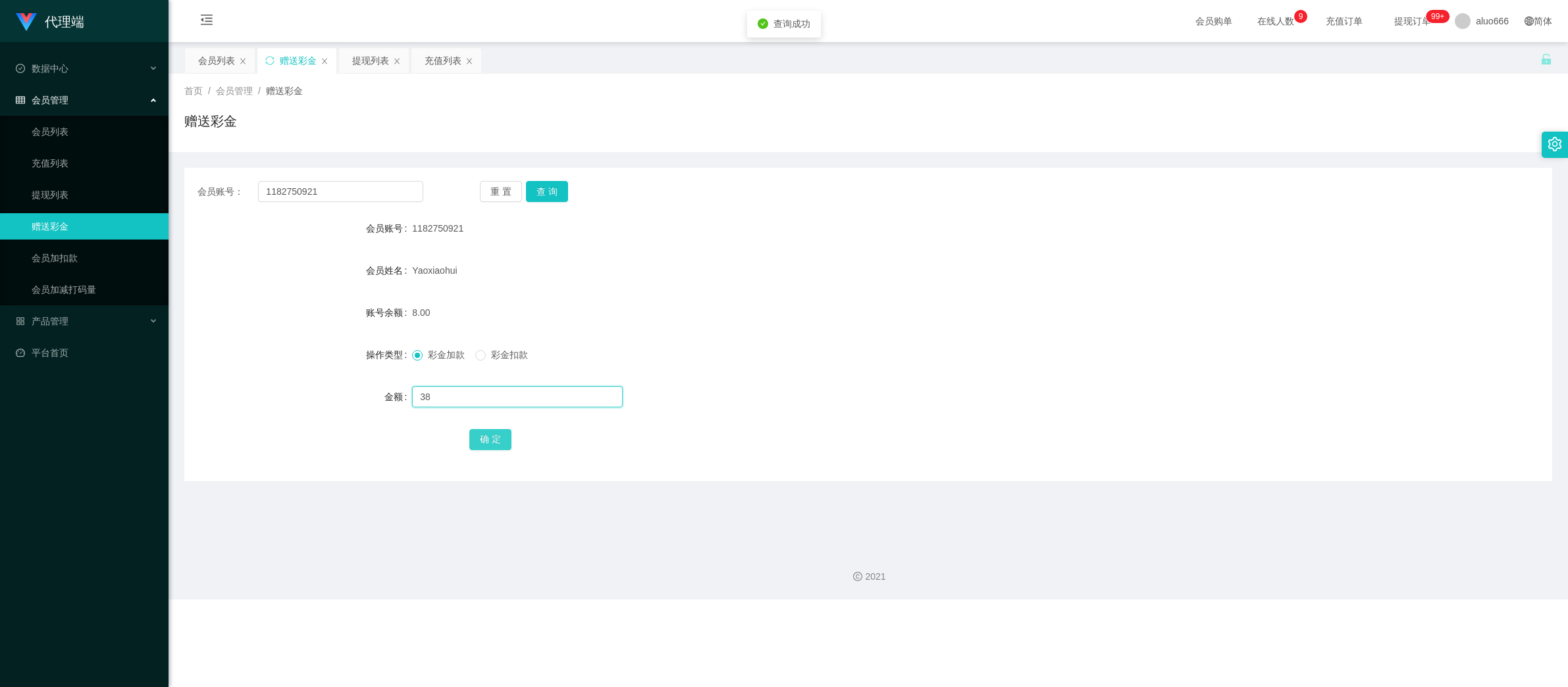
type input "38"
click at [482, 433] on button "确 定" at bounding box center [490, 439] width 42 height 21
click at [994, 273] on div "Yaoxiaohui" at bounding box center [811, 270] width 798 height 27
click at [547, 198] on button "查 询" at bounding box center [547, 192] width 42 height 21
click at [648, 260] on div "Yaoxiaohui" at bounding box center [811, 270] width 798 height 27
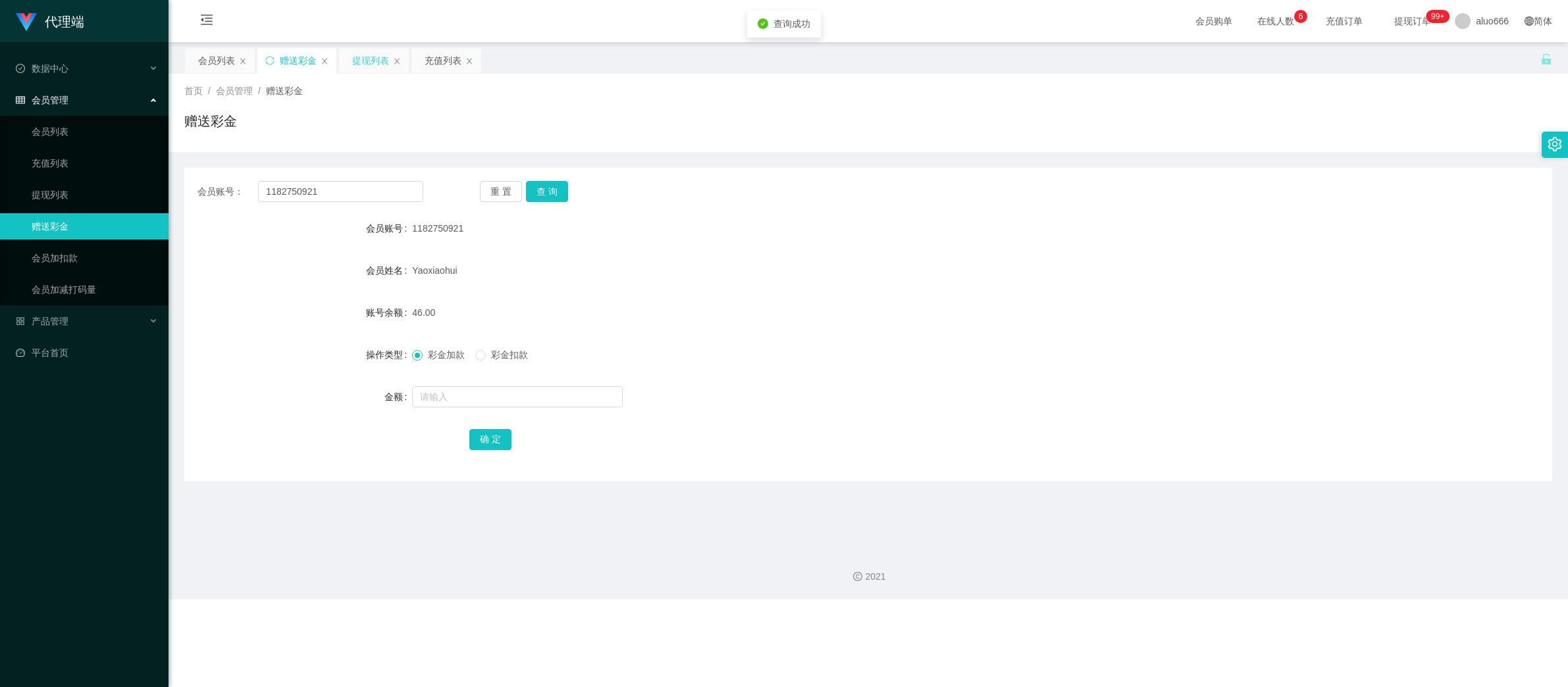
click at [364, 59] on div "提现列表" at bounding box center [371, 60] width 37 height 25
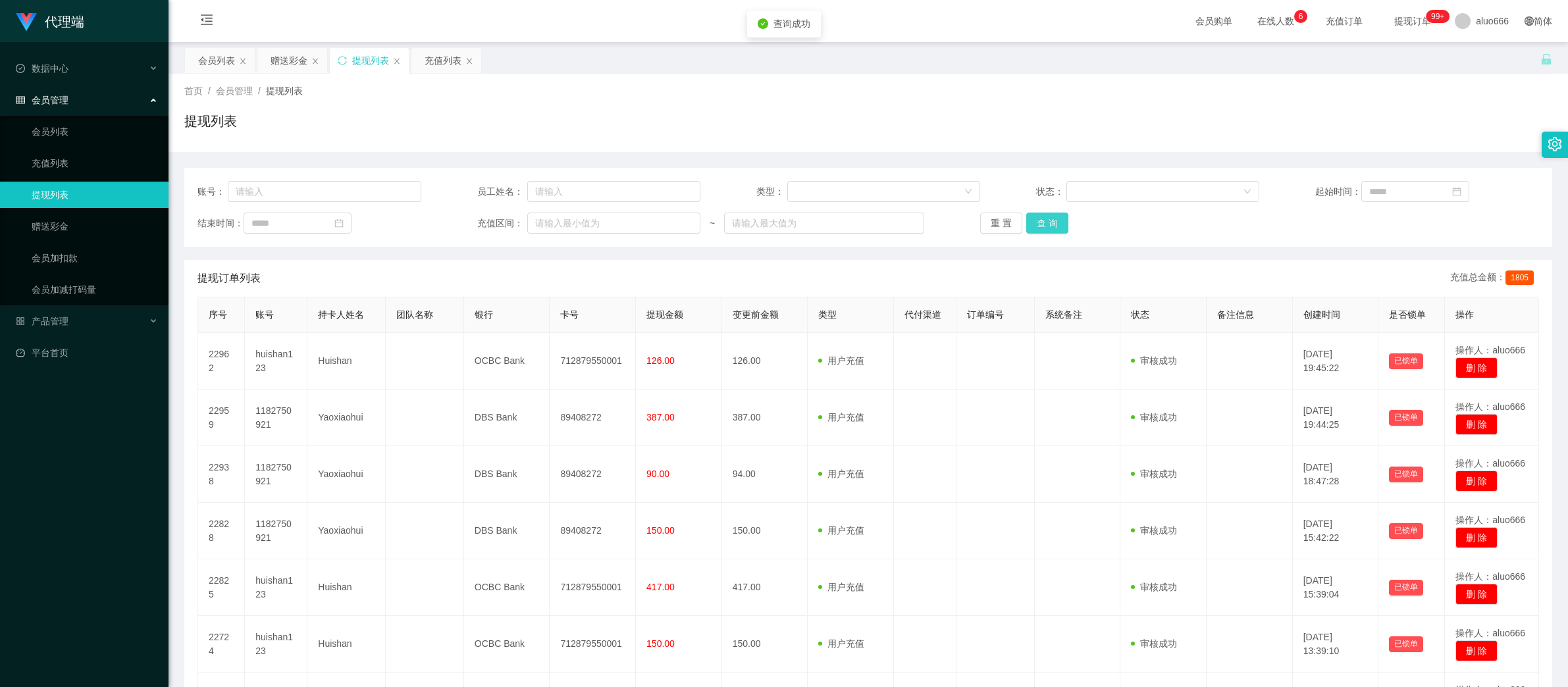
click at [1046, 221] on button "查 询" at bounding box center [1047, 223] width 42 height 21
click at [1040, 226] on button "查 询" at bounding box center [1047, 223] width 42 height 21
click at [1104, 274] on div "提现订单列表 充值总金额： 1805" at bounding box center [868, 278] width 1341 height 37
